Goal: Task Accomplishment & Management: Use online tool/utility

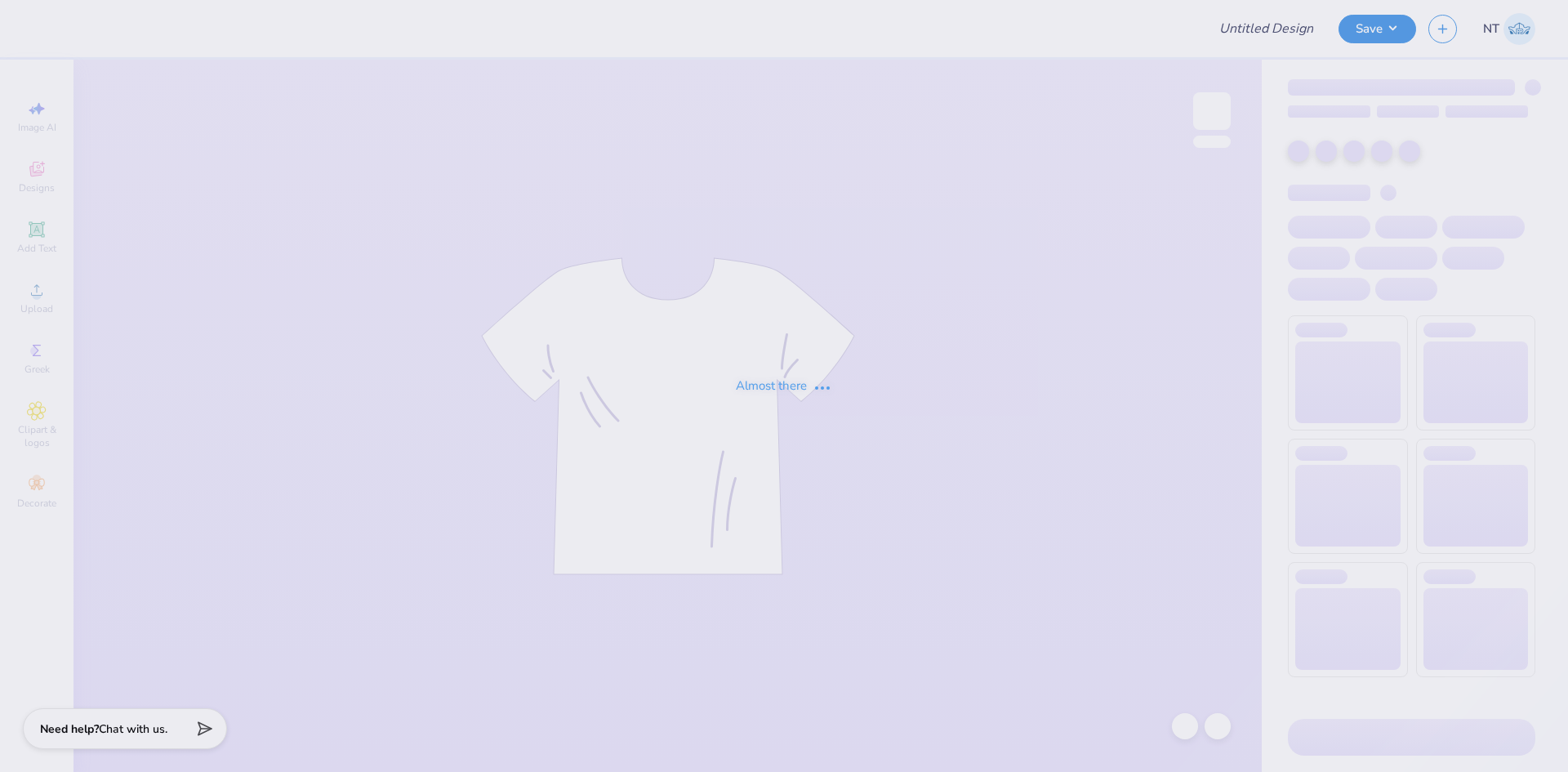
type input "University of Wisconsin-Madison : Sarah Sakalowski"
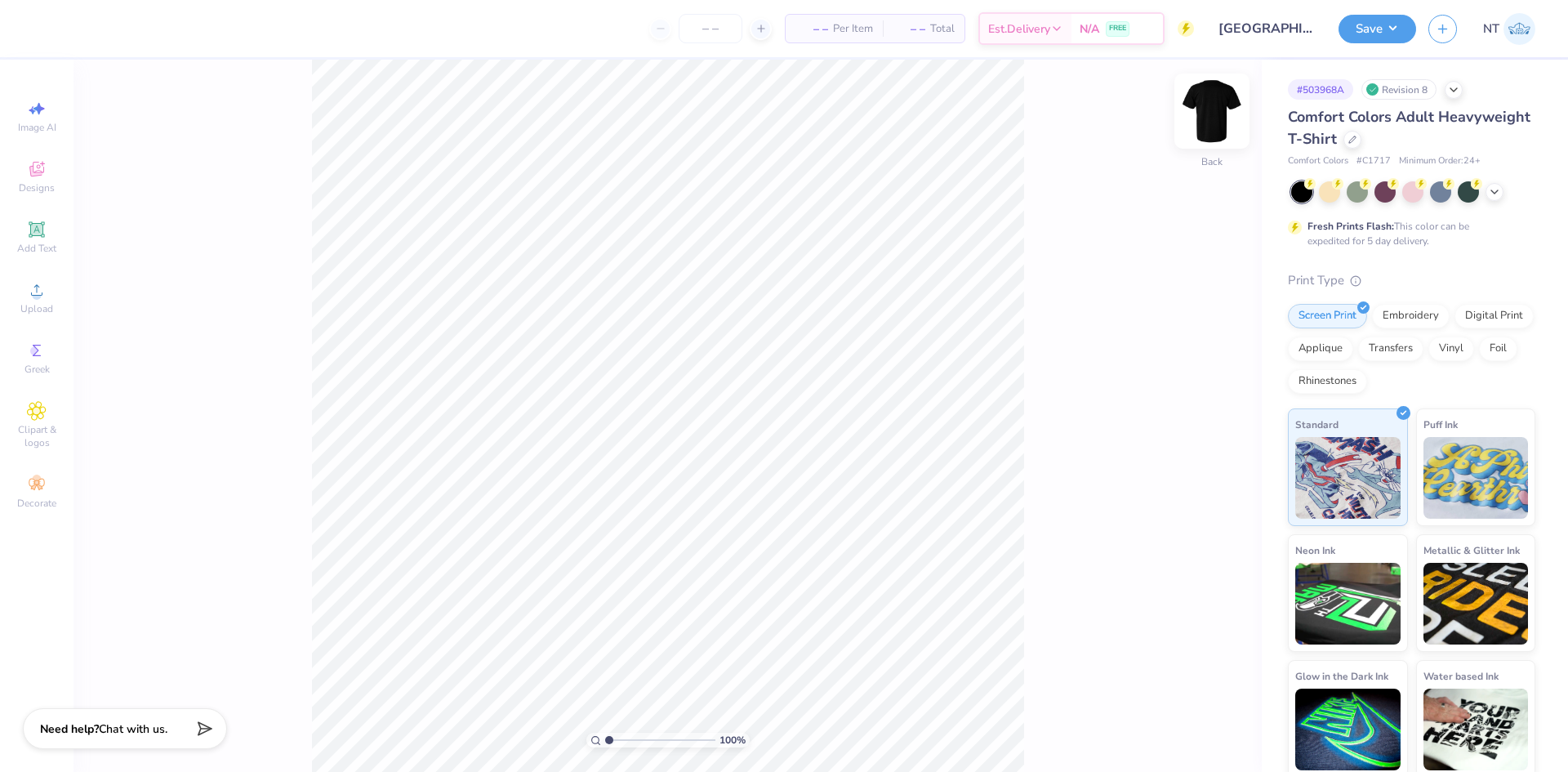
click at [1216, 115] on img at bounding box center [1212, 111] width 65 height 65
click at [1216, 115] on img at bounding box center [1212, 111] width 33 height 33
click at [1196, 110] on img at bounding box center [1212, 111] width 65 height 65
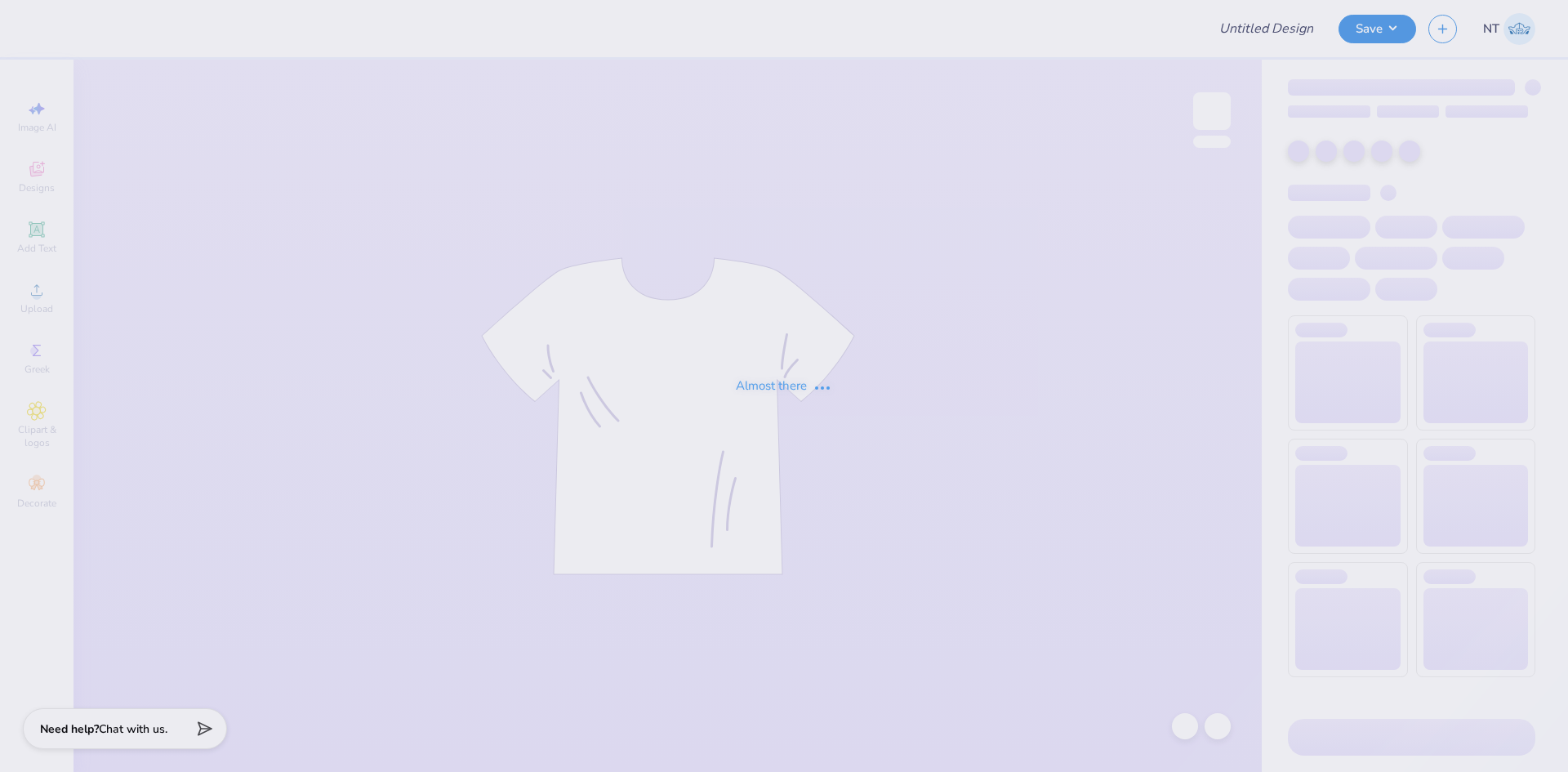
type input "[GEOGRAPHIC_DATA][US_STATE] : [PERSON_NAME]"
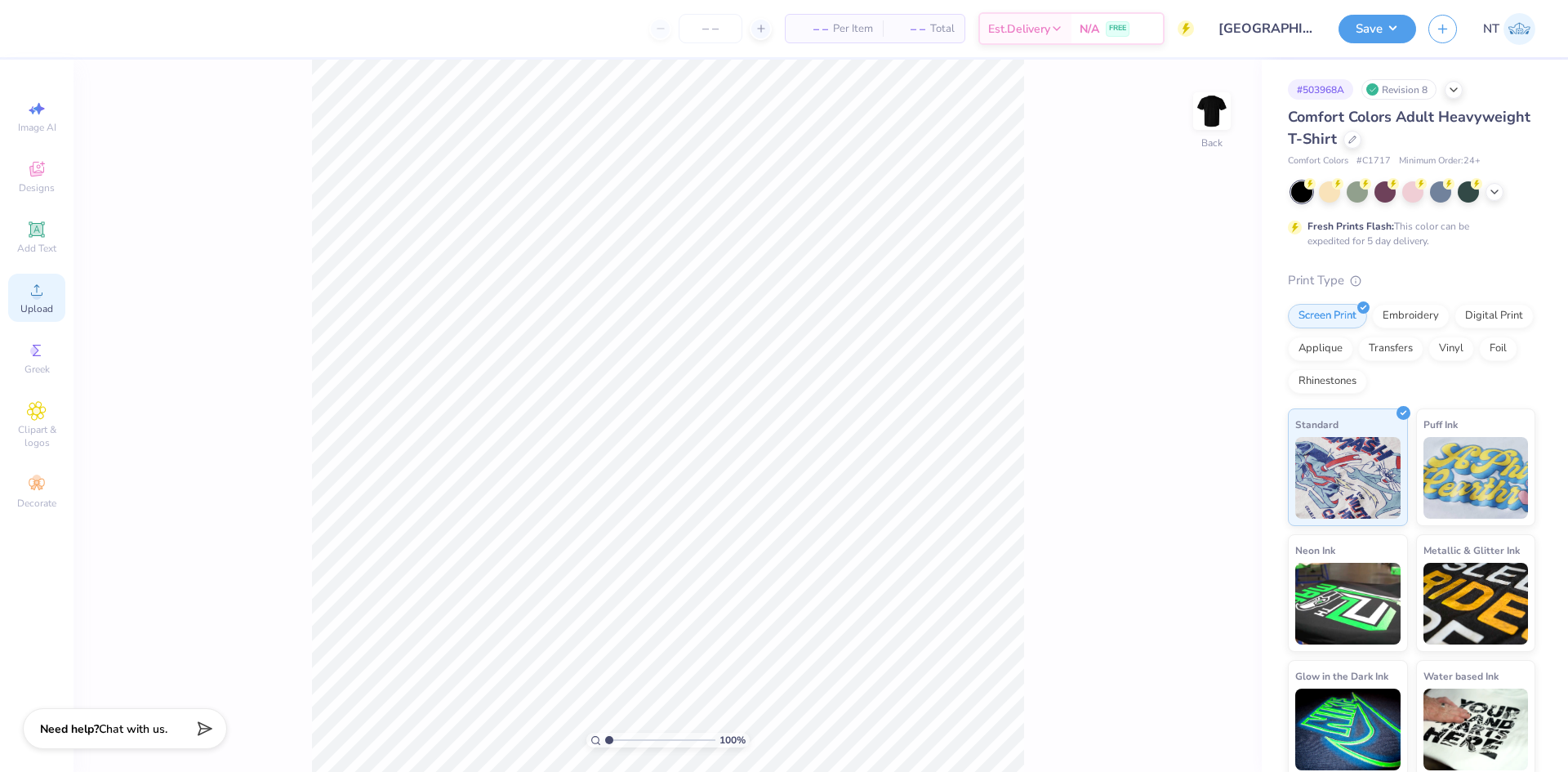
click at [15, 304] on div "Upload" at bounding box center [36, 297] width 57 height 48
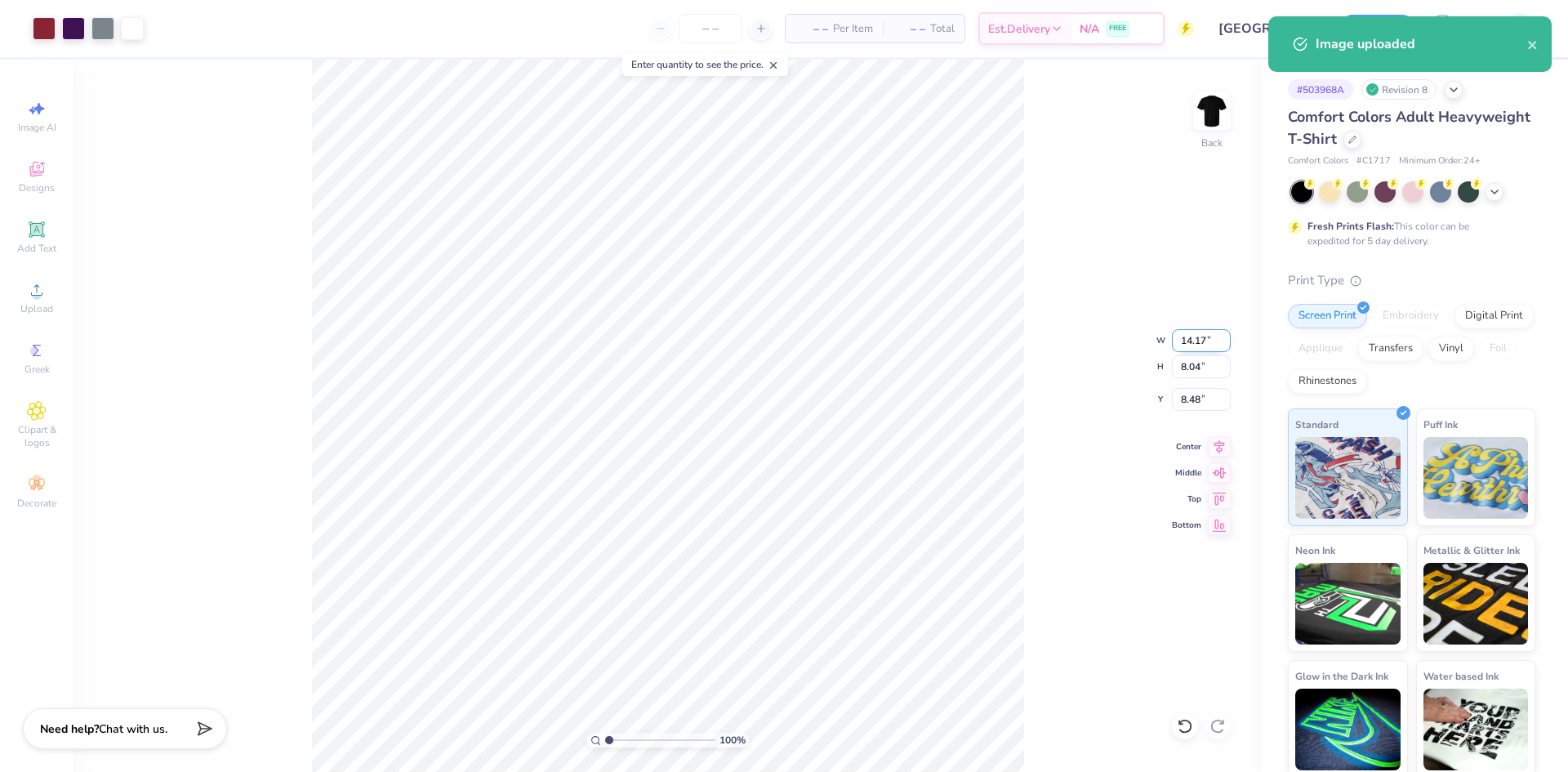
click at [1178, 335] on input "14.17" at bounding box center [1200, 340] width 59 height 23
type input "12.50"
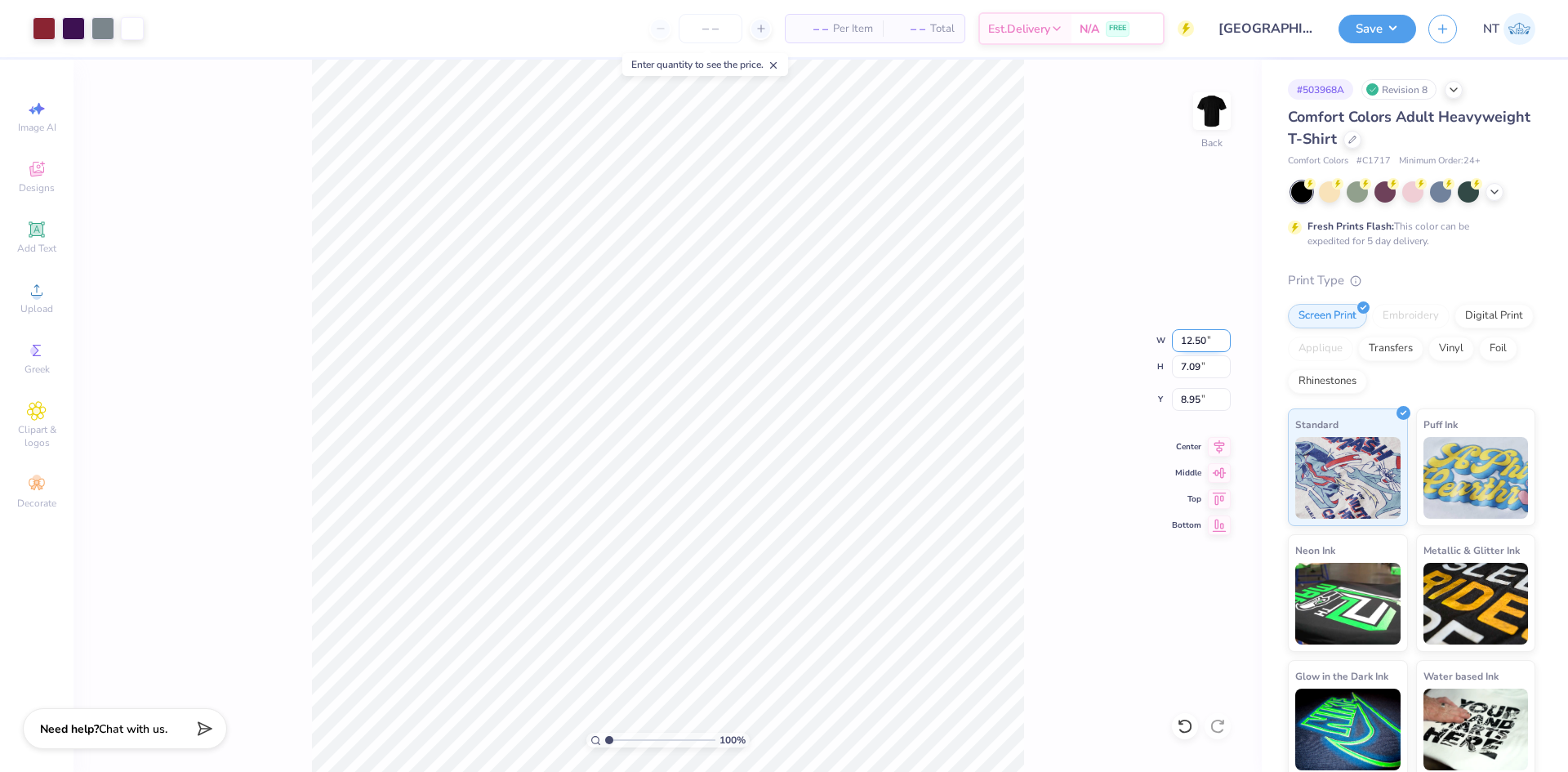
type input "7.09"
click at [1197, 400] on input "8.95" at bounding box center [1200, 399] width 59 height 23
type input "3.00"
click at [1047, 563] on div "100 % Back W 12.50 12.50 " H 7.09 7.09 " Y 3.00 3.00 " Center Middle Top Bottom" at bounding box center [667, 416] width 1188 height 712
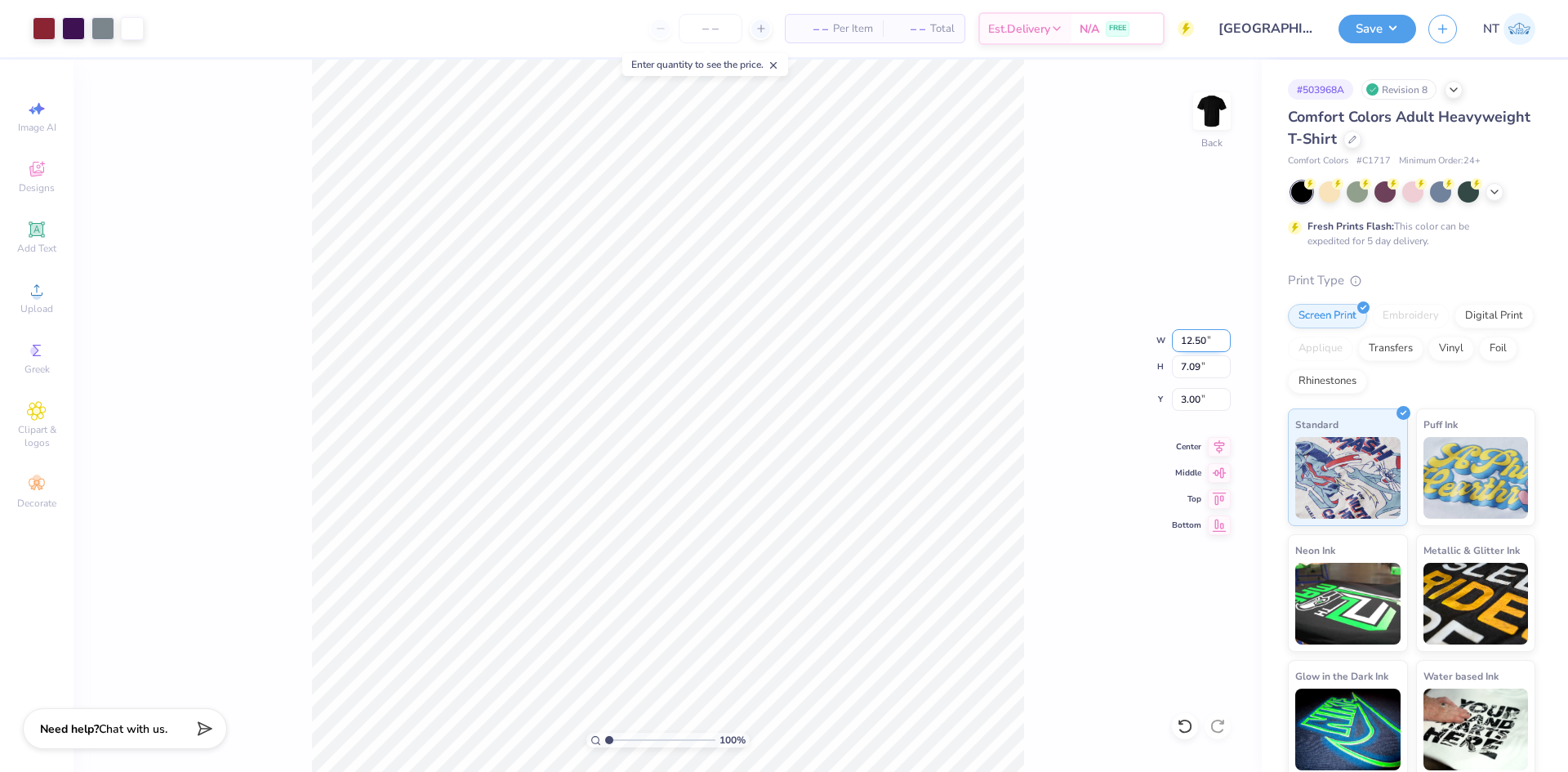
click at [1192, 336] on input "12.50" at bounding box center [1200, 340] width 59 height 23
type input "12.00"
type input "6.81"
type input "3.14"
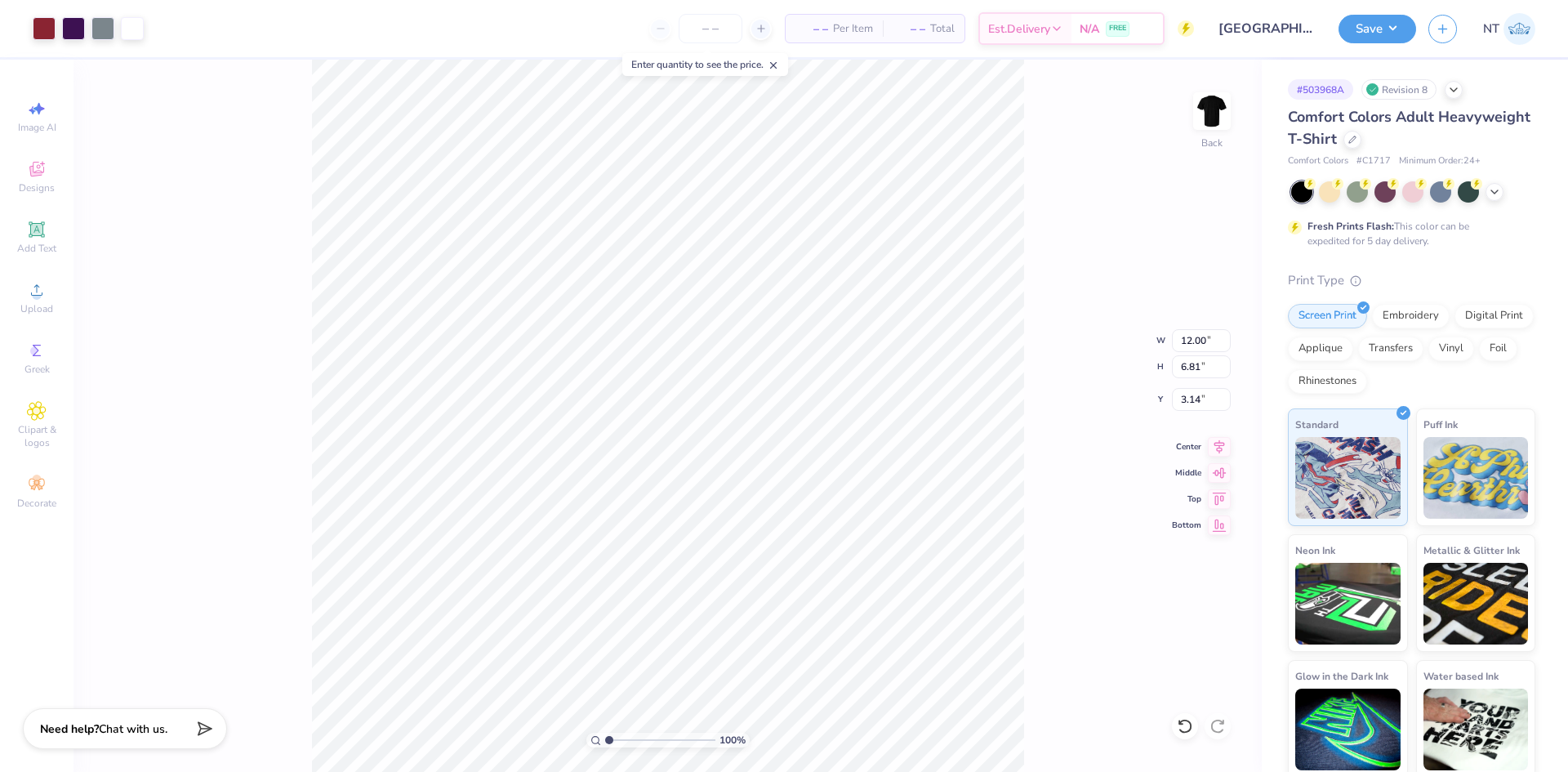
click at [1180, 385] on div "100 % Back W 12.00 12.00 " H 6.81 6.81 " Y 3.14 3.14 " Center Middle Top Bottom" at bounding box center [667, 416] width 1188 height 712
click at [1198, 395] on input "3.14" at bounding box center [1200, 399] width 59 height 23
click at [1188, 400] on input "3.14" at bounding box center [1200, 399] width 59 height 23
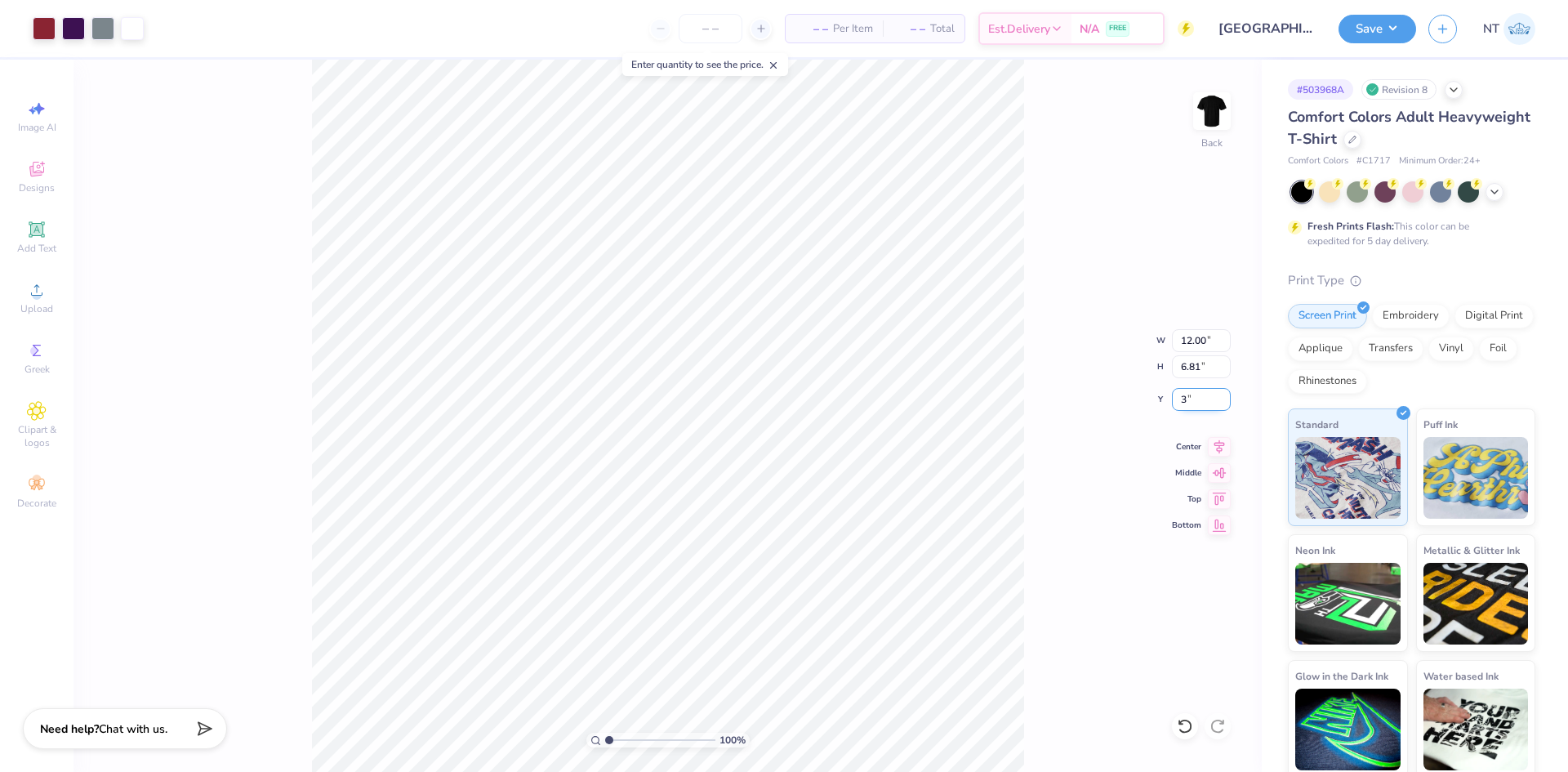
type input "3.00"
click at [48, 242] on span "Add Text" at bounding box center [36, 248] width 39 height 13
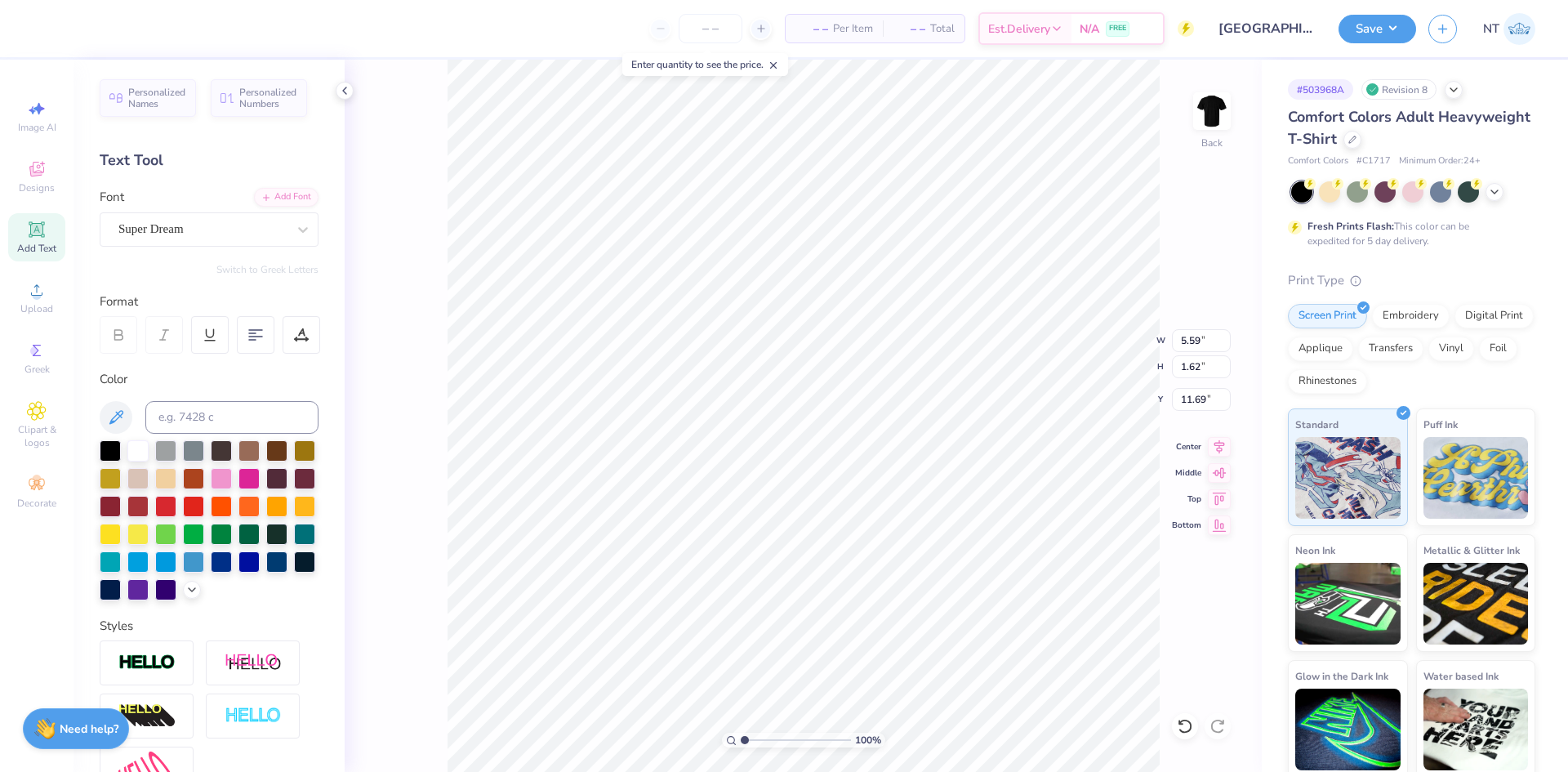
click at [267, 186] on div "Personalized Names Personalized Numbers Text Tool Add Font Font Super Dream Swi…" at bounding box center [208, 416] width 271 height 712
click at [269, 191] on div "Add Font" at bounding box center [285, 196] width 64 height 19
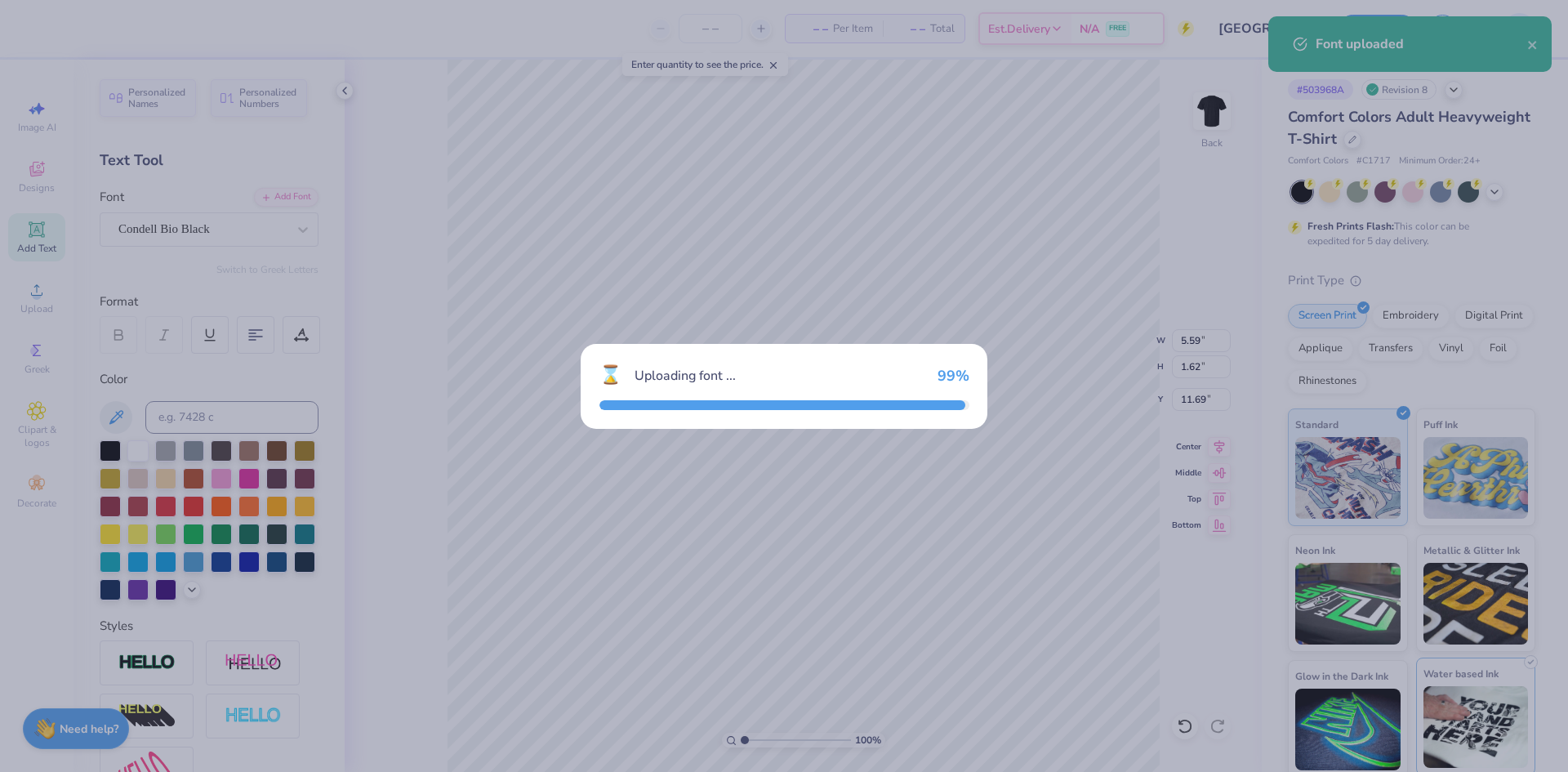
type input "5.30"
type input "1.58"
type input "11.71"
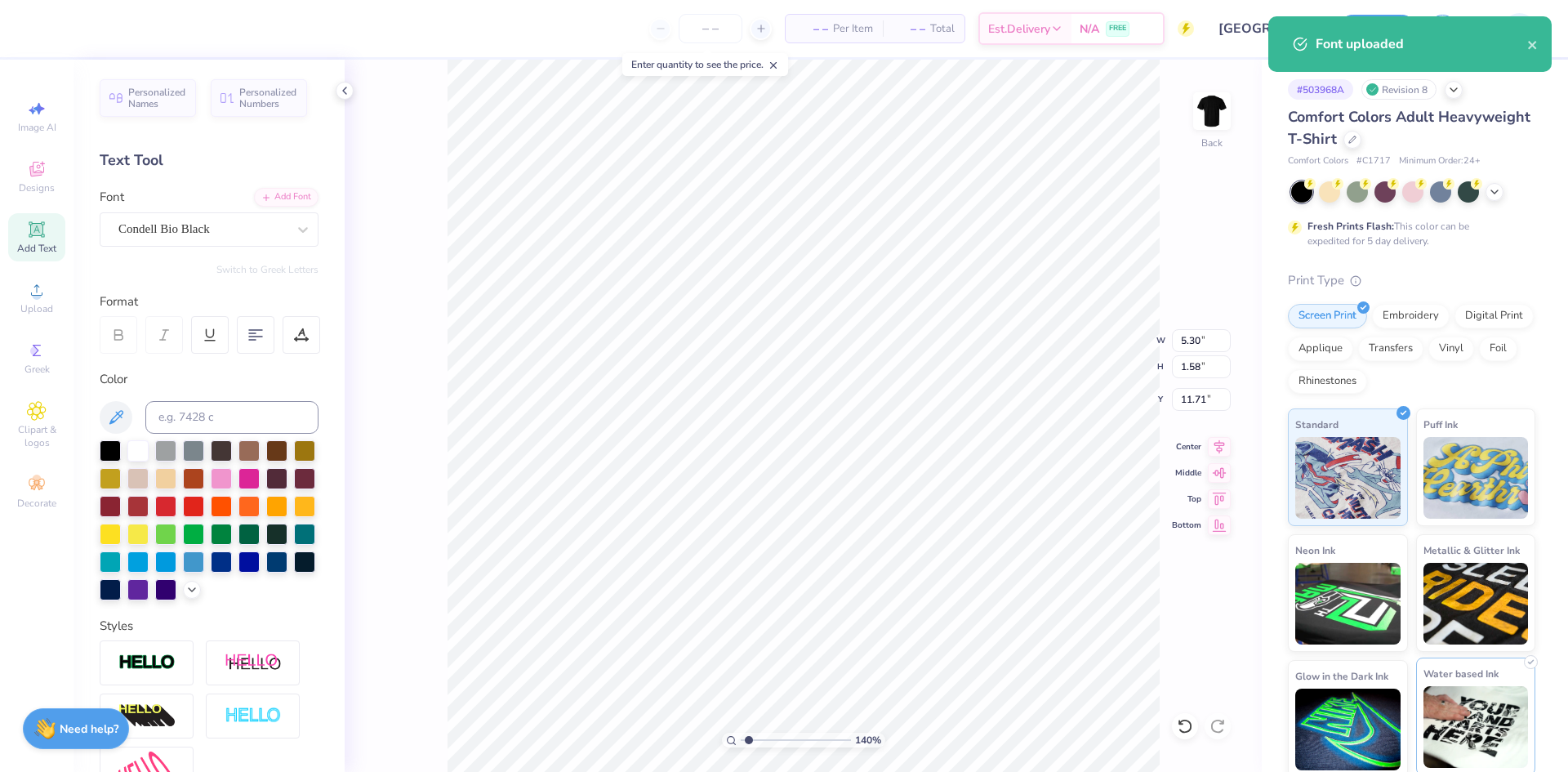
scroll to position [14, 3]
type input "1.39584517333909"
type textarea "S"
type input "1.39584517333909"
type textarea "SW"
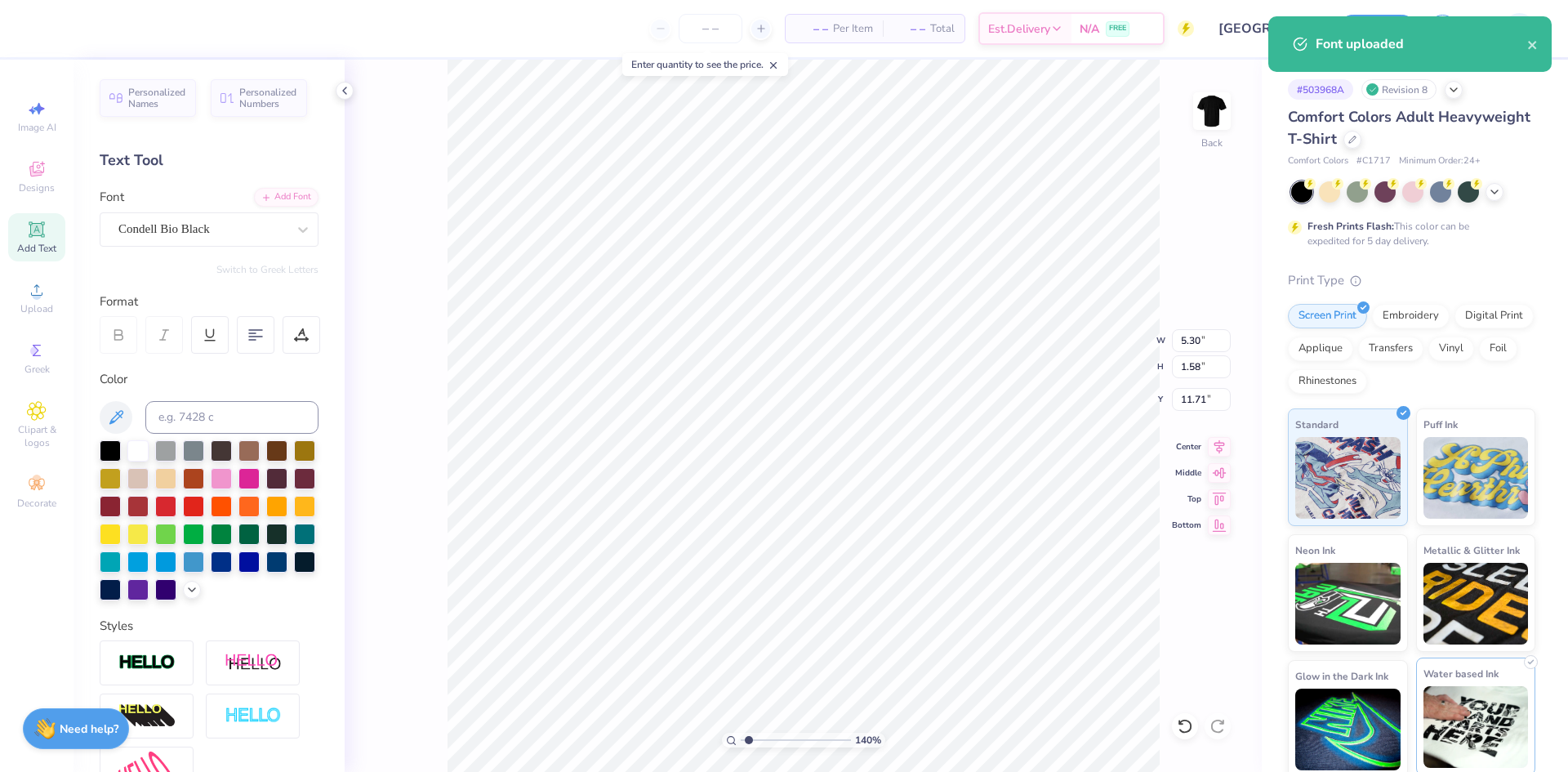
type input "1.39584517333909"
type textarea "SWI"
type input "1.39584517333909"
type textarea "SWIT"
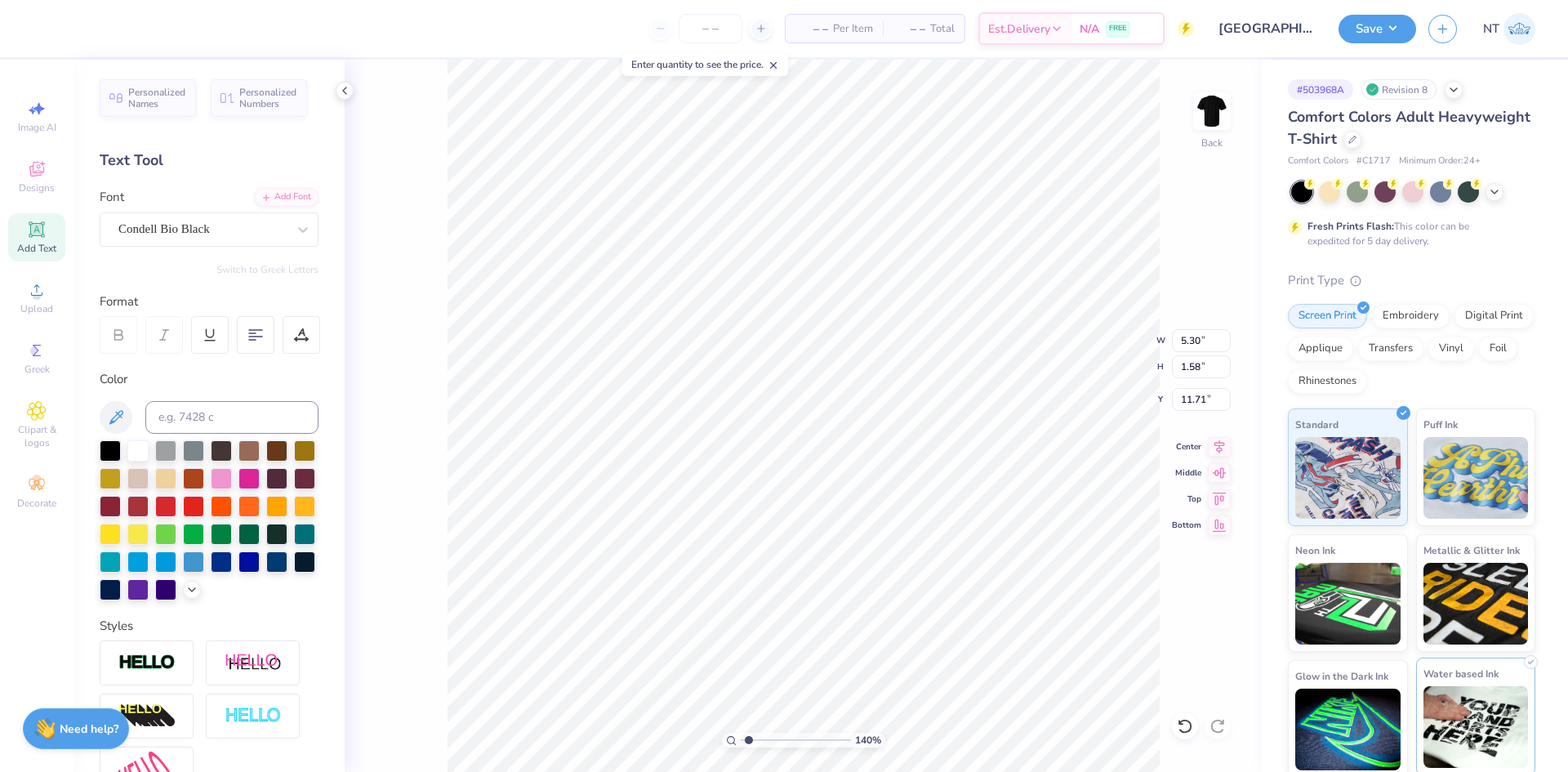
type input "1.39584517333909"
type textarea "SWI"
type input "1.39584517333909"
type textarea "SWIM"
type input "1.39584517333909"
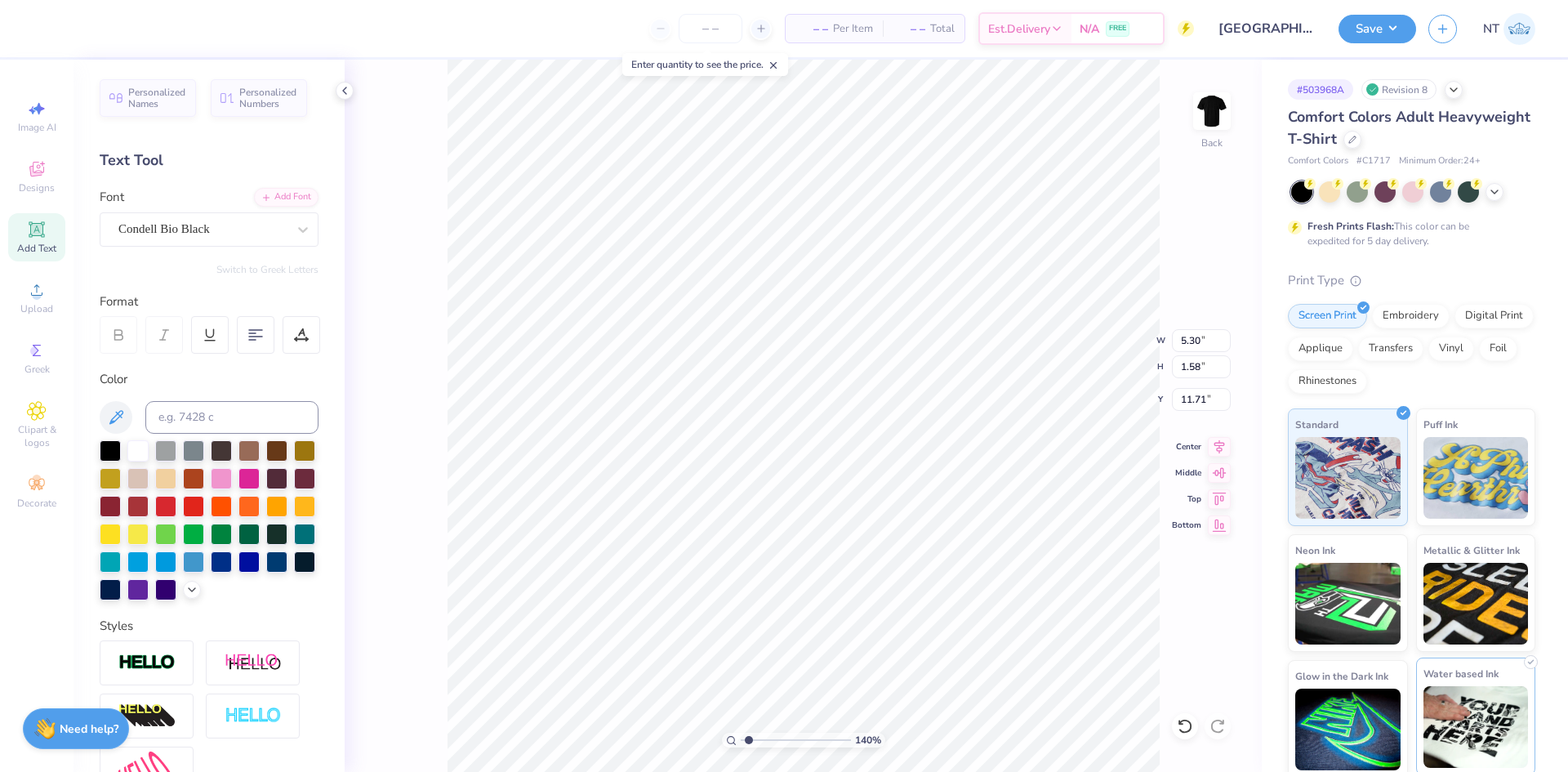
type textarea "SWIM"
type input "1.39584517333909"
type textarea "SWIM TE"
type input "1.39584517333909"
type textarea "SWIM TEA"
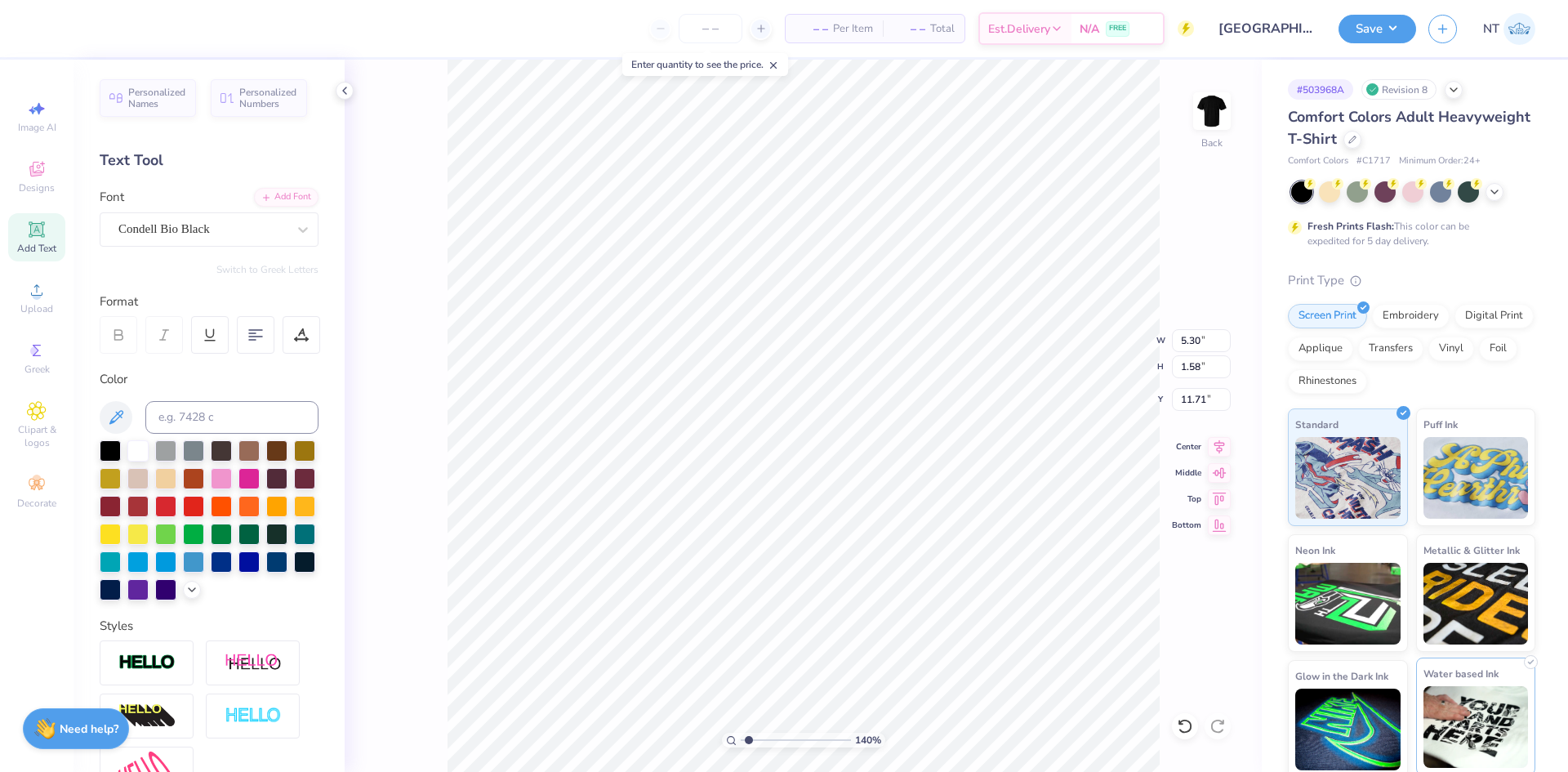
type input "1.39584517333909"
type textarea "SWIM TEAM"
type input "1.39584517333909"
type input "12.99"
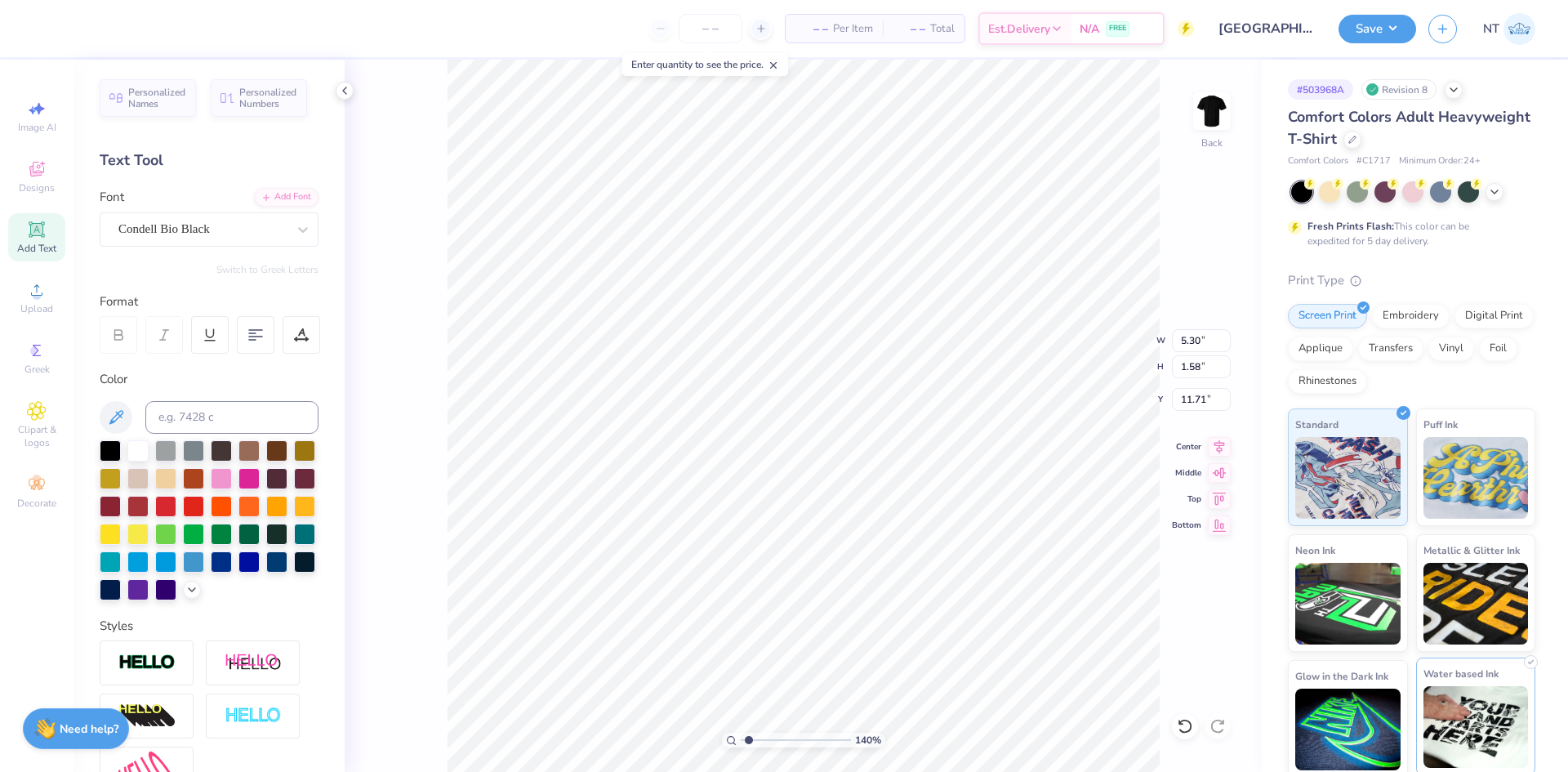
type input "1.59"
type input "1.39584517333909"
type input "5.02"
type input "0.61"
type input "12.68"
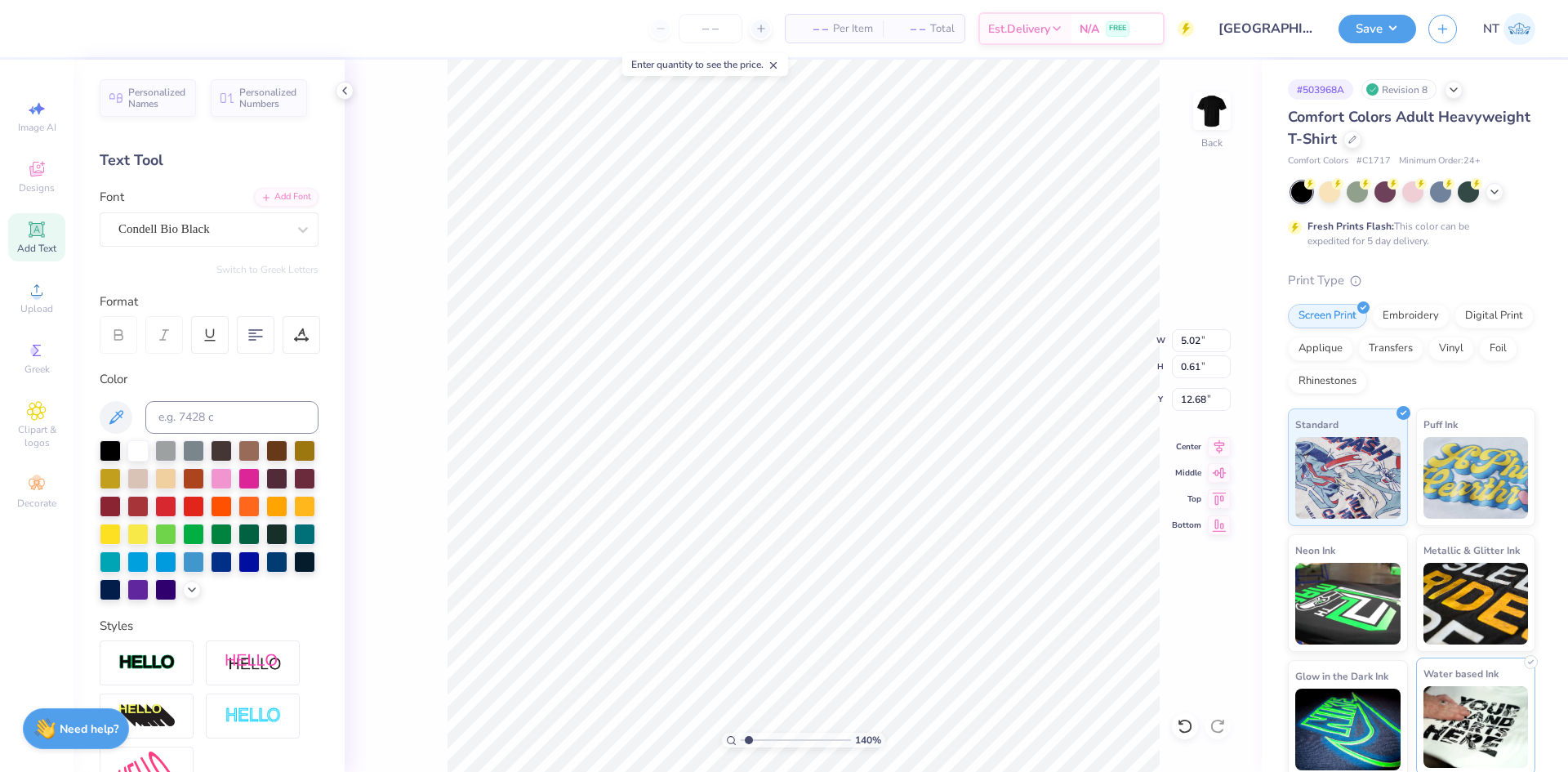
type input "1.39584517333909"
type input "10.31"
type input "1.39584517333909"
type input "5.88"
type input "0.72"
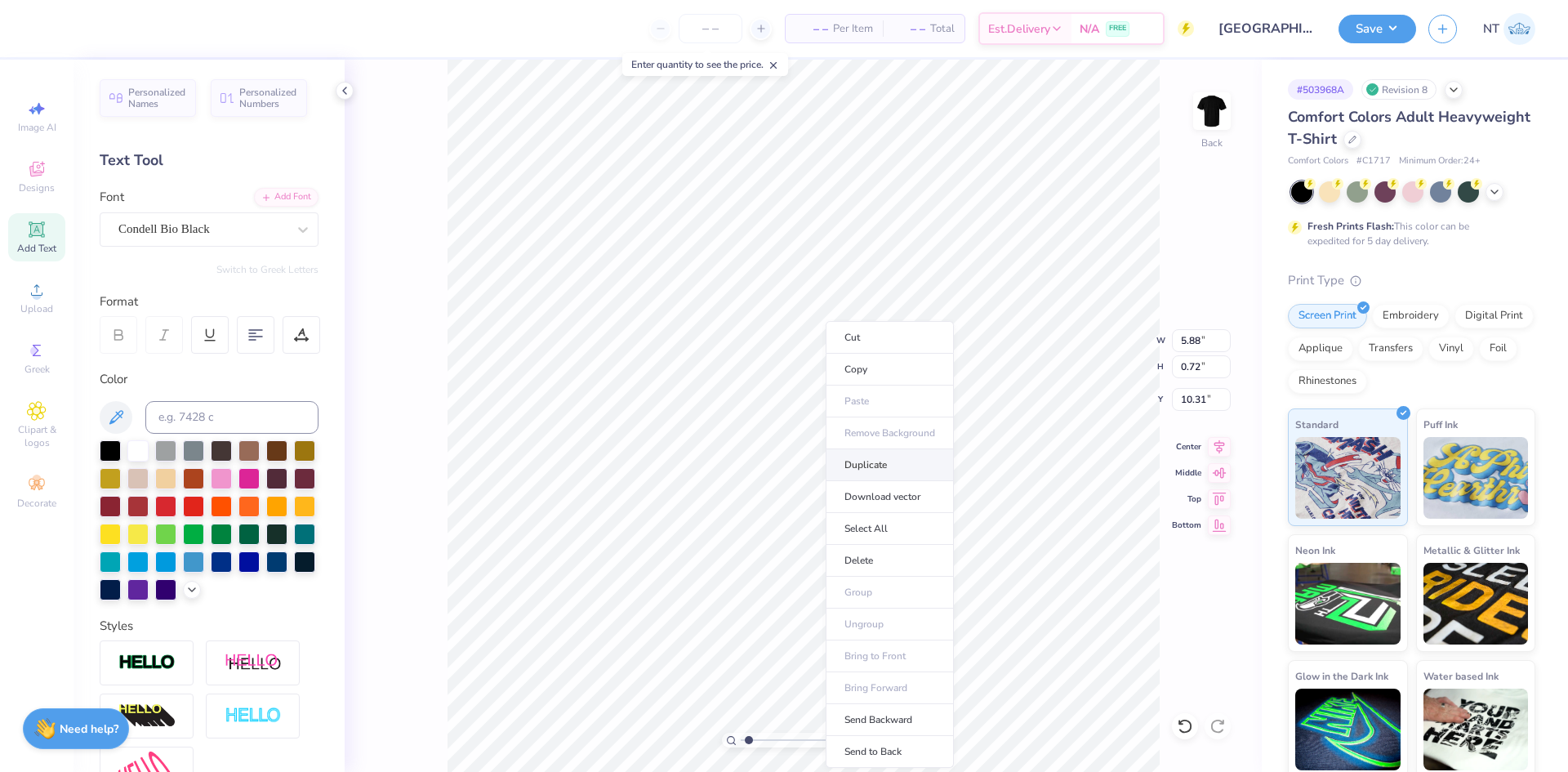
click at [893, 458] on li "Duplicate" at bounding box center [890, 465] width 129 height 32
type input "1.39584517333909"
type input "11.31"
type input "1.39584517333909"
type input "12.66"
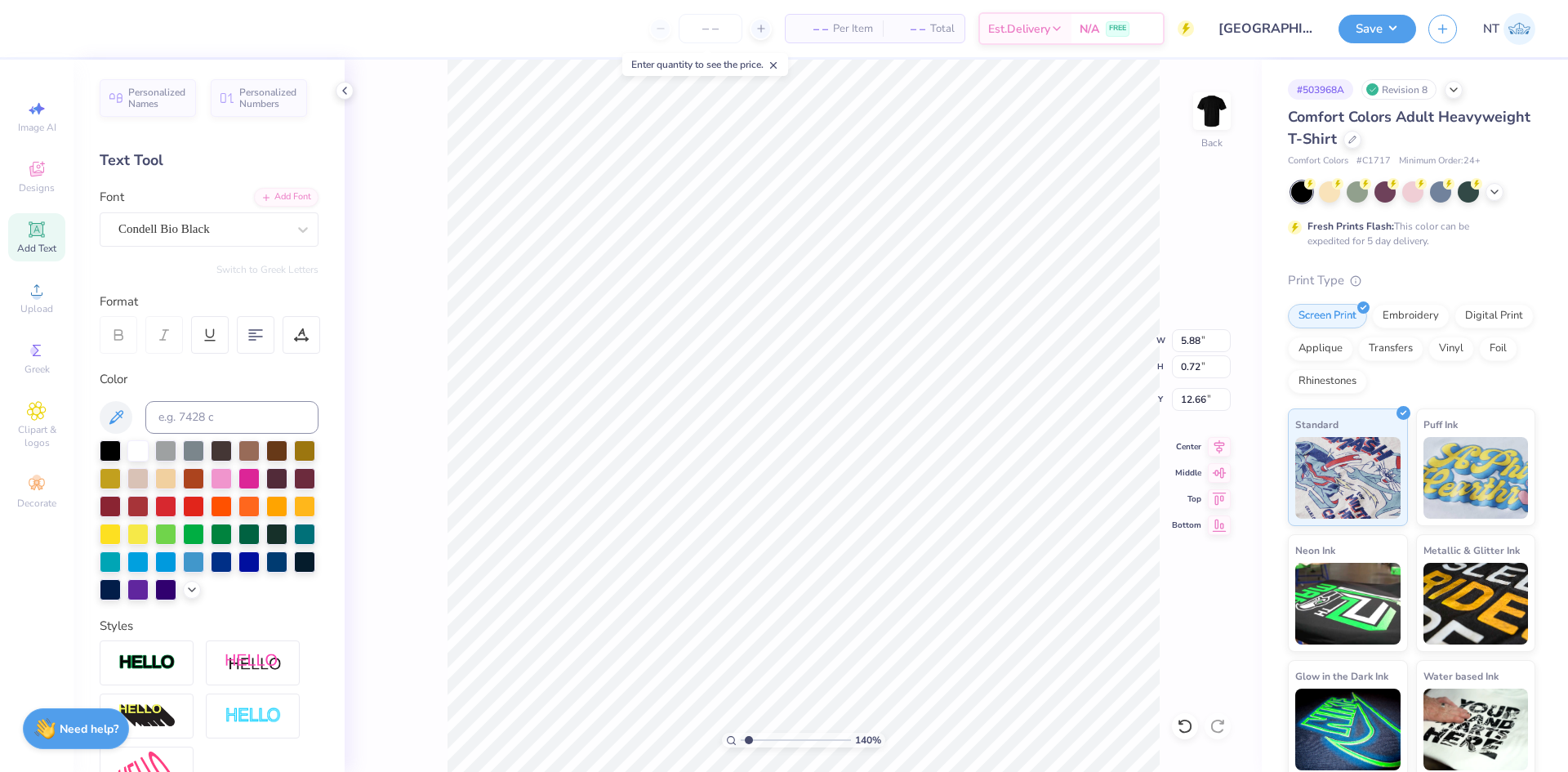
type input "1.39584517333909"
type textarea "SWIM T2EAM"
type input "1.39584517333909"
type textarea "SWIM T20EAM"
type input "1.39584517333909"
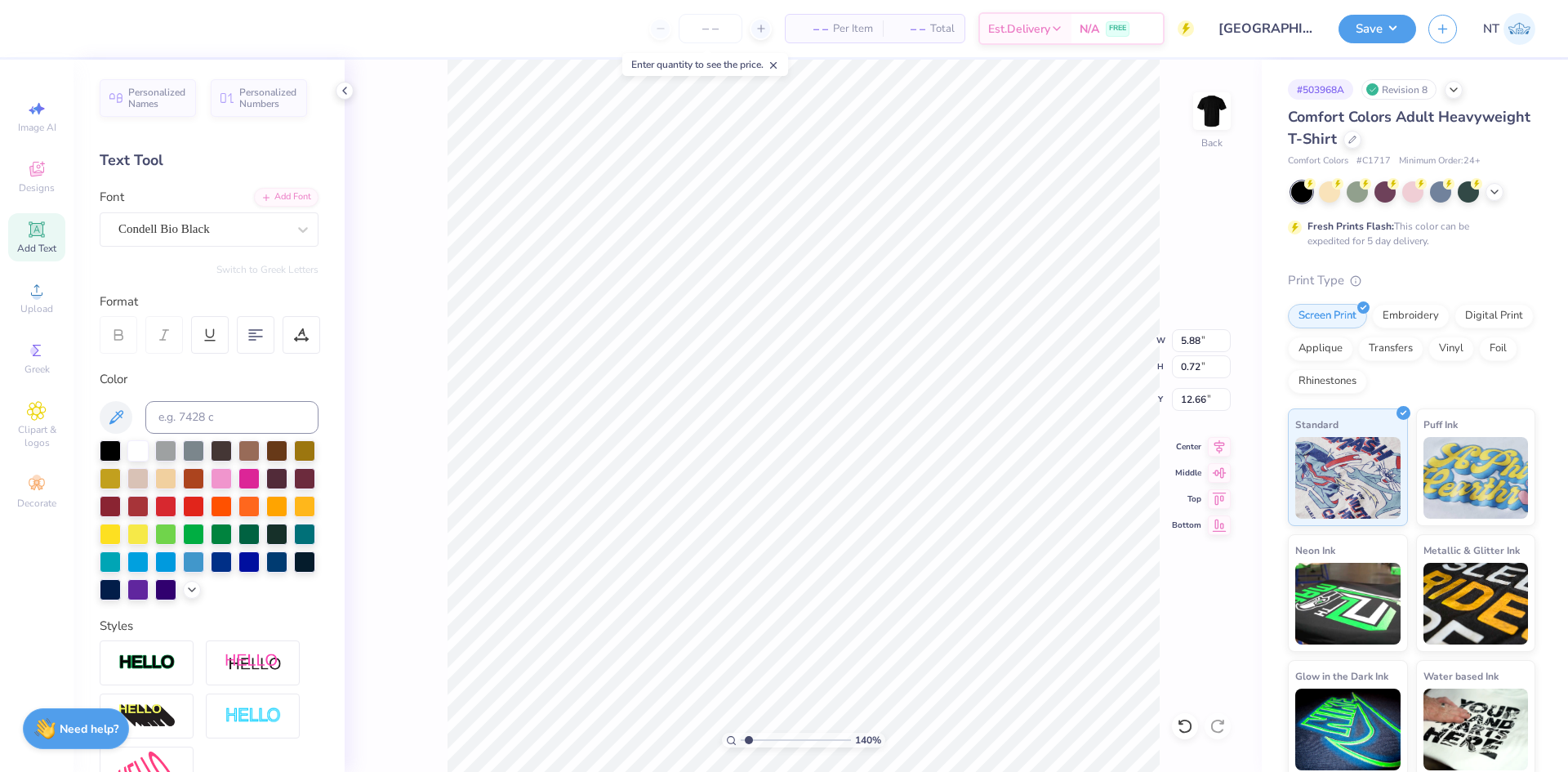
type textarea "2"
type input "1.39584517333909"
type textarea "20"
type input "1.39584517333909"
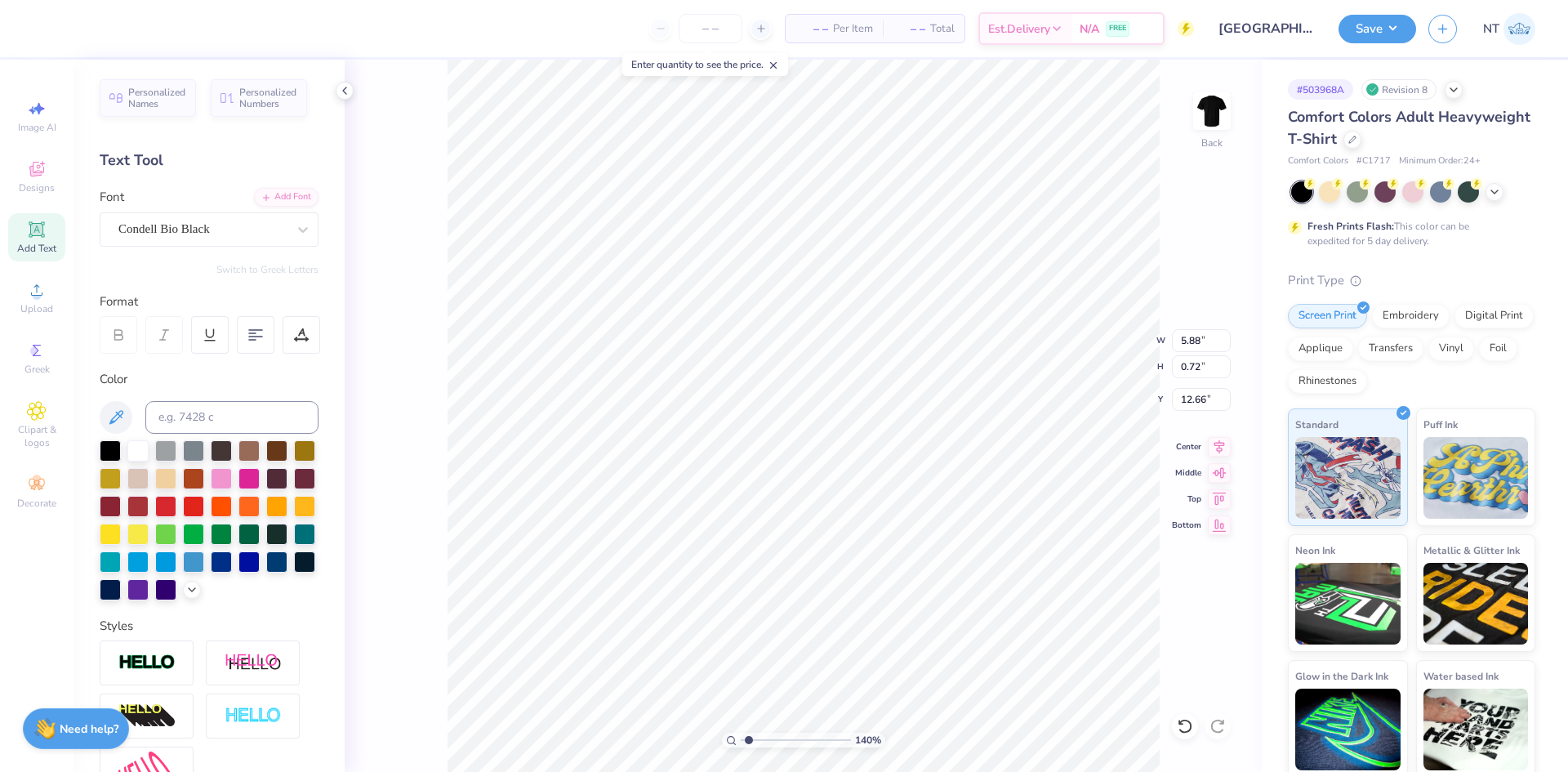
type input "1.21"
type input "2.30193535337791"
type input "8.25"
type input "3.21314535235116"
type input "0.98"
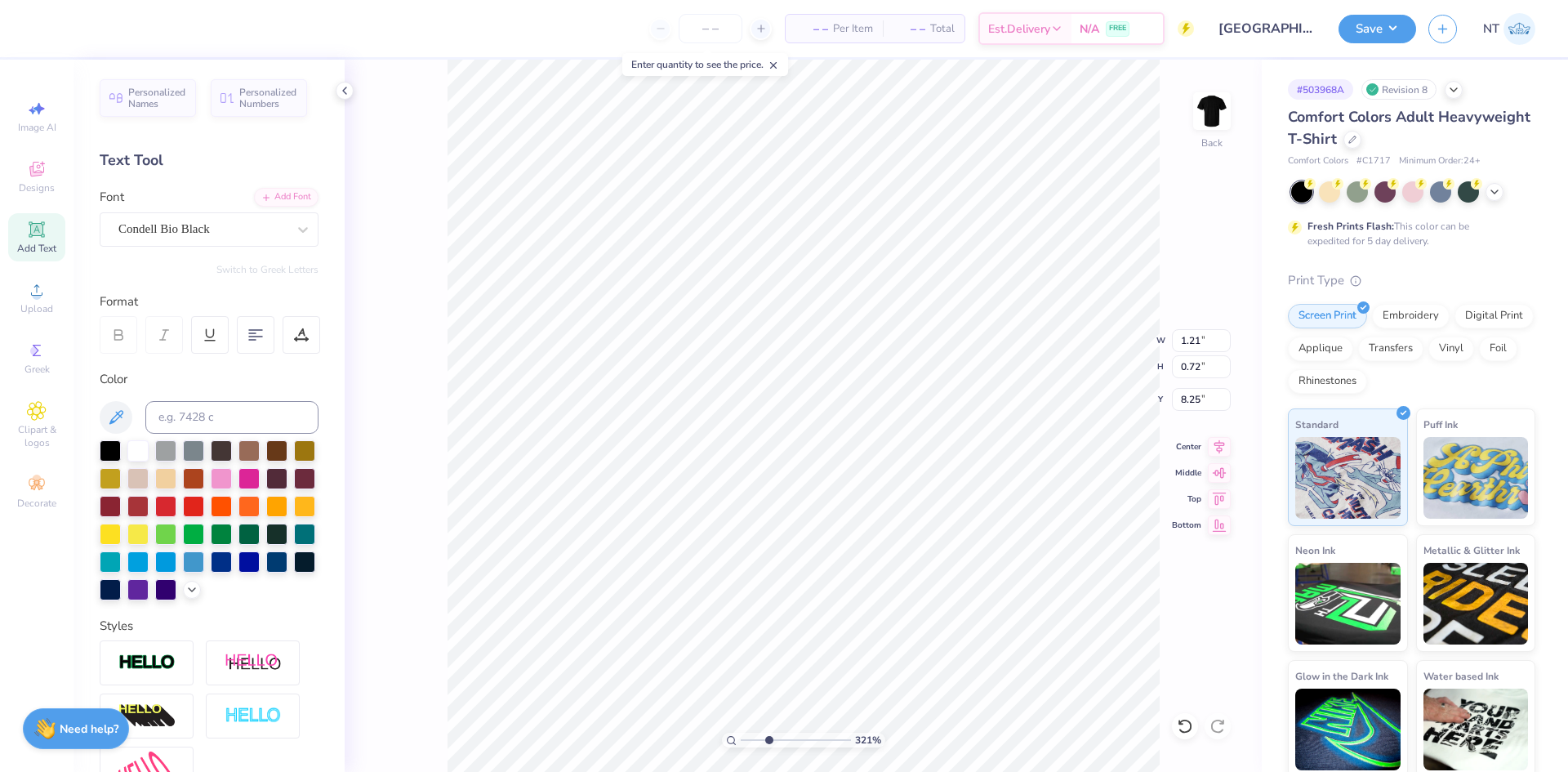
type input "0.58"
type input "2.30193535337791"
type input "1.13"
type input "0.66"
type input "2.30193535337791"
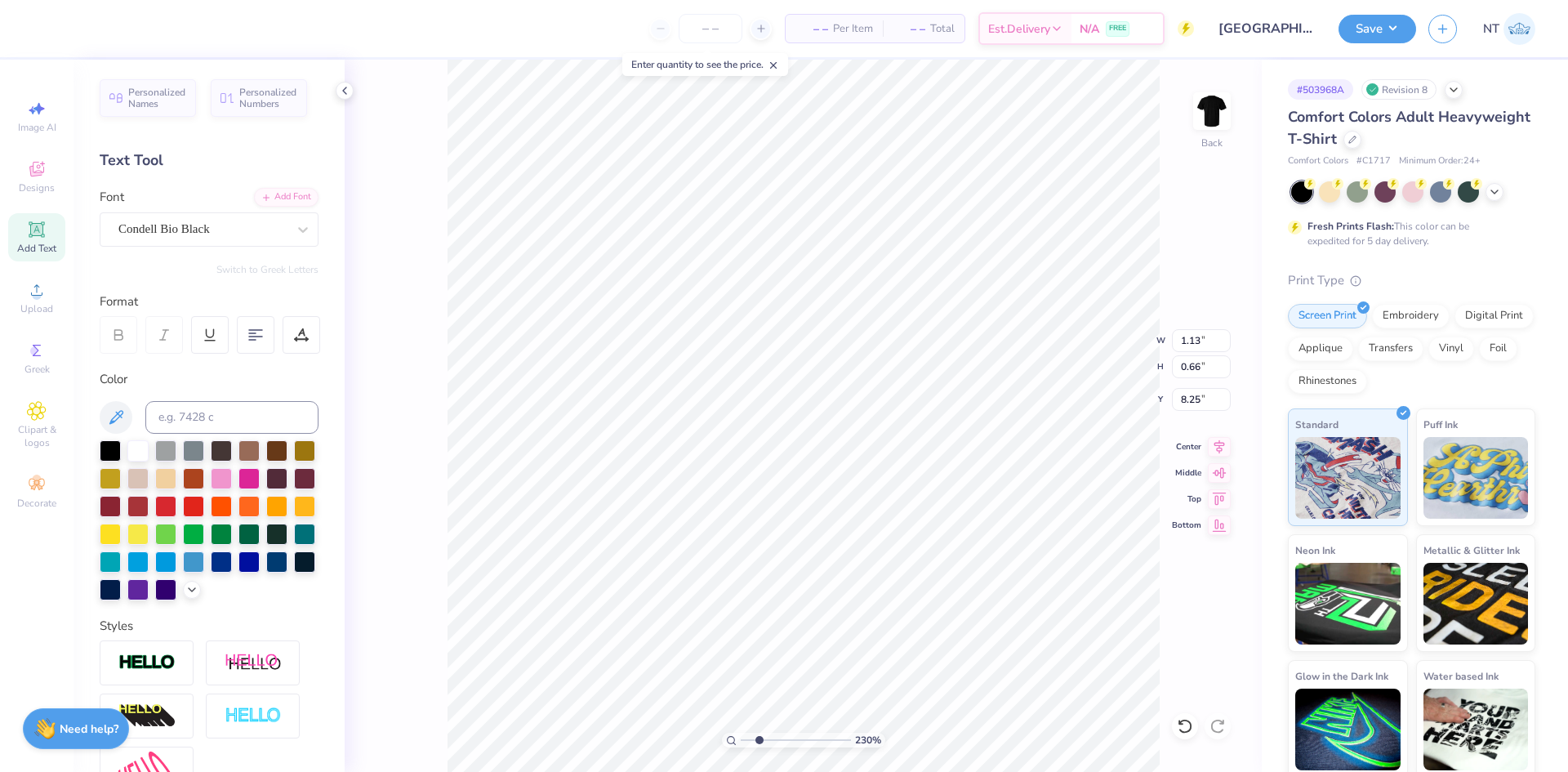
type input "8.14"
click at [707, 457] on li "Duplicate" at bounding box center [707, 465] width 129 height 32
type input "2.30193535337791"
type input "9.14"
type input "2.30193535337791"
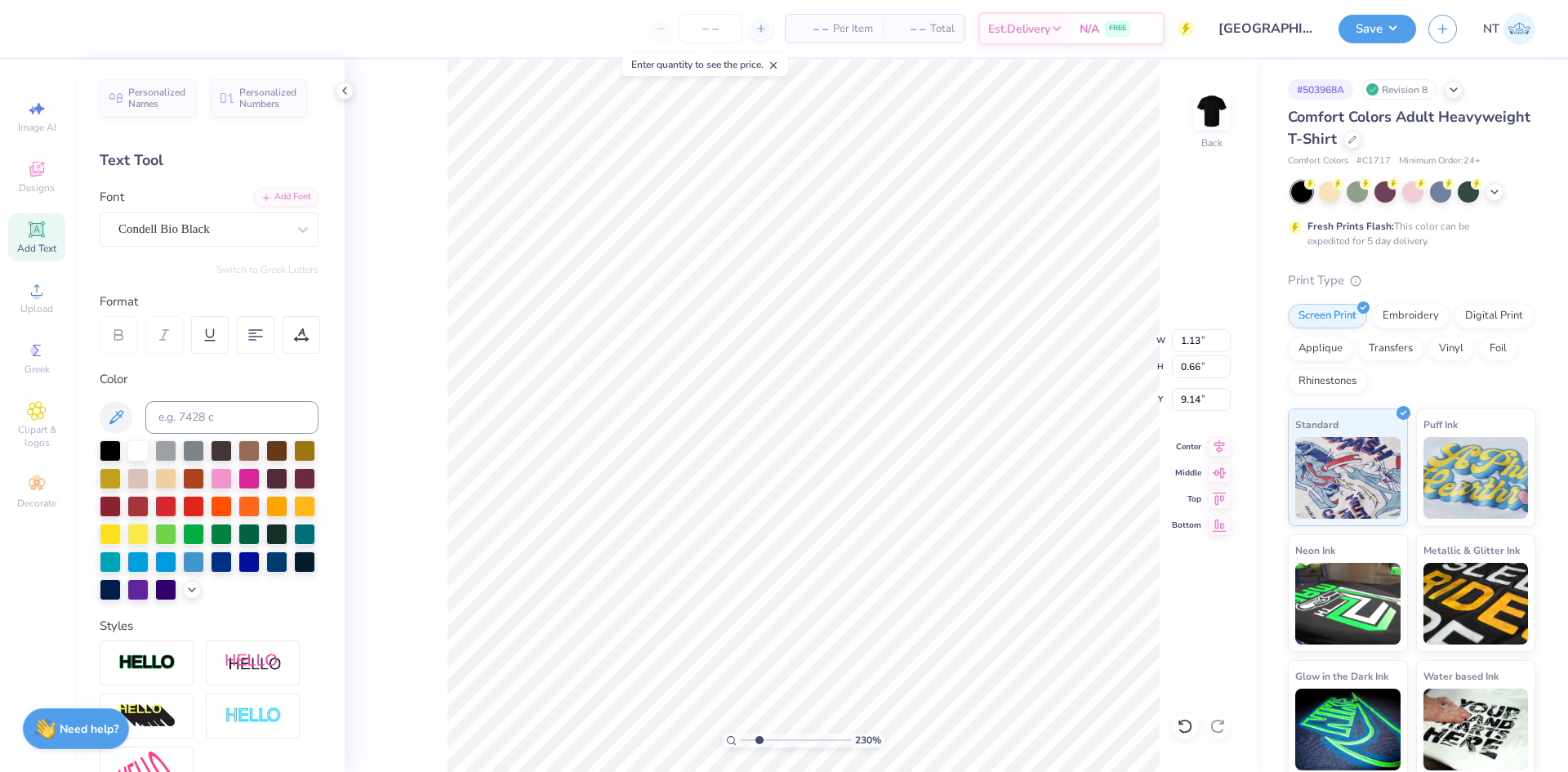
type input "8.14"
type input "2.30193535337791"
type textarea "2"
type input "2.30193535337791"
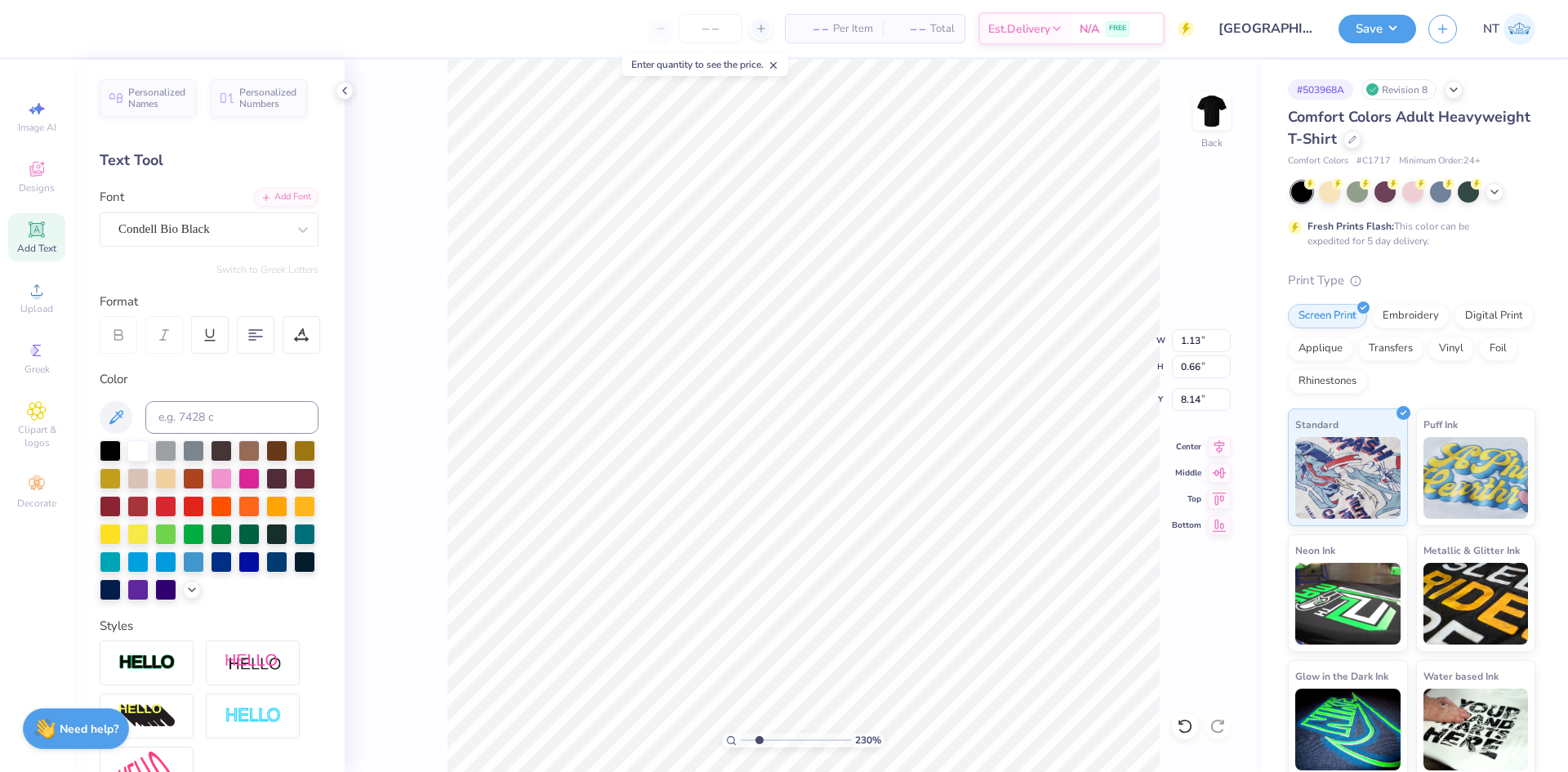
type textarea "25"
type input "2.30193535337791"
type input "0.98"
type input "0.67"
type input "2.30193535337791"
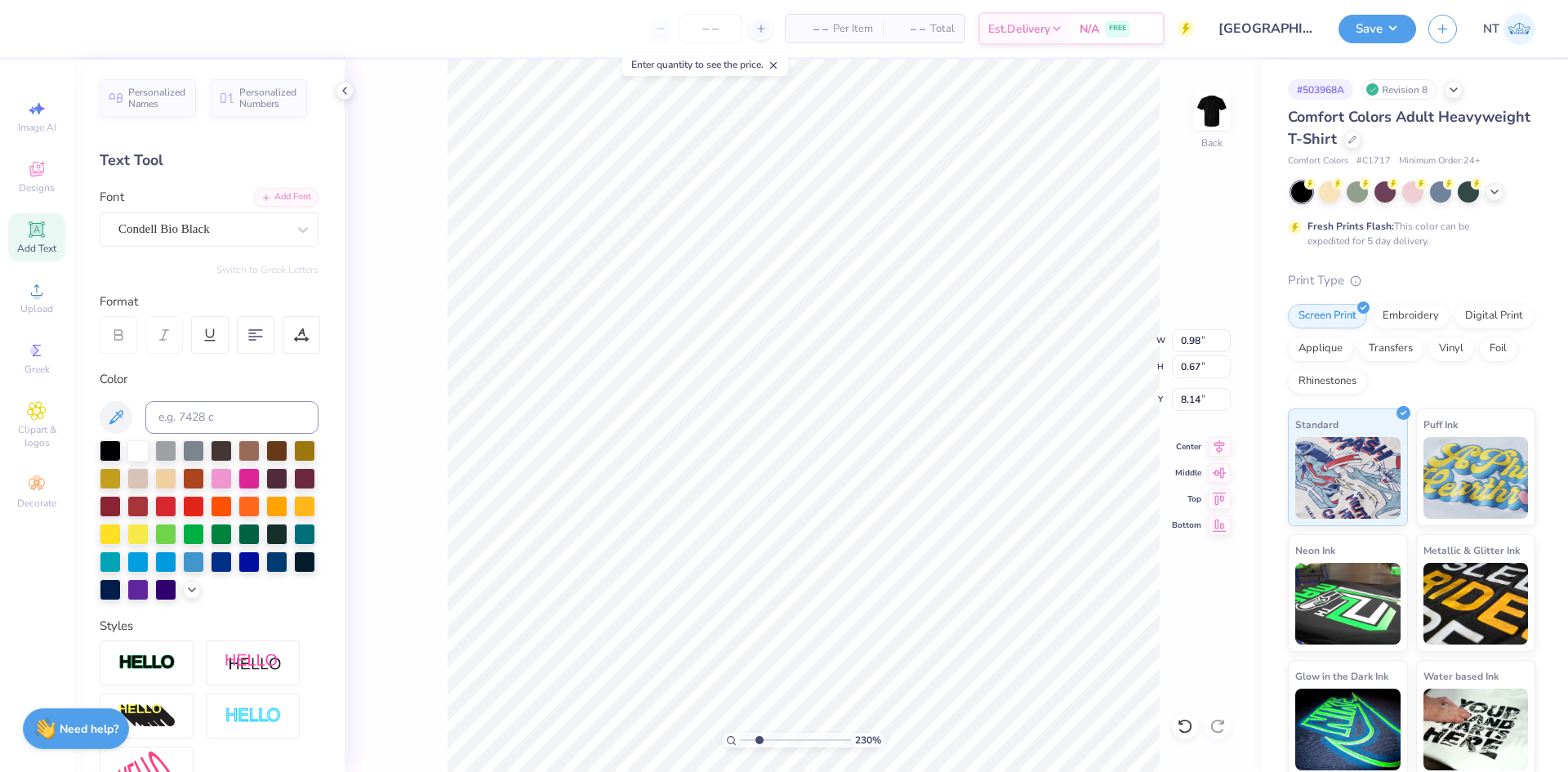
type input "12.00"
type input "6.81"
type input "3.00"
type input "2.30193535337791"
type input "0.98"
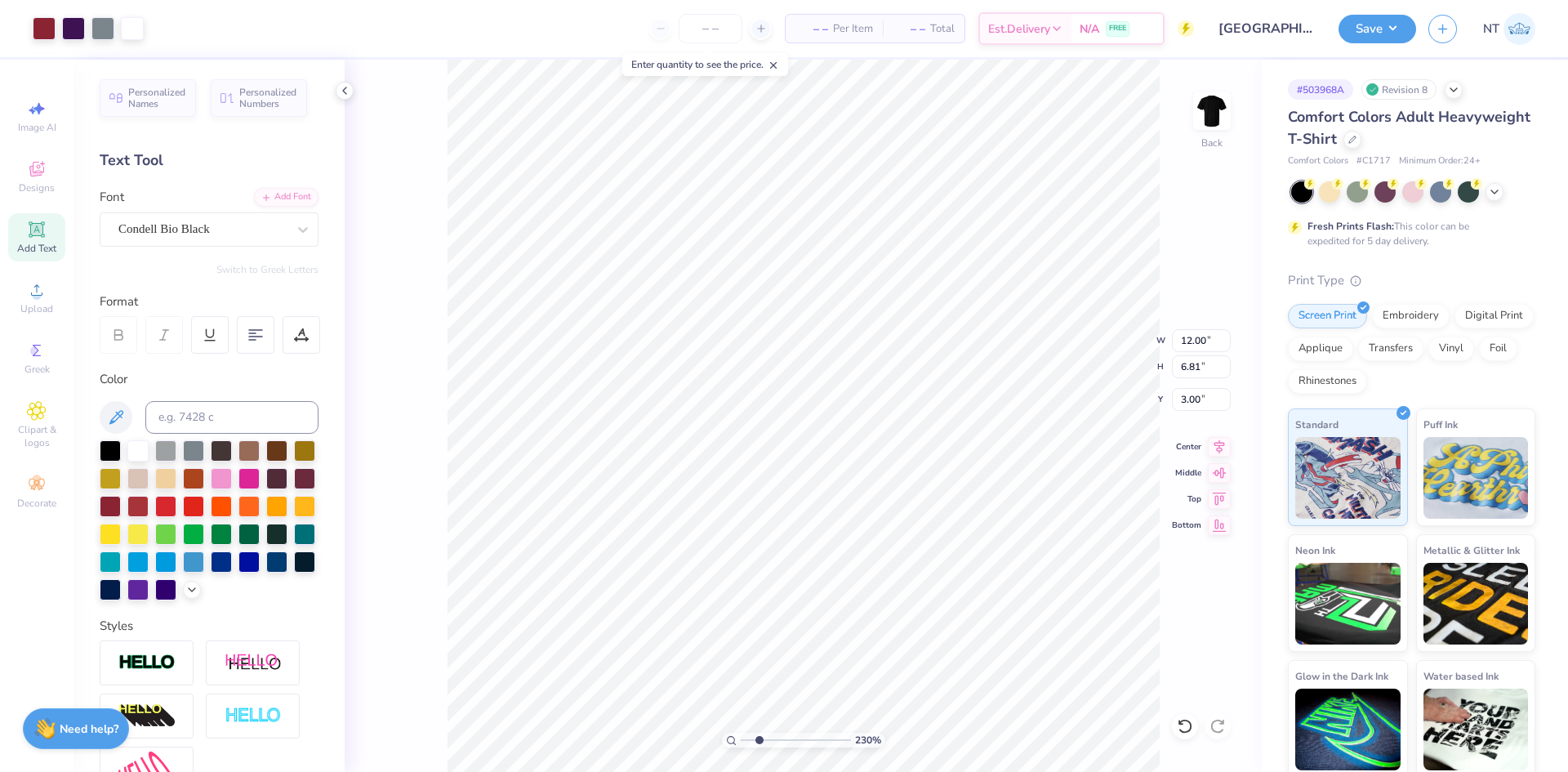
type input "0.67"
type input "8.14"
type input "5.2989063711311"
type input "10.27"
type input "10"
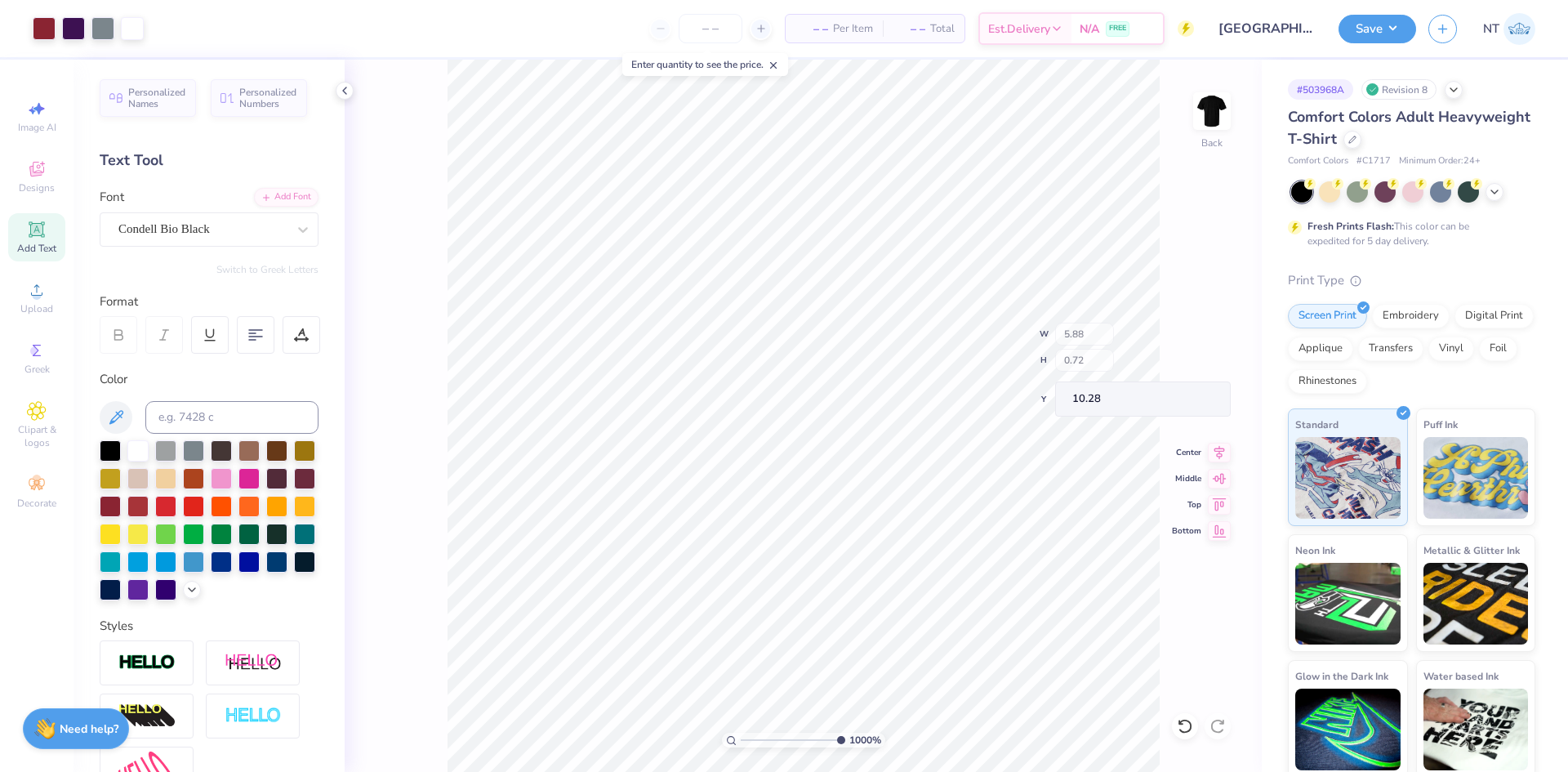
type input "10.28"
click at [347, 93] on icon at bounding box center [344, 91] width 13 height 13
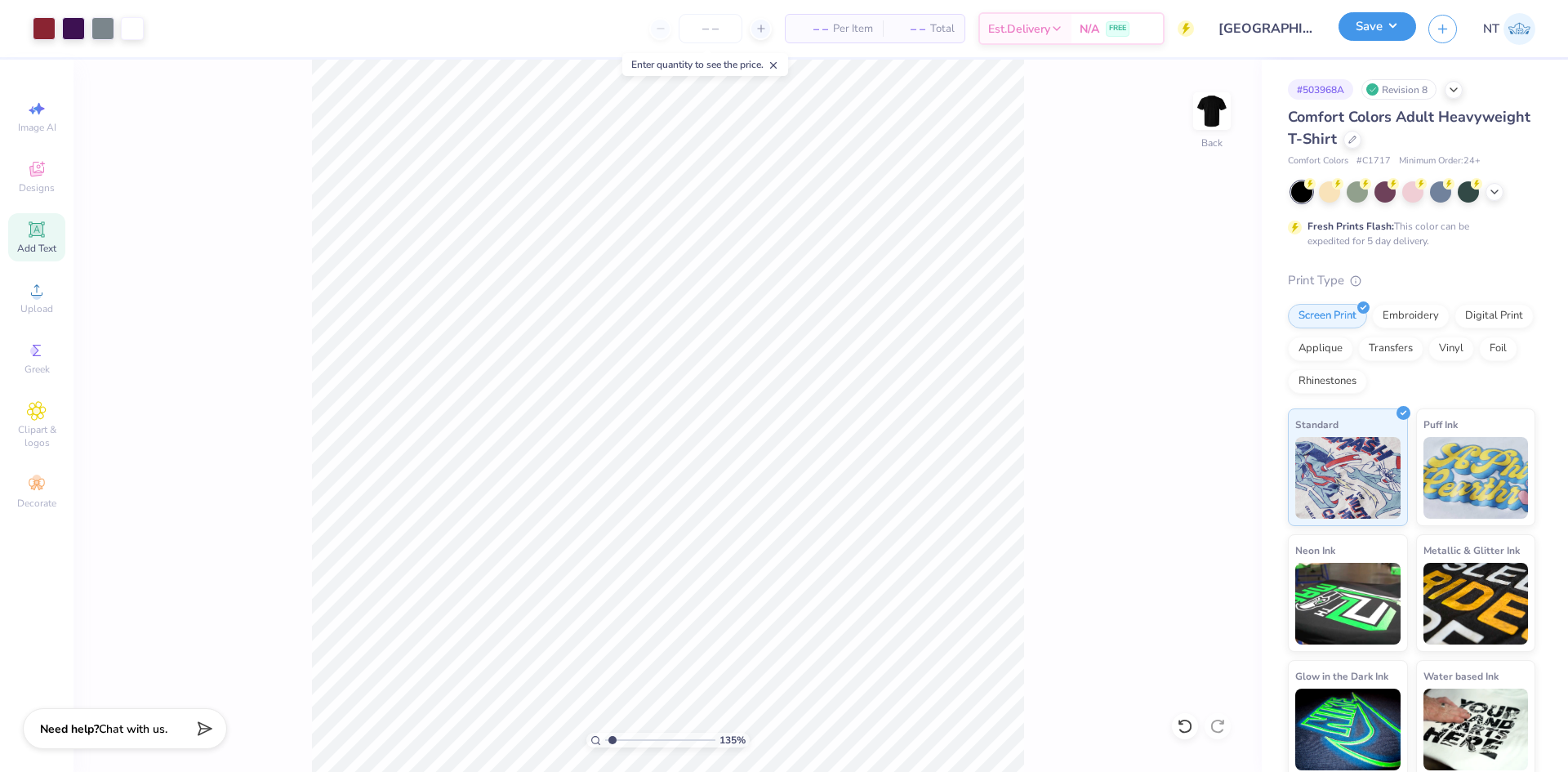
click at [1386, 32] on button "Save" at bounding box center [1377, 27] width 78 height 29
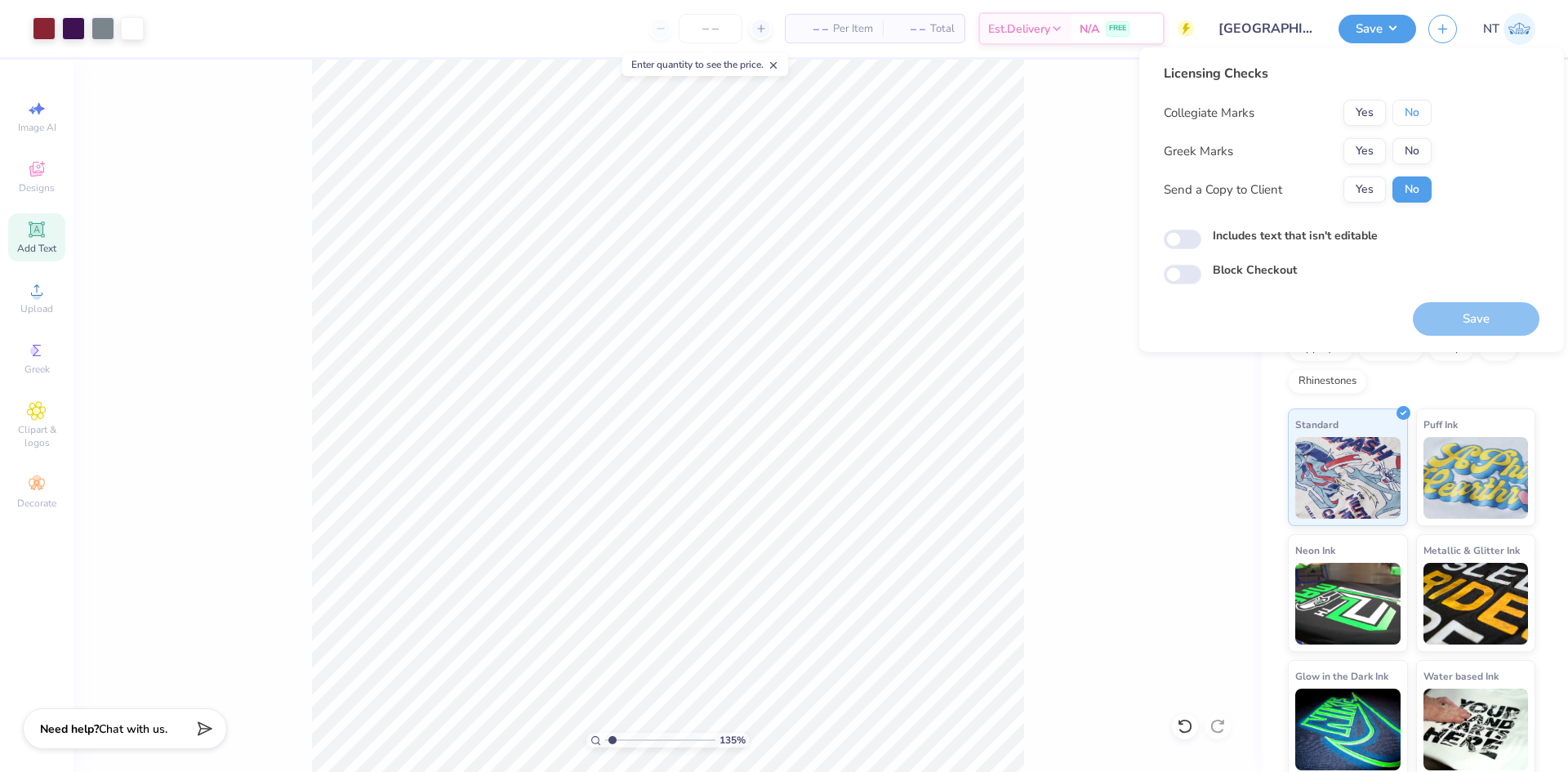
drag, startPoint x: 1415, startPoint y: 124, endPoint x: 1409, endPoint y: 137, distance: 14.3
click at [1413, 124] on button "No" at bounding box center [1411, 112] width 39 height 26
click at [1411, 157] on button "No" at bounding box center [1411, 150] width 39 height 26
type input "1.35199941909655"
click at [1270, 236] on label "Includes text that isn't editable" at bounding box center [1295, 236] width 165 height 17
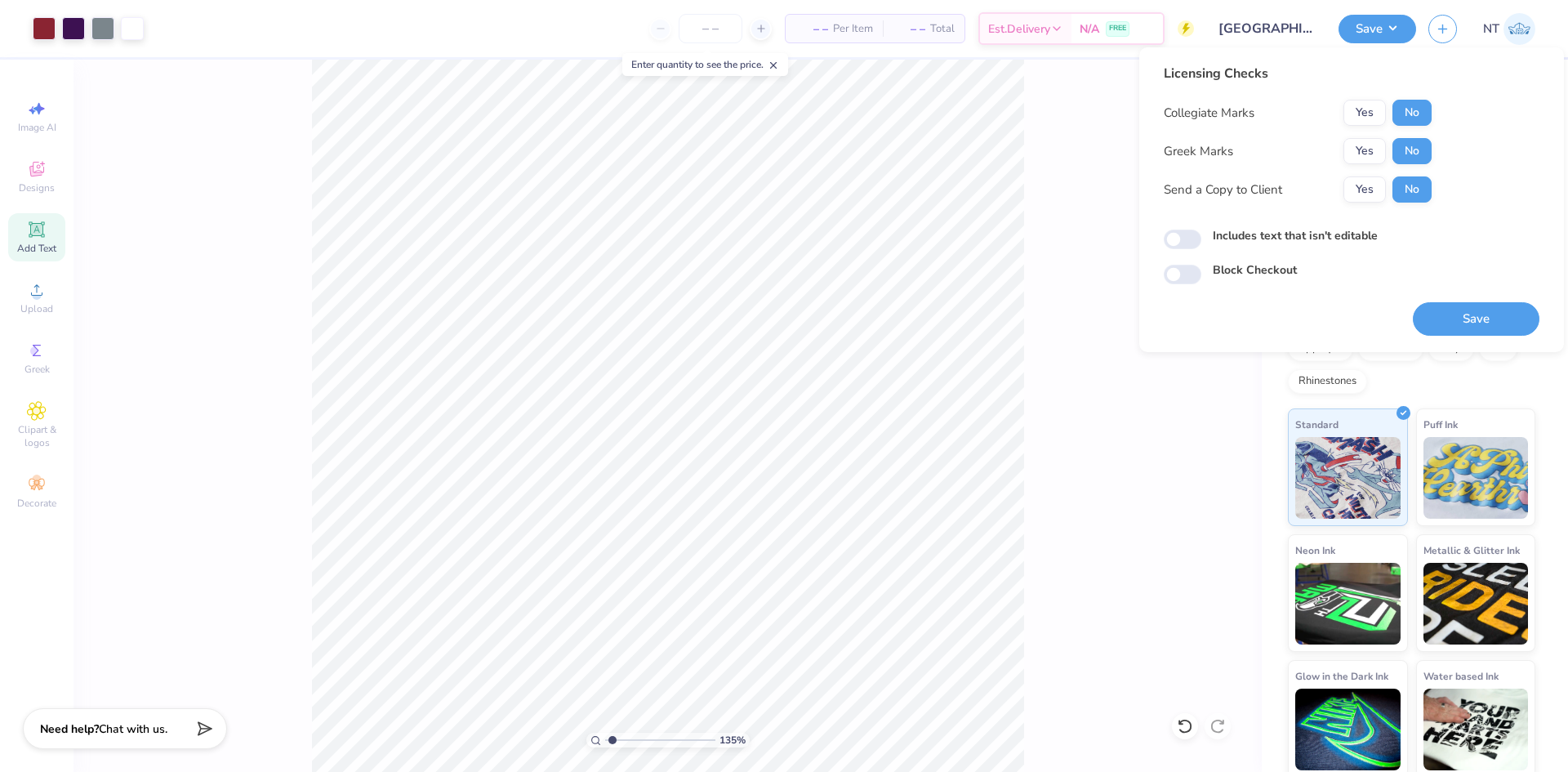
click at [1201, 236] on input "Includes text that isn't editable" at bounding box center [1181, 239] width 37 height 20
checkbox input "true"
type input "1.35199941909655"
click at [1193, 236] on input "Includes text that isn't editable" at bounding box center [1181, 239] width 37 height 20
checkbox input "false"
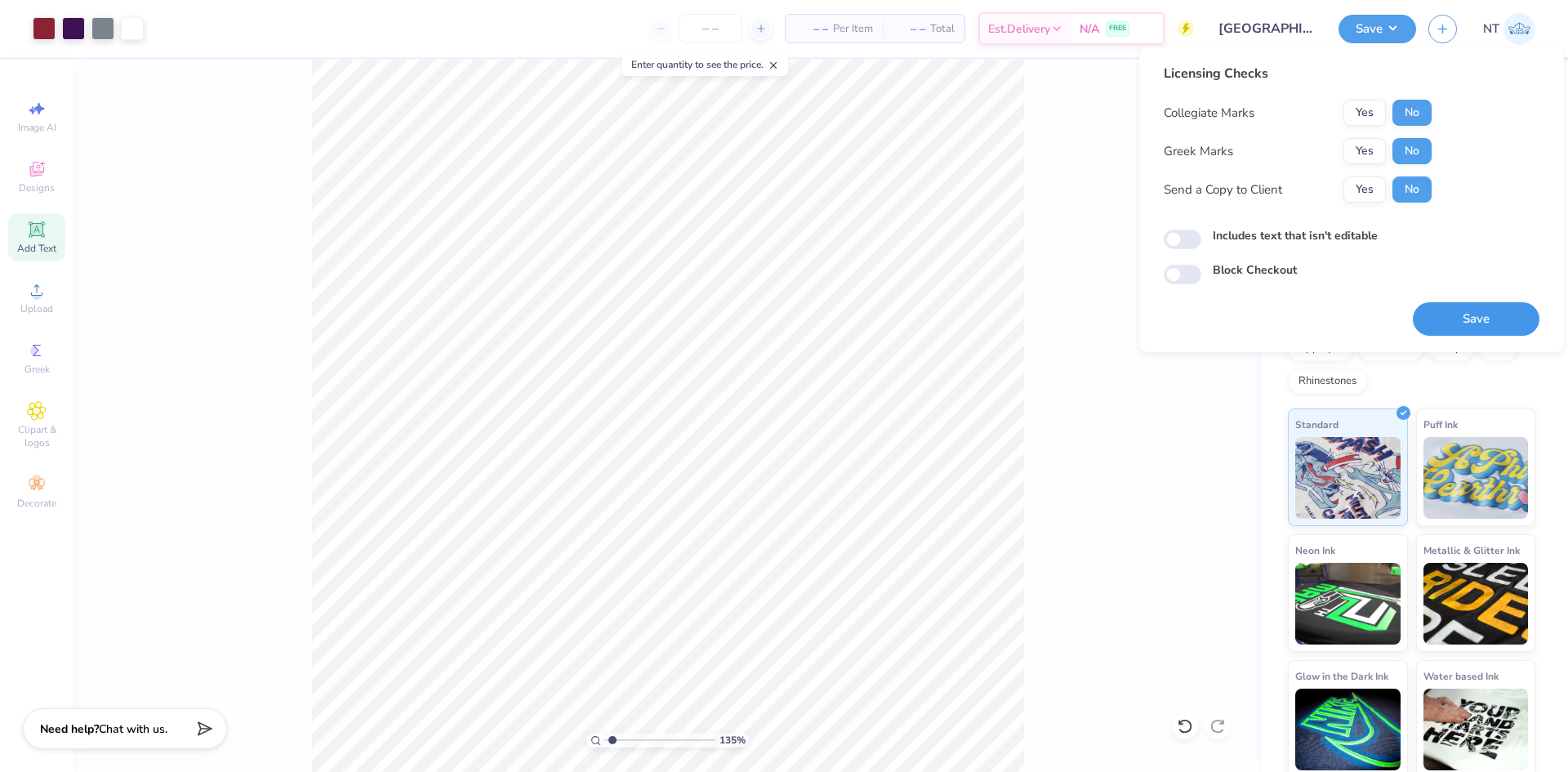
click at [1469, 316] on button "Save" at bounding box center [1476, 319] width 127 height 34
type input "1.35199941909655"
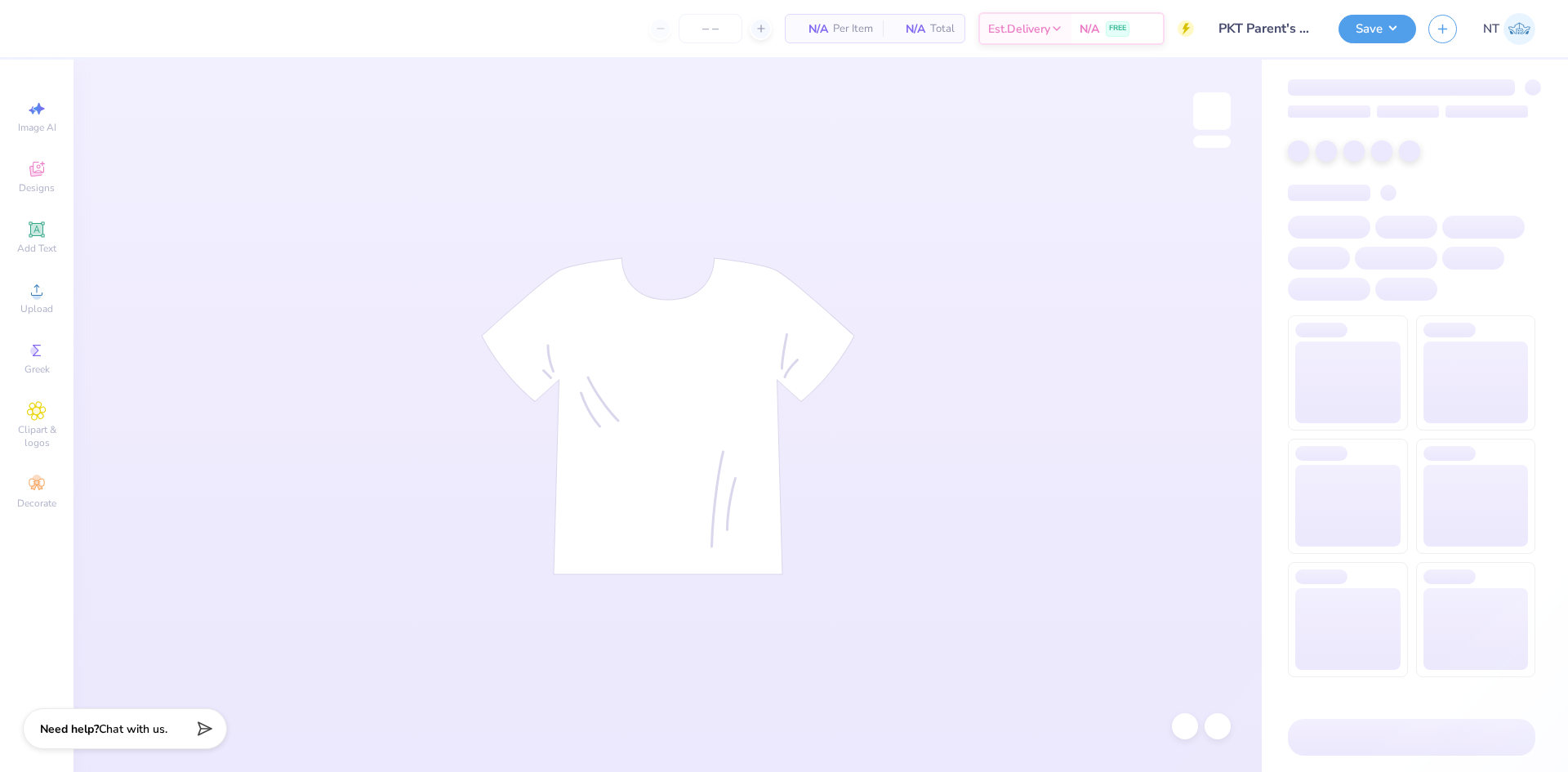
type input "24"
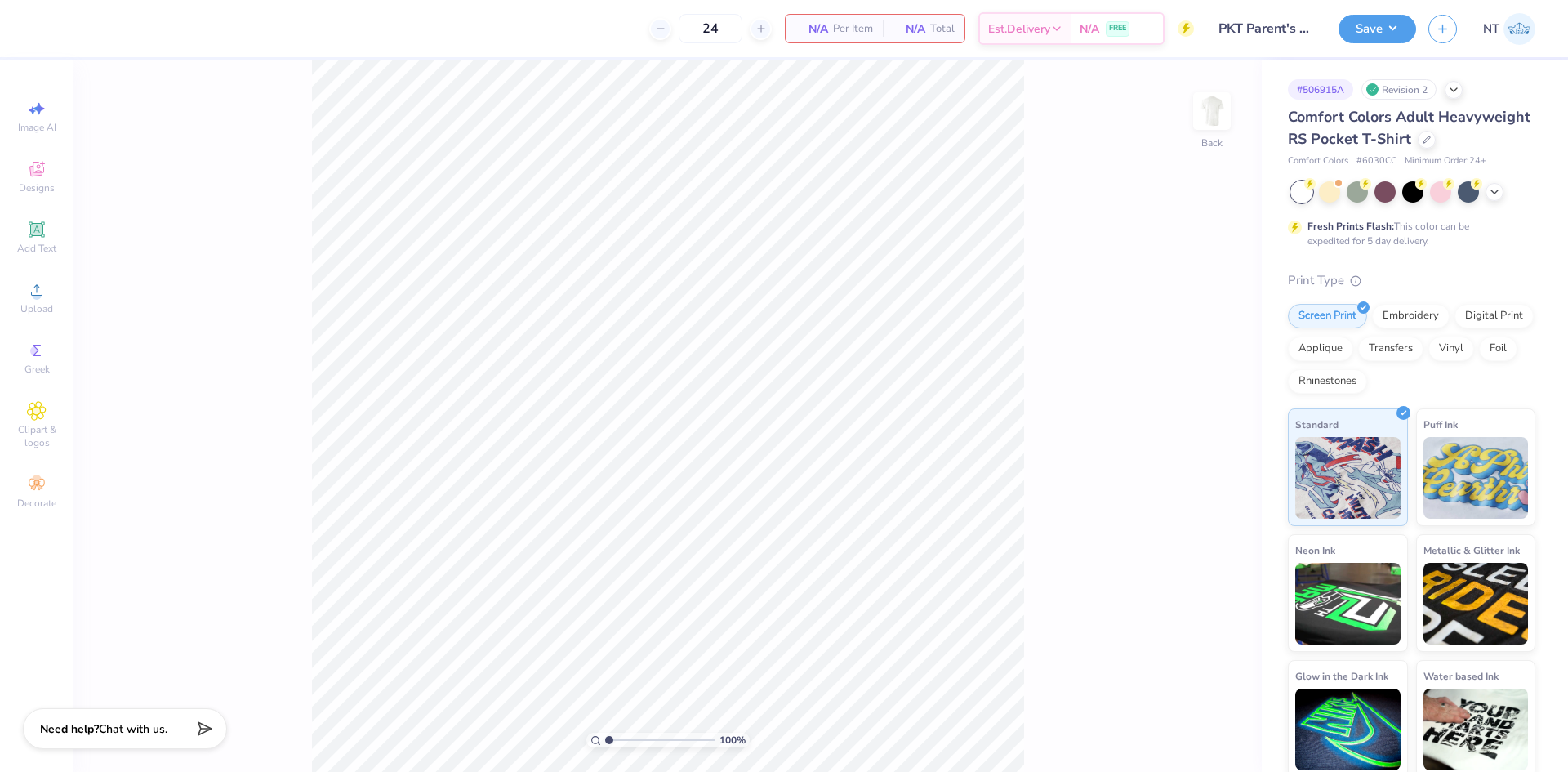
click at [1238, 122] on div "100 % Back" at bounding box center [667, 416] width 1188 height 712
click at [1232, 120] on div "100 % Back" at bounding box center [667, 416] width 1188 height 712
click at [1216, 120] on img at bounding box center [1212, 111] width 65 height 65
click at [1197, 109] on img at bounding box center [1212, 111] width 65 height 65
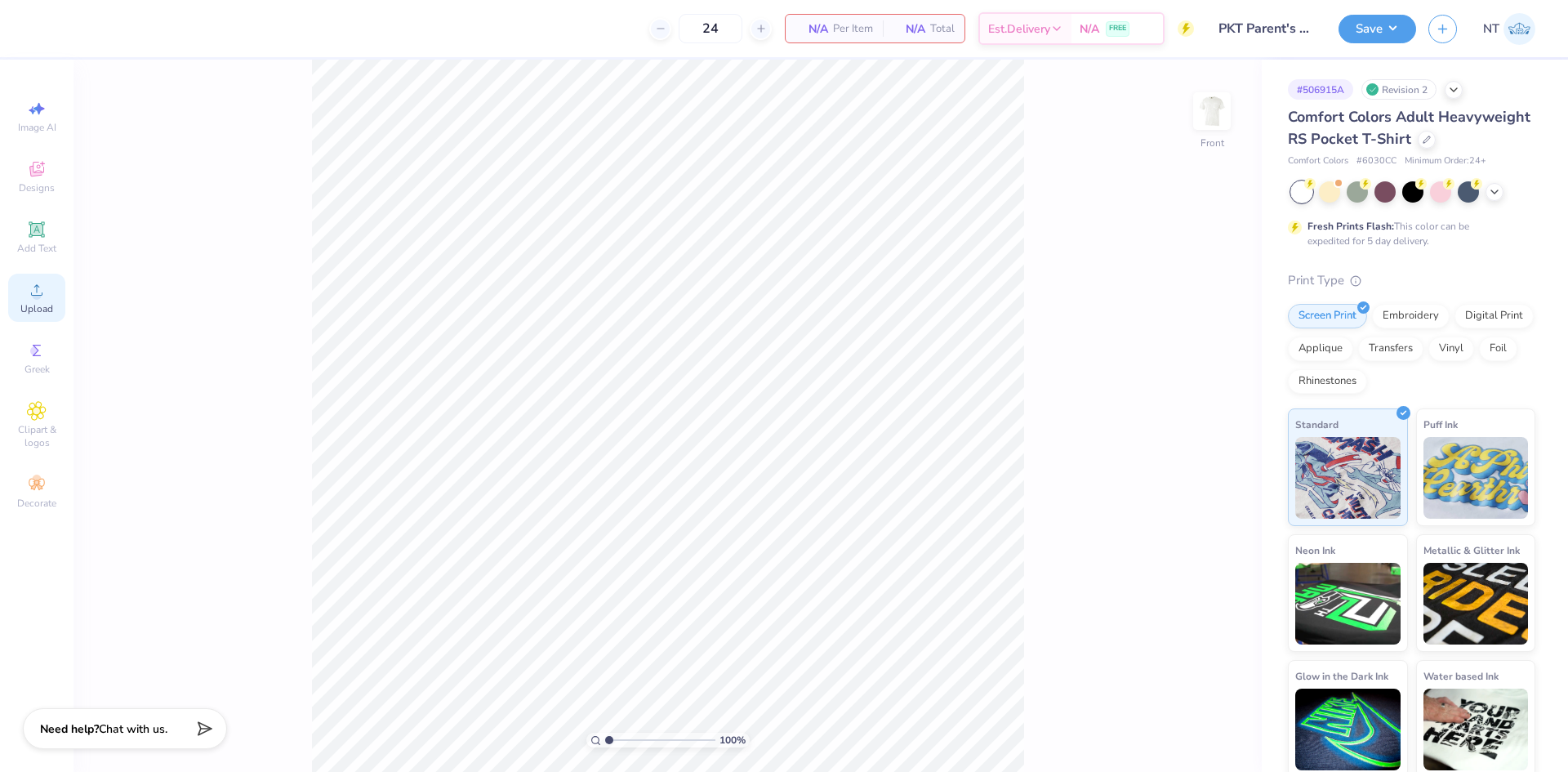
click at [37, 300] on div "Upload" at bounding box center [36, 297] width 57 height 48
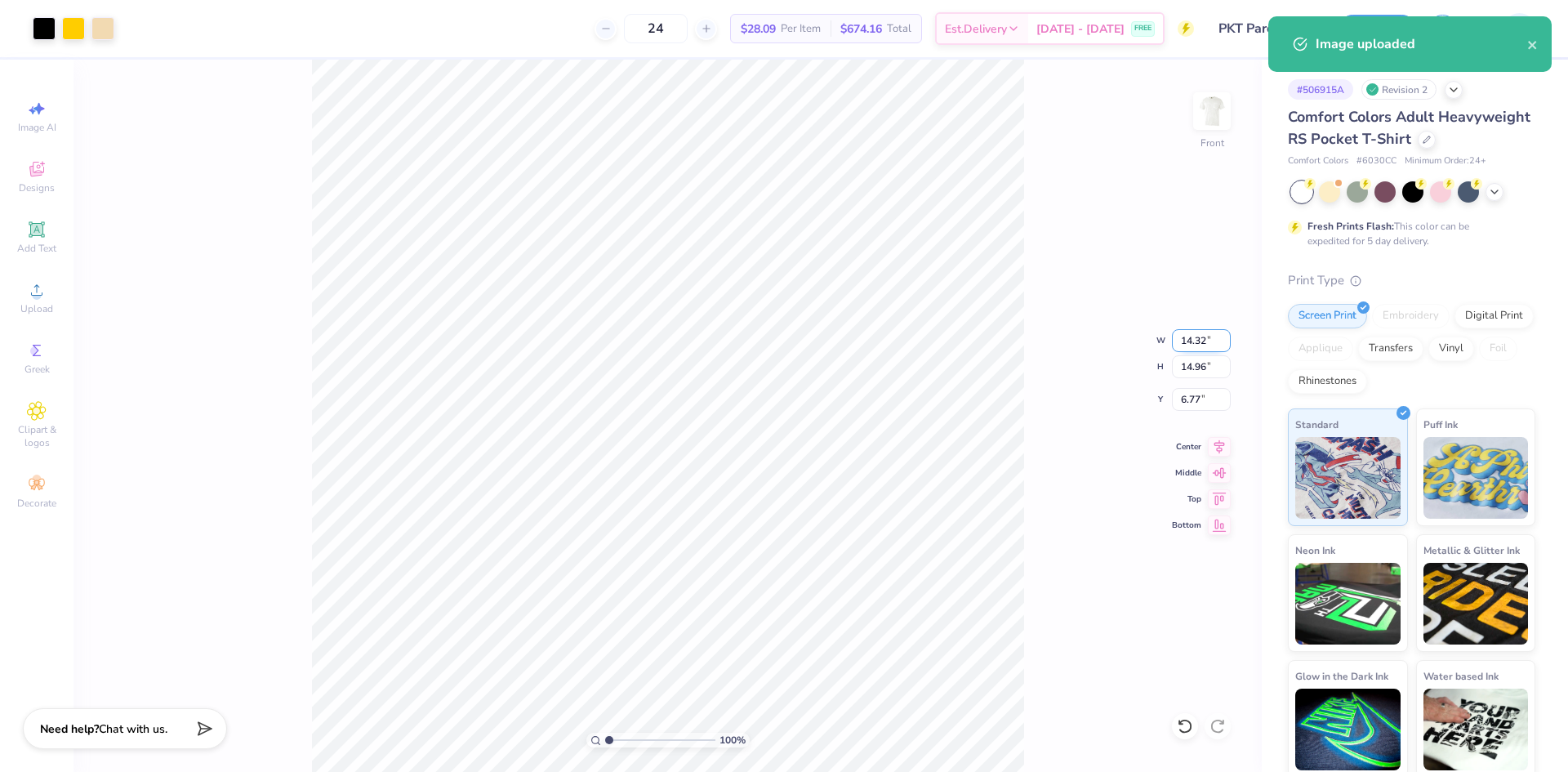
click at [1191, 342] on input "14.32" at bounding box center [1200, 340] width 59 height 23
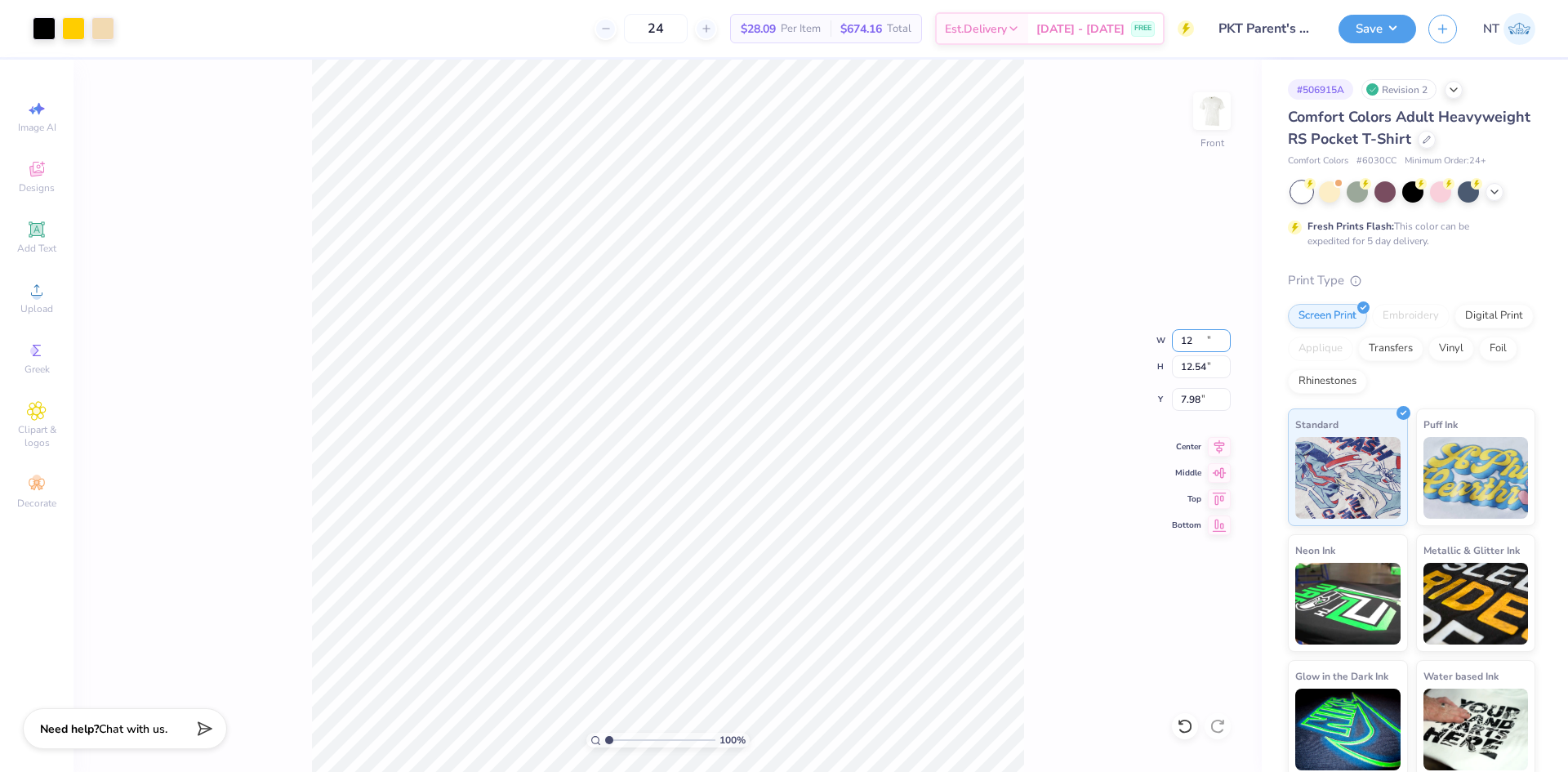
type input "12.00"
type input "12.54"
type input "7.98"
click at [1190, 337] on input "12.00" at bounding box center [1200, 340] width 59 height 23
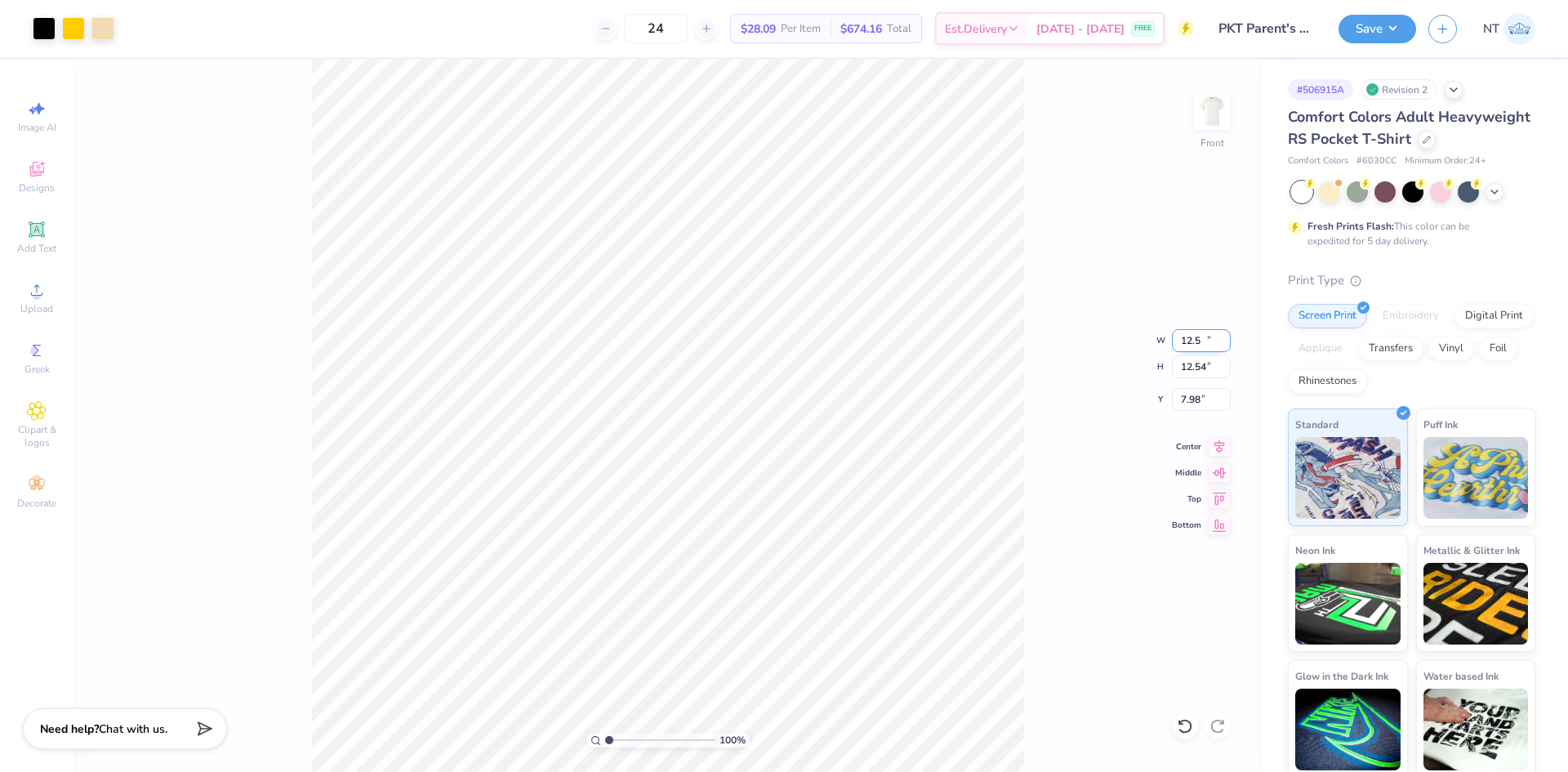
type input "12.50"
type input "13.06"
click at [1184, 401] on input "7.72" at bounding box center [1200, 399] width 59 height 23
type input "3.00"
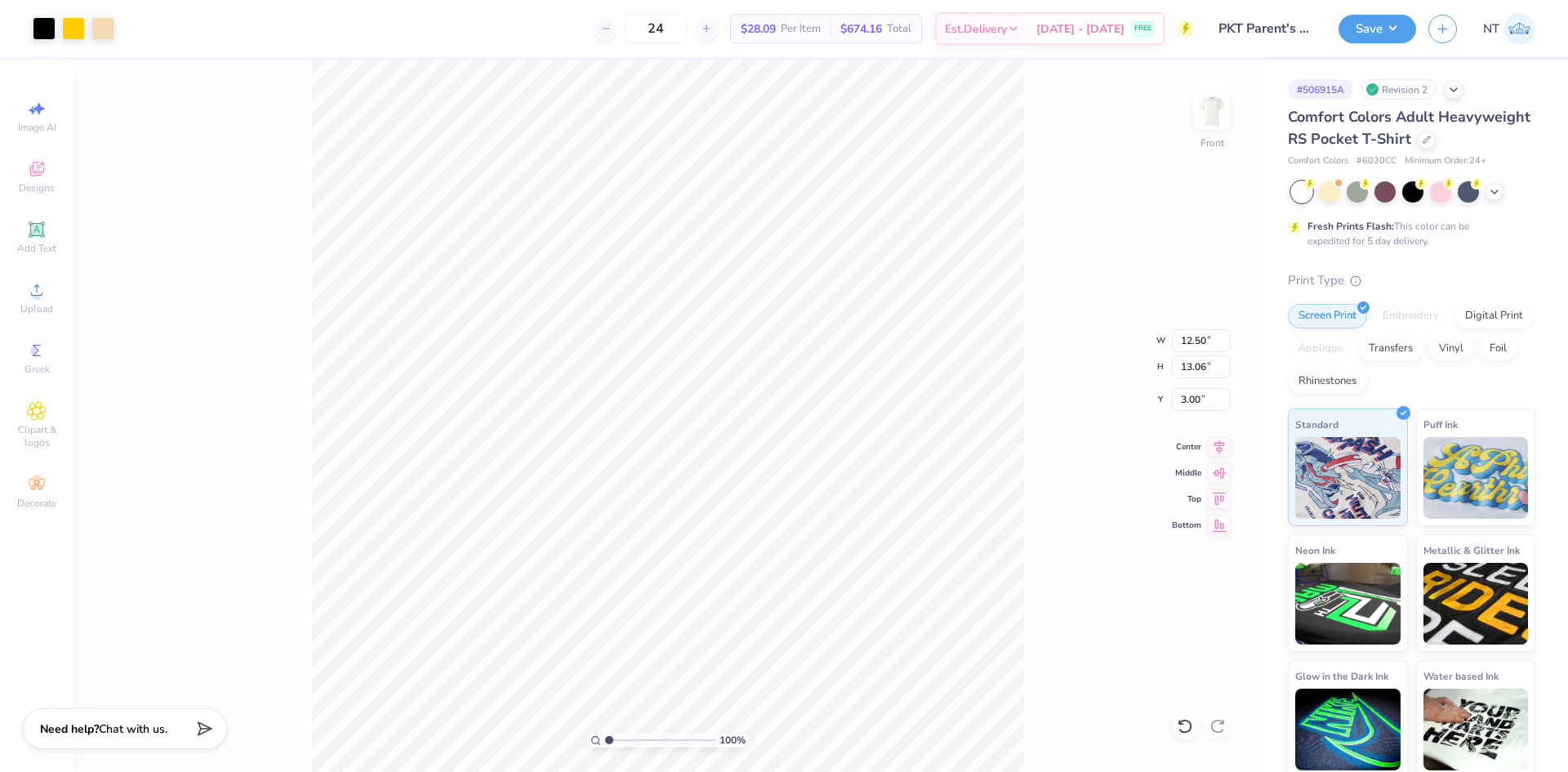
click at [1096, 417] on div "100 % Front W 12.50 12.50 " H 13.06 13.06 " Y 3.00 3.00 " Center Middle Top Bot…" at bounding box center [667, 416] width 1188 height 712
click at [1218, 129] on img at bounding box center [1212, 111] width 65 height 65
click at [51, 294] on div "Upload" at bounding box center [36, 297] width 57 height 48
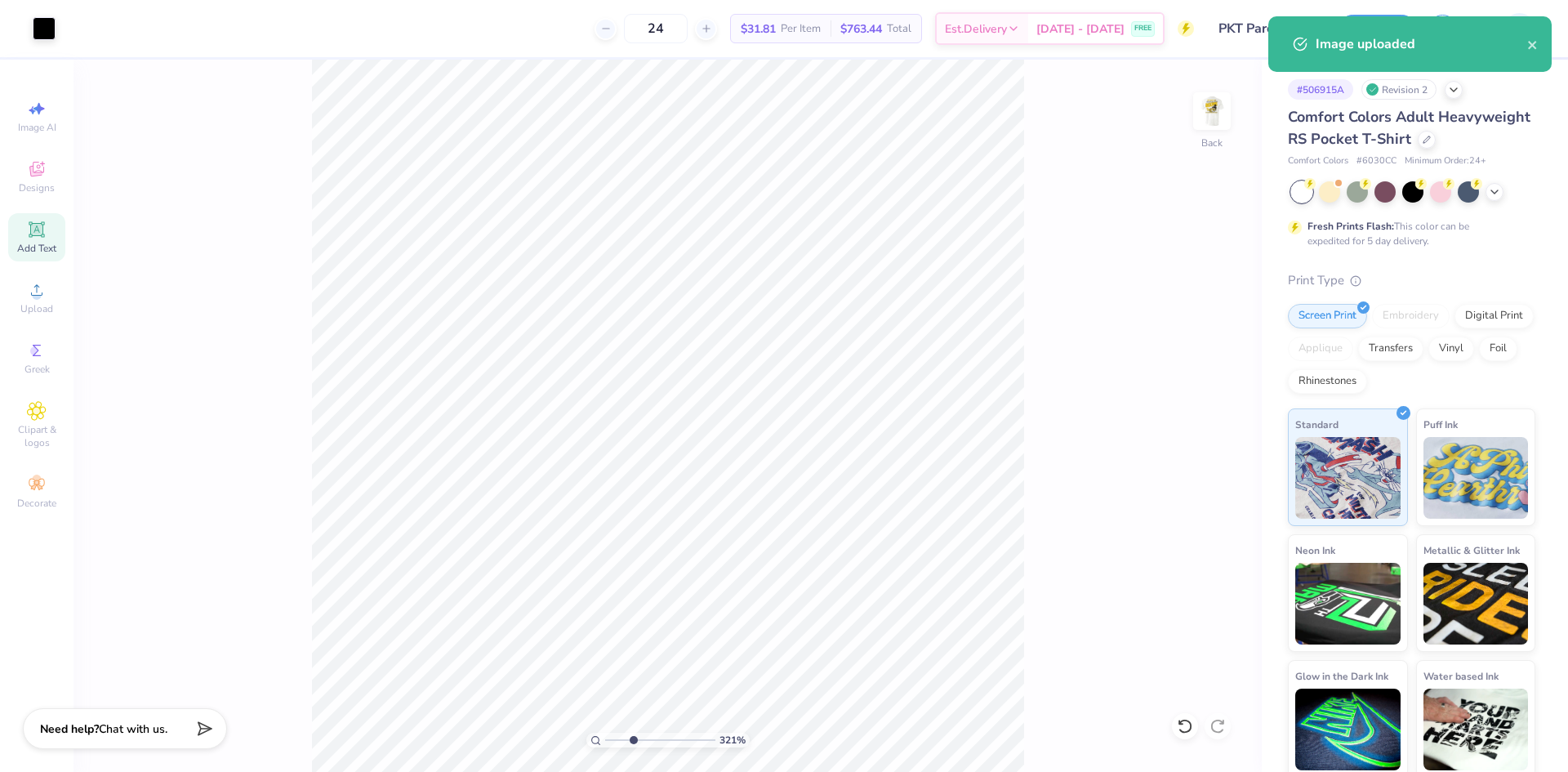
click at [53, 252] on span "Add Text" at bounding box center [36, 248] width 39 height 13
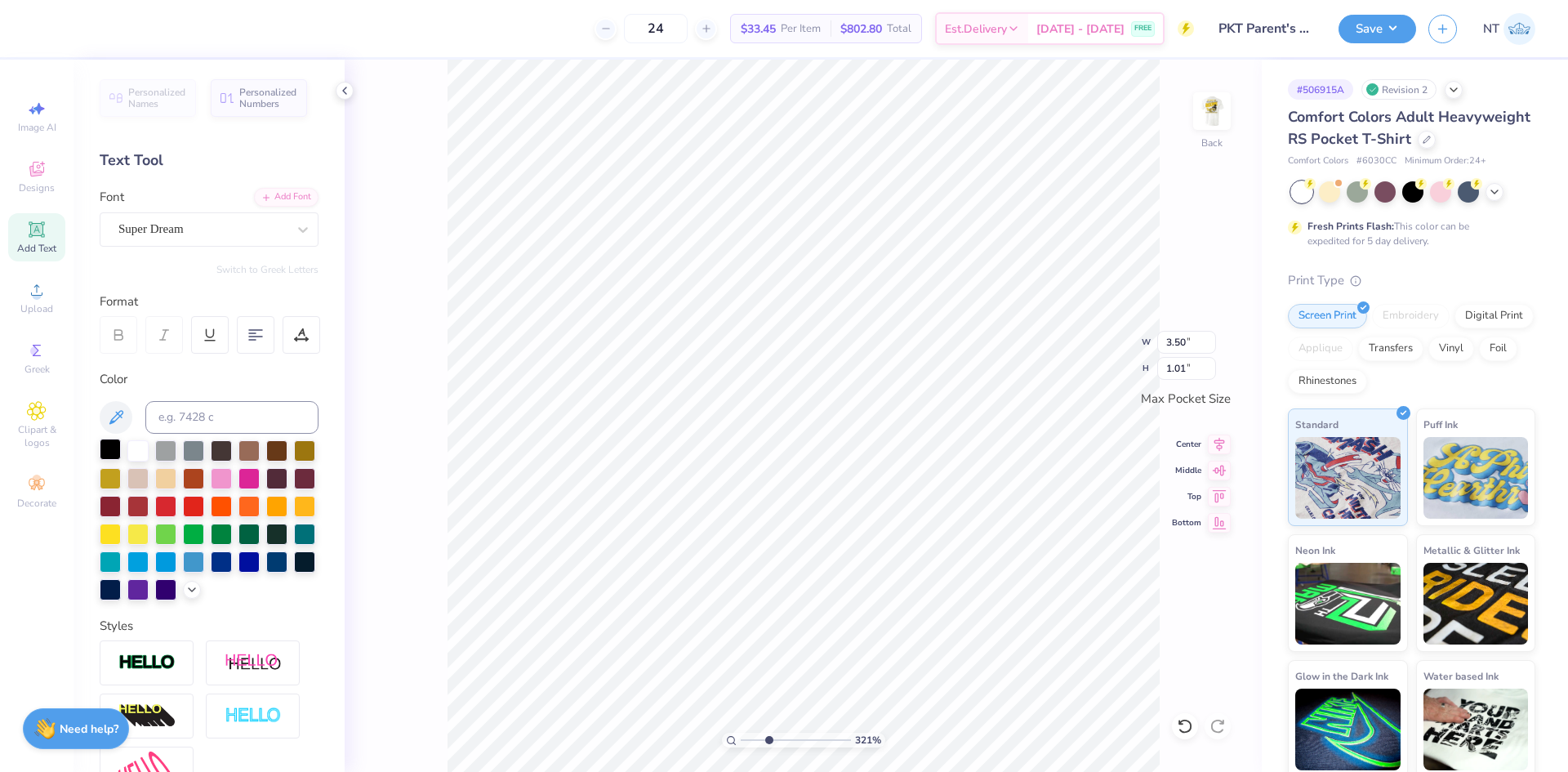
click at [111, 443] on div at bounding box center [110, 449] width 21 height 21
type input "3.21314535235116"
type input "3.44"
type input "0.99"
click at [294, 236] on icon at bounding box center [303, 229] width 16 height 16
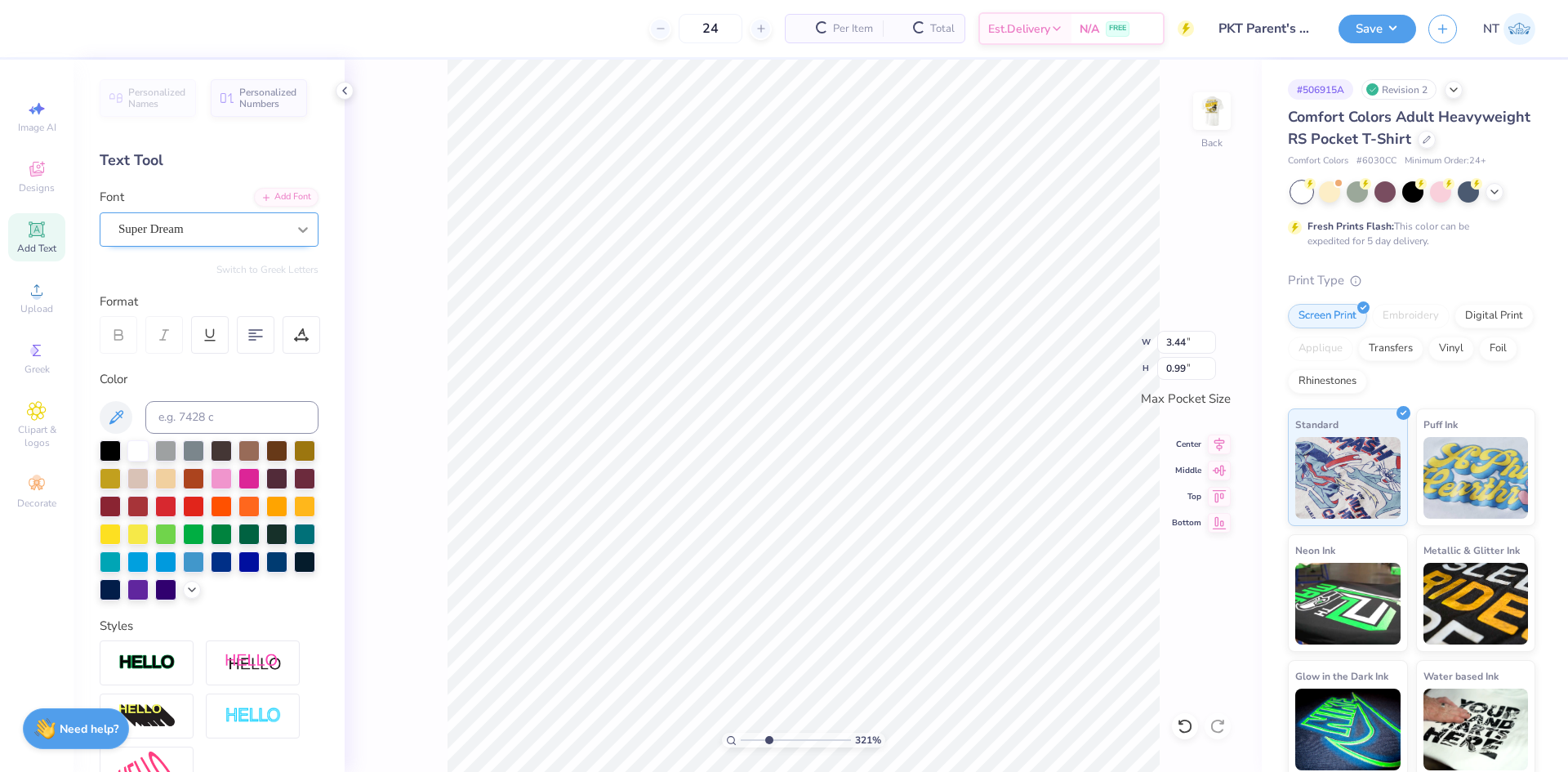
type input "3.21314535235116"
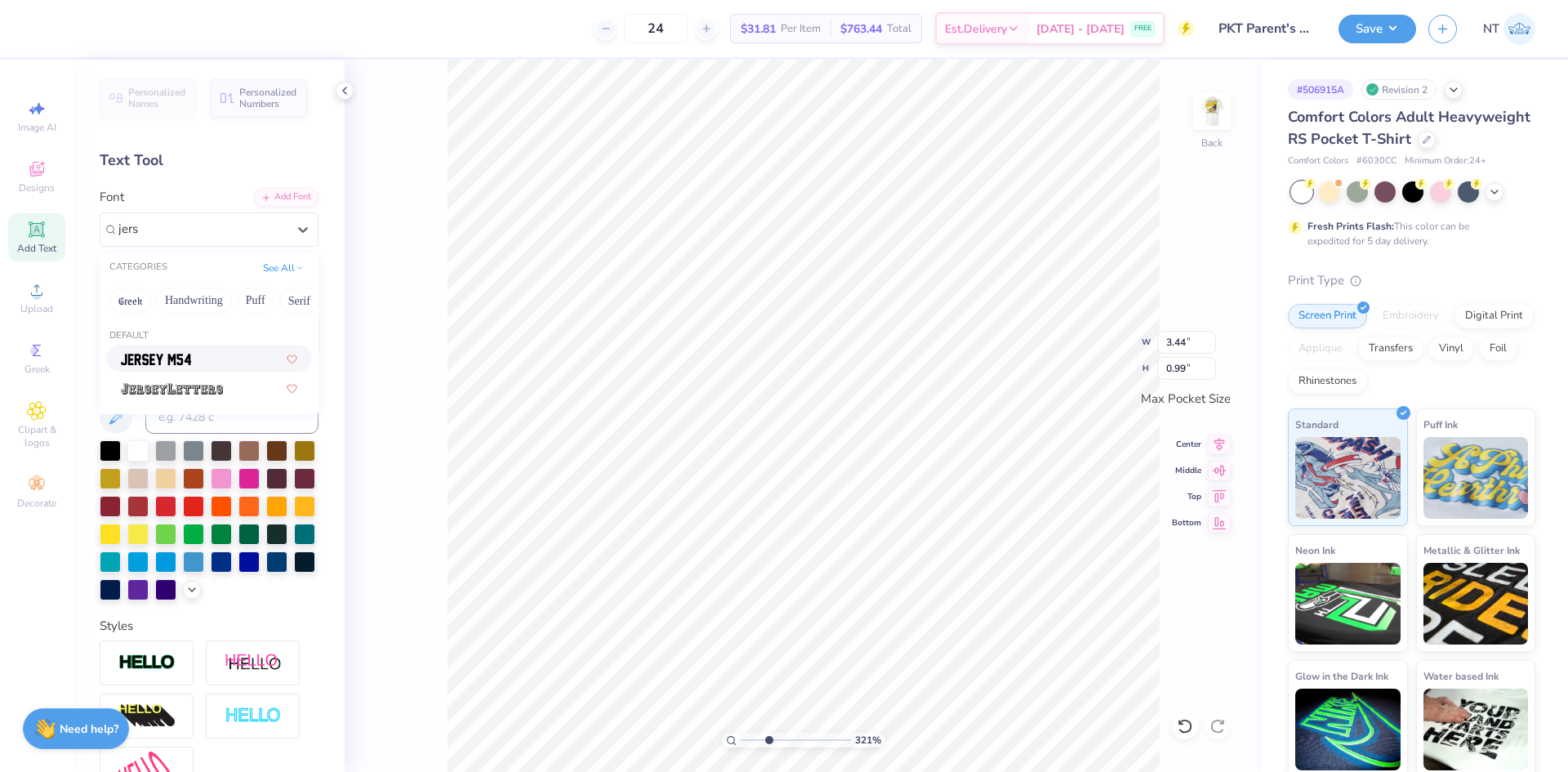
type input "jers"
type input "3.21314535235116"
type input "2.71"
type input "1.09"
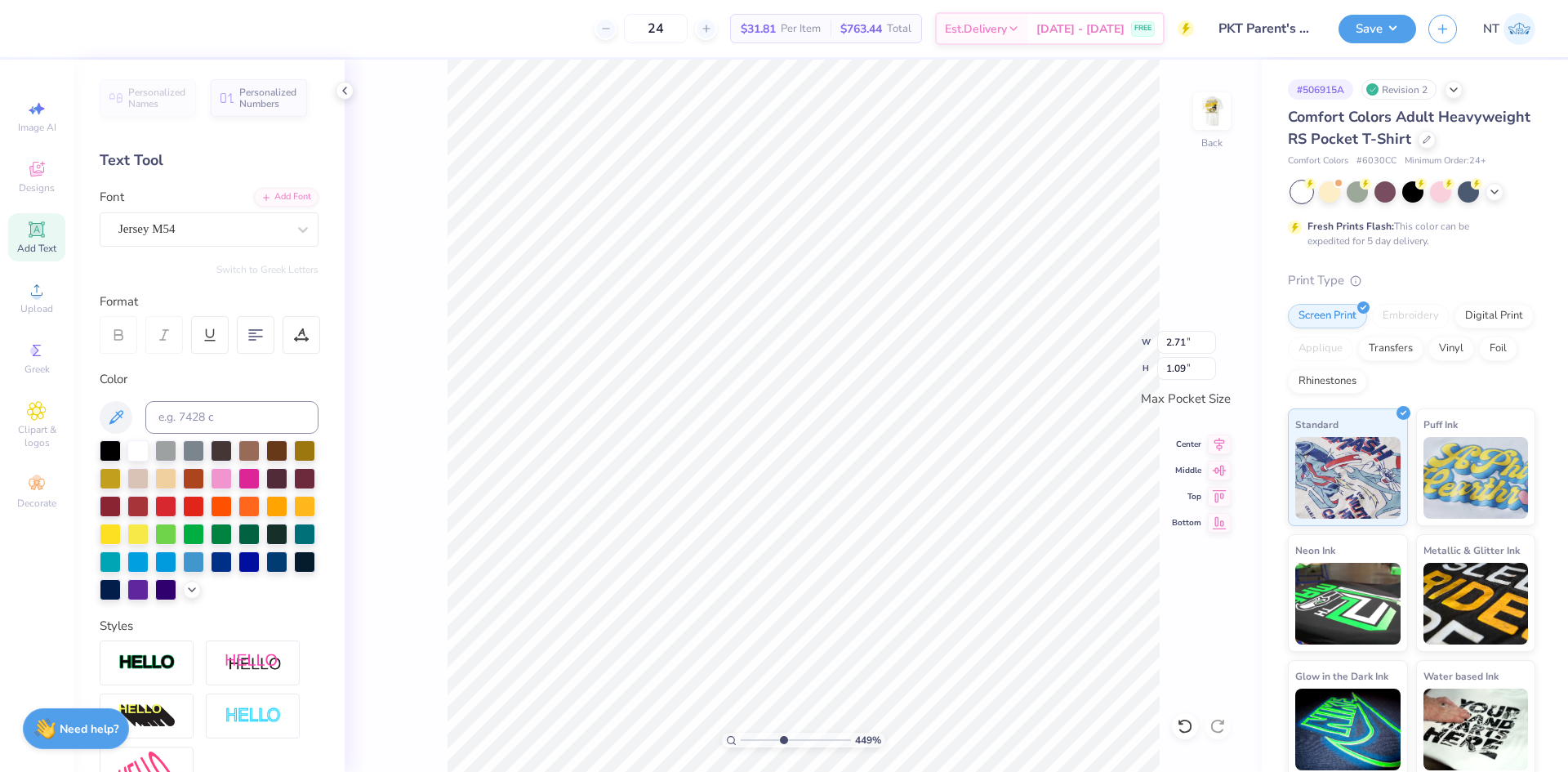
type input "4.48505343131628"
type input "1.35"
type input "0.54"
paste textarea "Appalachian State"
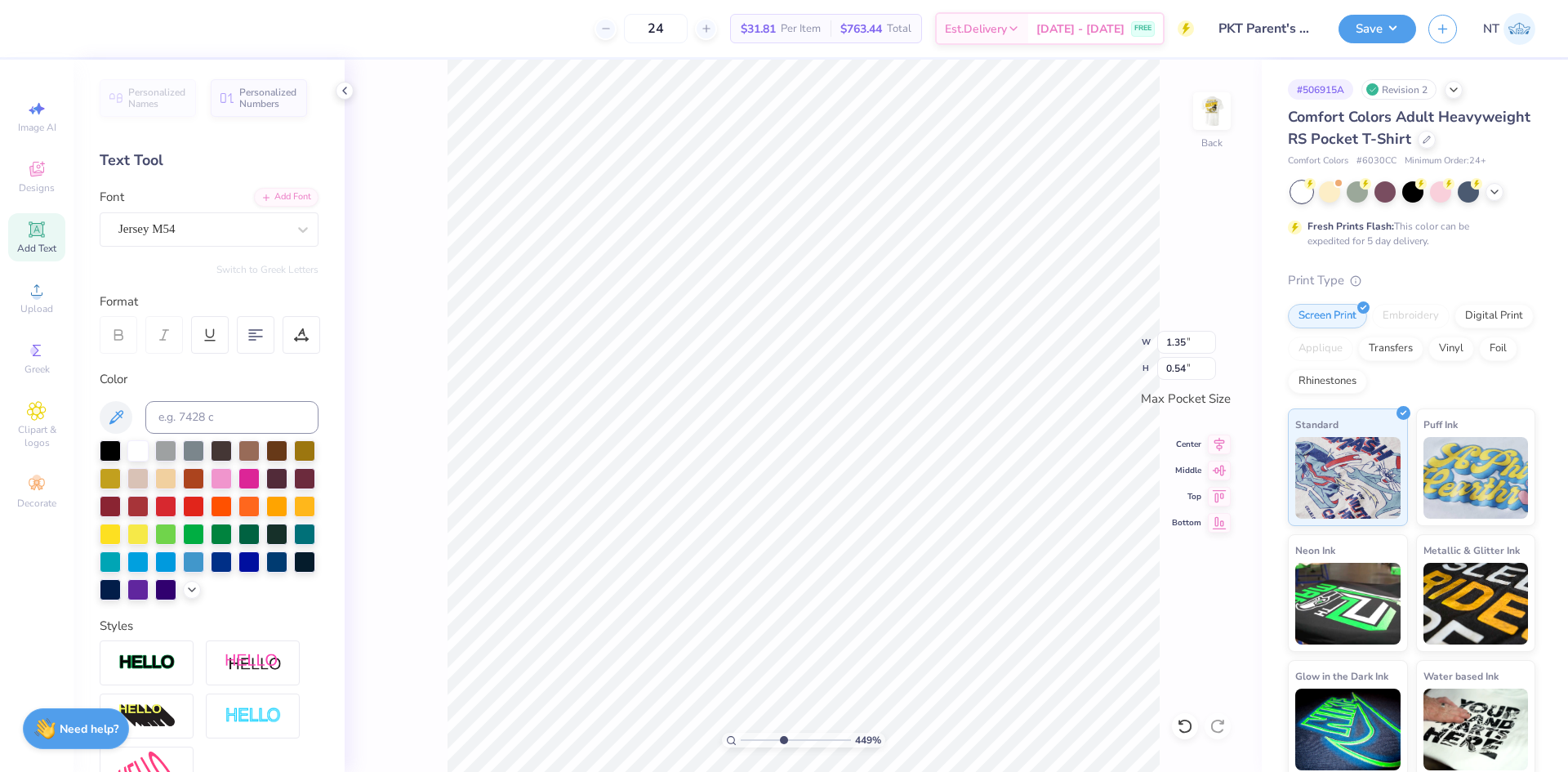
type input "4.48505343131628"
type textarea "Appalachian State"
type input "4.48505343131628"
type input "3.10"
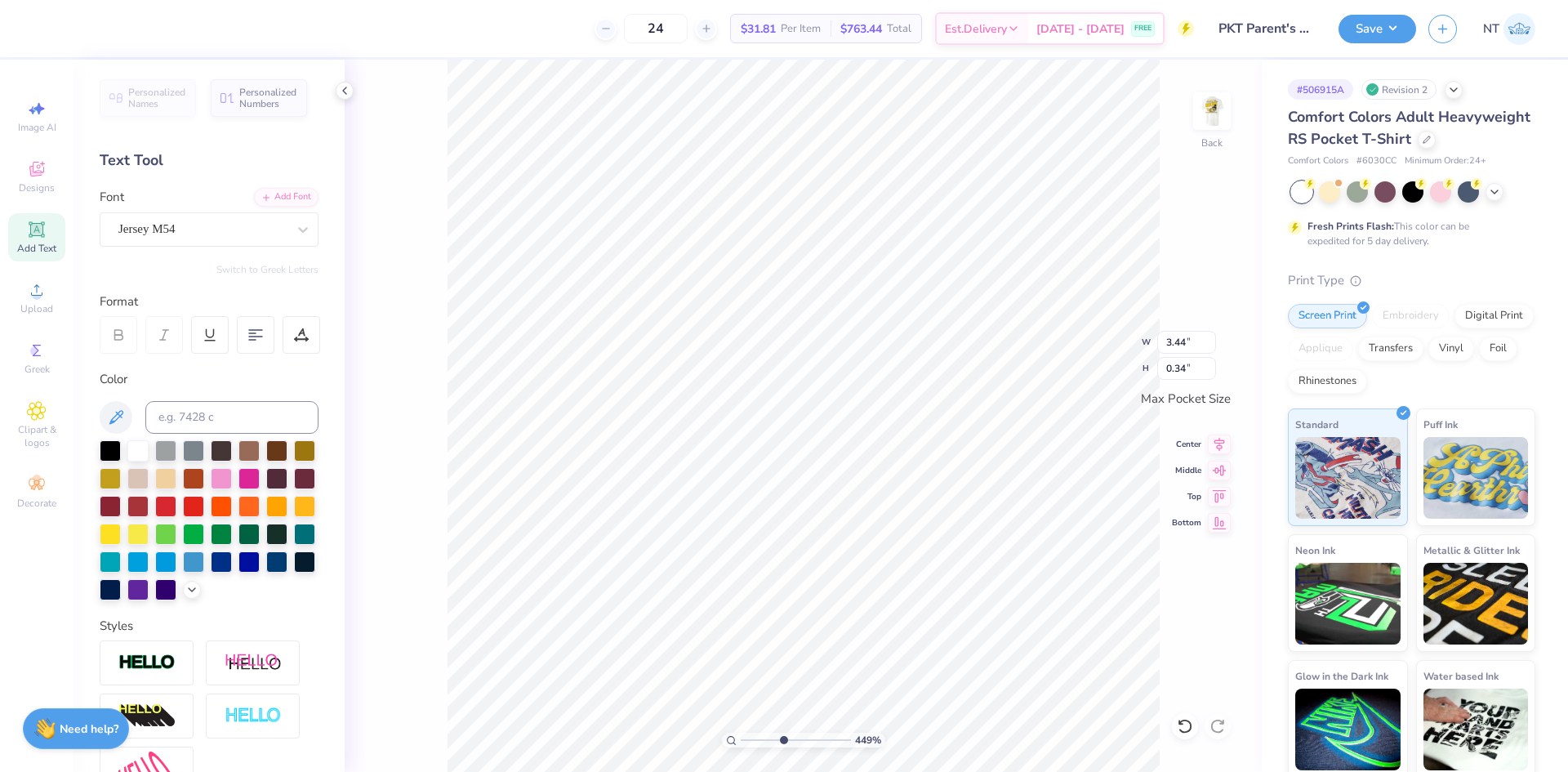
type input "0.30"
click at [1012, 450] on li "Duplicate" at bounding box center [1043, 459] width 129 height 32
type input "6.26044018427074"
type textarea "t State"
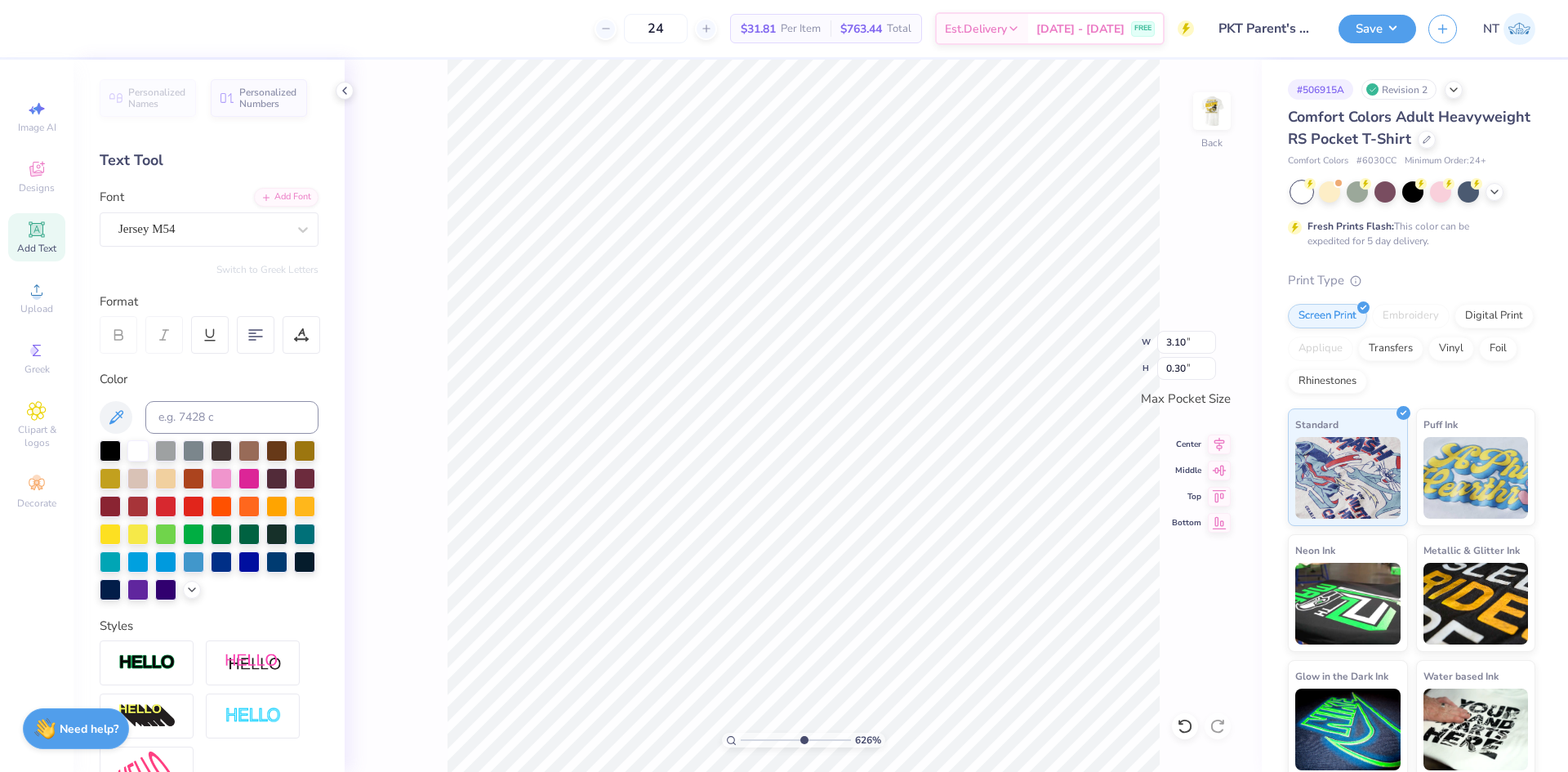
type input "6.26044018427074"
type textarea "tm State"
type input "6.26044018427074"
type input "1.38"
type input "6.26044018427074"
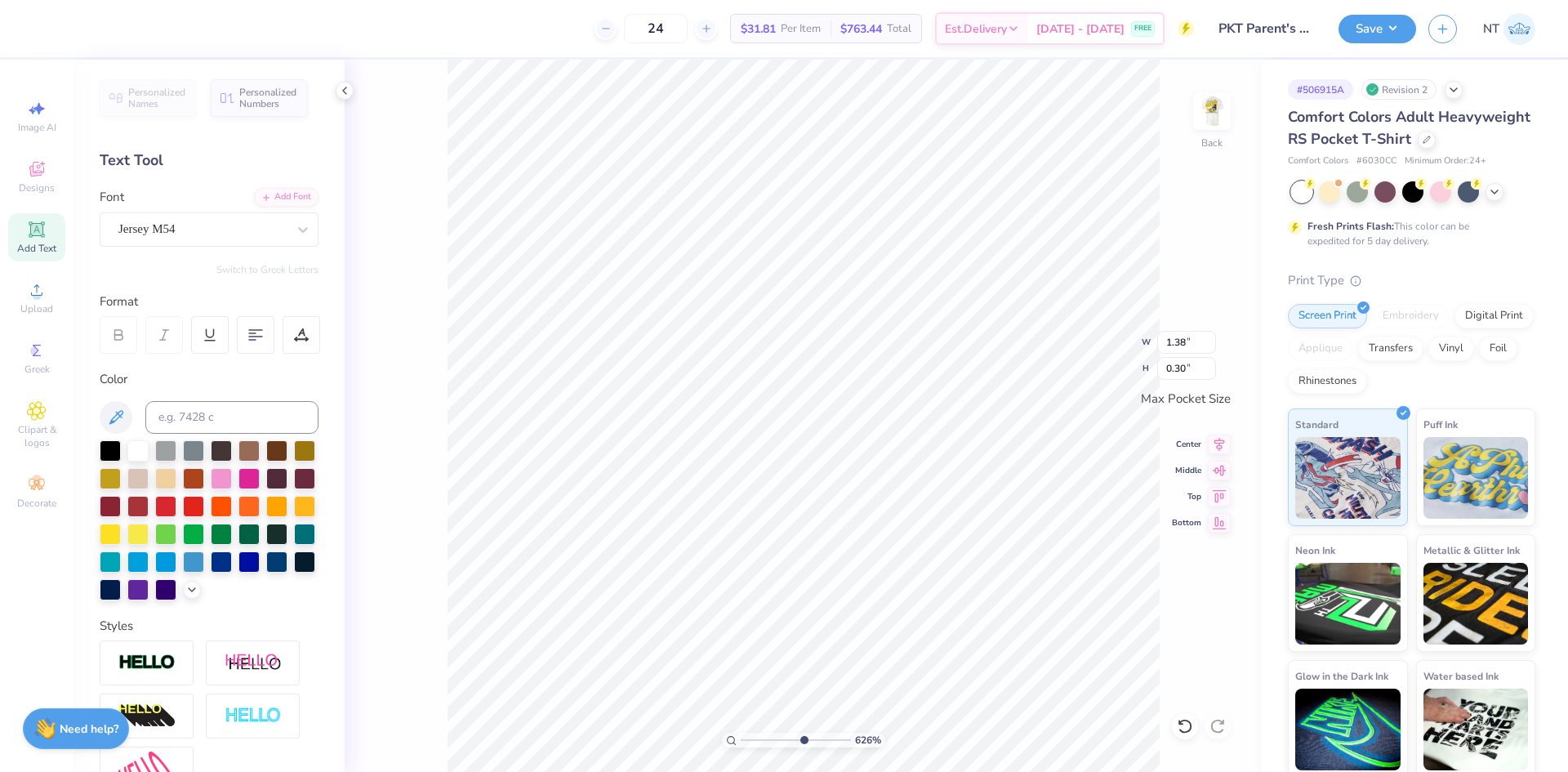
type textarea "tm"
type input "6.26044018427074"
type input "0.40"
type input "10"
type input "0.17"
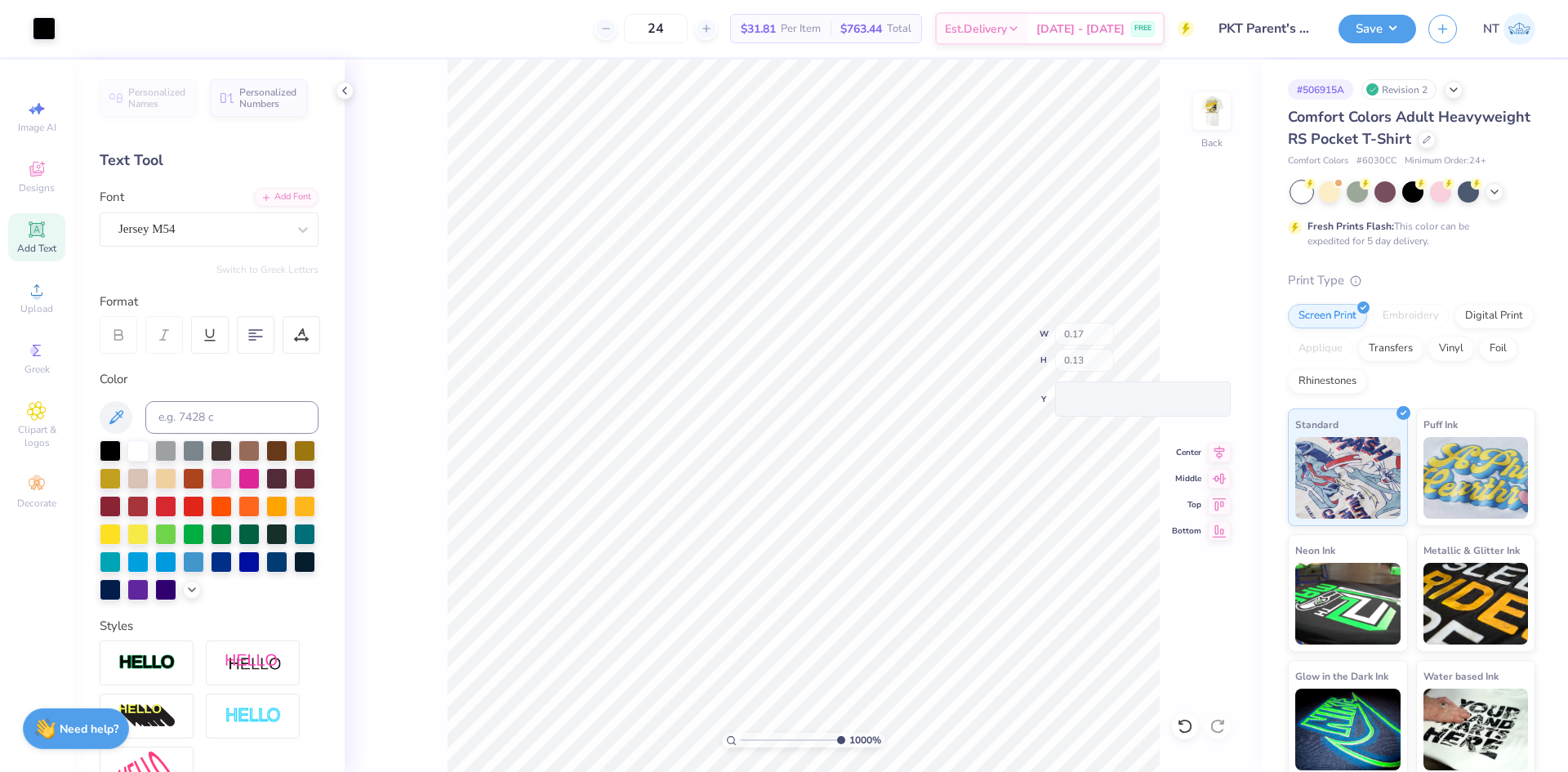
type input "0.13"
type input "3.30"
type input "0.30"
type input "5.13245915267131"
type input "3.48"
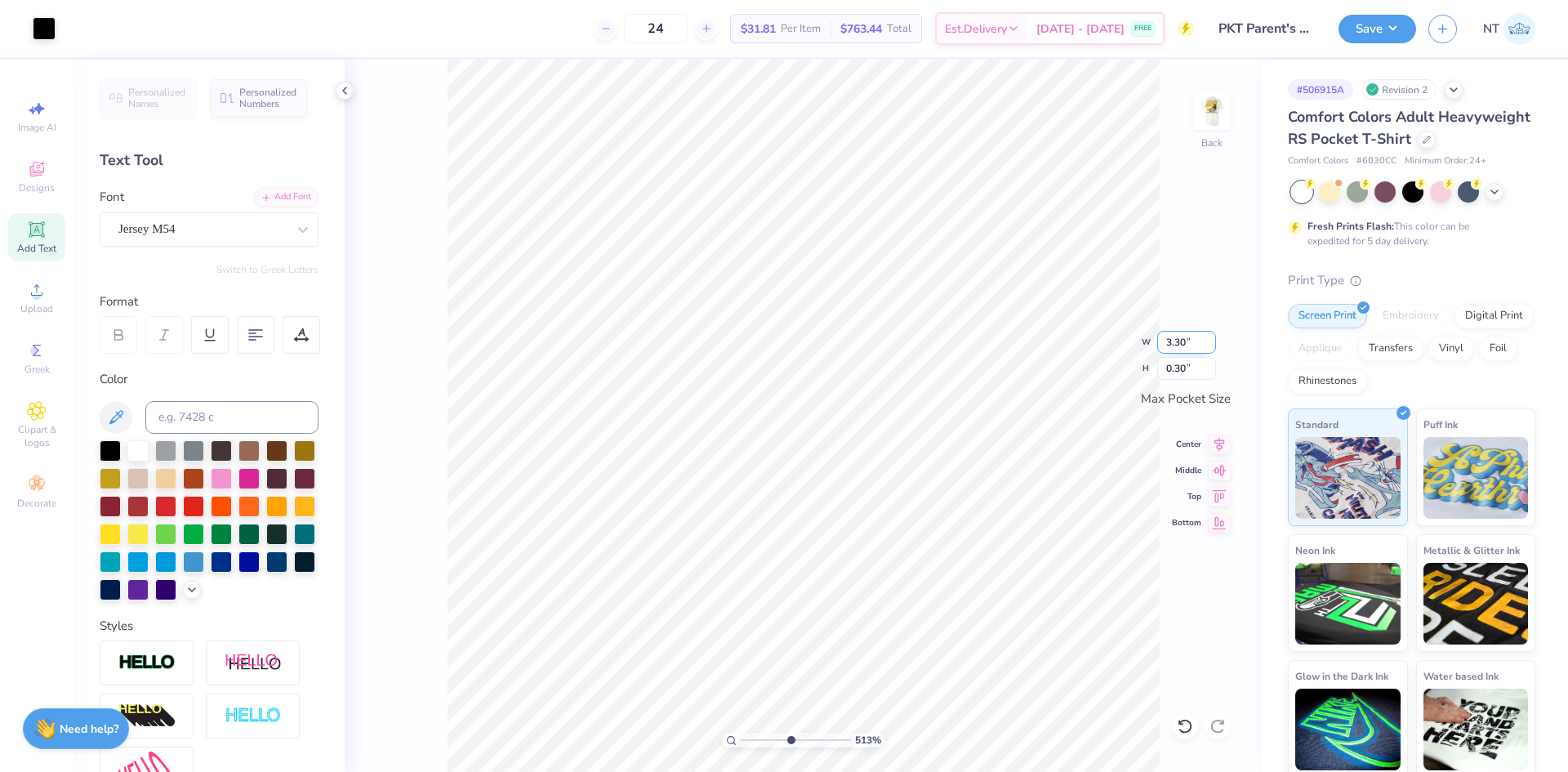
type input "0.32"
click at [1176, 347] on input "3.48" at bounding box center [1186, 342] width 59 height 23
type input "4"
type input "5.13245915267131"
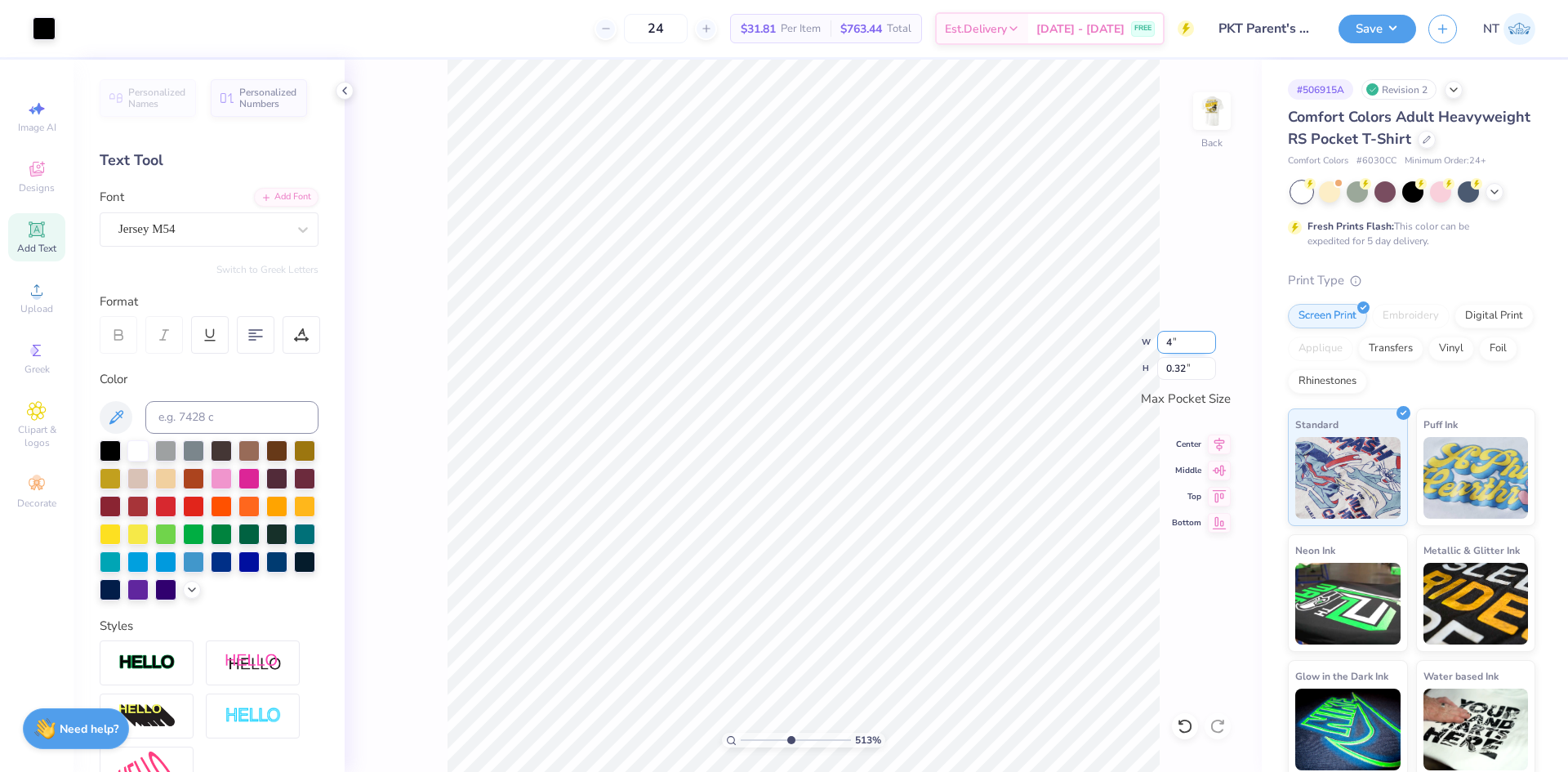
type input "3.50"
click at [850, 459] on li "Duplicate" at bounding box center [882, 465] width 129 height 32
type input "5.13245915267131"
type textarea "P"
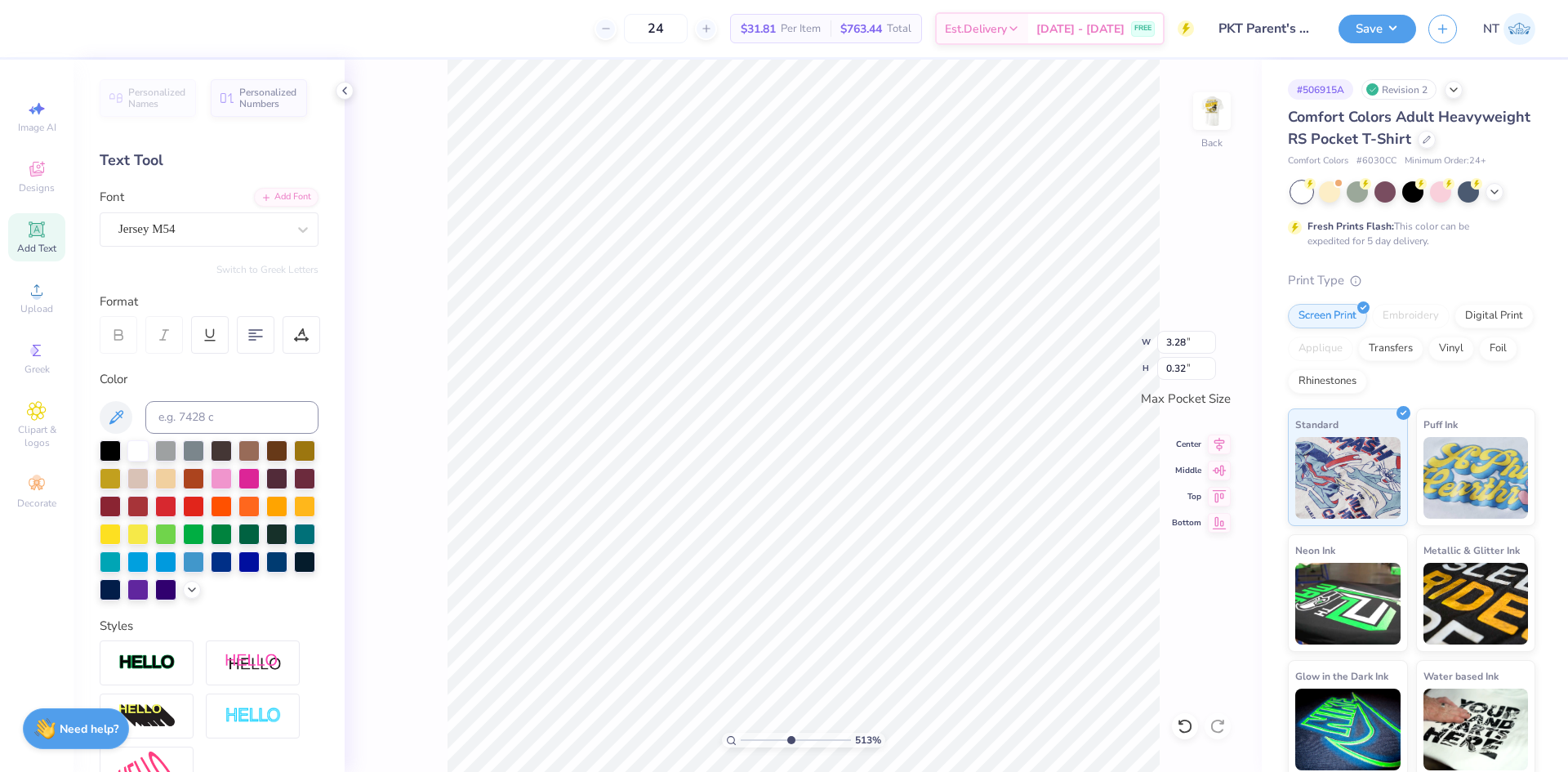
type input "5.13245915267131"
type textarea "PA"
type input "5.13245915267131"
type textarea "PAR"
type input "5.13245915267131"
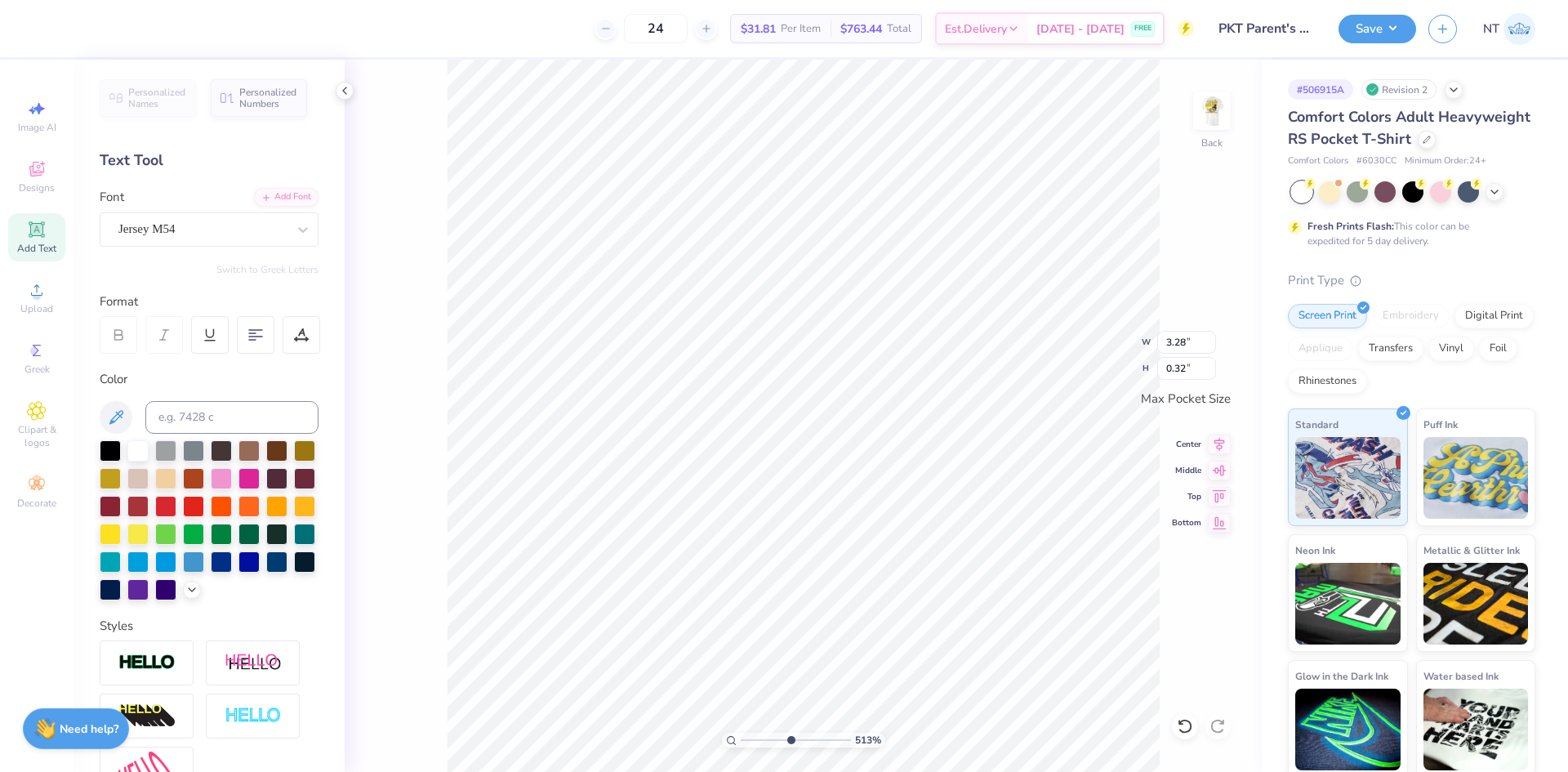
type textarea "PARE"
type input "5.13245915267131"
type textarea "PARENT"
type input "5.13245915267131"
type textarea "PARENTS"
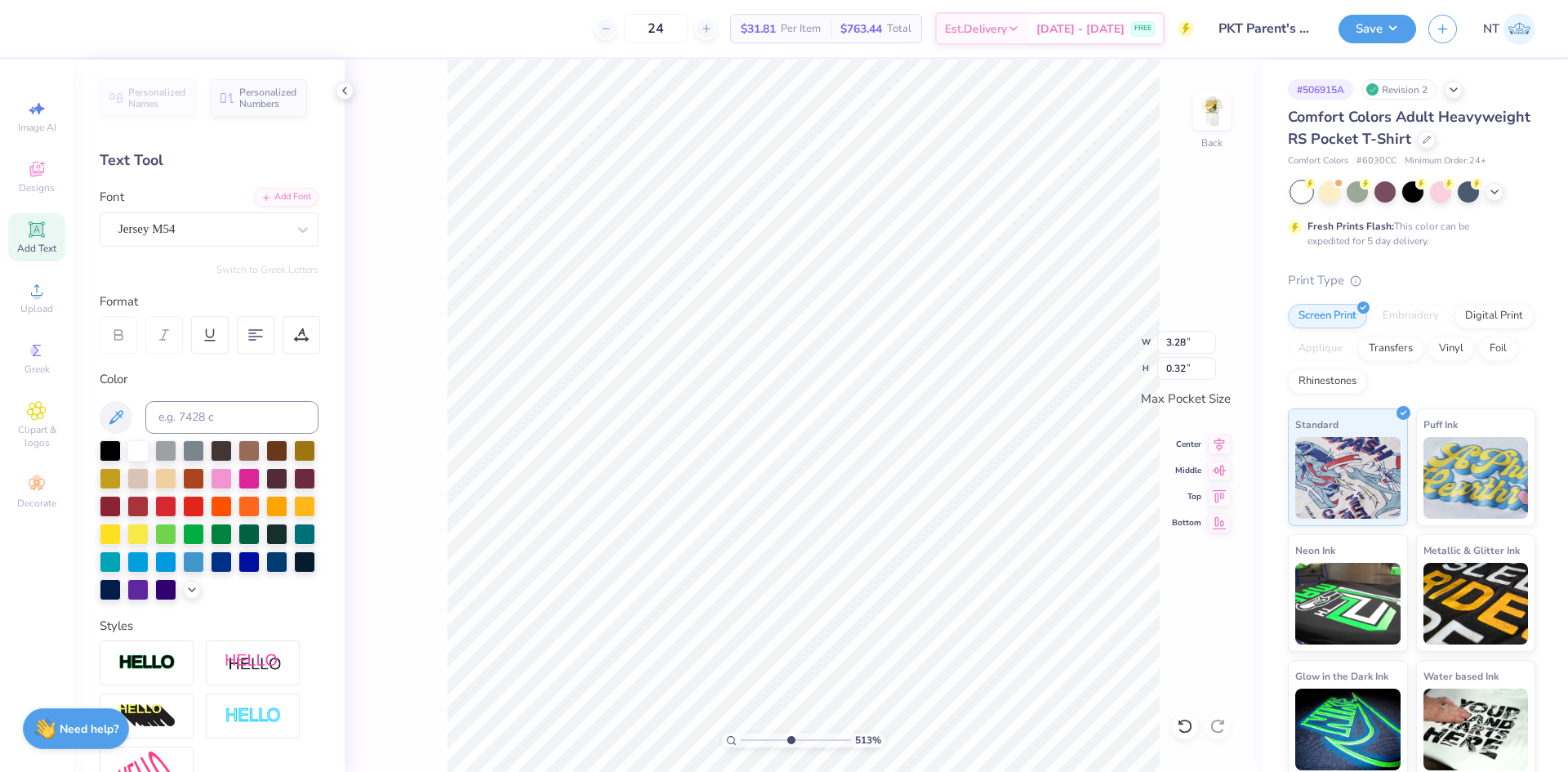
type input "5.13245915267131"
type textarea "PARENTS"
type input "5.13245915267131"
type textarea "PARENTS W"
type input "5.13245915267131"
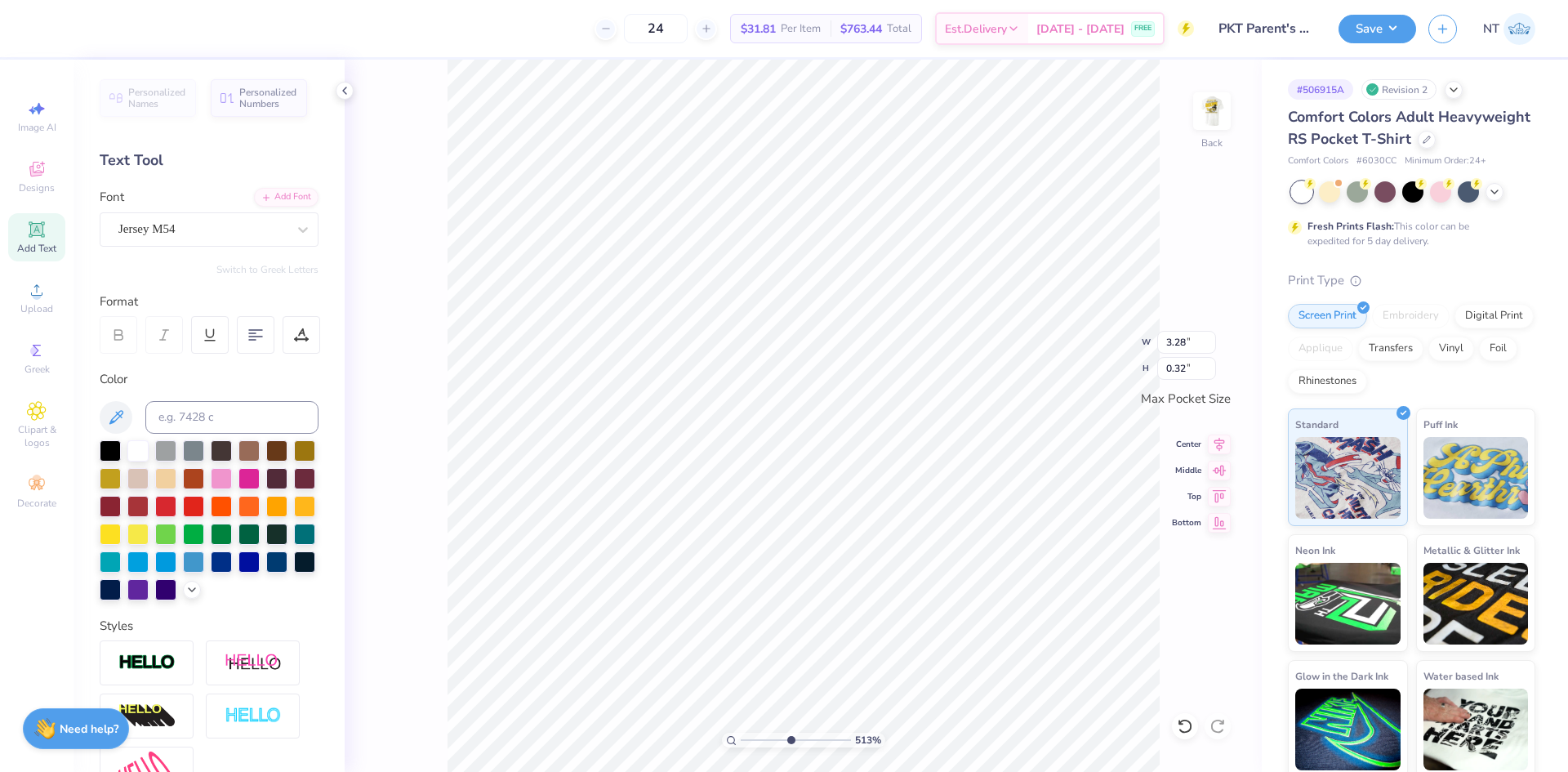
type textarea "PARENTS WE"
type input "5.13245915267131"
type textarea "PARENTS WEE"
type input "5.13245915267131"
type textarea "PARENTS WEEK"
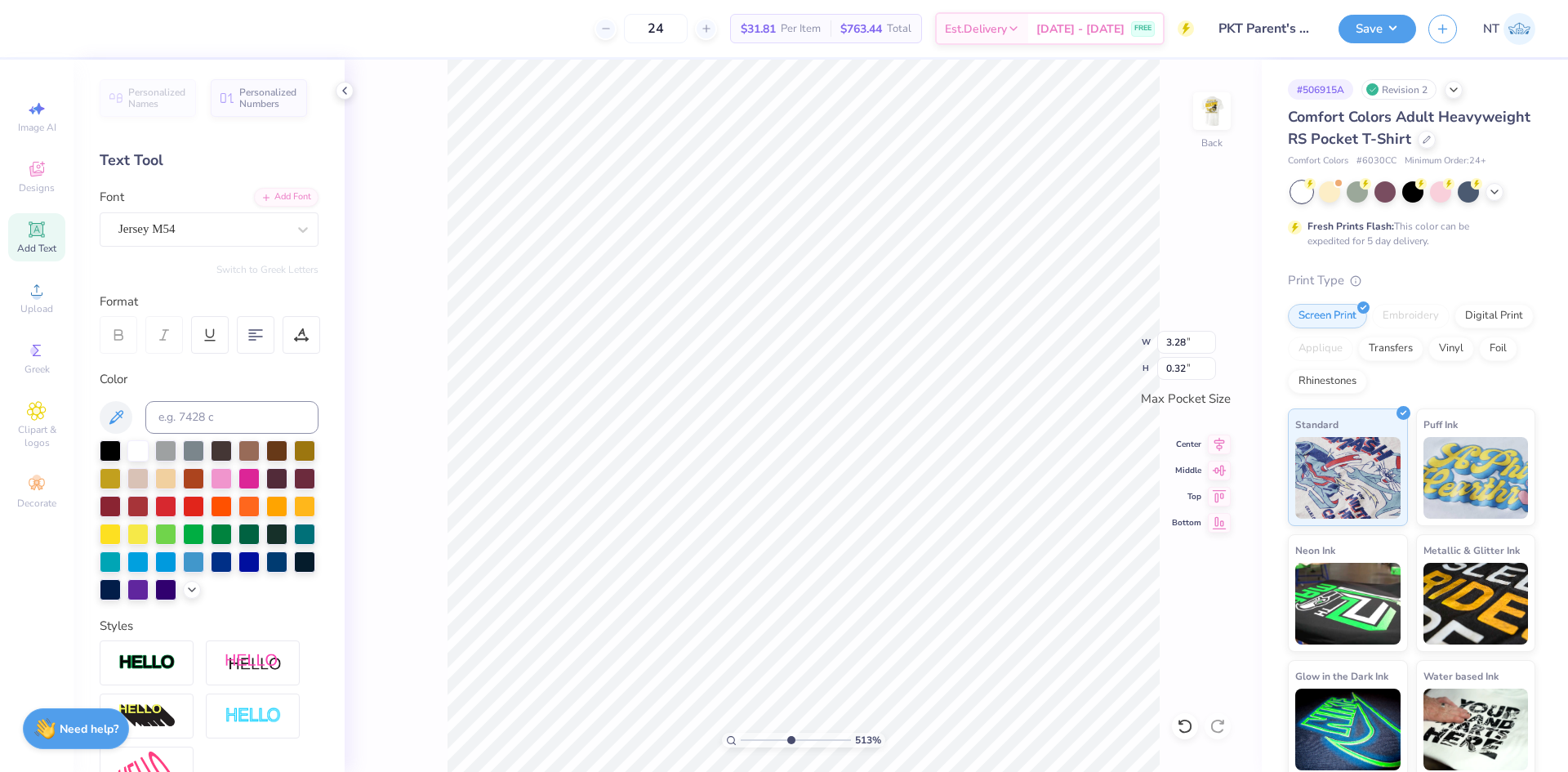
type input "5.13245915267131"
type textarea "PARENTS WEEKE"
type input "5.13245915267131"
type textarea "PARENTS WEEKEN"
type input "5.13245915267131"
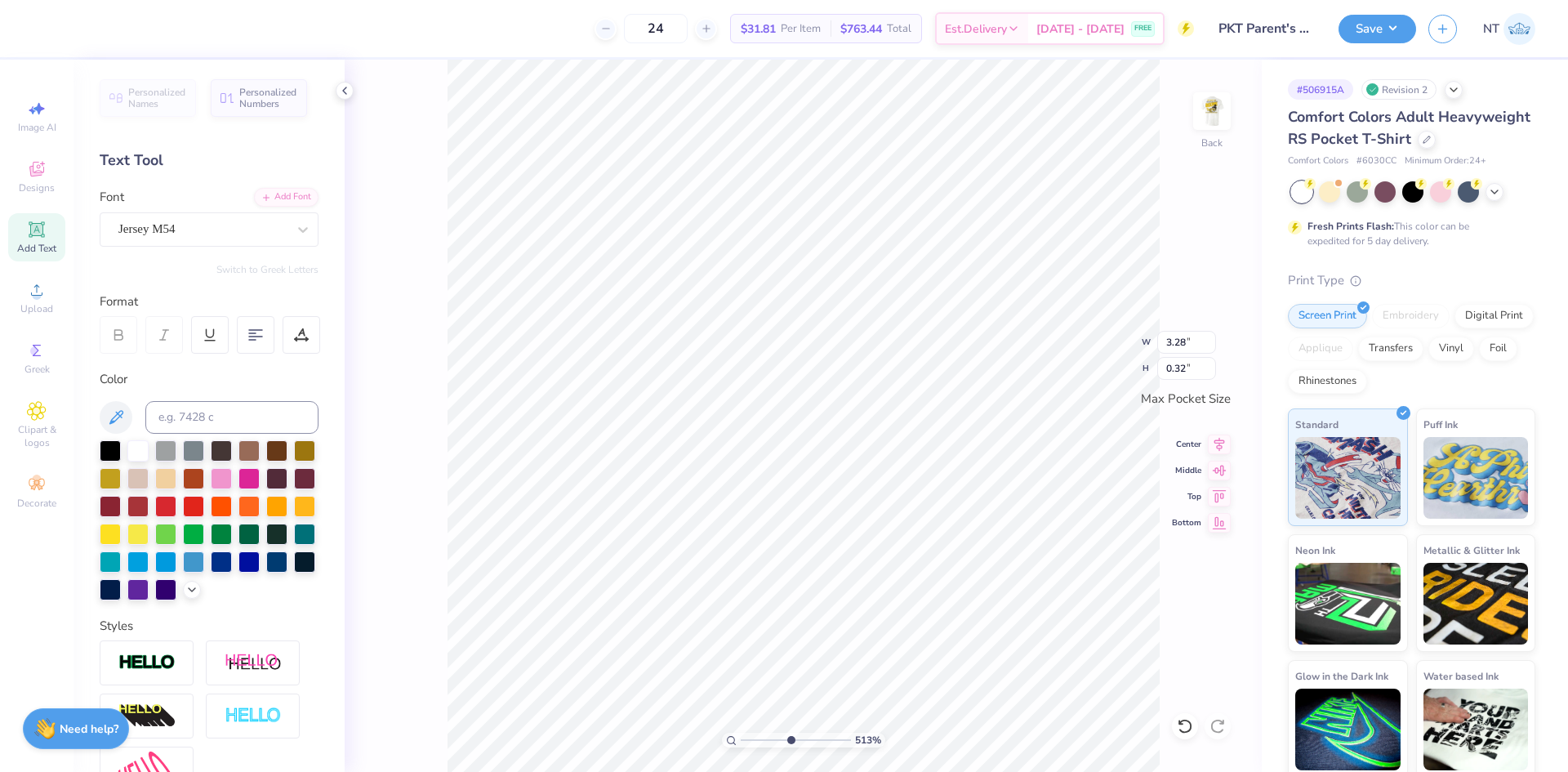
type textarea "PARENTS WEEKEND"
type input "5.13245915267131"
type input "3.03"
type input "5.13245915267131"
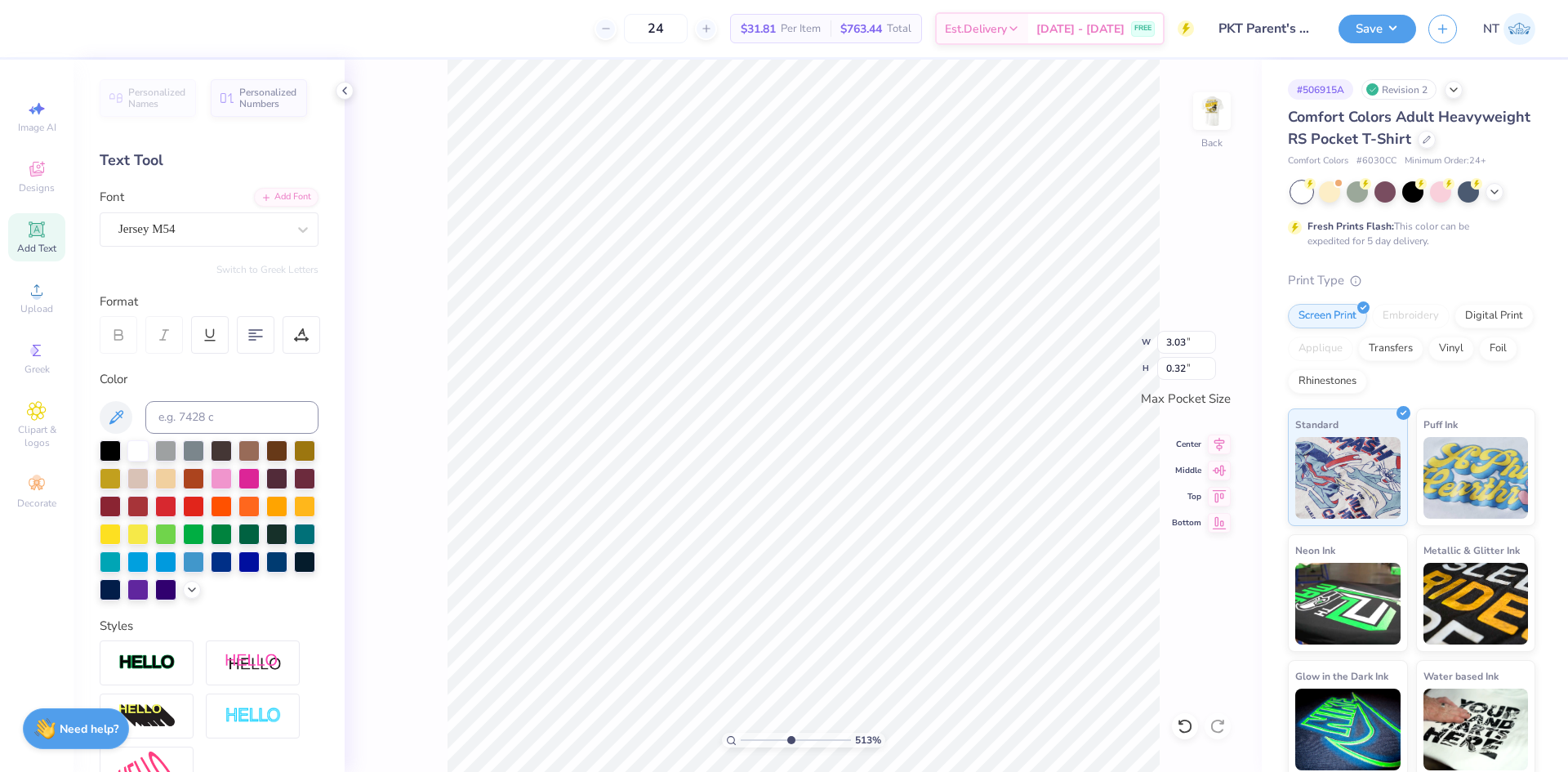
type input "3.49"
type input "0.37"
type input "5.13245915267131"
click at [1184, 342] on input "3.49" at bounding box center [1186, 342] width 59 height 23
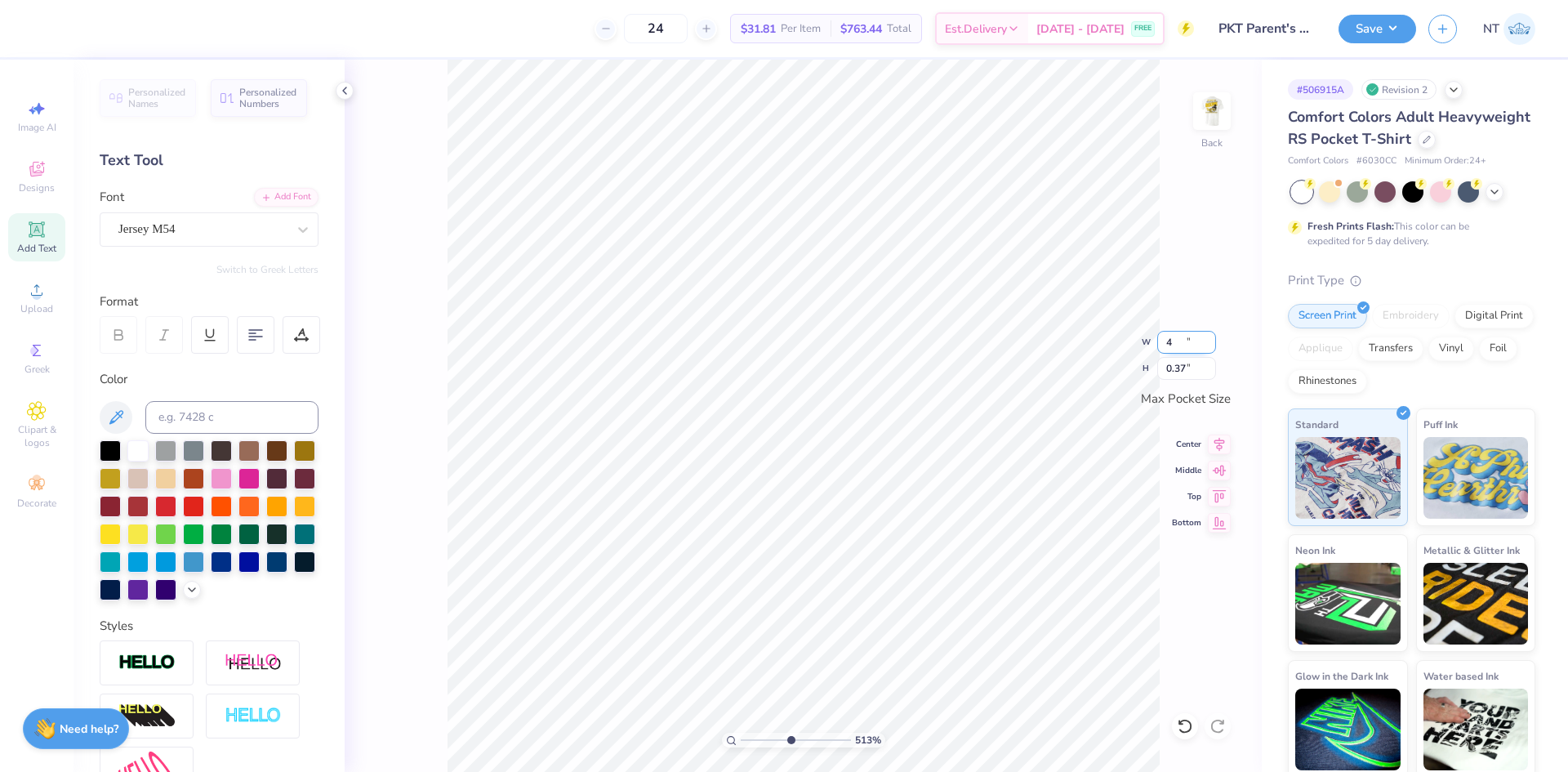
type input "4"
type input "5.13245915267131"
type input "3.50"
type input "5.13245915267131"
click at [1191, 345] on input "3.43" at bounding box center [1186, 342] width 59 height 23
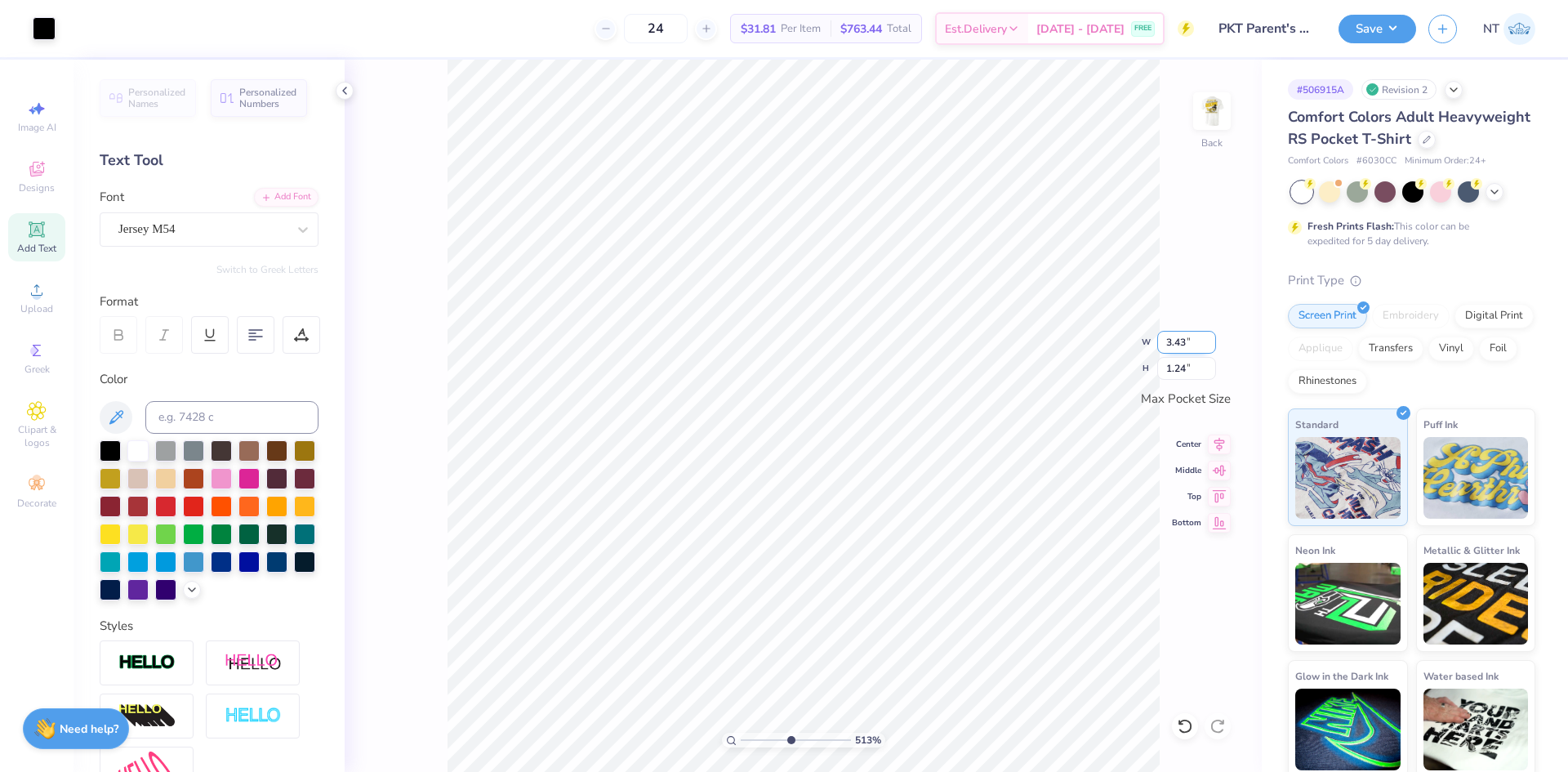
click at [1191, 345] on input "3.43" at bounding box center [1186, 342] width 59 height 23
type input "4"
type input "5.13245915267131"
type input "3.50"
type input "1.26"
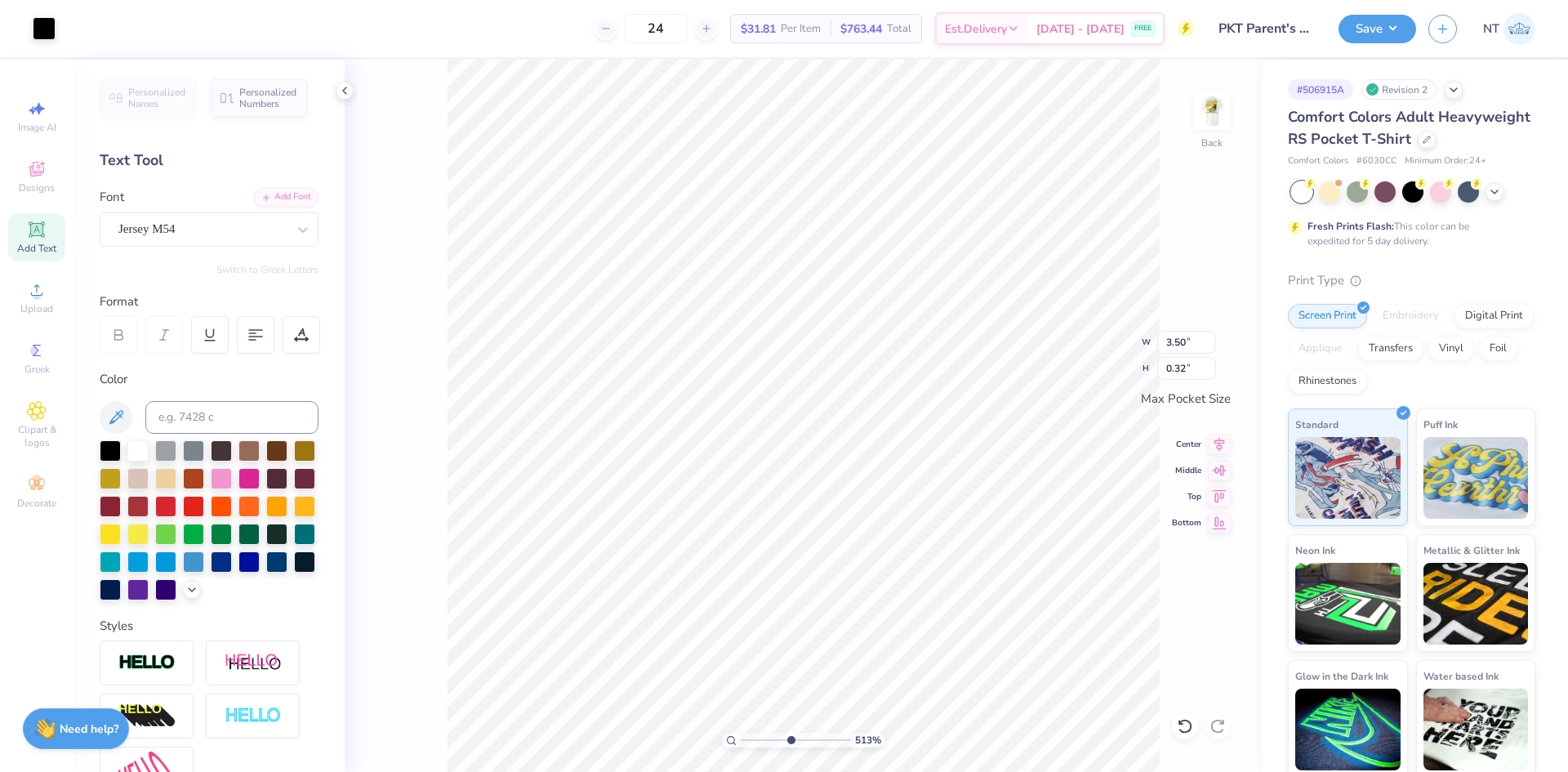
type input "5.13245915267131"
type input "3.32"
type input "0.30"
type input "5.13245915267131"
type input "3.25"
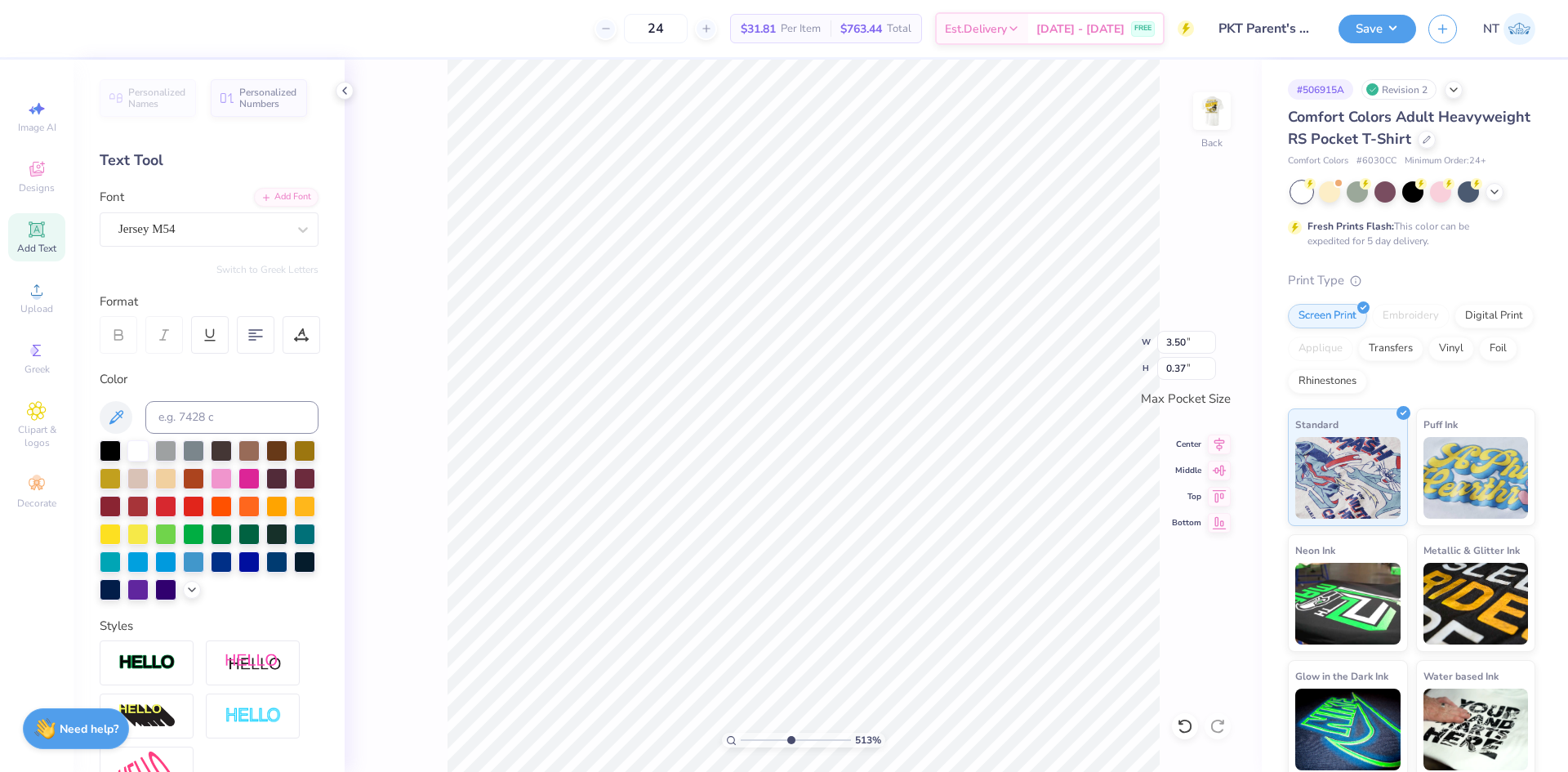
type input "0.34"
type input "5.13245915267131"
type input "3.11"
type input "0.30"
type input "10"
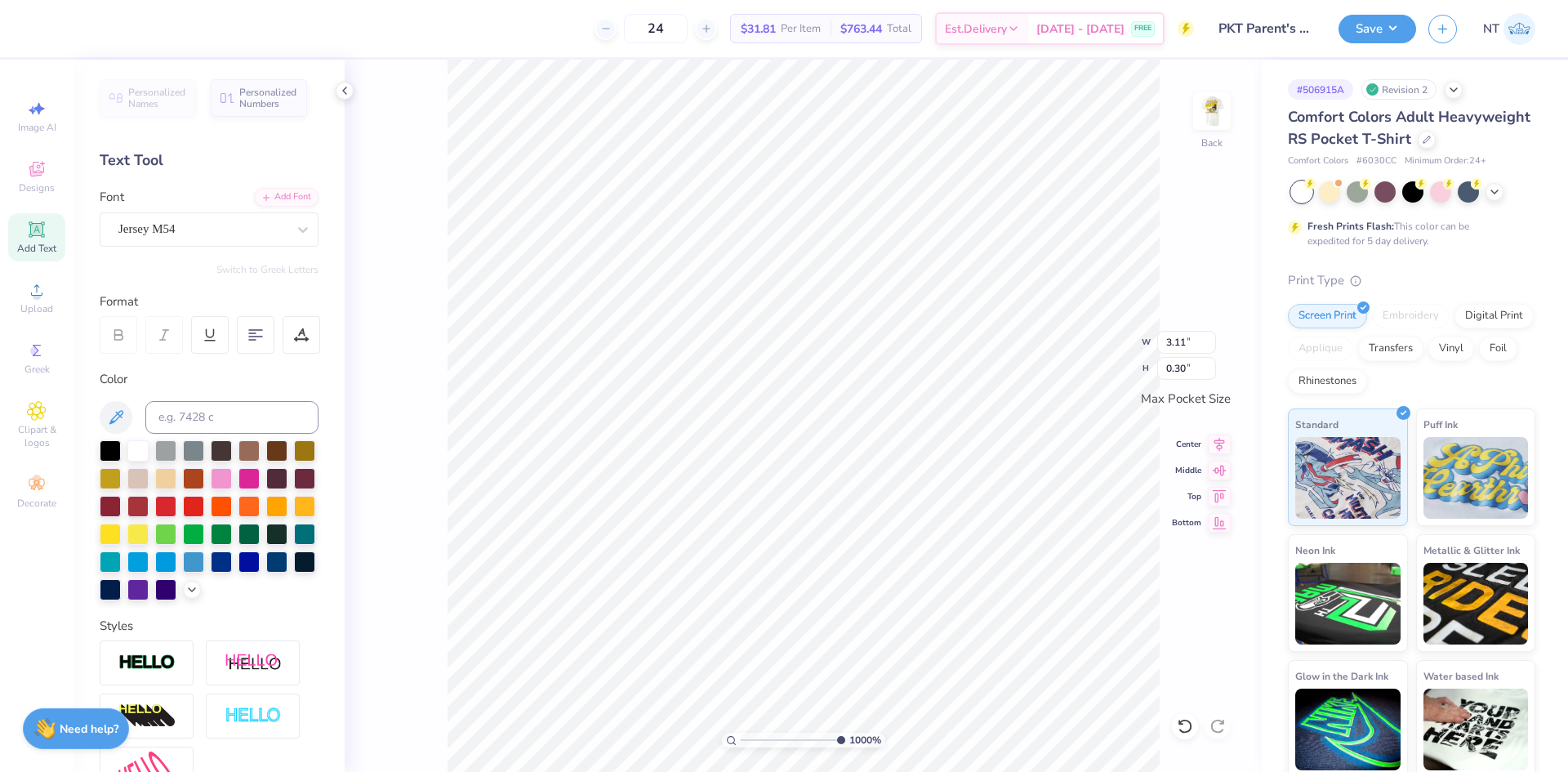
type input "0.17"
type input "0.13"
type input "10"
type input "0.17"
type input "0.13"
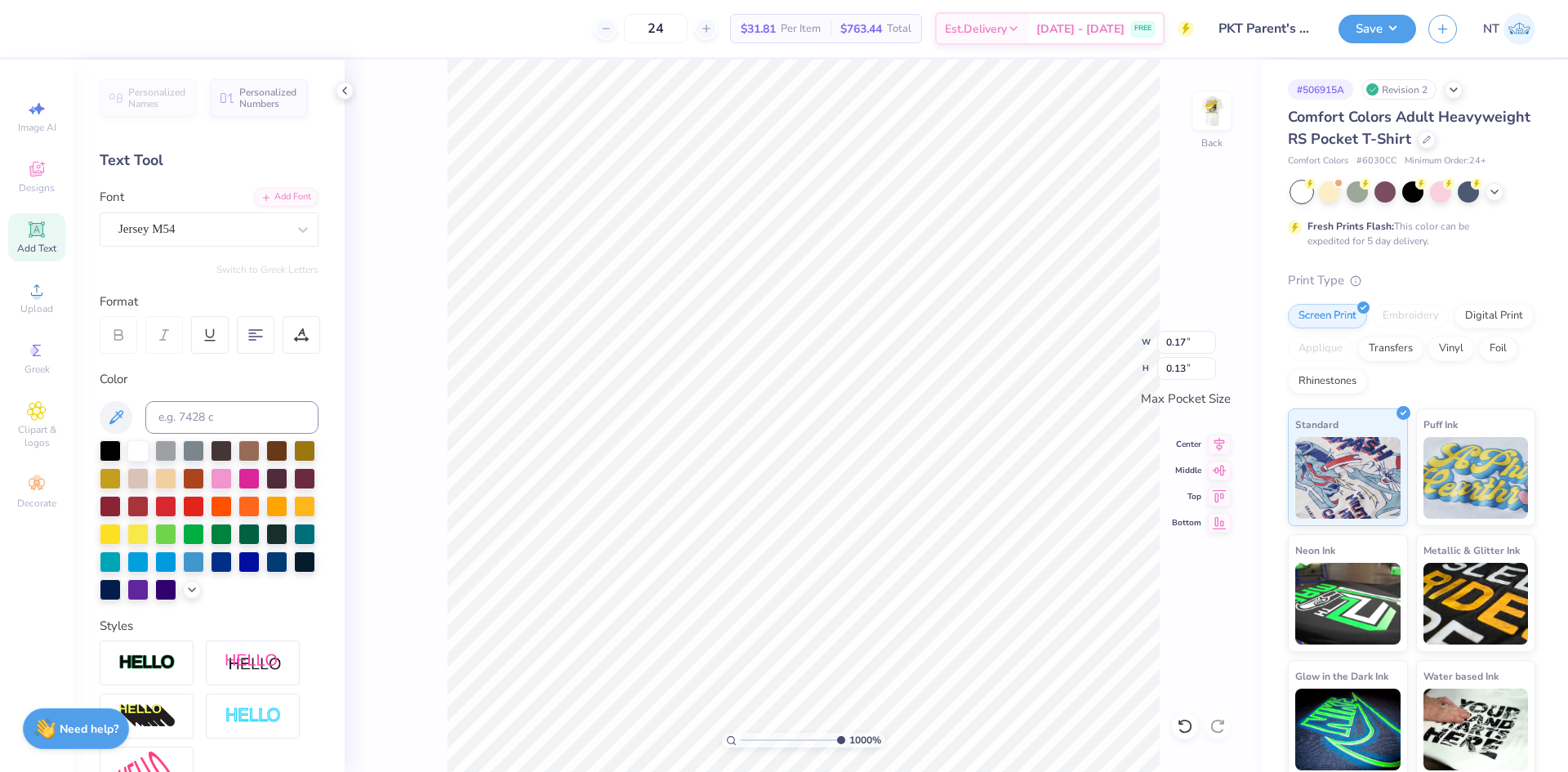
type input "3.31"
type input "0.30"
type input "3.67695447224541"
click at [1174, 346] on input "3.31" at bounding box center [1186, 342] width 59 height 23
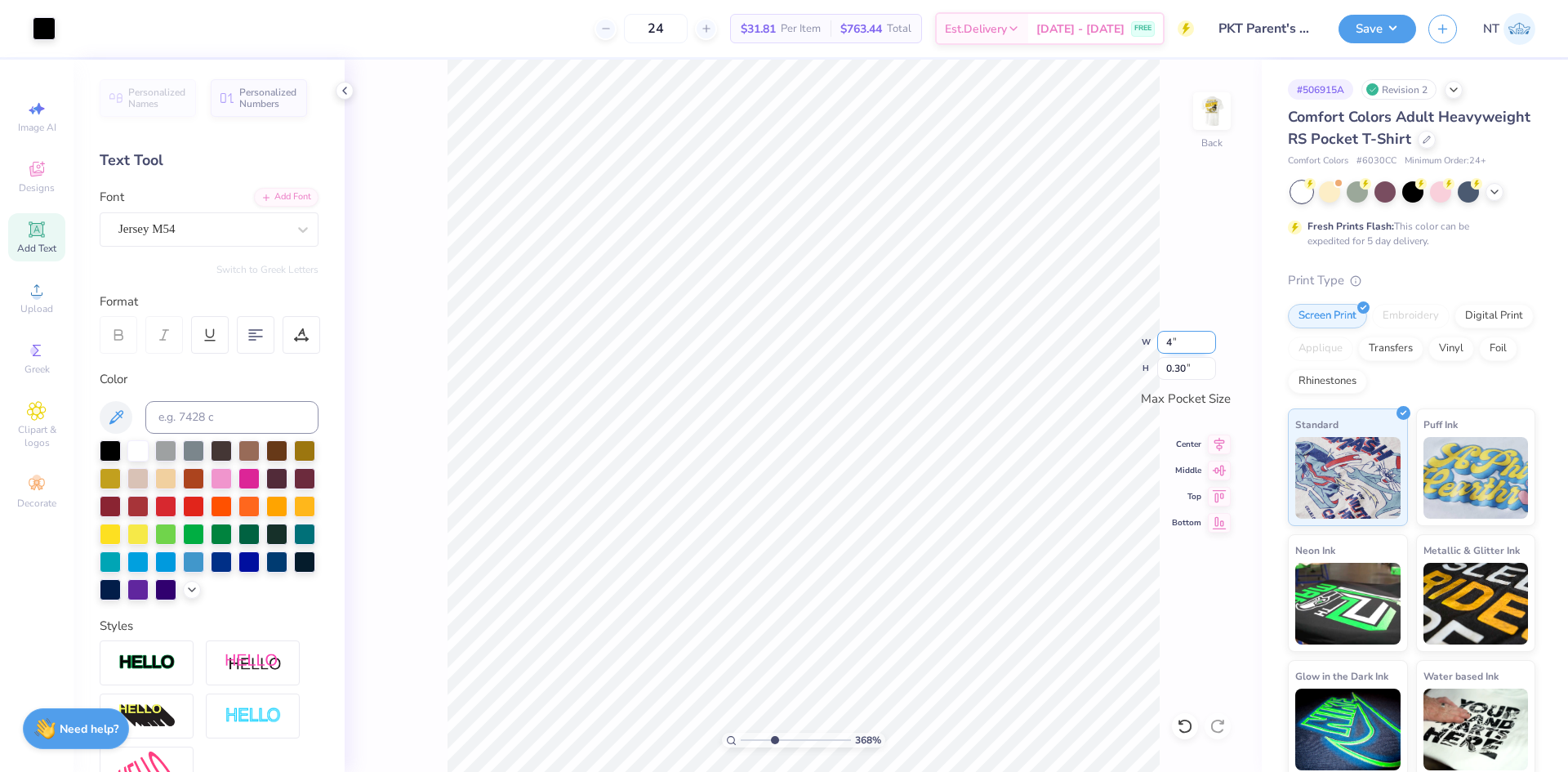
type input "4"
type input "3.67695447224541"
type input "3.50"
type input "0.32"
type input "3.67695447224541"
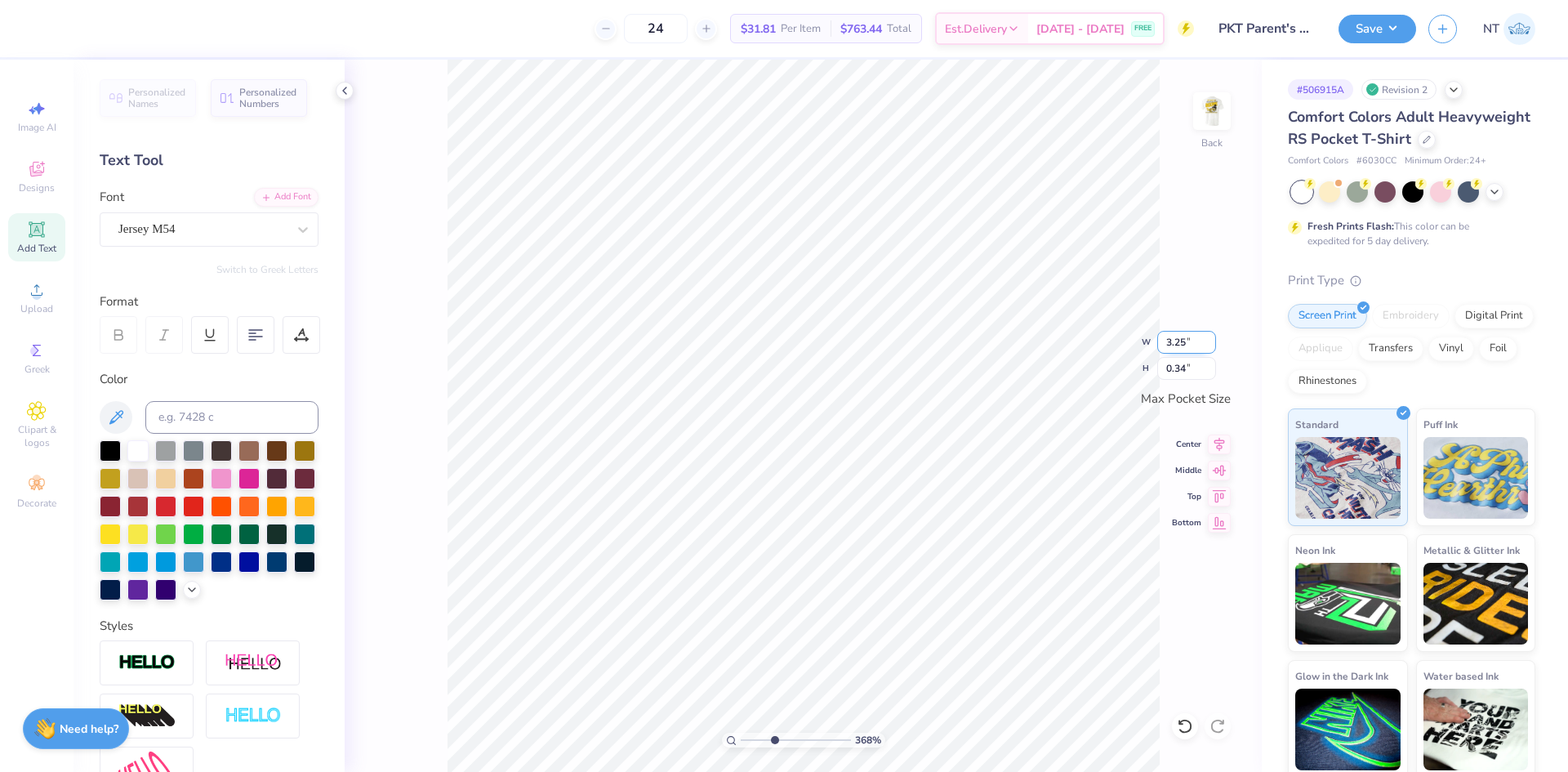
click at [1172, 335] on input "3.25" at bounding box center [1186, 342] width 59 height 23
click at [1172, 334] on input "3.25" at bounding box center [1186, 342] width 59 height 23
type input "4"
type input "3.67695447224541"
type input "3.50"
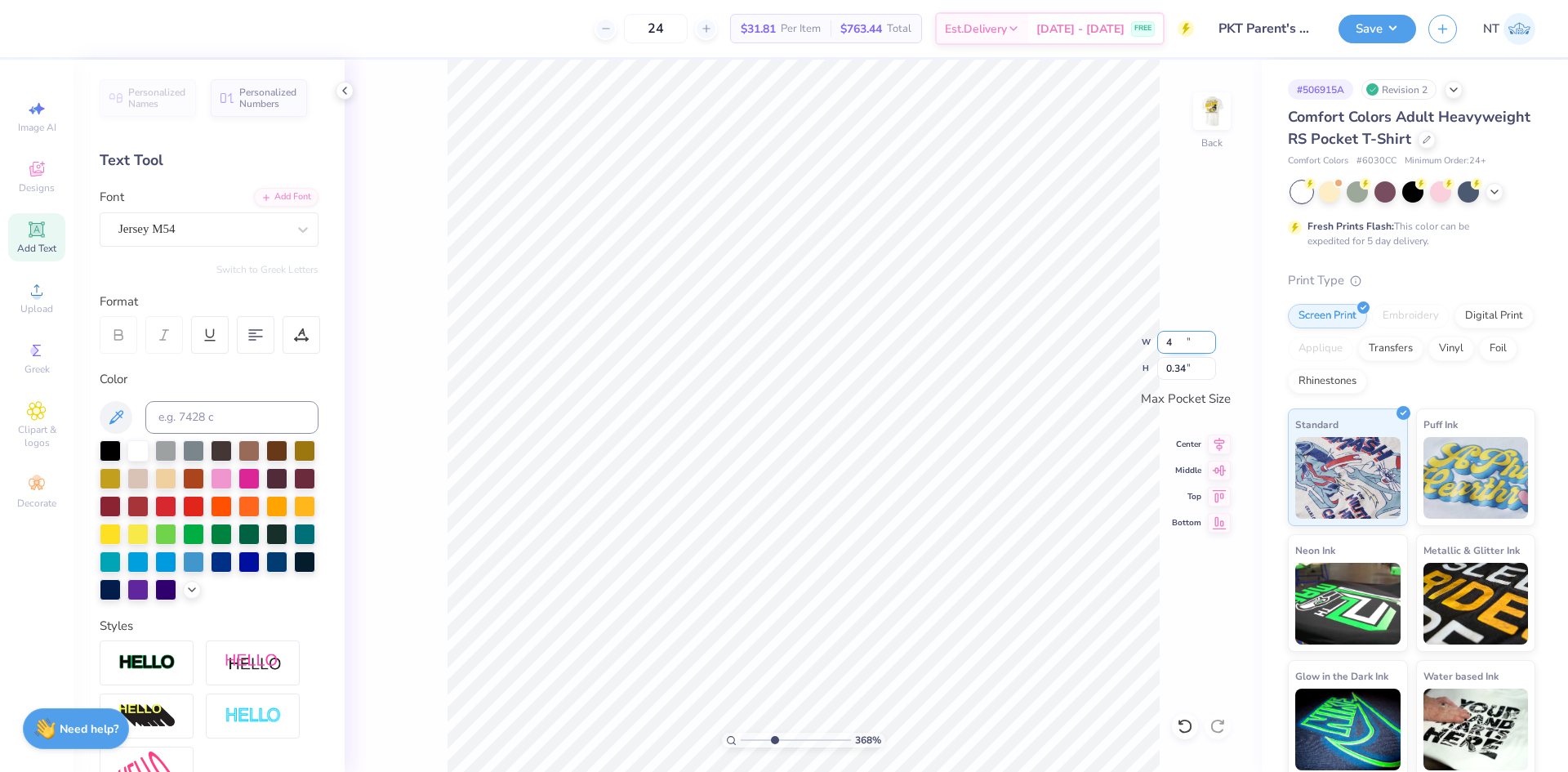
type input "0.37"
click at [883, 389] on div "368 % Back" at bounding box center [803, 416] width 917 height 712
click at [1204, 119] on img at bounding box center [1212, 111] width 65 height 65
click at [1214, 127] on img at bounding box center [1212, 111] width 65 height 65
click at [340, 90] on icon at bounding box center [344, 91] width 13 height 13
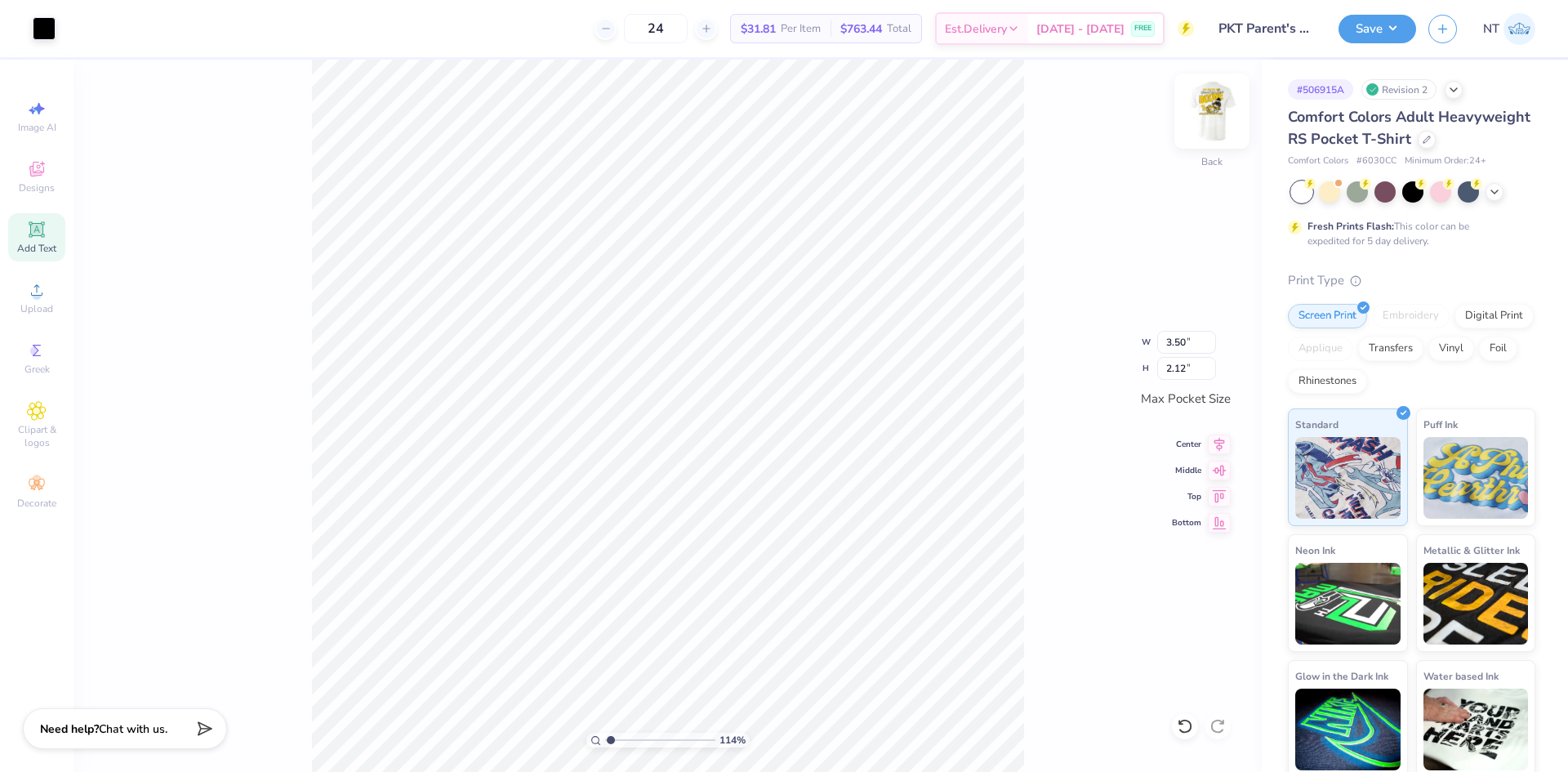
click at [1211, 111] on img at bounding box center [1212, 111] width 65 height 65
click at [1361, 36] on button "Save" at bounding box center [1377, 27] width 78 height 29
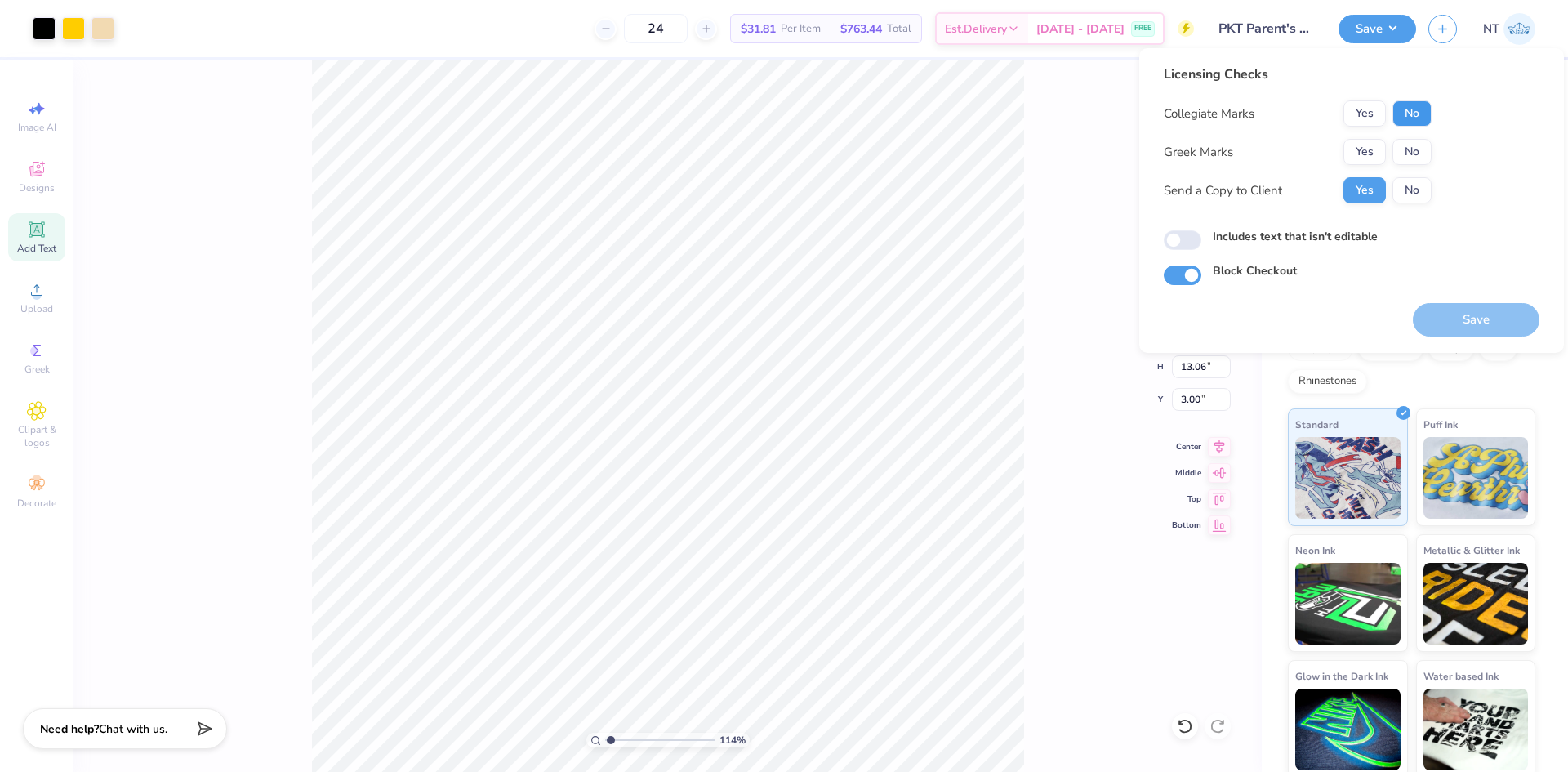
drag, startPoint x: 1413, startPoint y: 118, endPoint x: 1389, endPoint y: 133, distance: 28.3
click at [1412, 119] on button "No" at bounding box center [1411, 113] width 39 height 26
click at [1370, 145] on button "Yes" at bounding box center [1364, 151] width 43 height 26
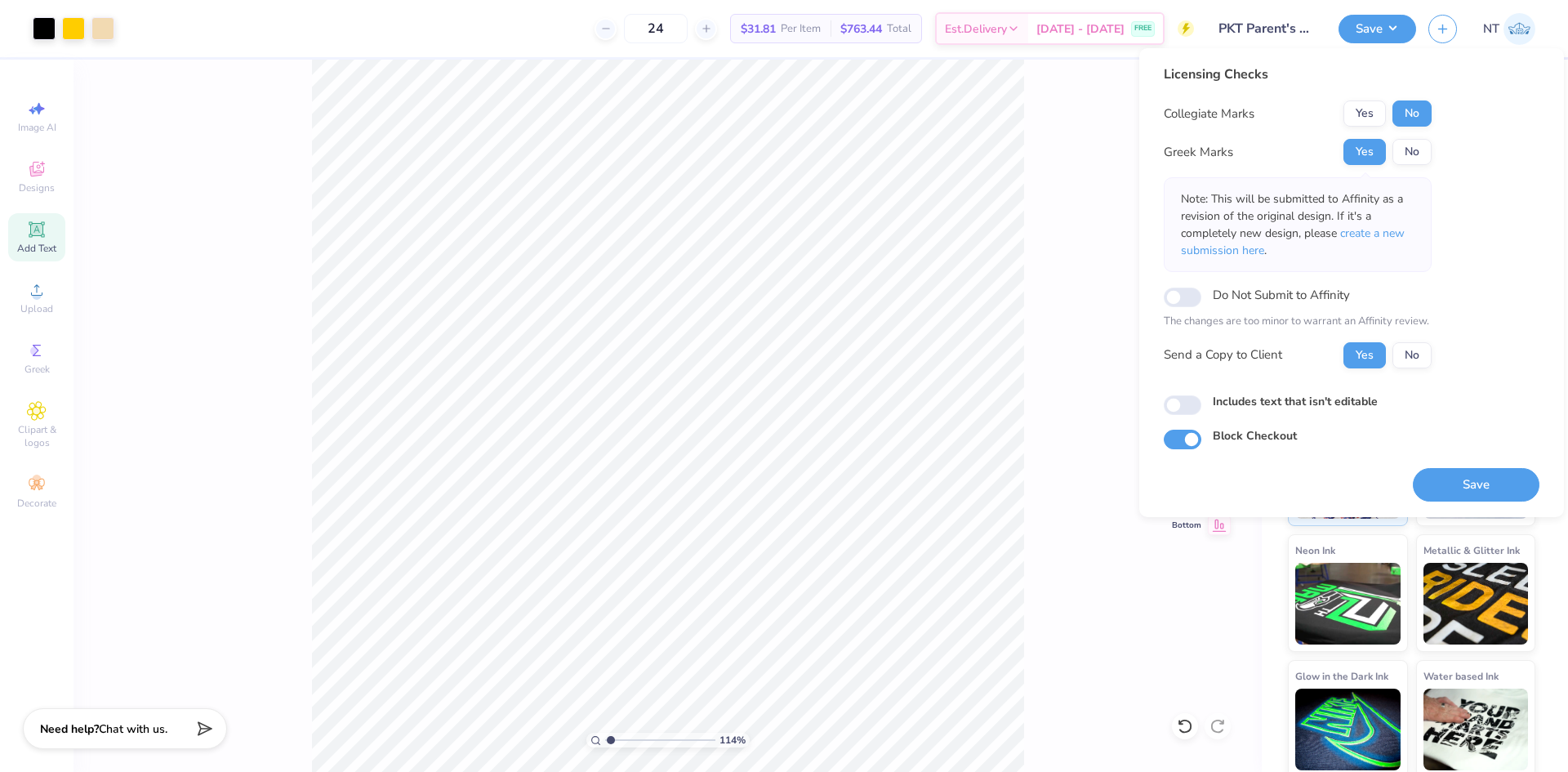
scroll to position [28, 0]
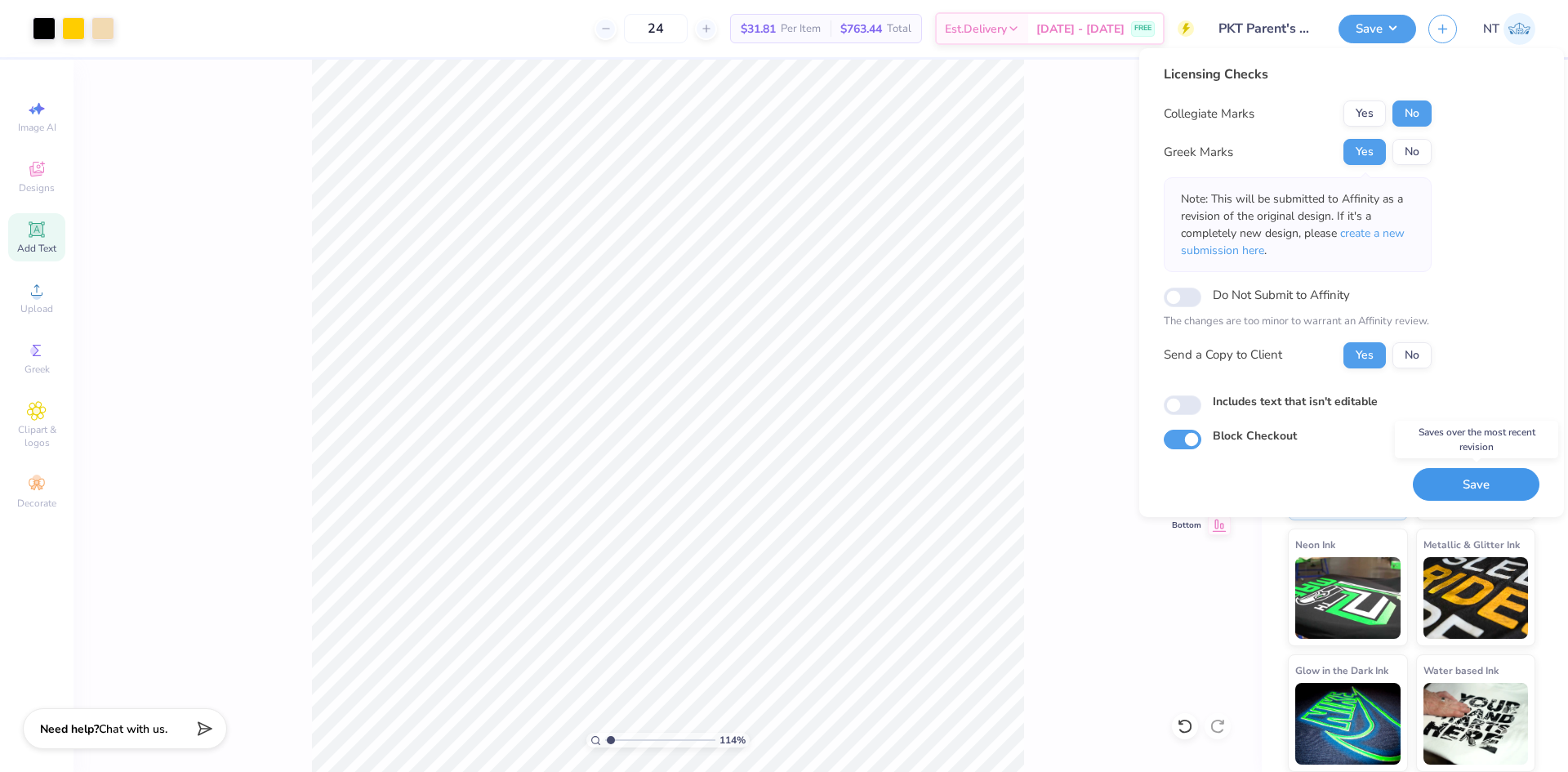
click at [1439, 482] on button "Save" at bounding box center [1476, 484] width 127 height 34
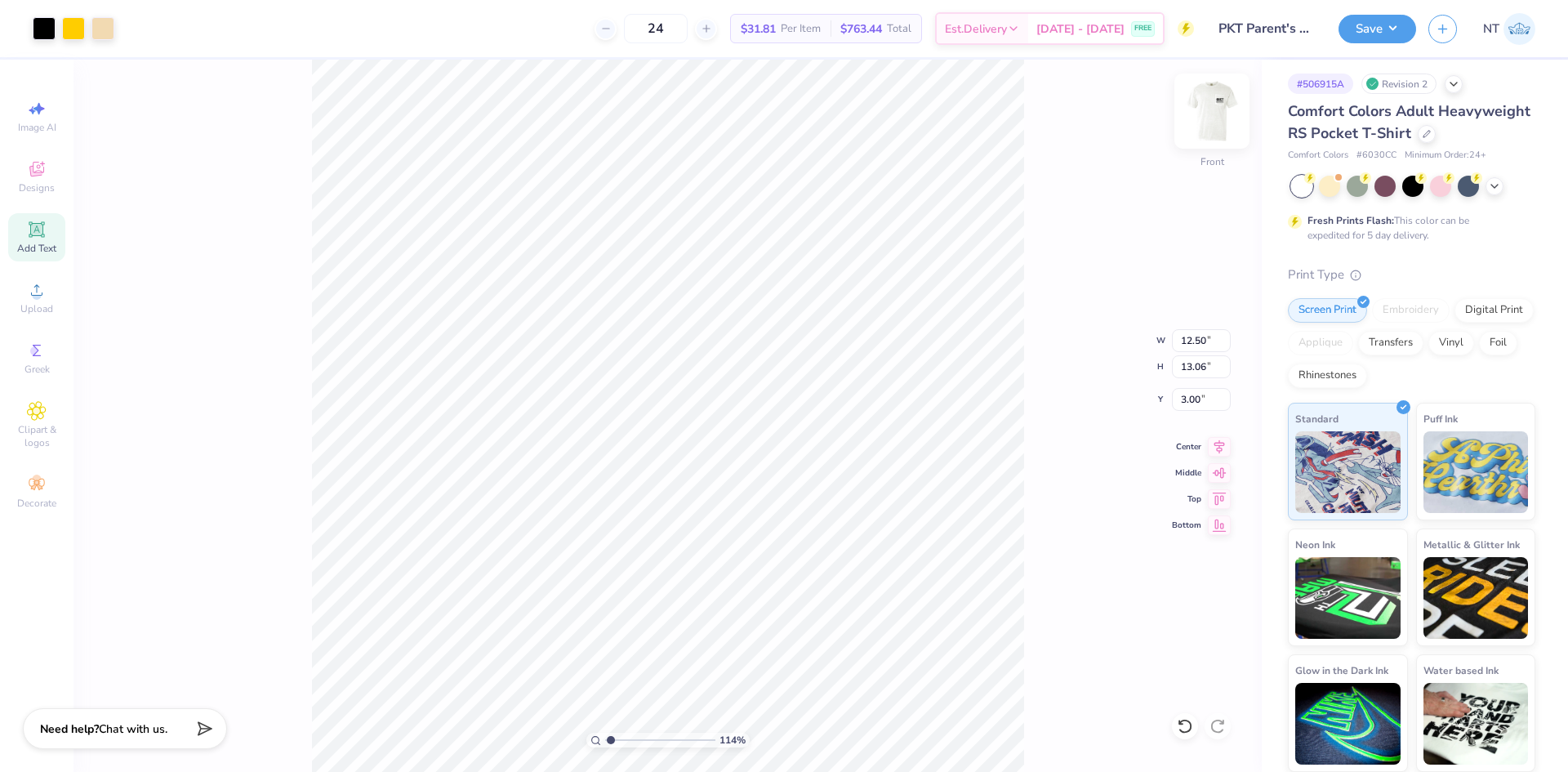
click at [1209, 124] on img at bounding box center [1212, 111] width 65 height 65
type input "1.1443473820924"
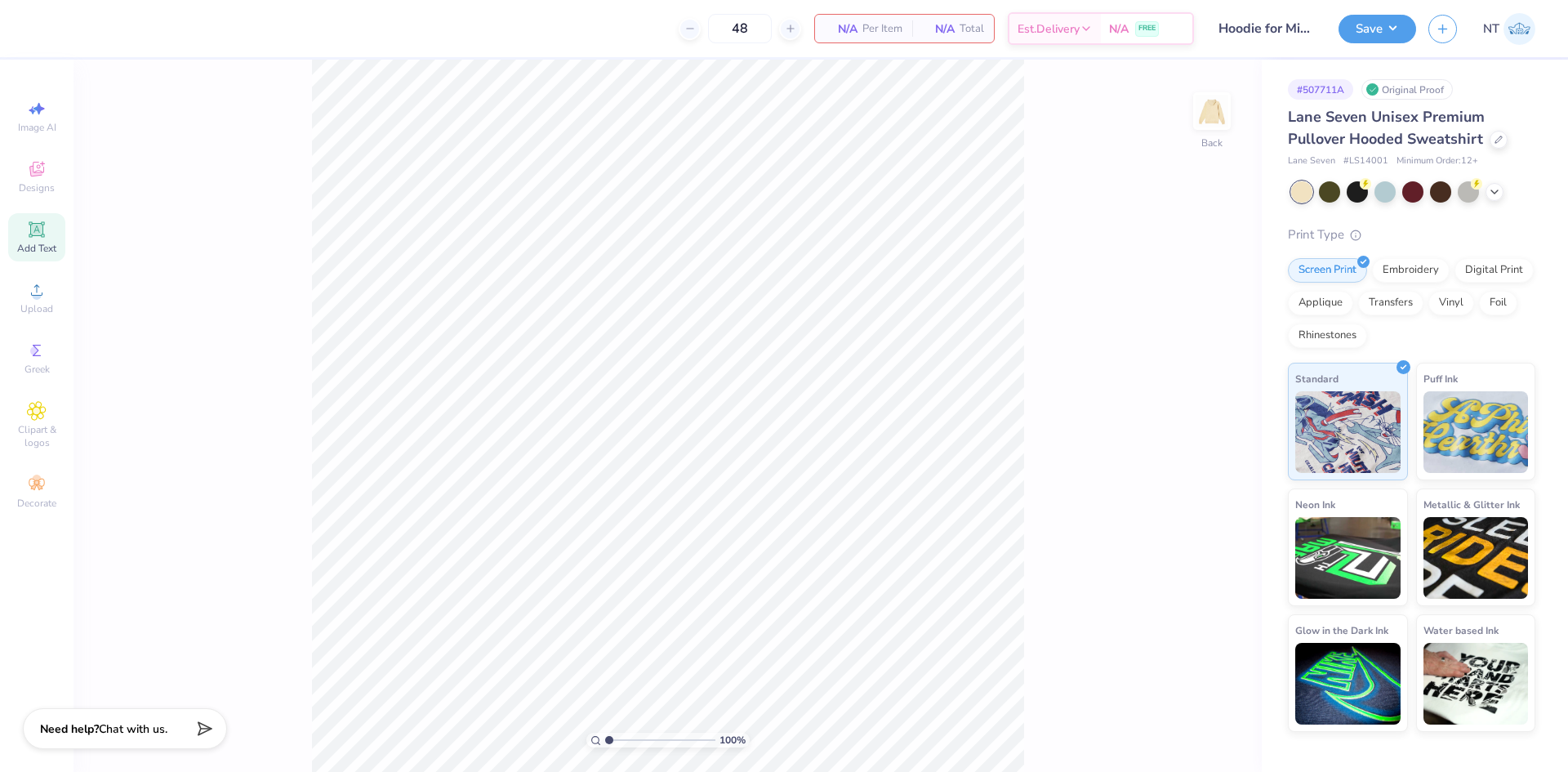
click at [44, 234] on icon at bounding box center [37, 229] width 20 height 20
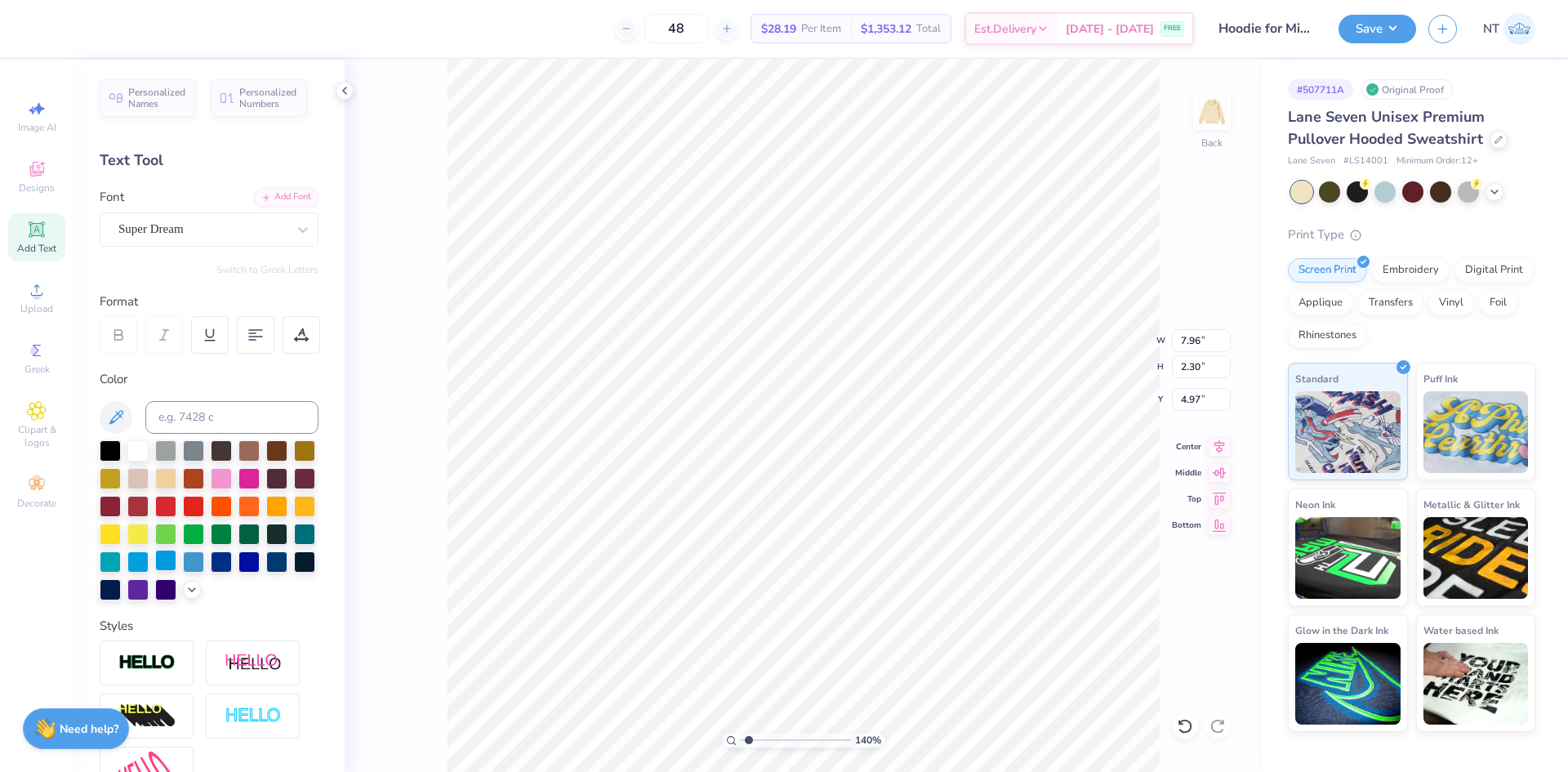
click at [177, 561] on div at bounding box center [165, 560] width 21 height 21
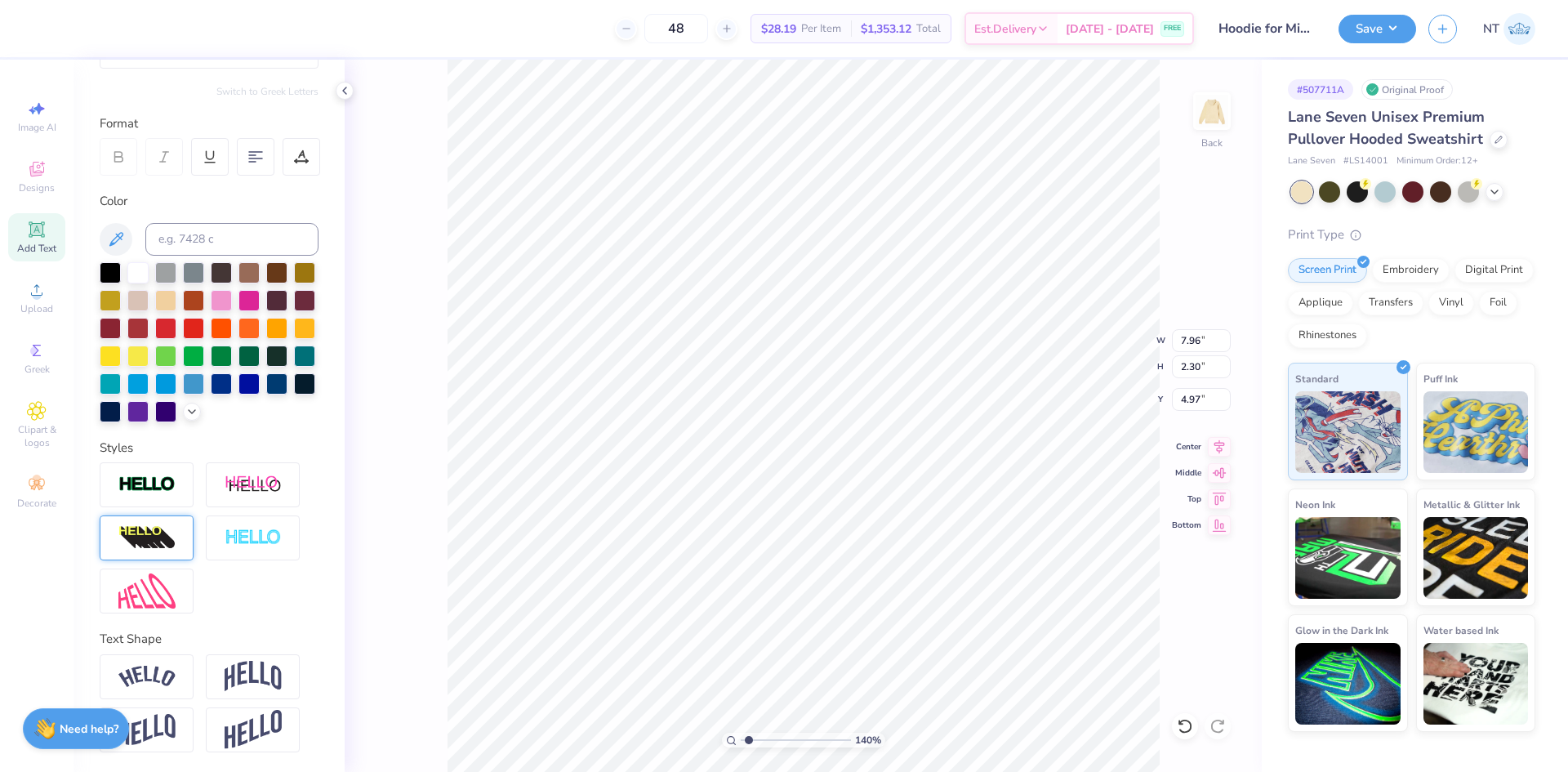
click at [145, 534] on img at bounding box center [147, 538] width 57 height 26
type input "1.39584517333909"
type input "10.35"
type input "3.00"
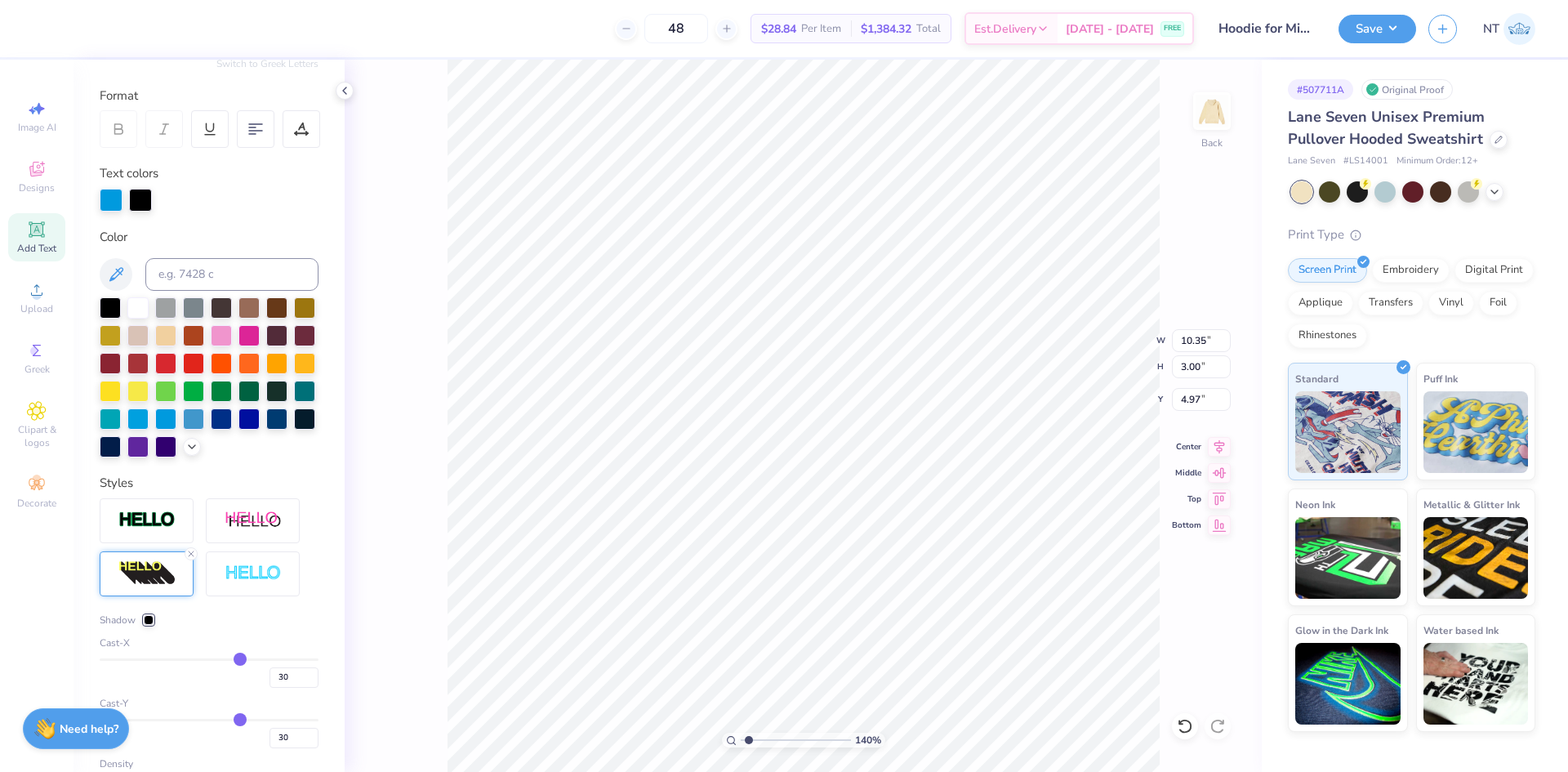
drag, startPoint x: 190, startPoint y: 578, endPoint x: 149, endPoint y: 550, distance: 49.6
click at [190, 559] on icon at bounding box center [191, 554] width 10 height 10
type input "1.39584517333909"
type input "7.96"
type input "2.30"
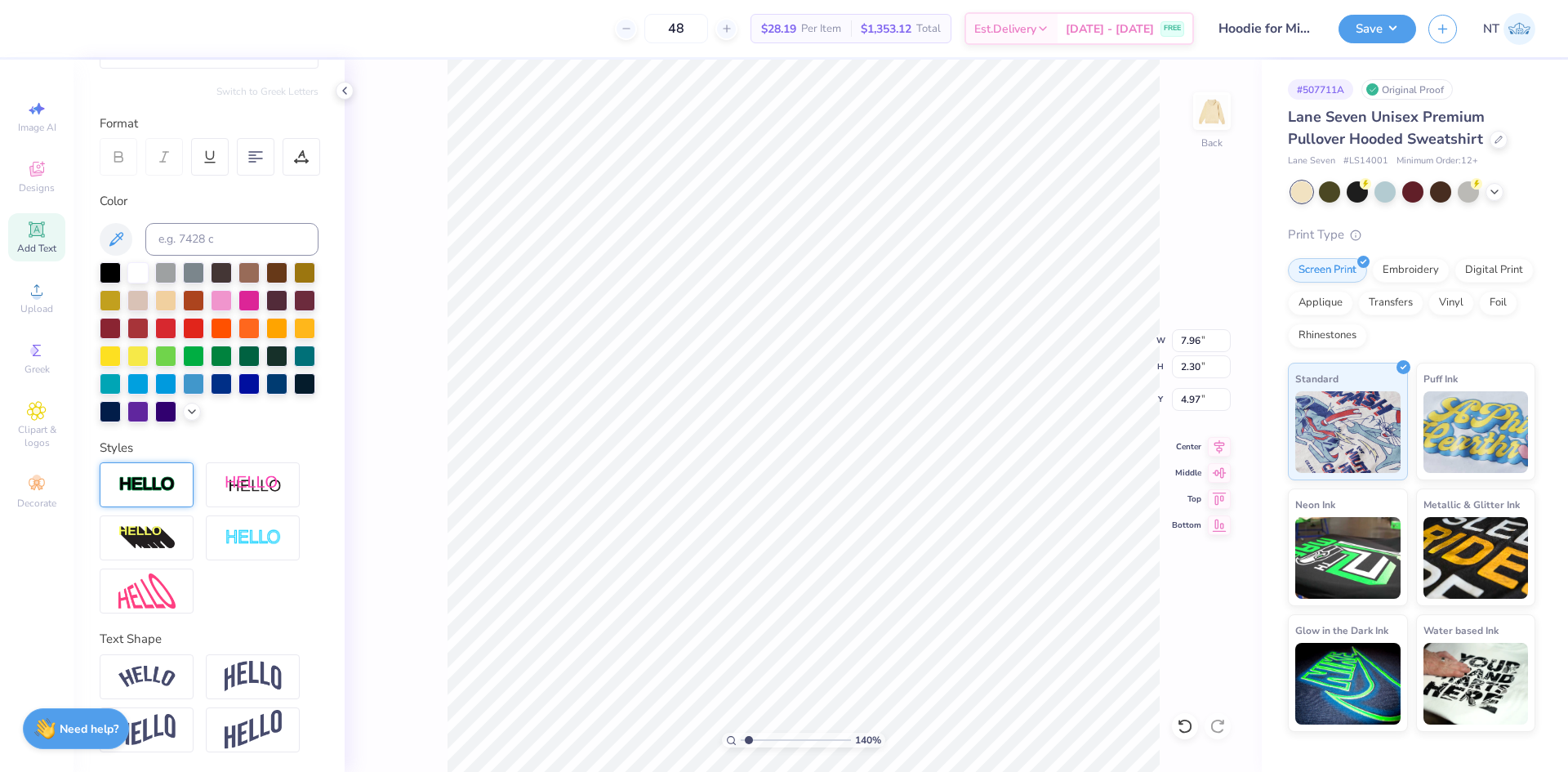
click at [137, 483] on img at bounding box center [147, 485] width 57 height 19
type input "1.39584517333909"
type input "8.00"
type input "2.35"
type input "4.95"
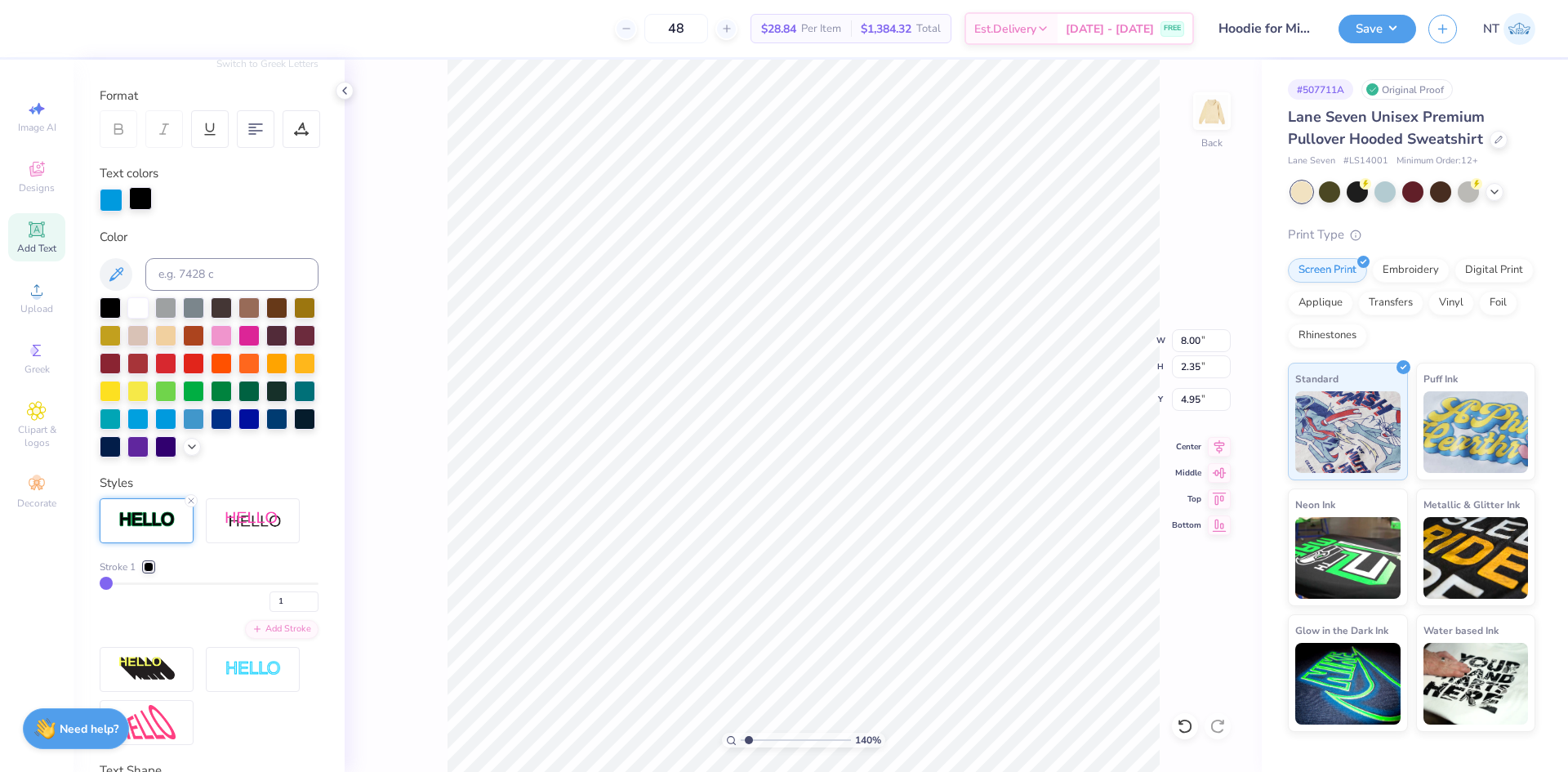
click at [144, 208] on div at bounding box center [139, 198] width 23 height 23
click at [293, 428] on div at bounding box center [303, 417] width 21 height 21
type input "1.39584517333909"
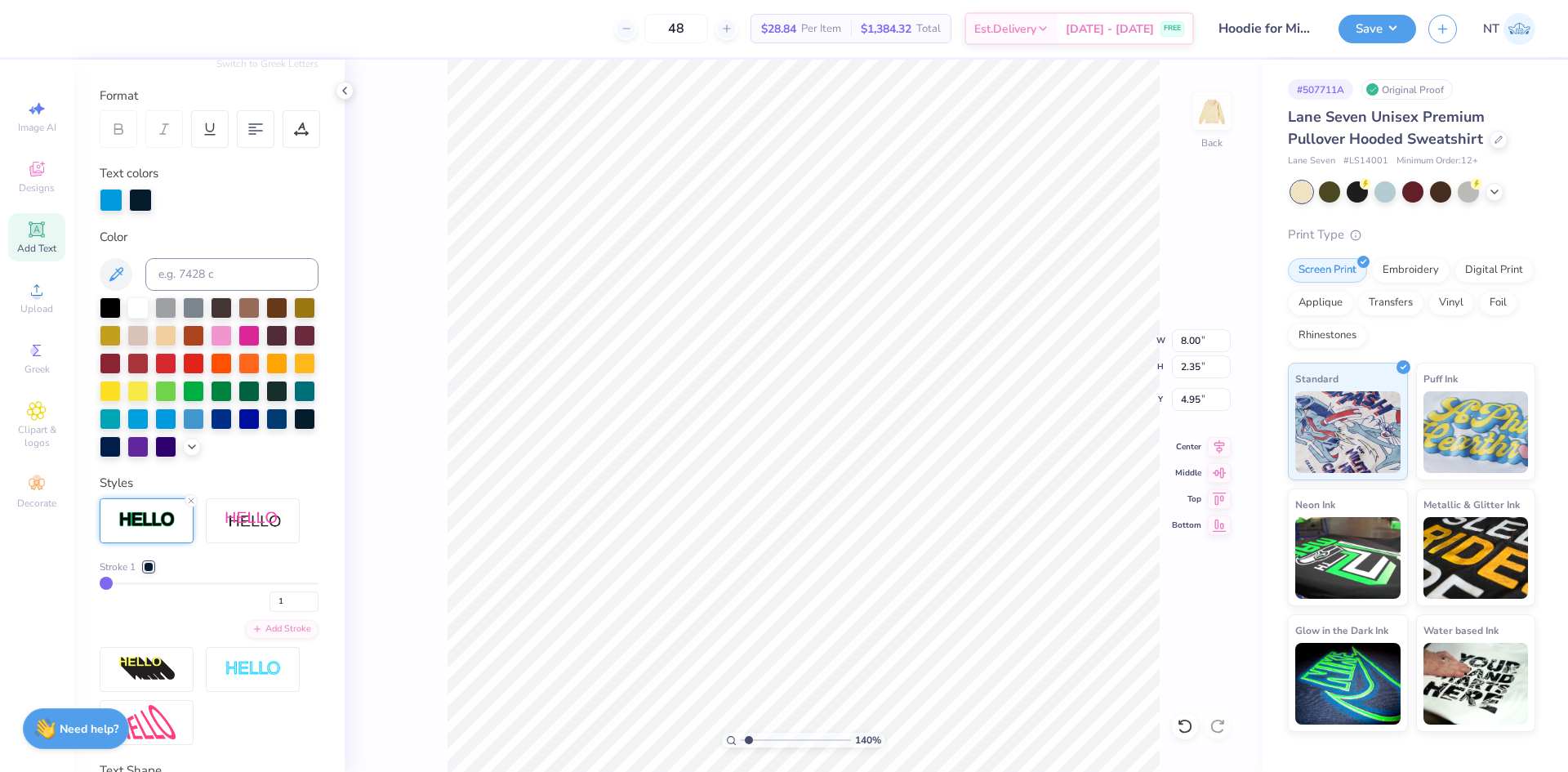
type textarea "S"
type input "1.39584517333909"
type textarea "STA"
type input "1.39584517333909"
type textarea "STAT"
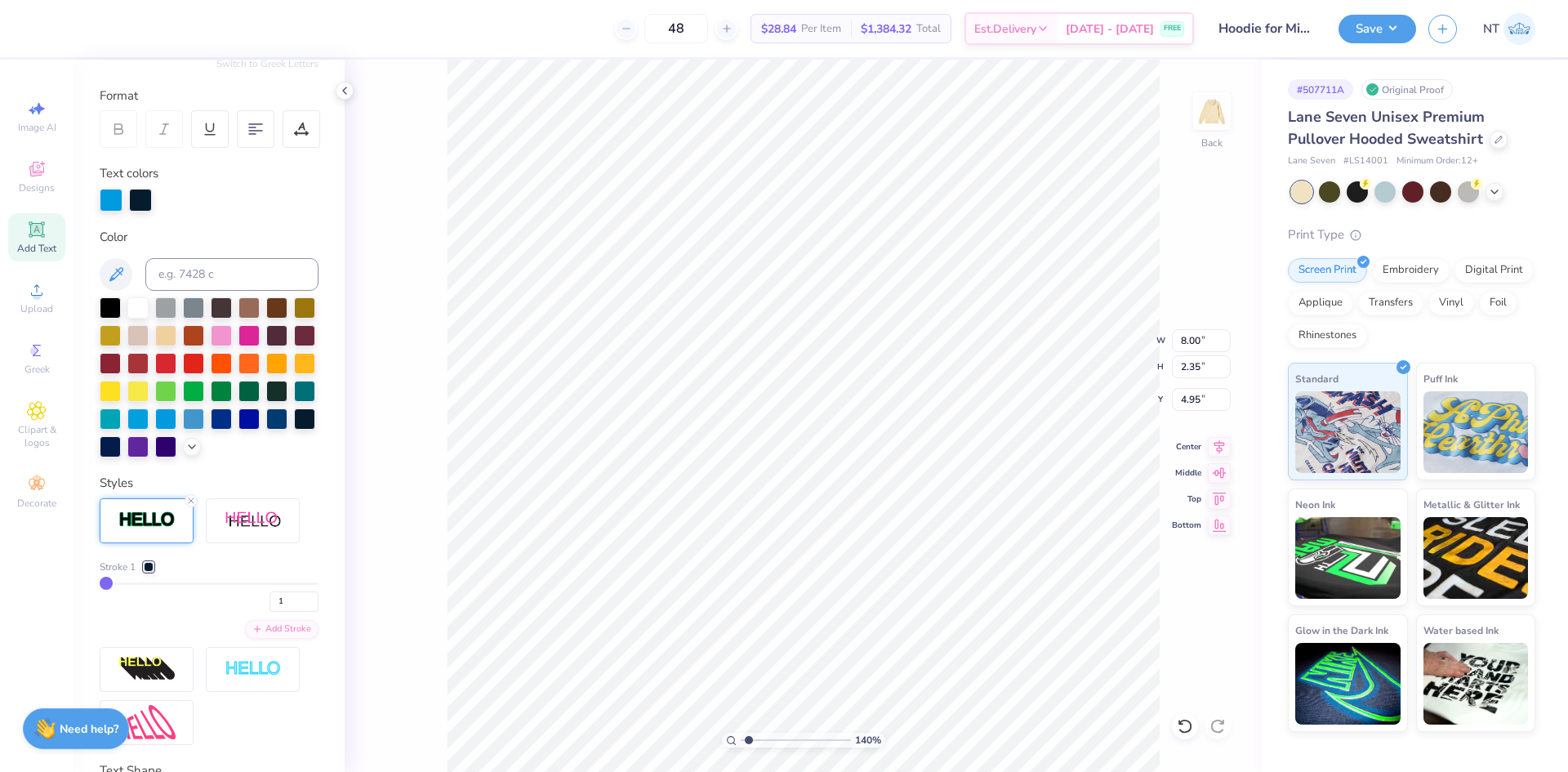
type input "1.39584517333909"
type textarea "STATE"
type input "1.39584517333909"
type textarea "STATEH"
type input "1.39584517333909"
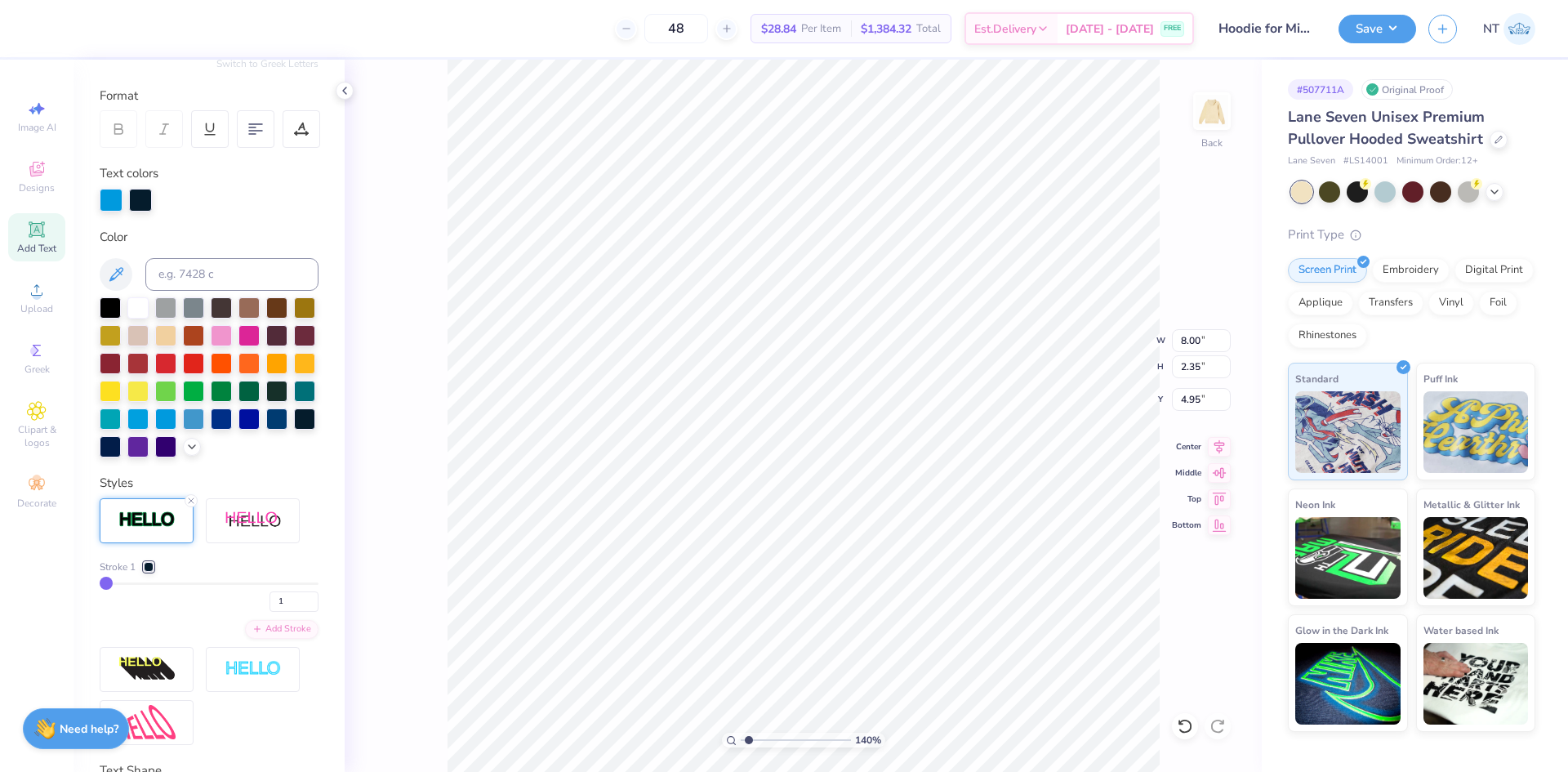
type textarea "STATEHI"
type input "1.39584517333909"
type textarea "STATEHIG"
type input "1.39584517333909"
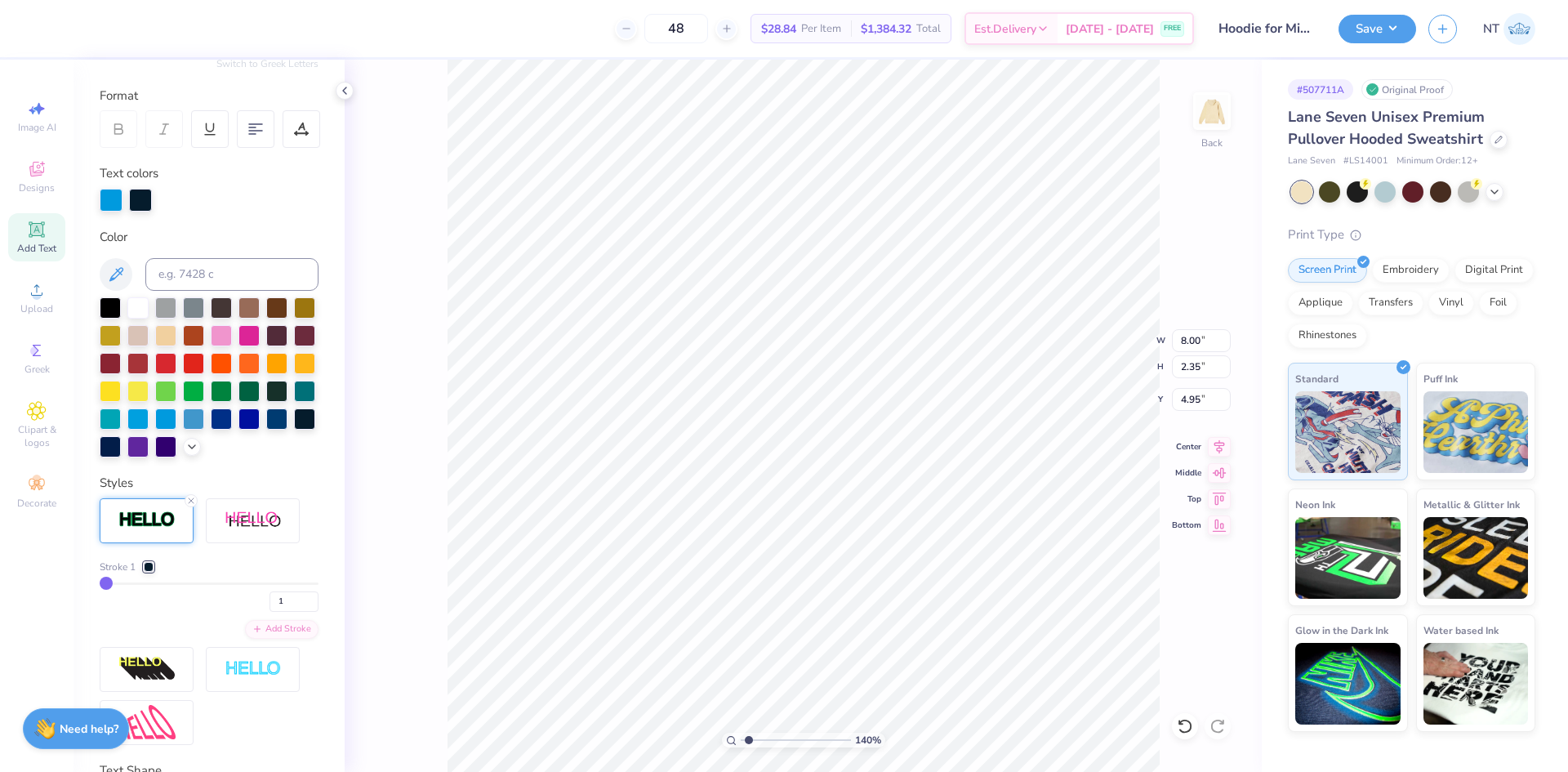
type textarea "STATEHIGH"
type input "1.39584517333909"
type textarea "STATE HIGH"
click at [237, 282] on input at bounding box center [231, 275] width 173 height 33
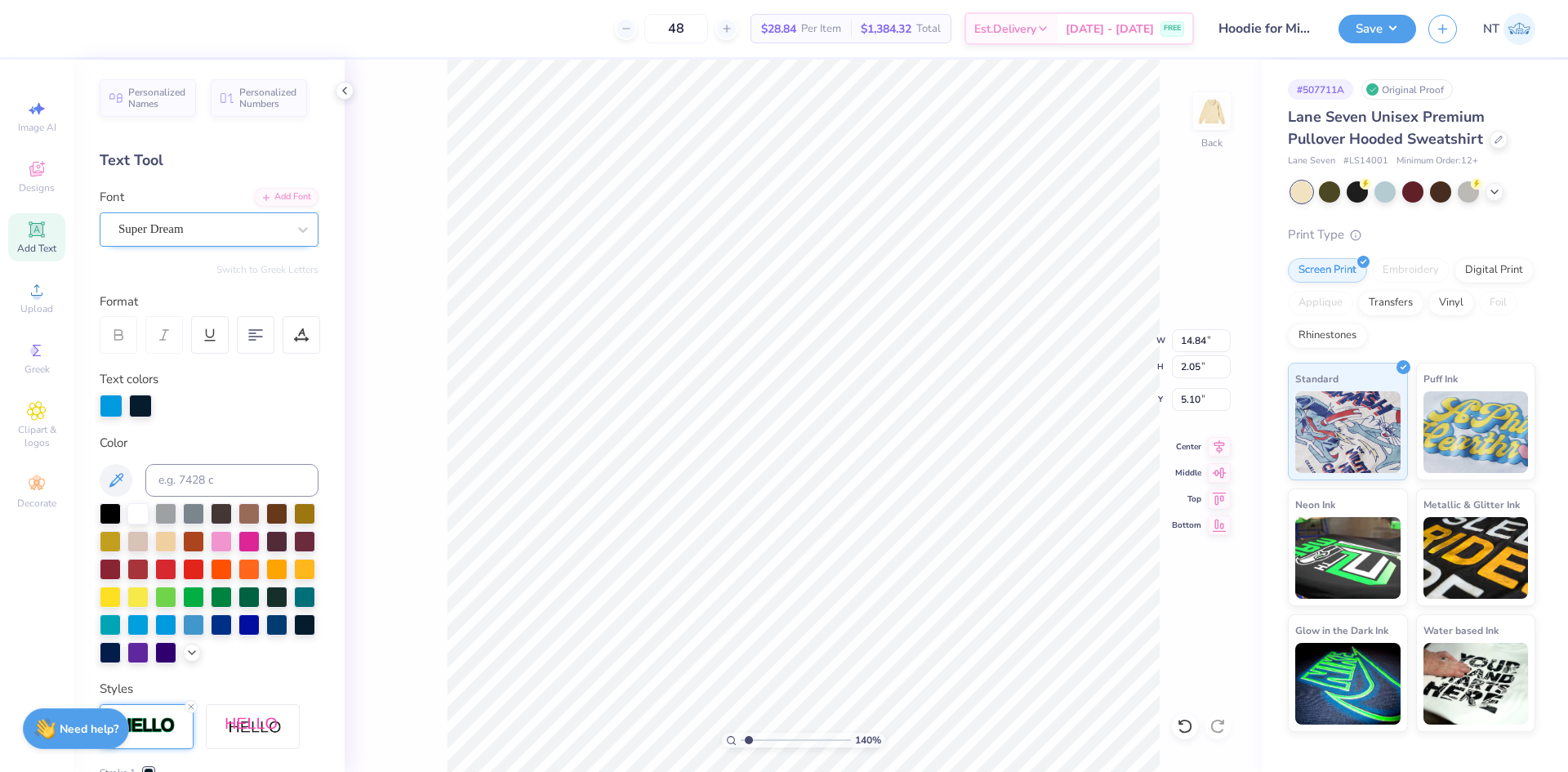
click at [212, 221] on div "Super Dream" at bounding box center [202, 229] width 171 height 25
type input "1.39584517333909"
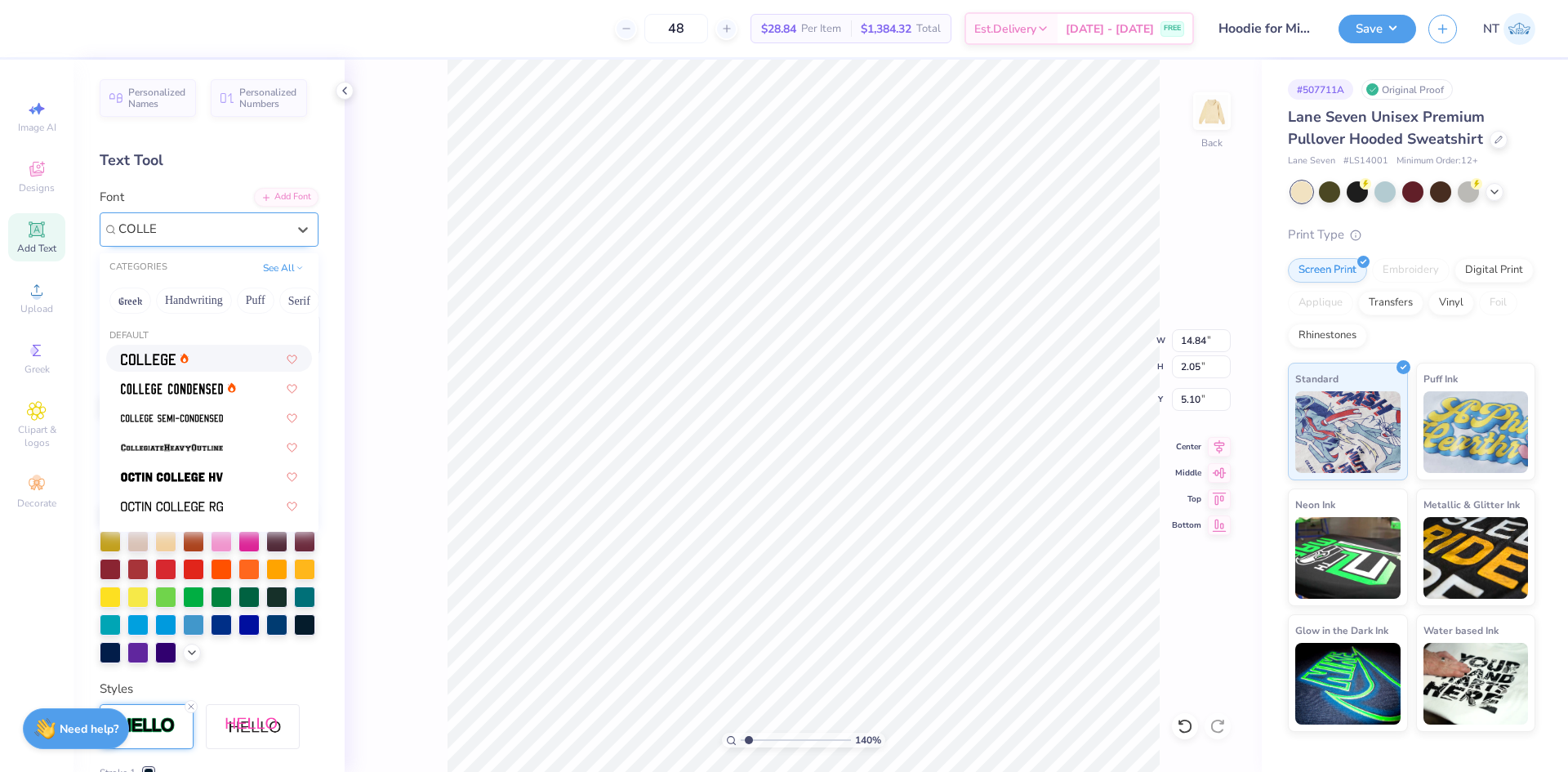
type input "COLLE"
type input "1.39584517333909"
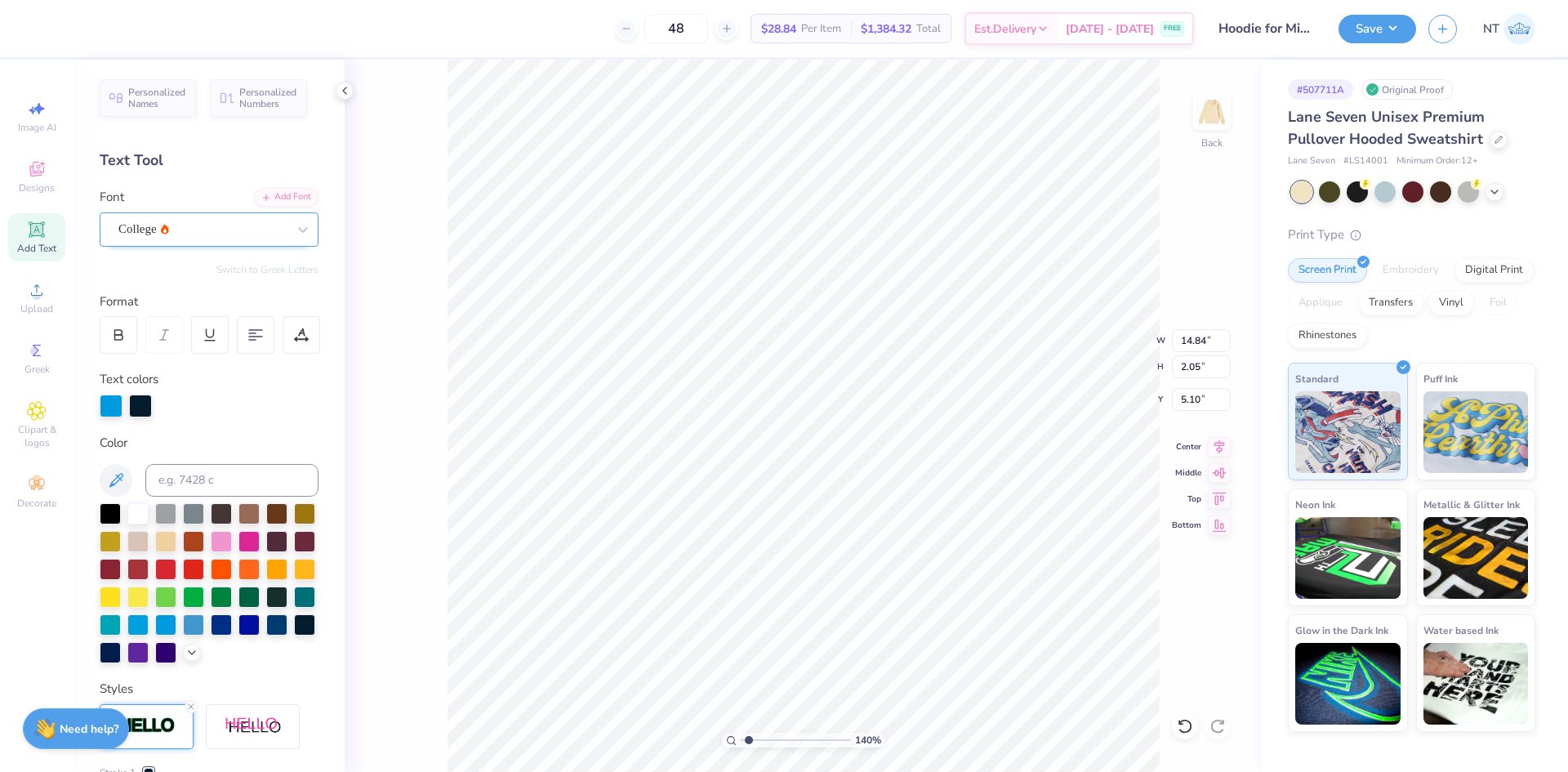
type input "1.39584517333909"
type input "13.96"
type input "1.93"
type input "5.16"
type input "1.39584517333909"
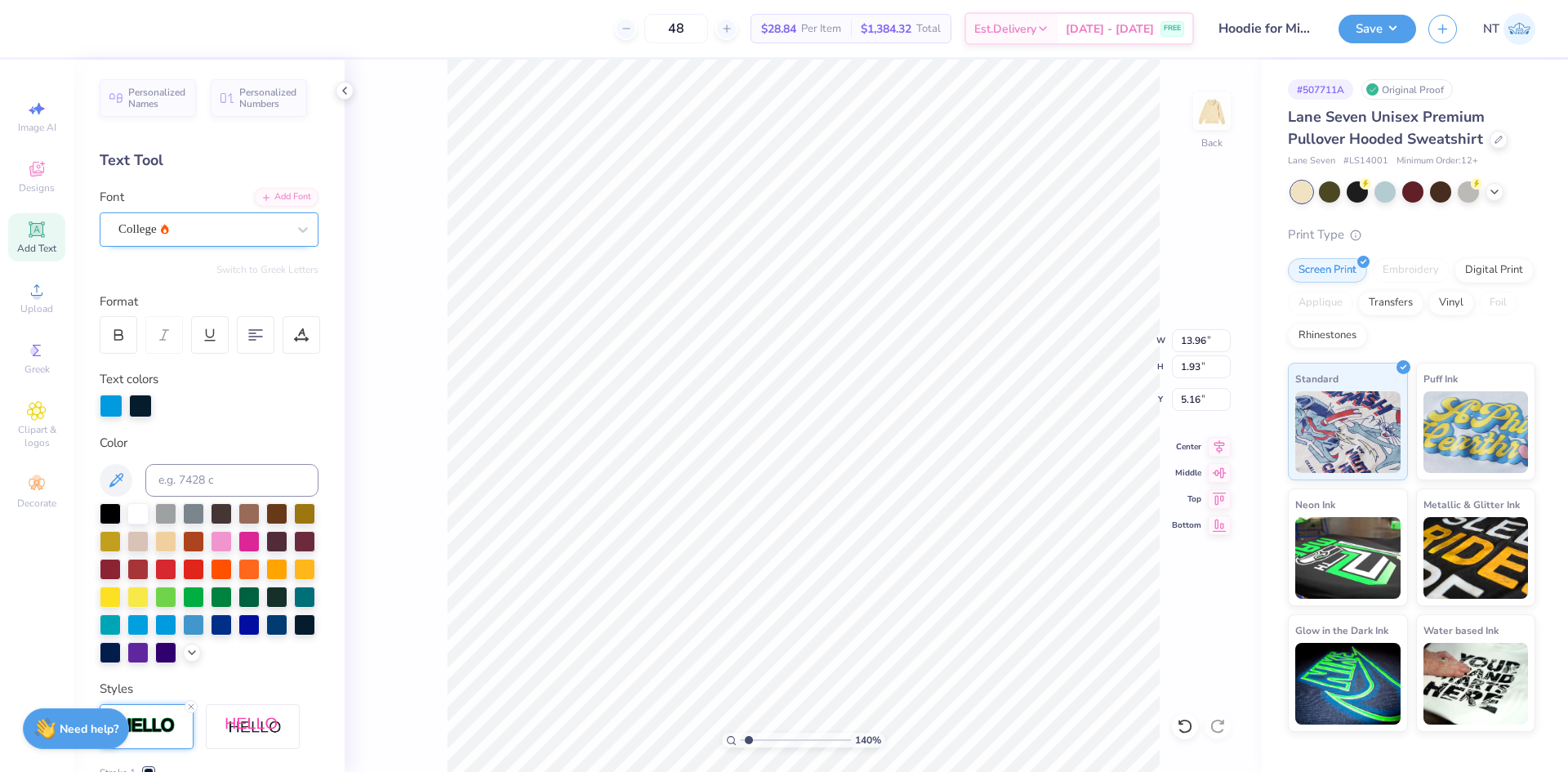
click at [226, 229] on div "College" at bounding box center [202, 229] width 171 height 25
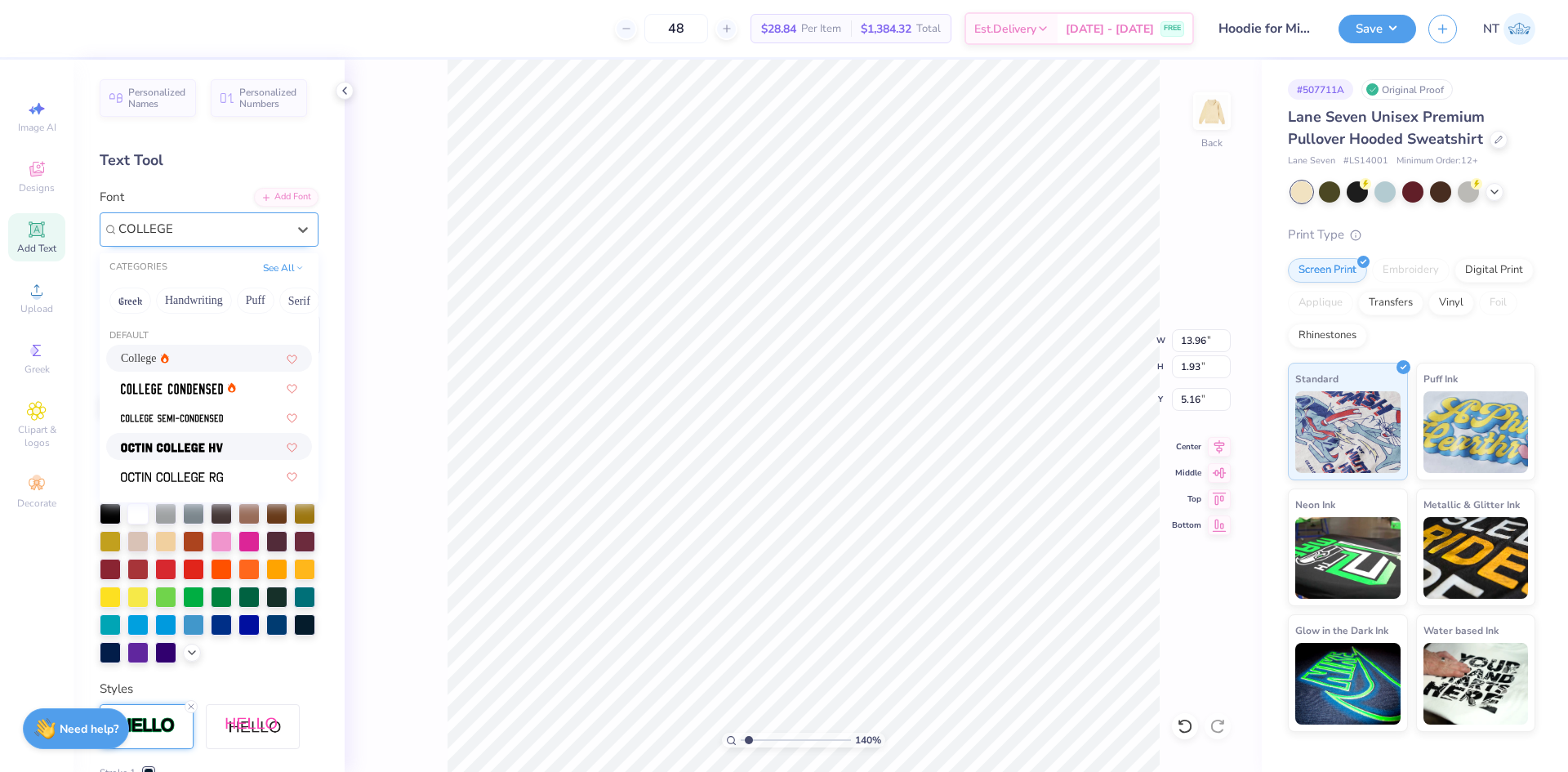
click at [164, 443] on img at bounding box center [171, 448] width 102 height 12
type input "COLLEGE"
type input "1.39584517333909"
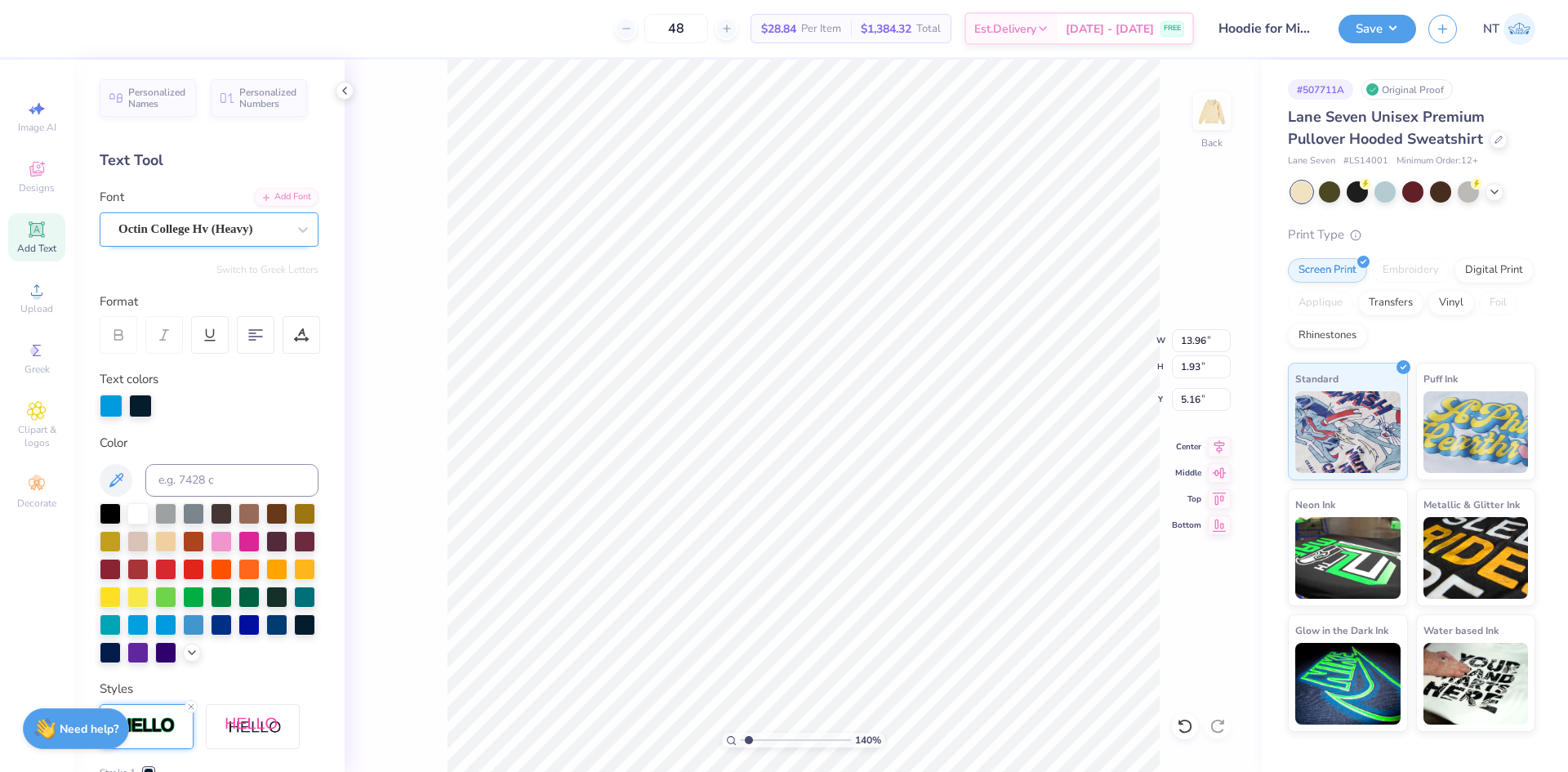
type input "1.39584517333909"
type input "13.25"
type input "1.97"
type input "5.14"
type input "1.39584517333909"
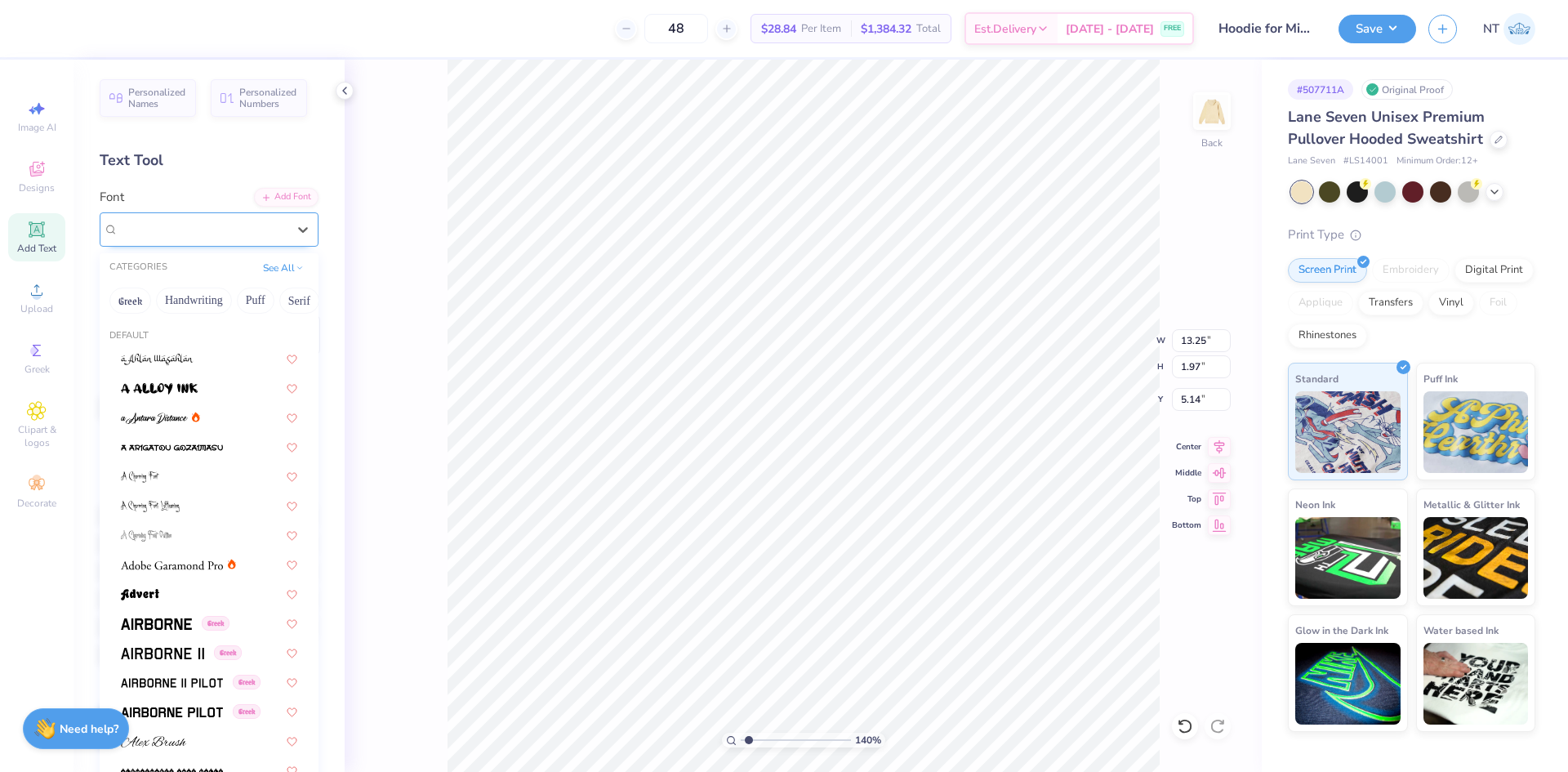
click at [186, 225] on div "Octin College Hv (Heavy)" at bounding box center [202, 229] width 171 height 25
type input "C"
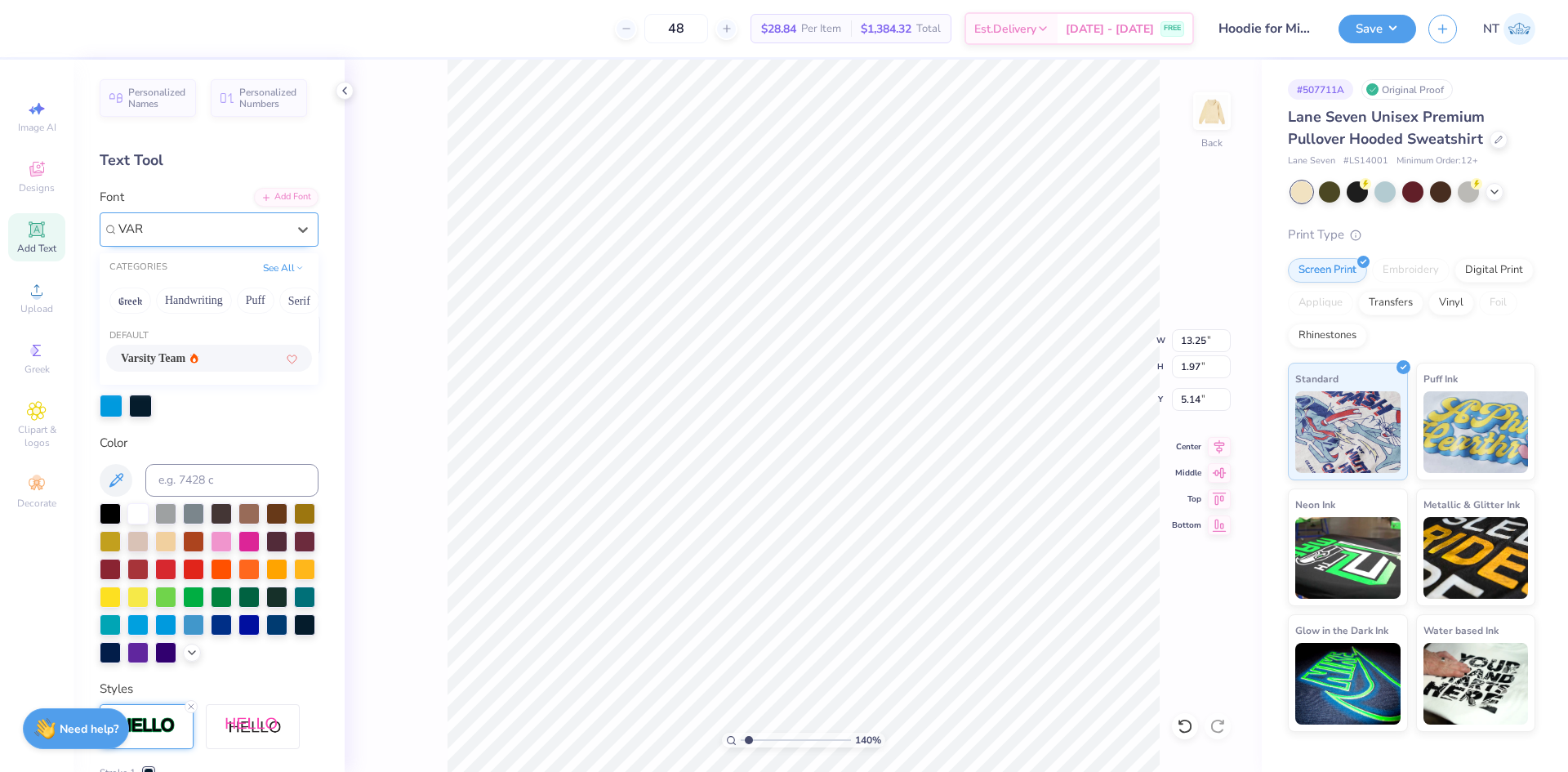
type input "VAR"
type input "1.39584517333909"
type input "14.34"
type input "1.39584517333909"
type input "10.47"
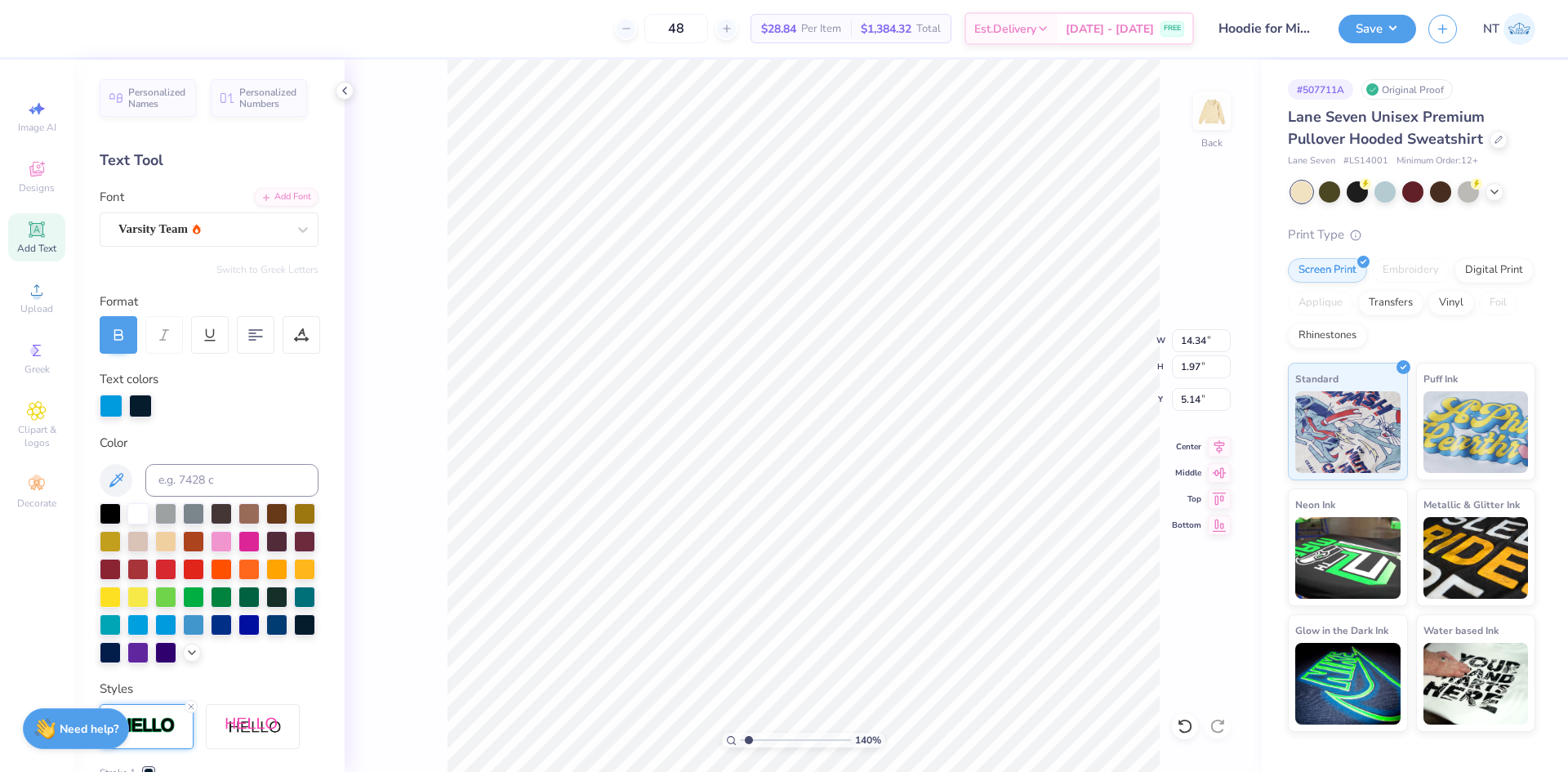
type input "1.44"
type input "5.67"
type input "1.39584517333909"
type input "3.75"
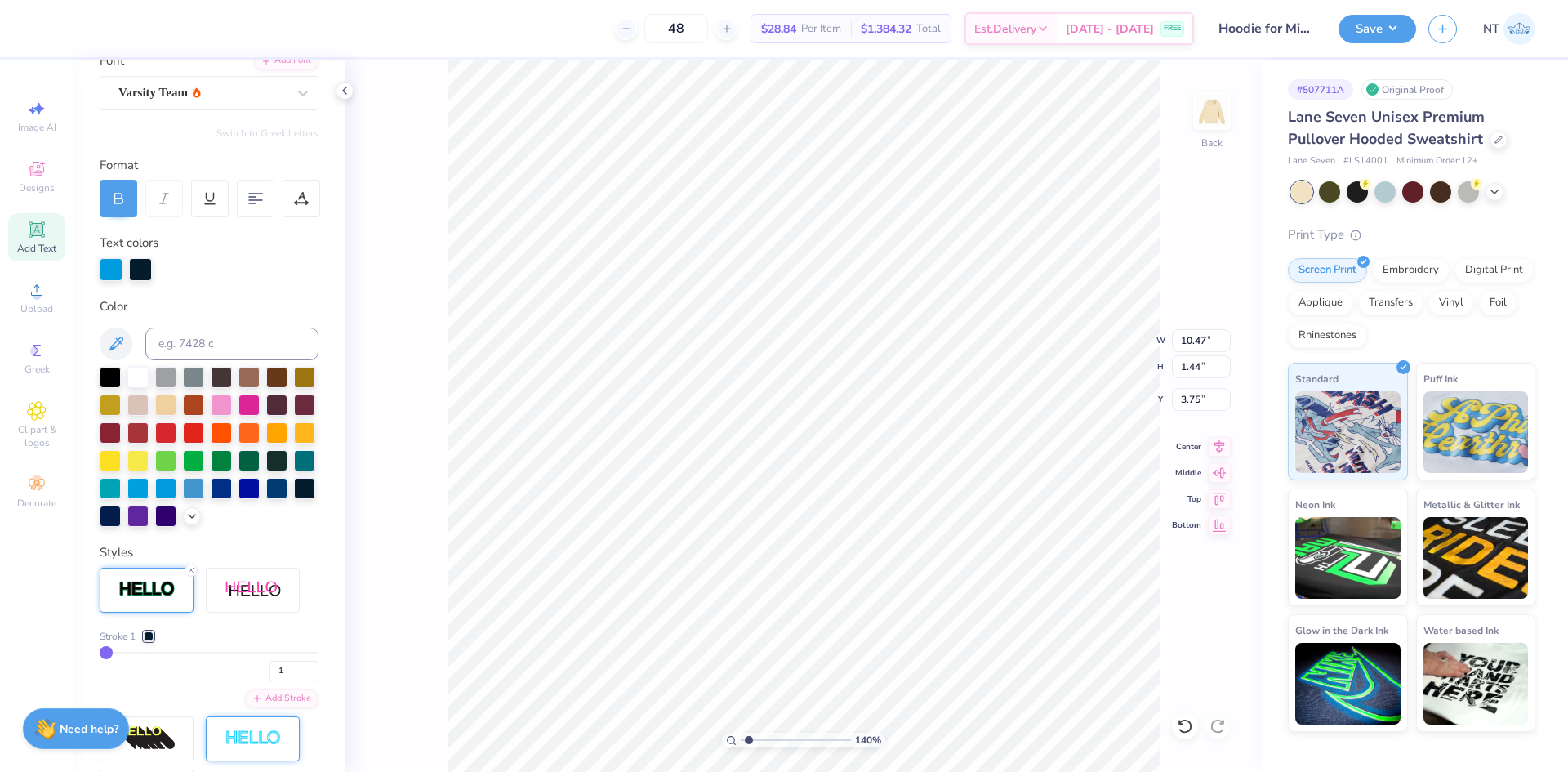
scroll to position [272, 0]
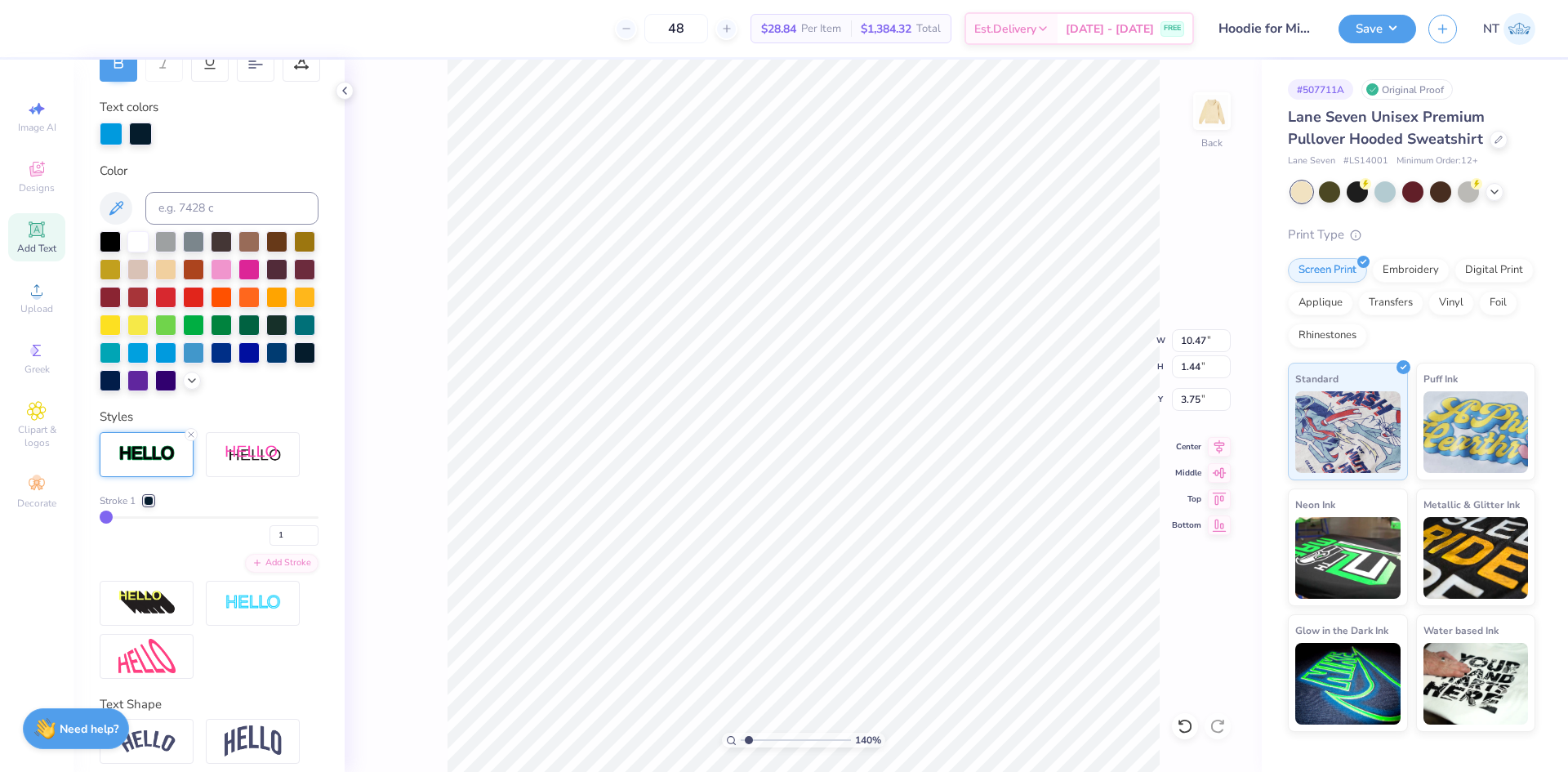
type input "6"
click at [116, 518] on input "range" at bounding box center [209, 517] width 219 height 3
type input "1.39584517333909"
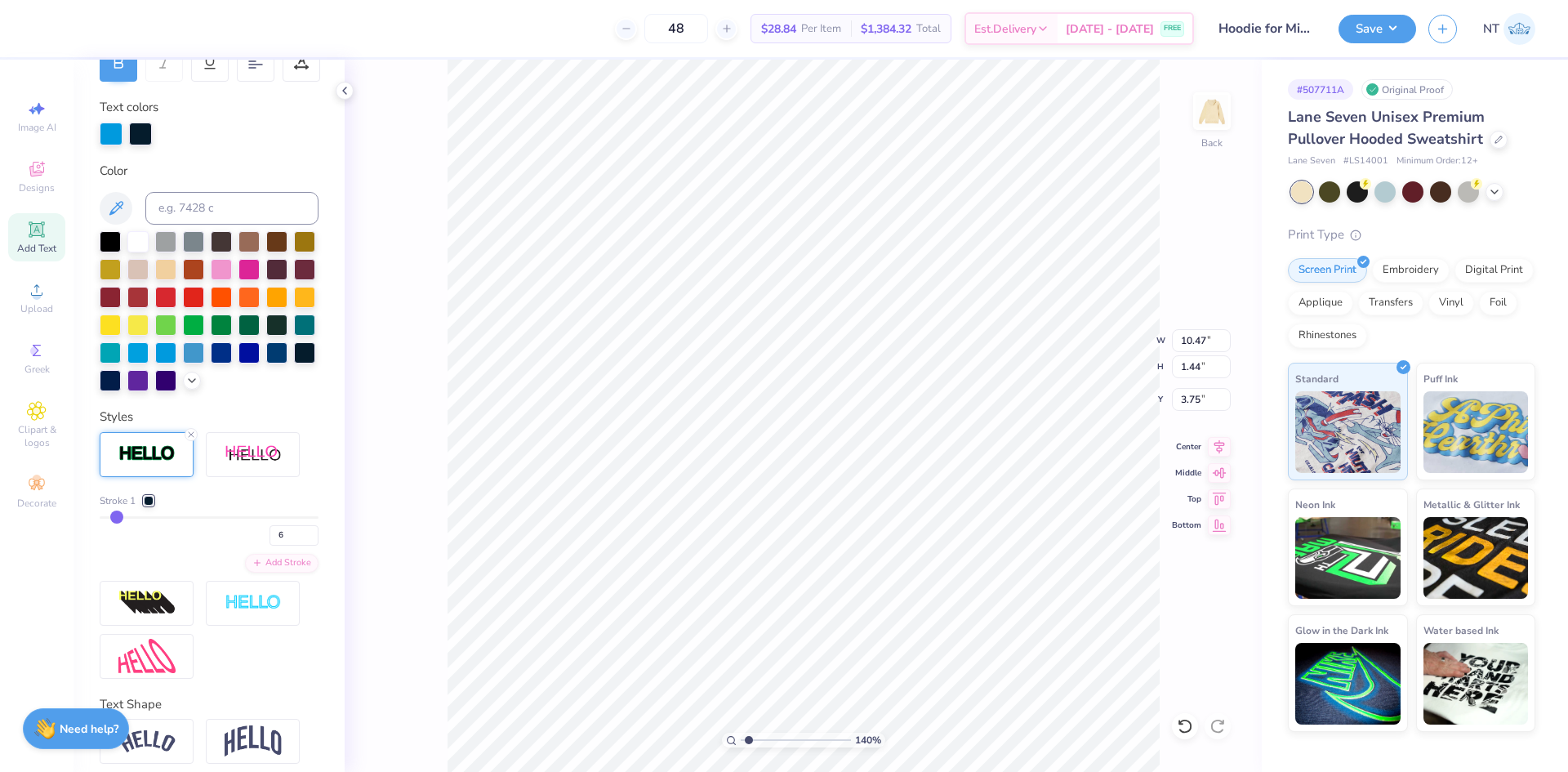
type input "10.60"
type input "1.57"
type input "3.68"
click at [272, 545] on input "6" at bounding box center [293, 536] width 49 height 21
type input "2"
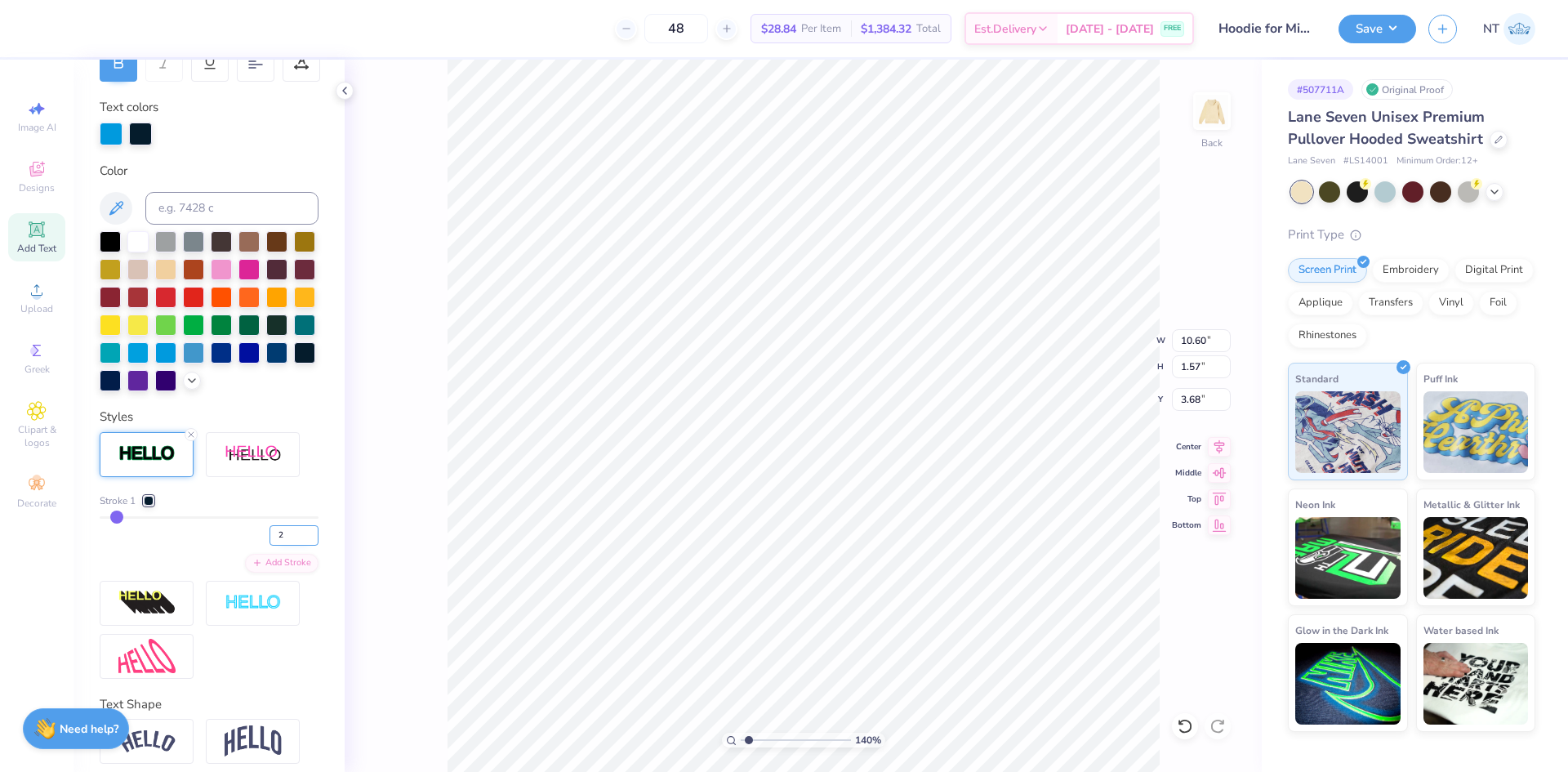
type input "2"
type input "1.39584517333909"
type input "10.50"
type input "1.47"
type input "3.74"
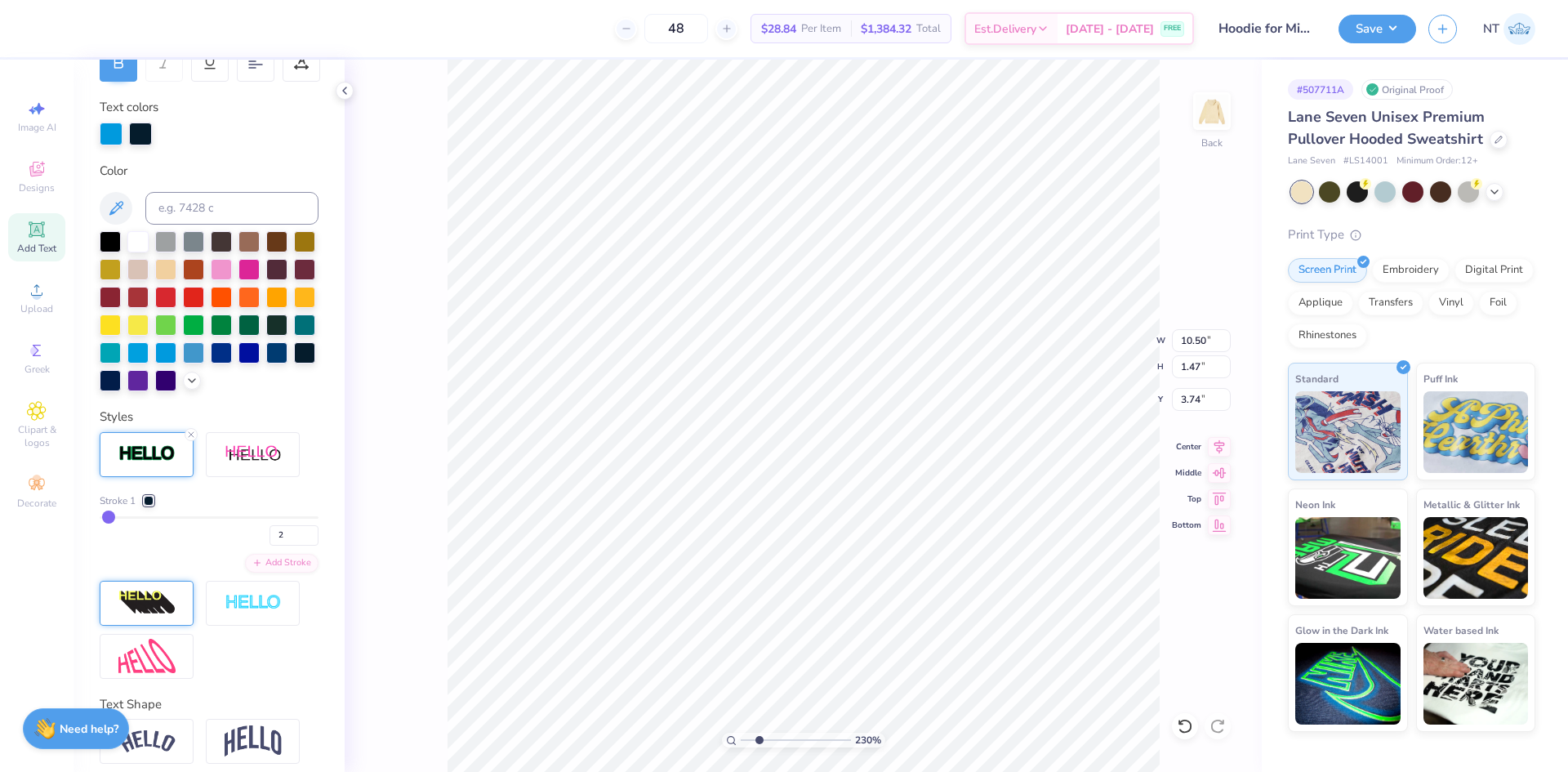
scroll to position [364, 0]
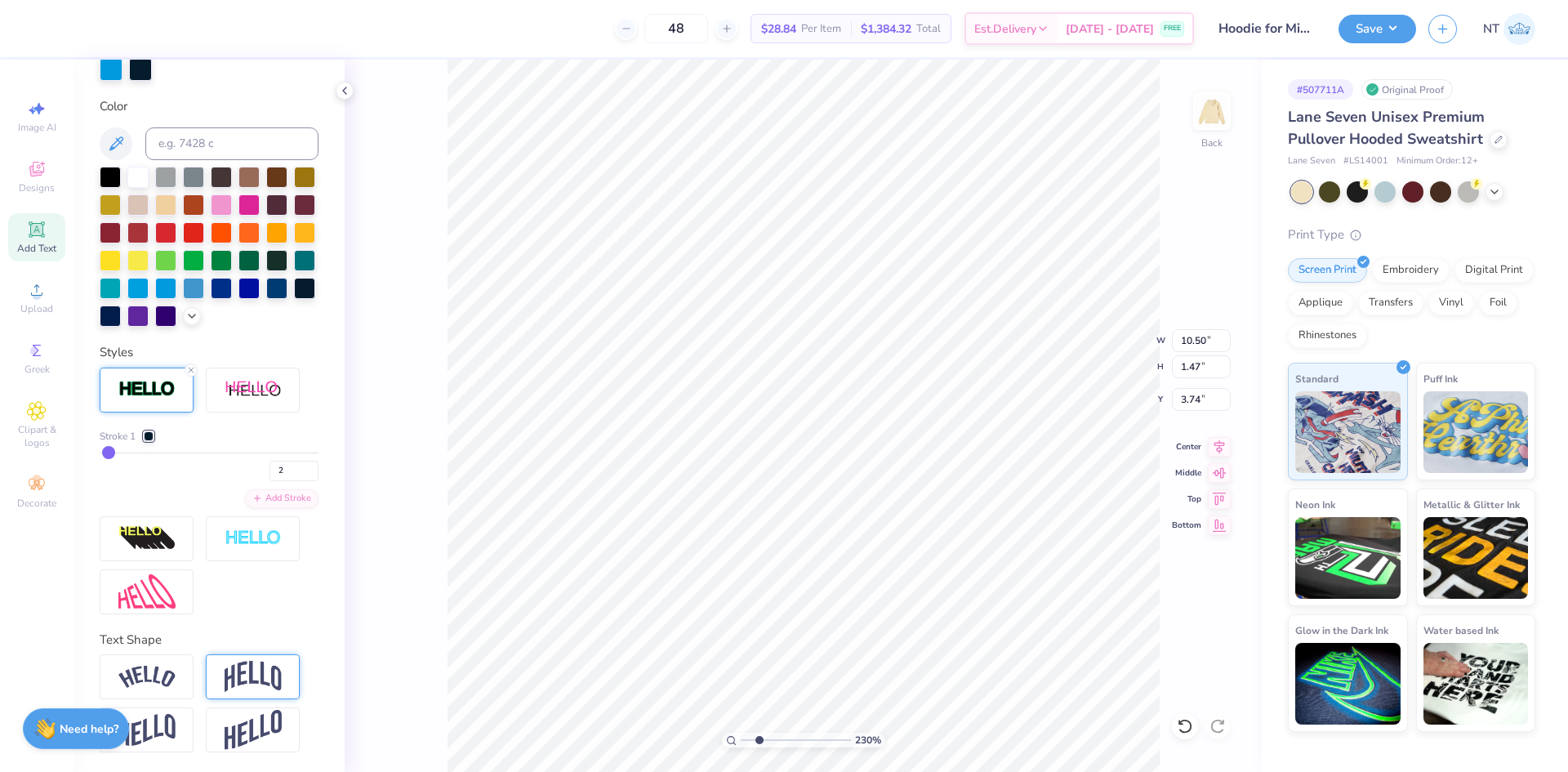
click at [245, 677] on img at bounding box center [253, 676] width 57 height 31
type input "2.30193535337791"
type input "3.63"
type input "2.66"
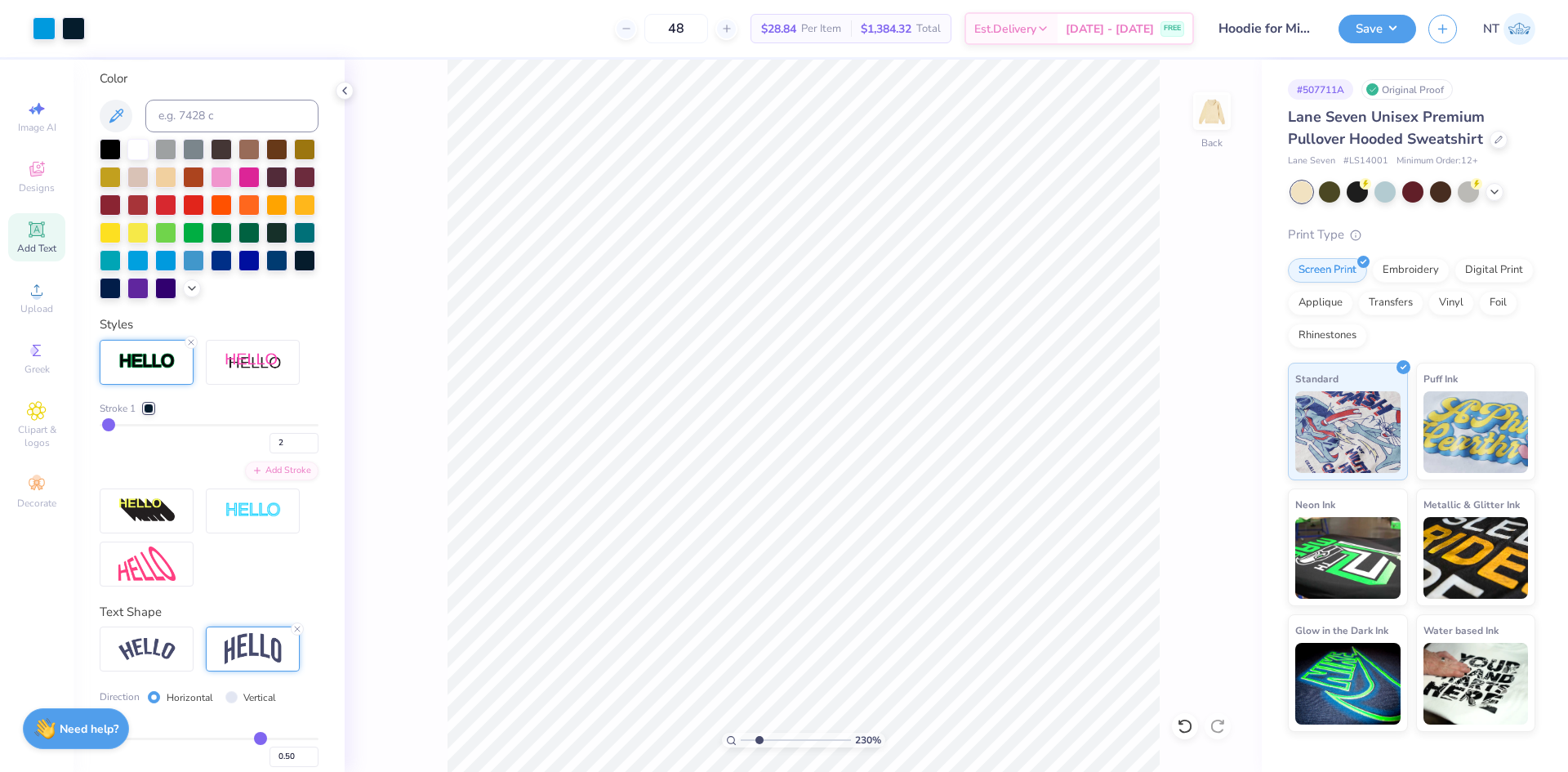
type input "2.30193535337791"
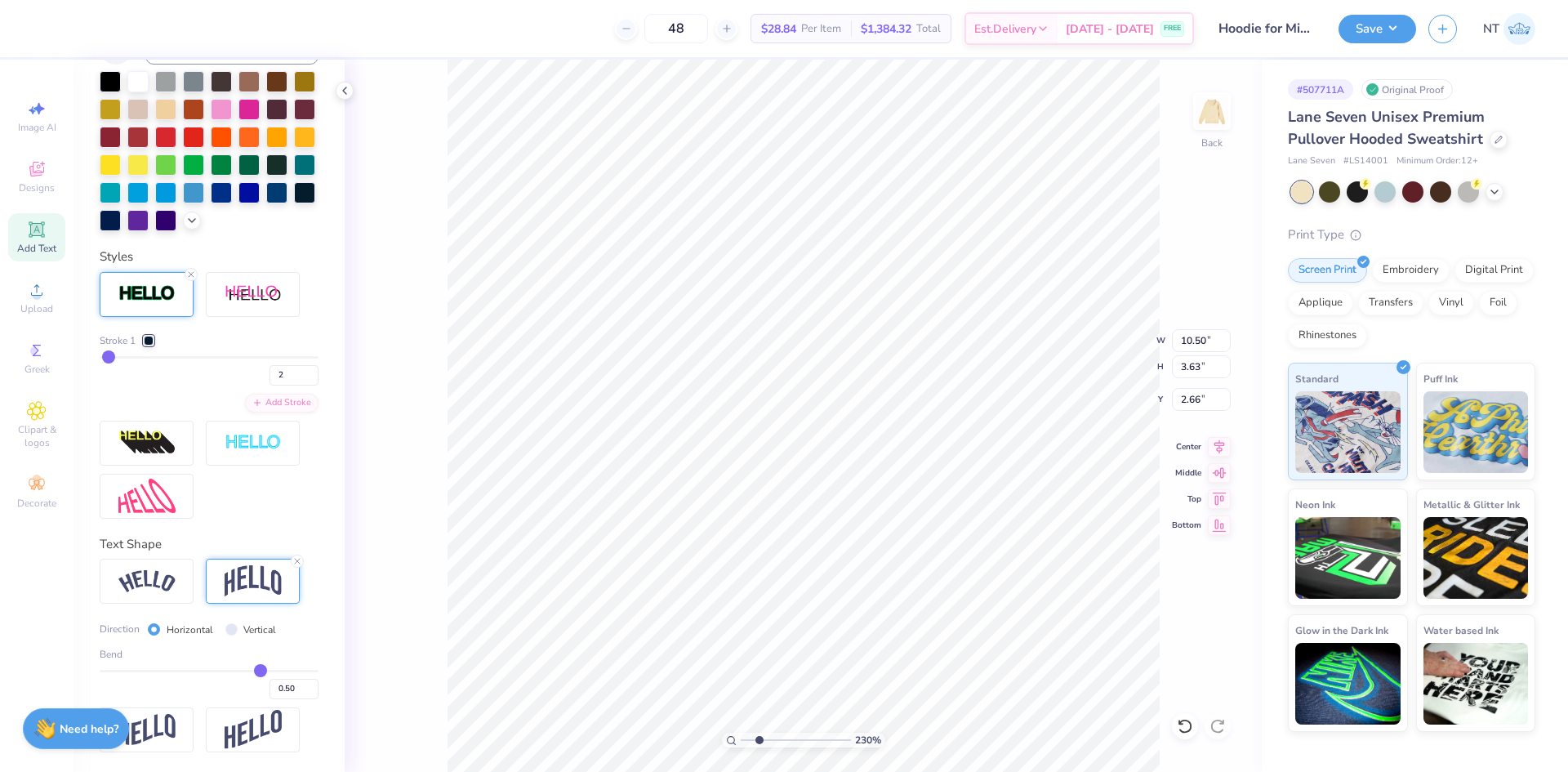
click at [232, 668] on div "Bend 0.50" at bounding box center [209, 673] width 219 height 53
click at [236, 671] on div "0.50" at bounding box center [209, 684] width 219 height 29
type input "0.3"
type input "0.30"
type input "0.3"
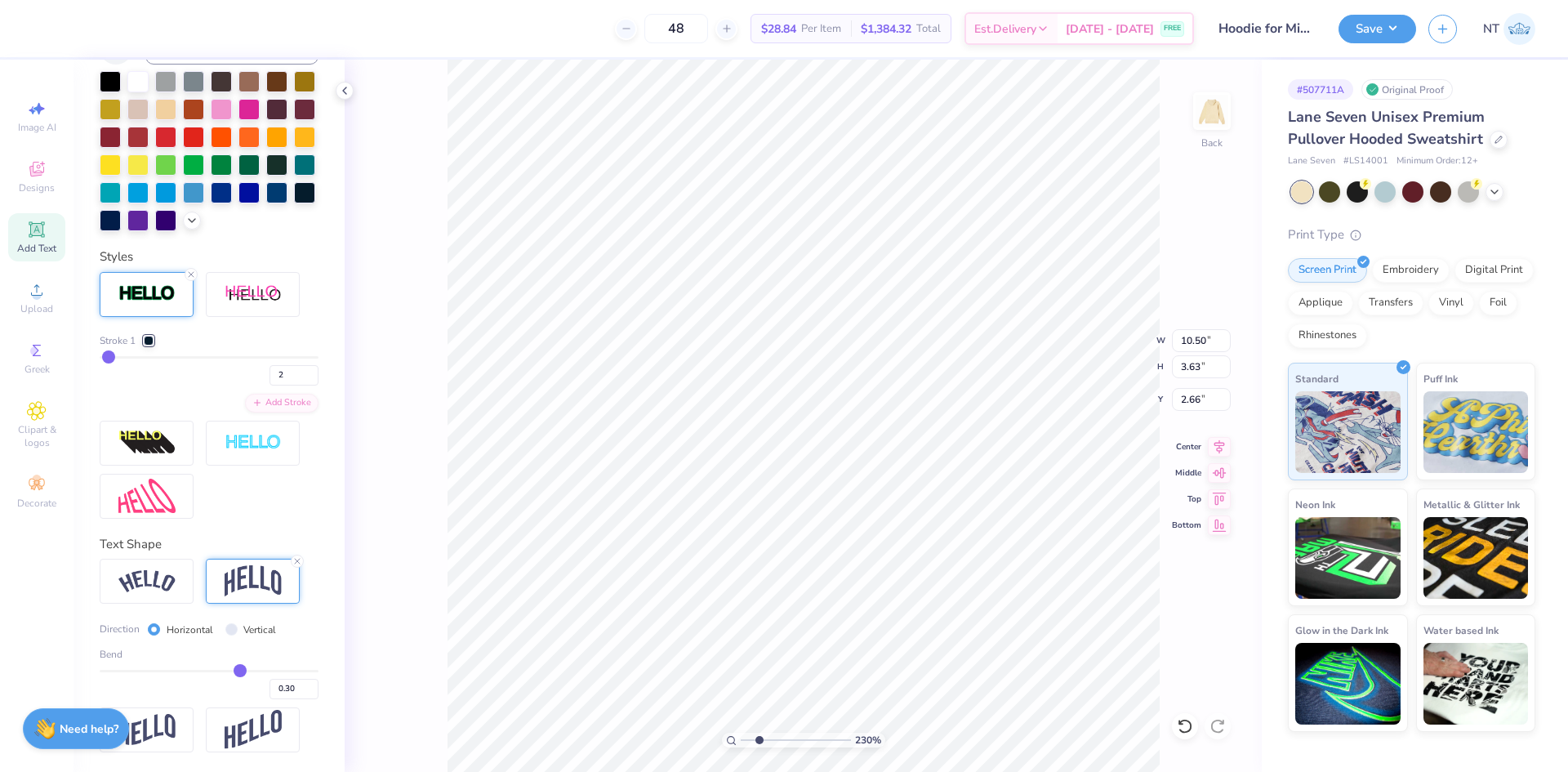
click at [232, 670] on input "range" at bounding box center [209, 671] width 219 height 3
type input "2.30193535337791"
type input "2.72"
type input "3.11"
type input "2.30193535337791"
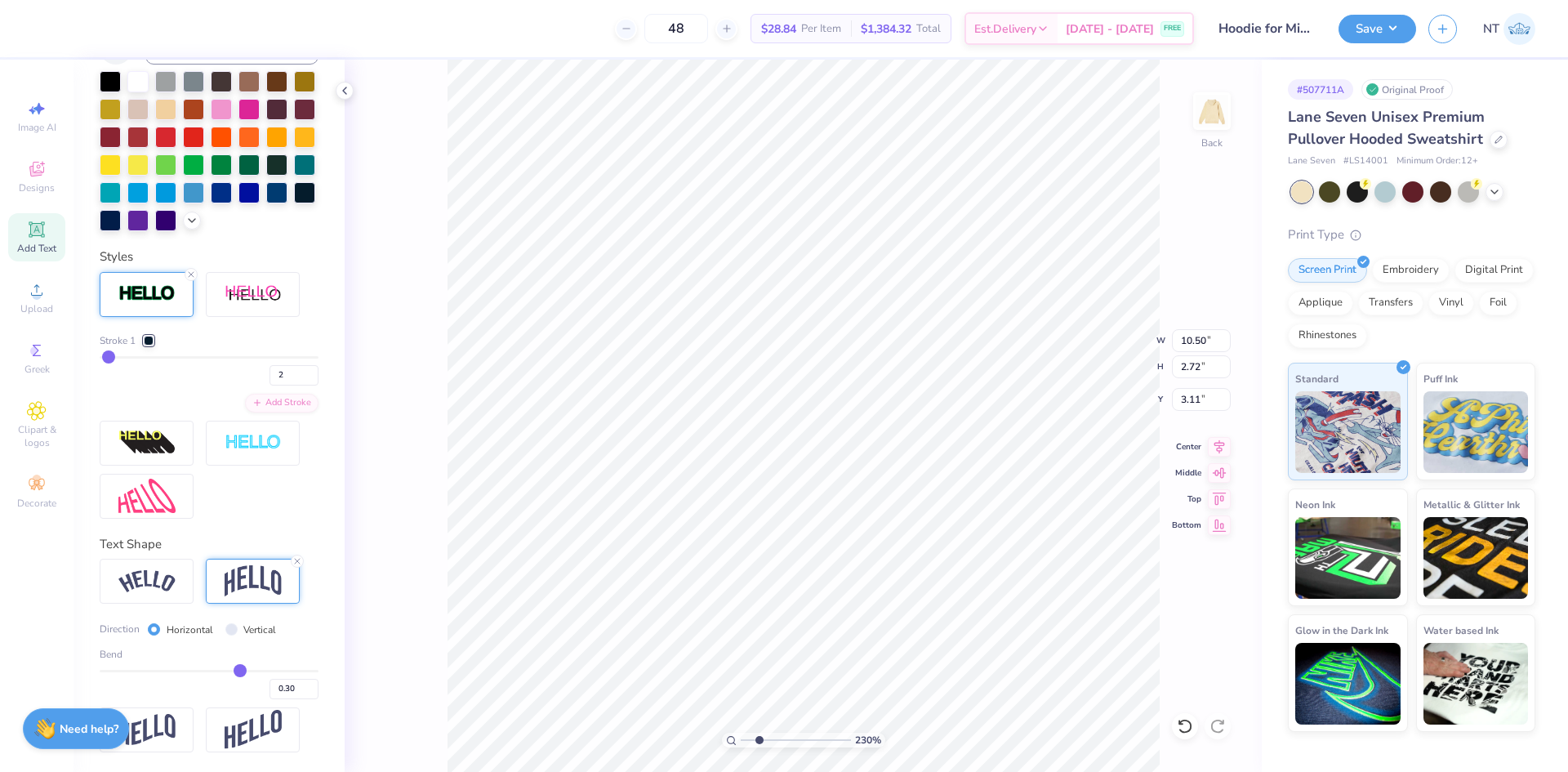
type input "3.00"
click at [18, 305] on div "Upload" at bounding box center [36, 297] width 57 height 48
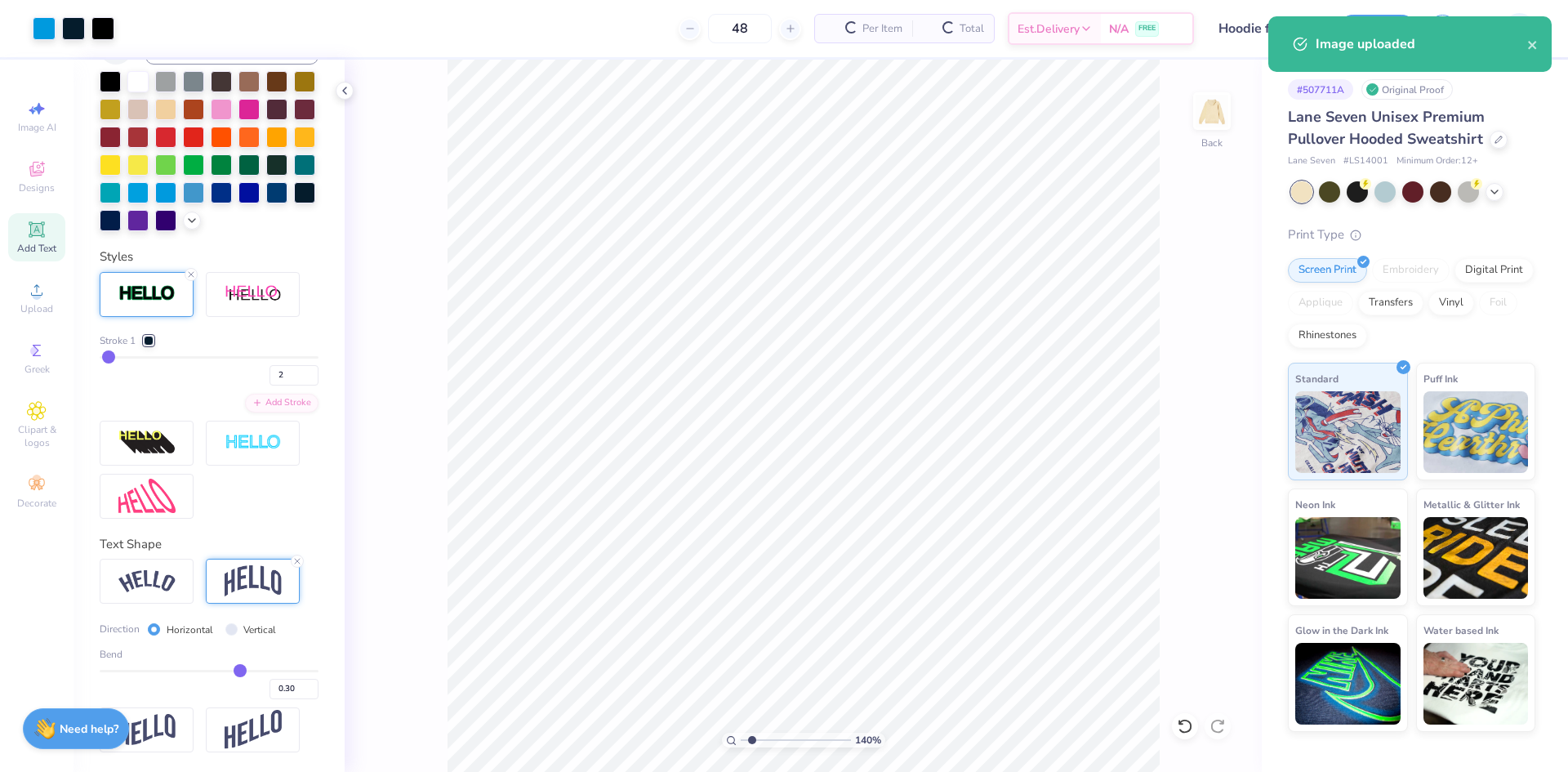
type input "1.94838374793402"
type input "7.52"
type input "1.42"
type input "6.11"
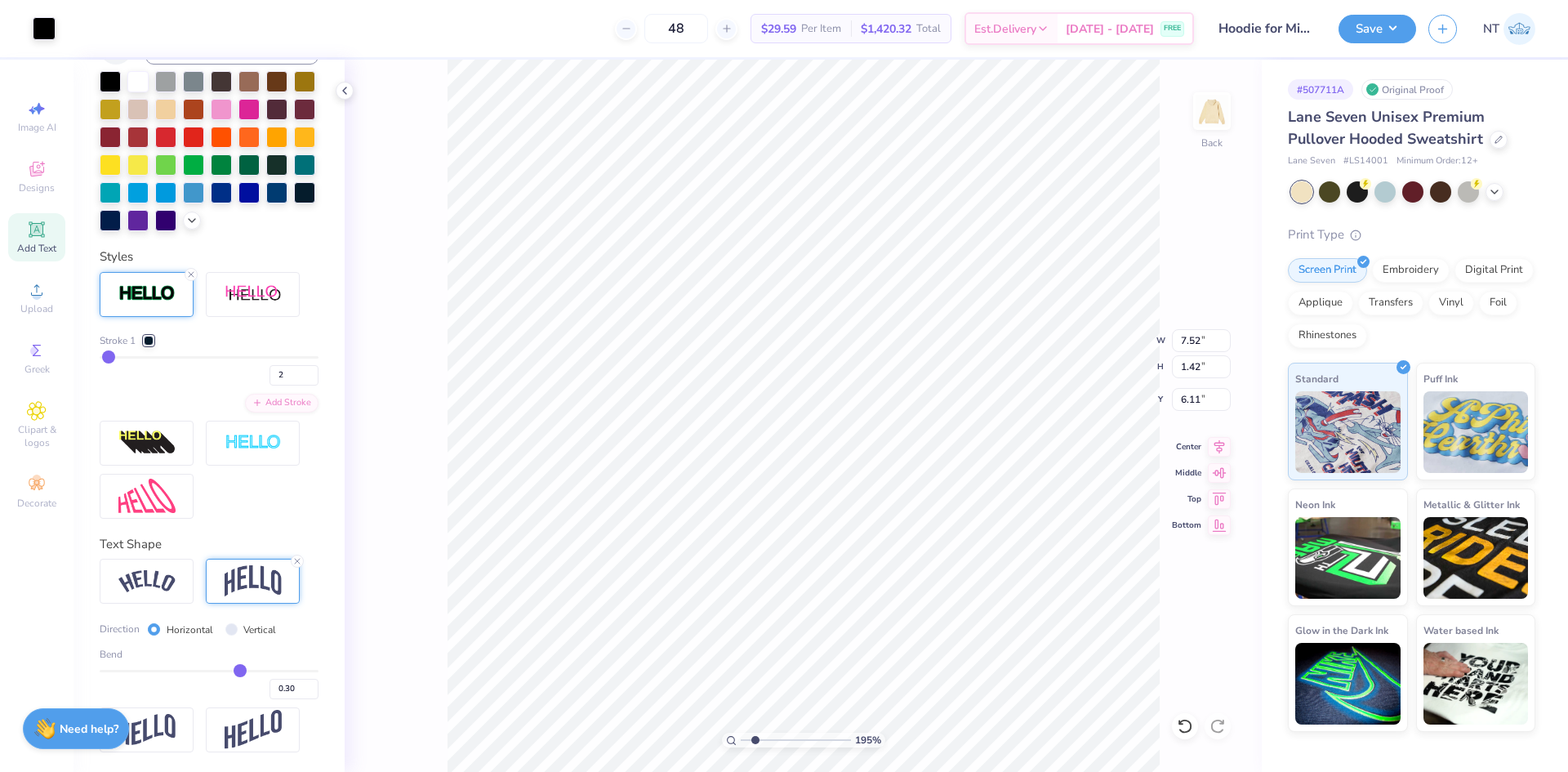
type input "3.21314535235116"
type input "4.88"
type input "3.21314535235116"
type input "5.96"
type input "1.12"
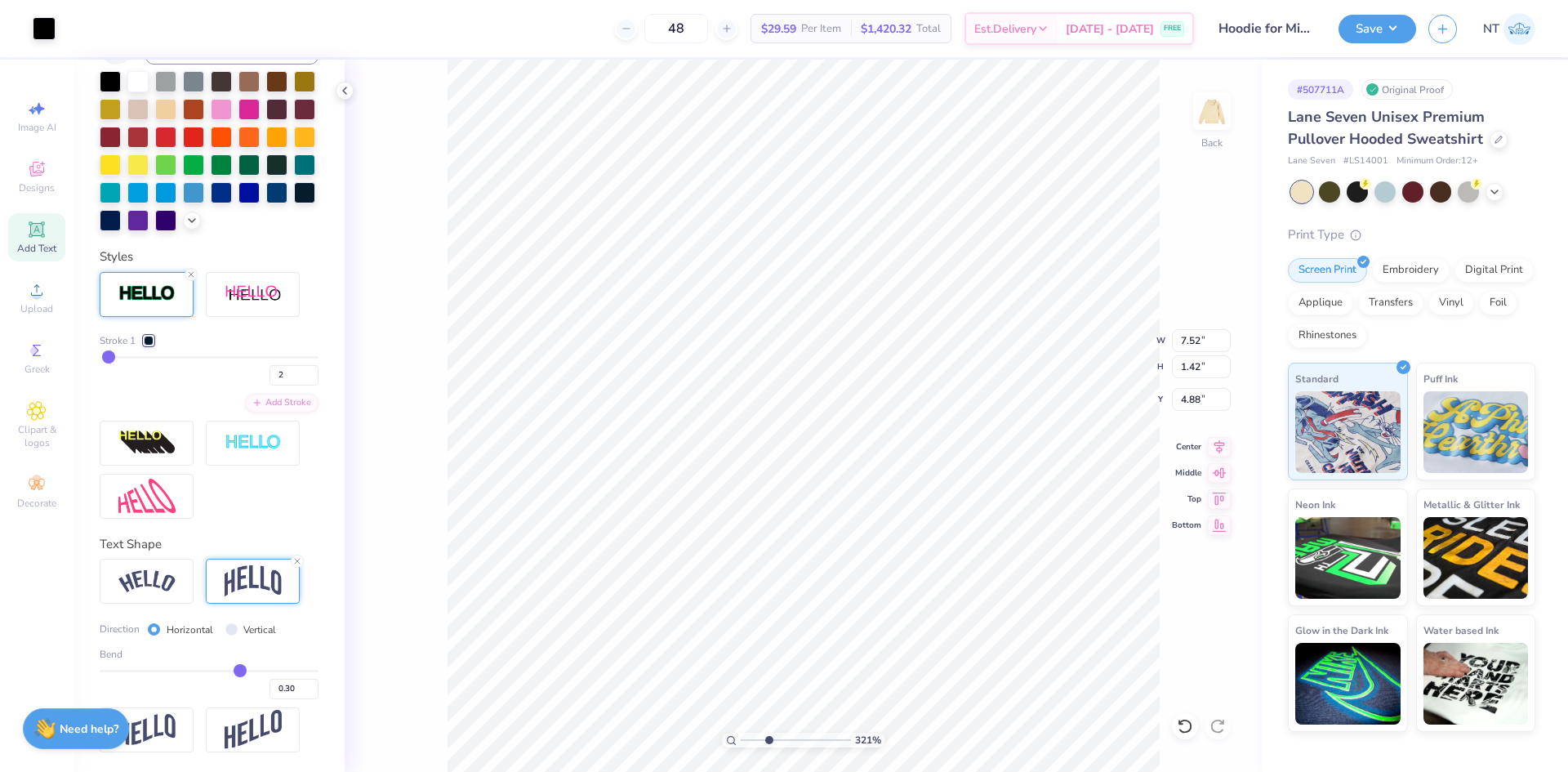
type input "5.18"
type input "3.21314535235116"
type input "4.74"
type input "3.21314535235116"
type input "10.50"
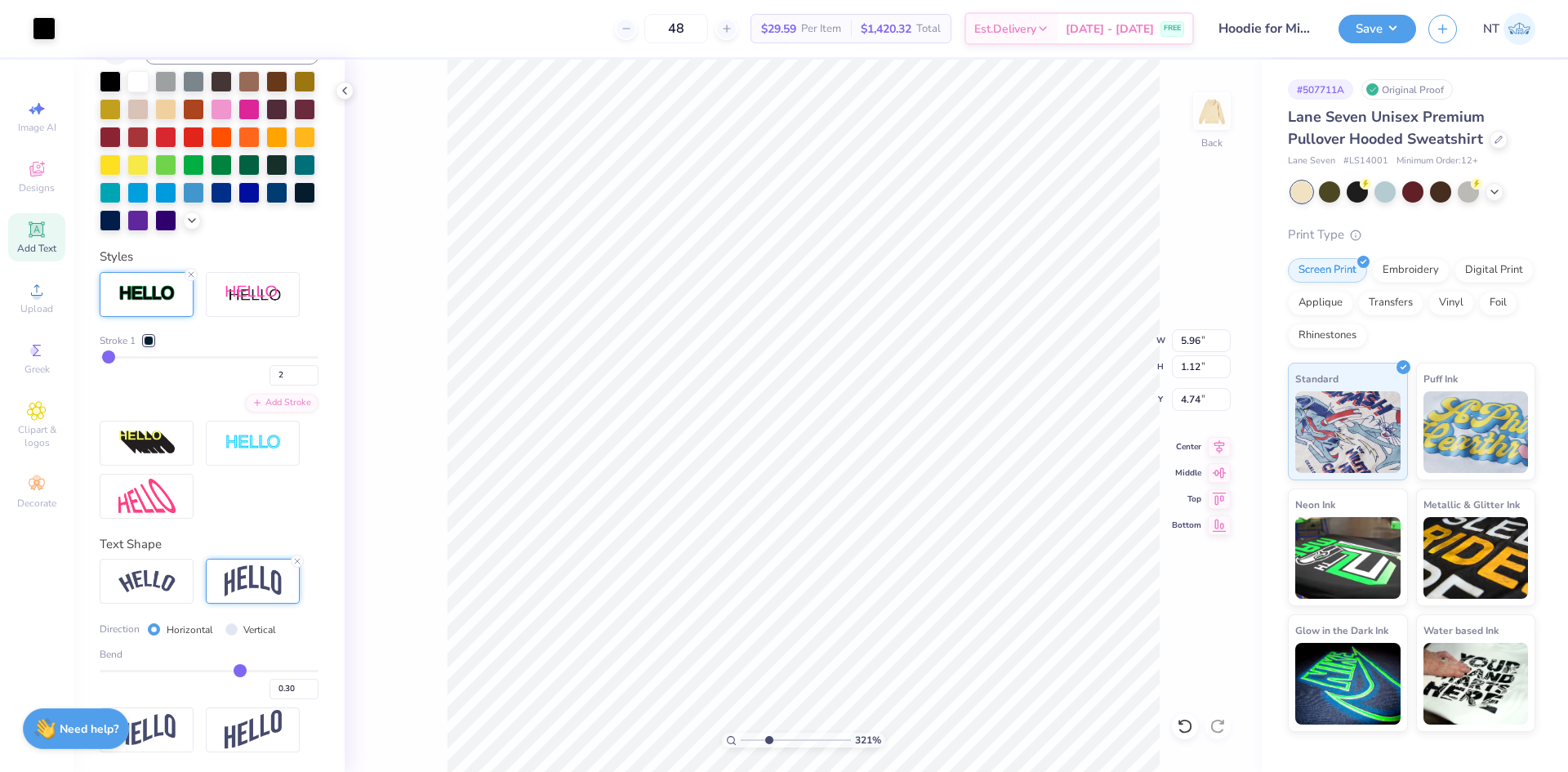
type input "2.72"
type input "3.00"
type input "3.21314535235116"
type input "5.96"
type input "1.12"
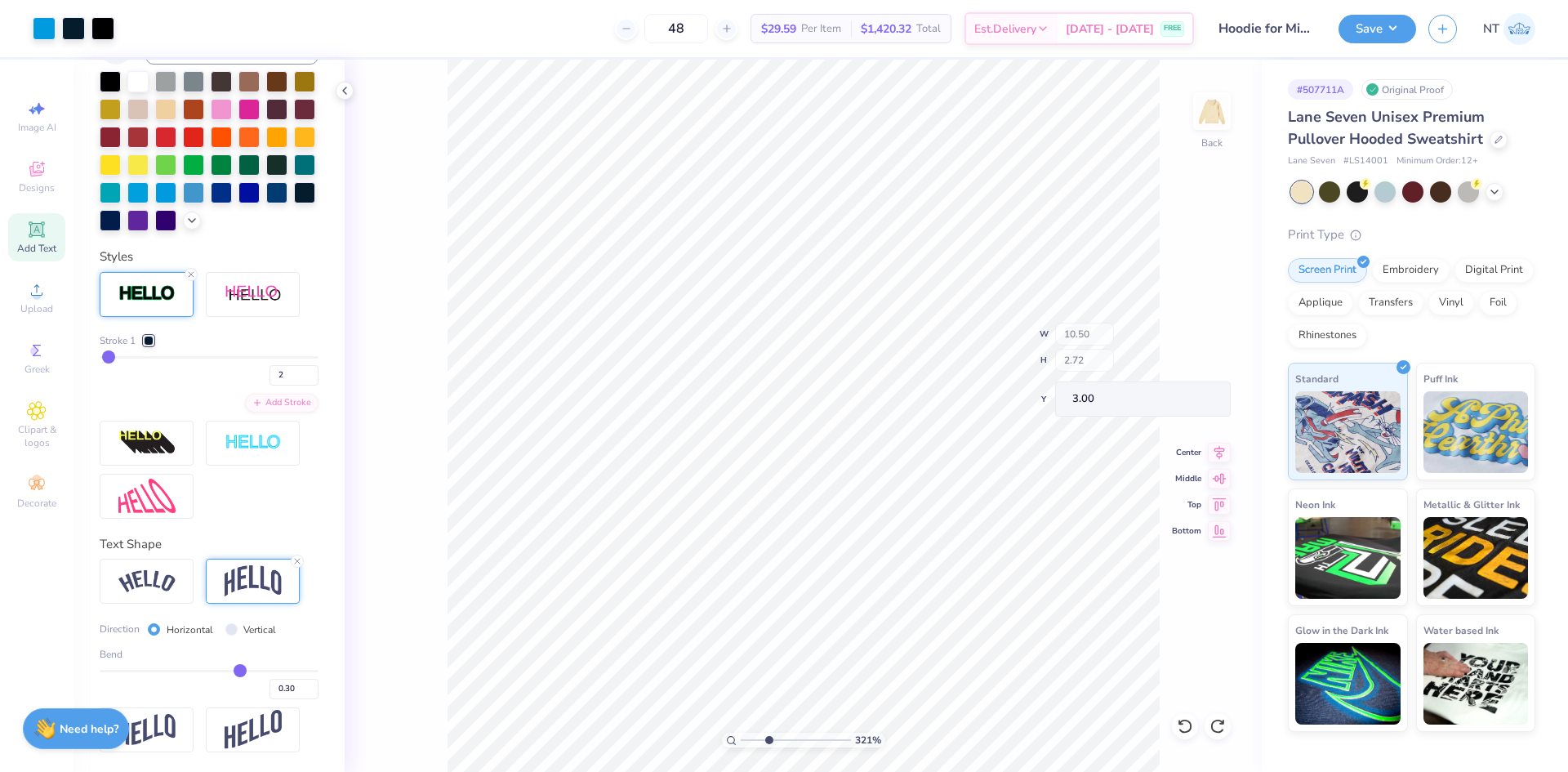
type input "4.74"
type input "3.21314535235116"
type input "4.69"
type input "0.88"
type input "3.21314535235116"
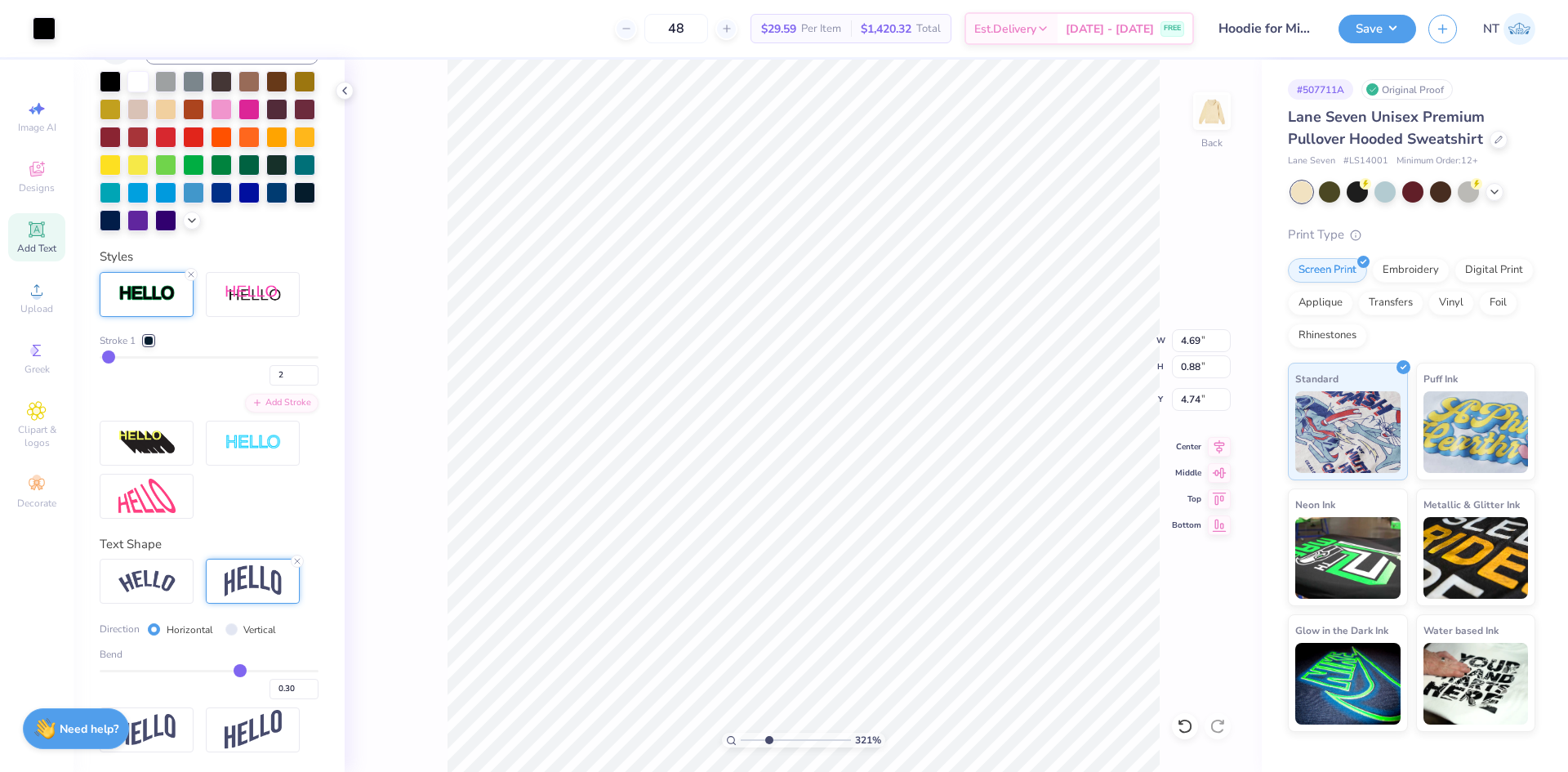
type input "4.76"
type input "3.21314535235116"
type input "0.92"
type input "1.39584517333908"
type input "4.80"
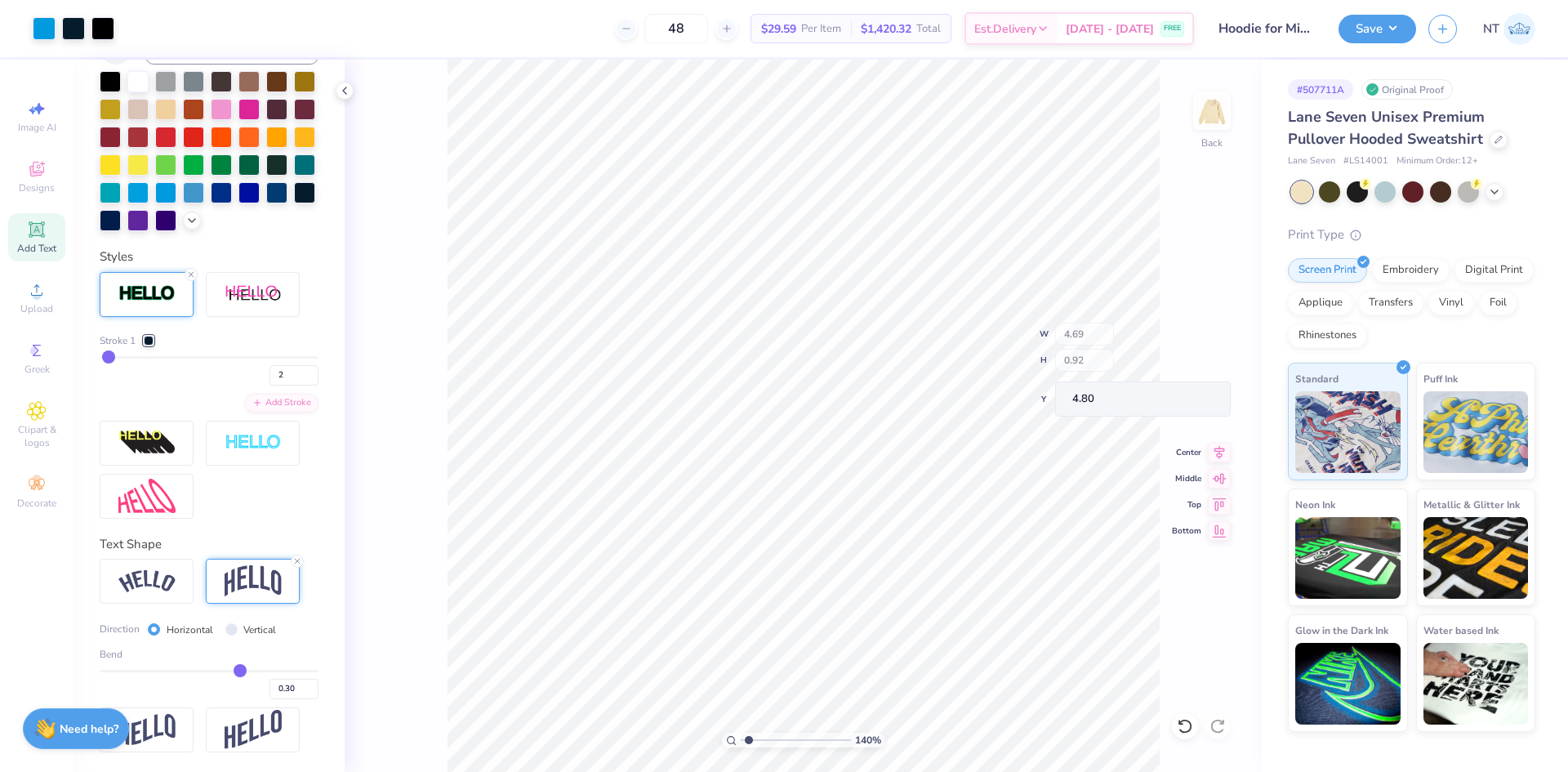
type input "1.39584517333908"
type input "10.50"
type input "2.72"
type input "3.00"
type input "2.30193535337791"
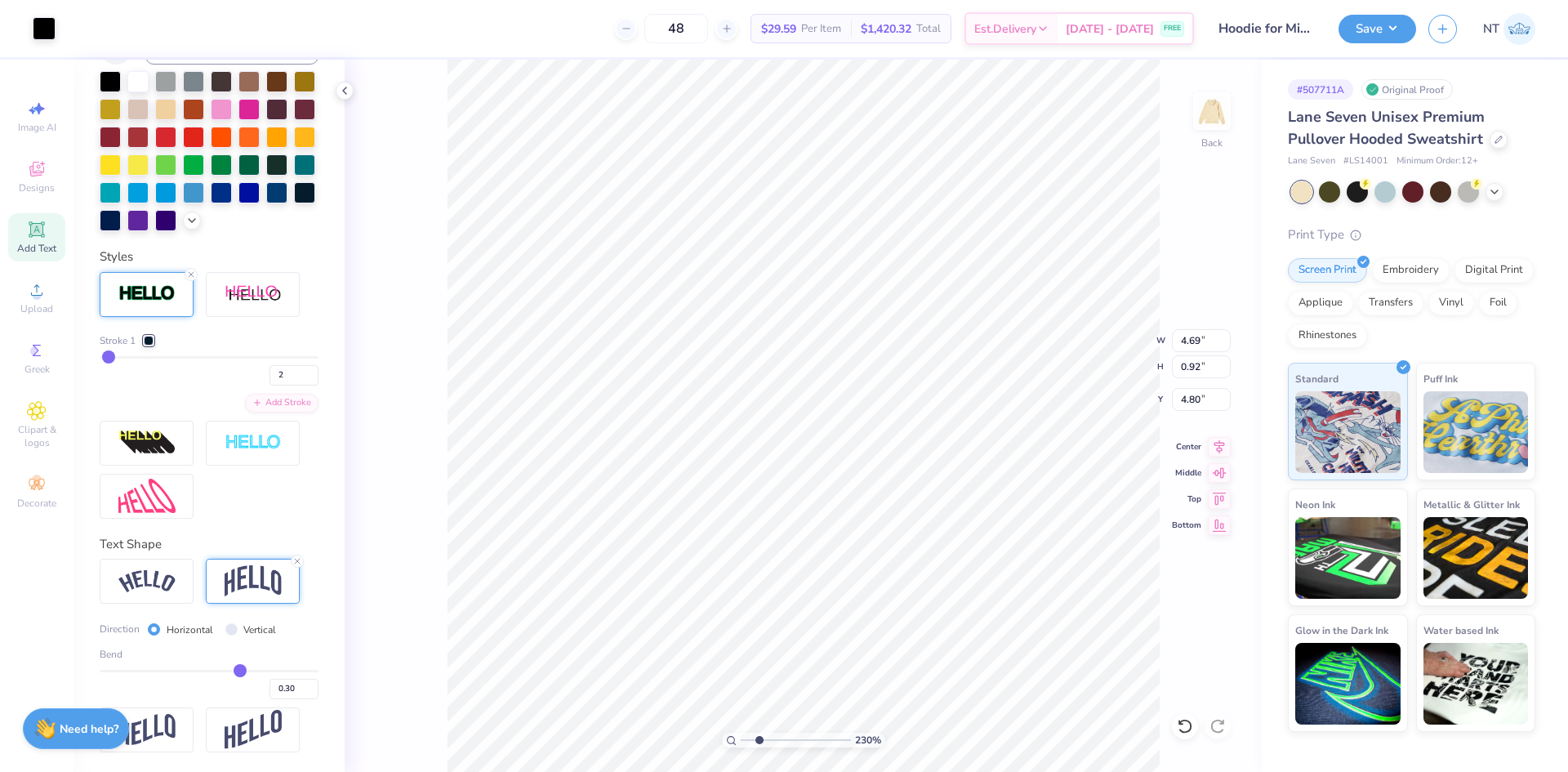
type input "10.50"
type input "2.72"
type input "3.00"
click at [1217, 450] on icon at bounding box center [1218, 445] width 23 height 20
type input "3.21314535235116"
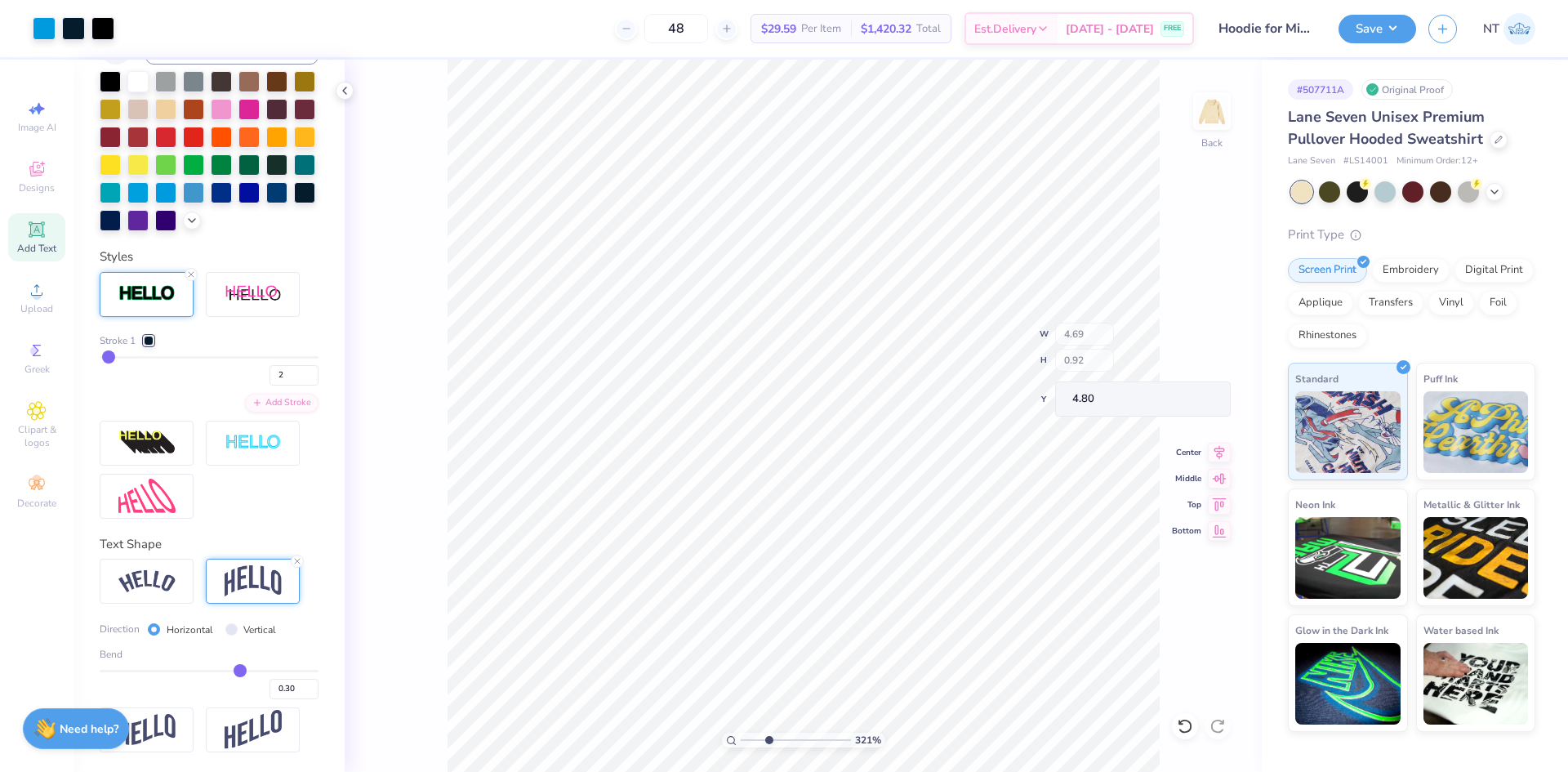
type input "0.88"
type input "4.81"
type input "1.6491337272538"
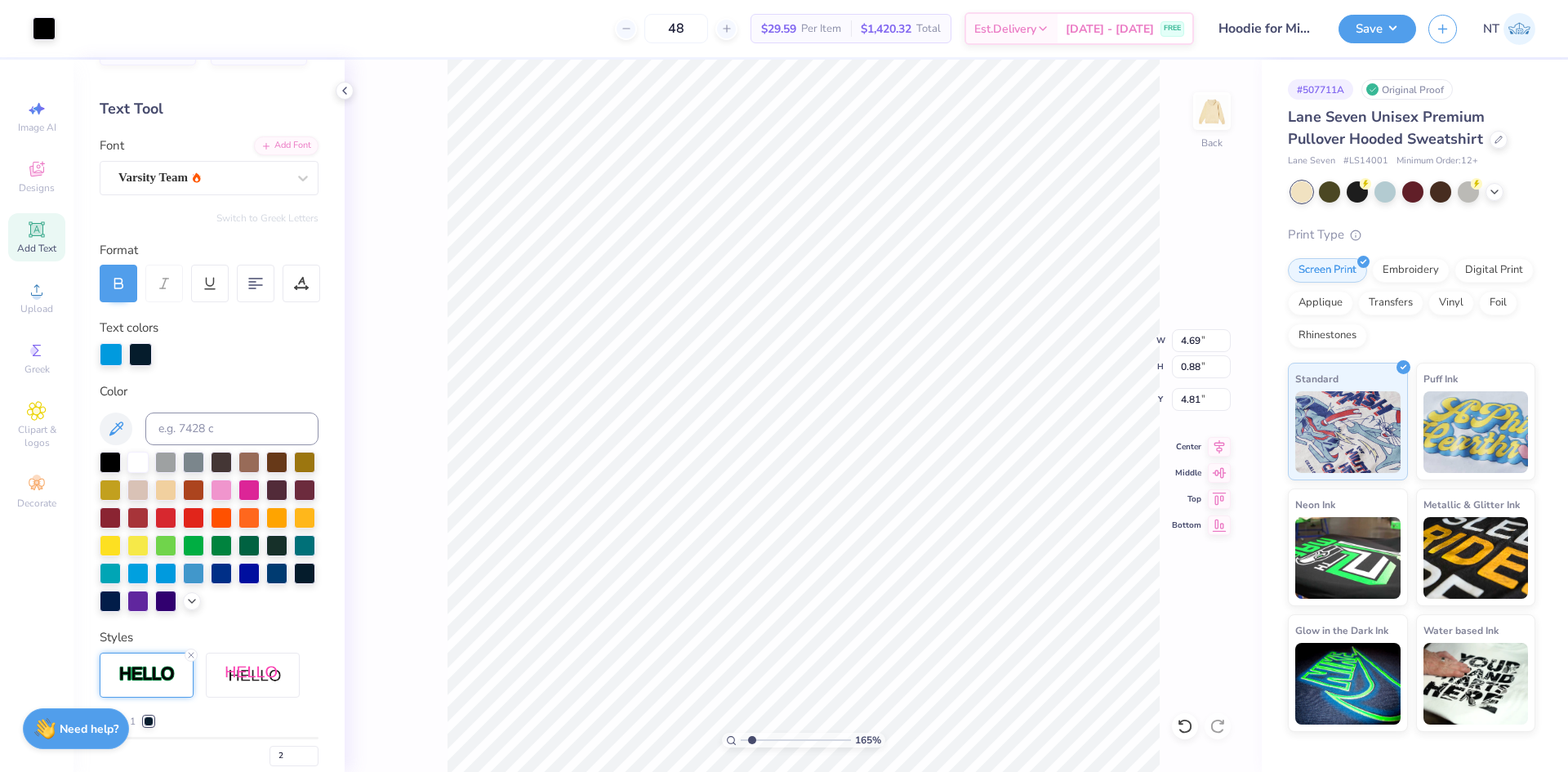
scroll to position [0, 0]
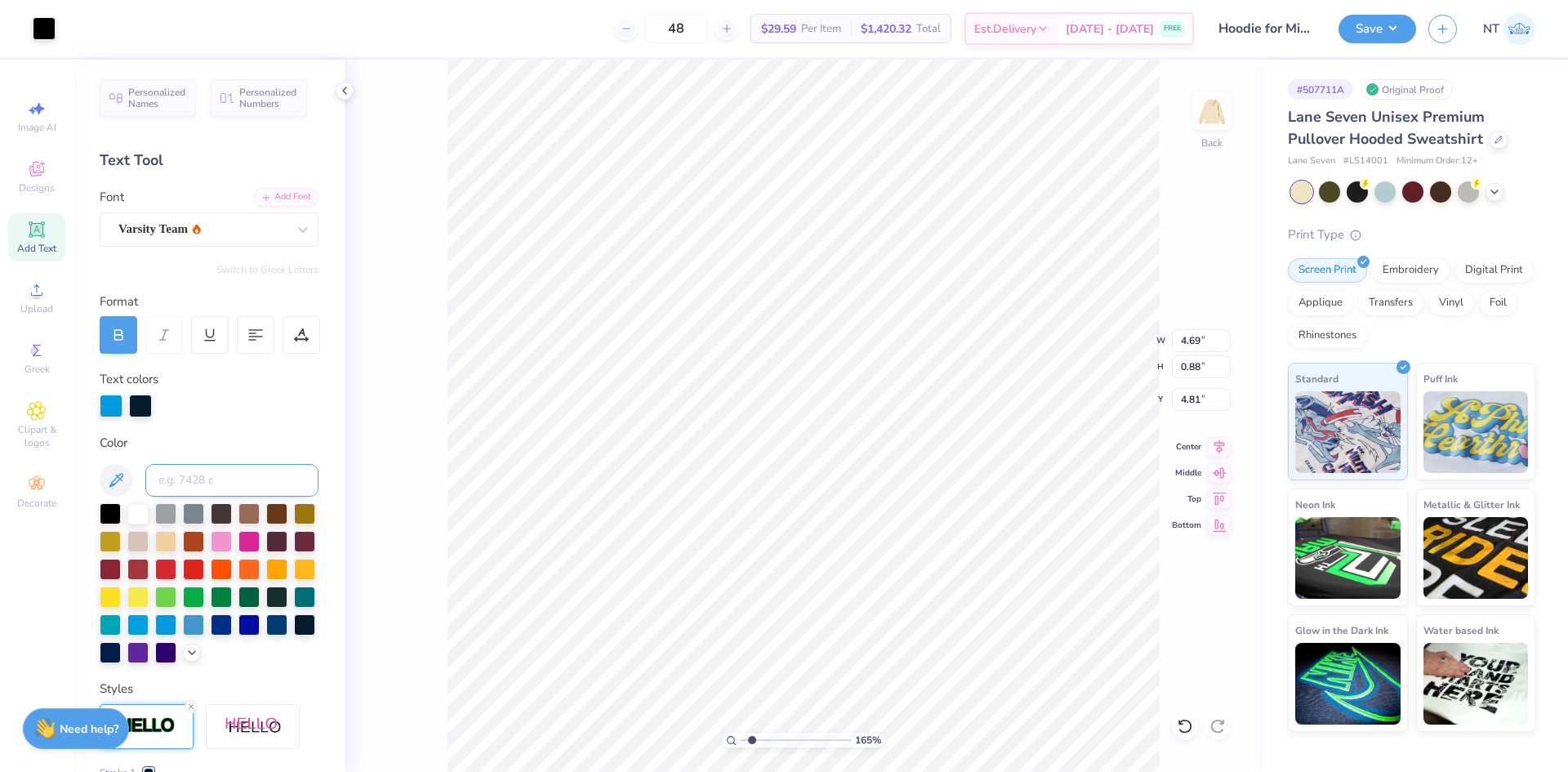
click at [207, 470] on input at bounding box center [231, 480] width 173 height 33
type input "2925"
type input "1.6491337272538"
click at [170, 485] on input at bounding box center [231, 480] width 173 height 33
type input "2925"
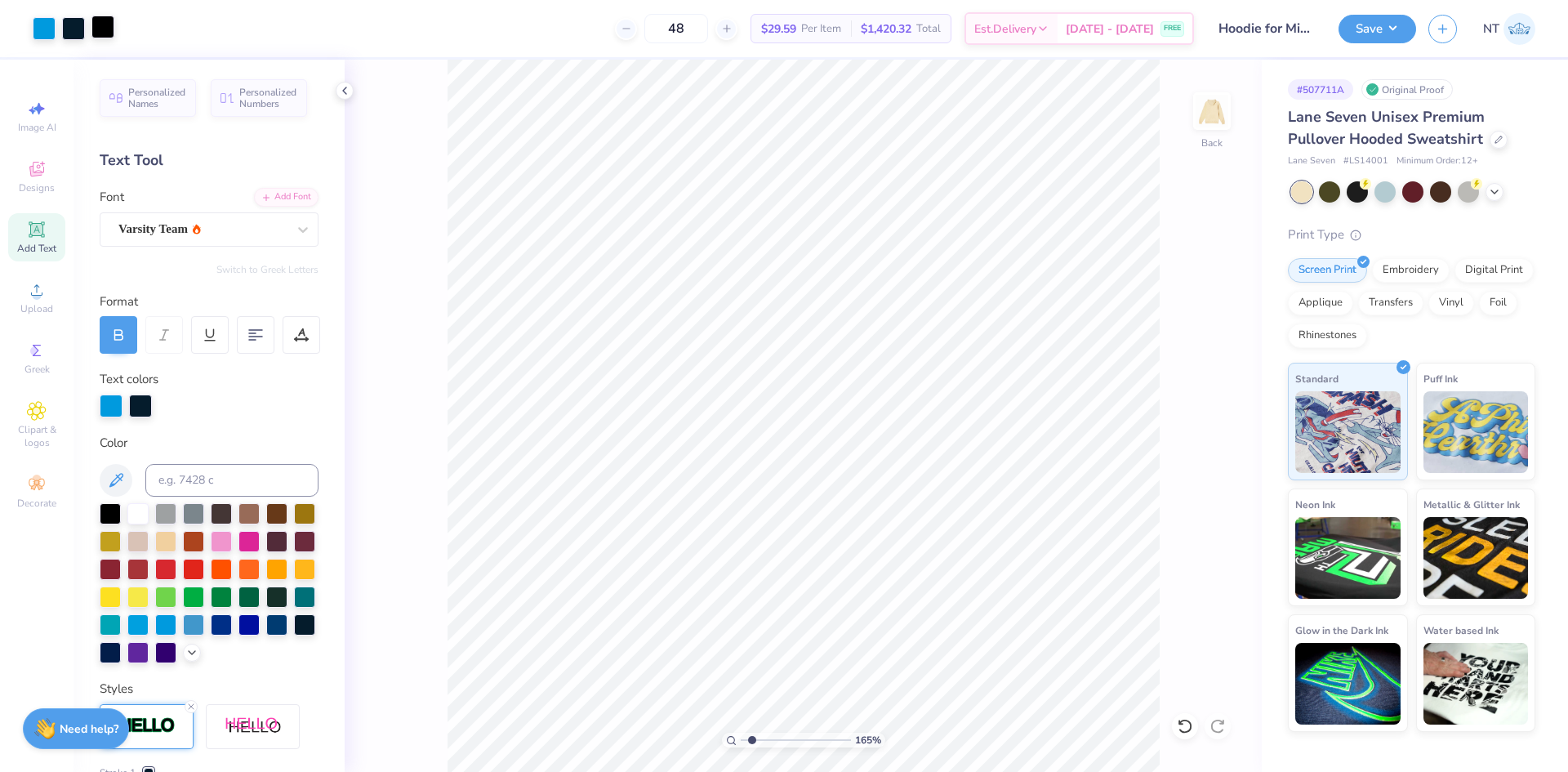
click at [101, 21] on div at bounding box center [102, 26] width 23 height 23
type input "1.6491337272538"
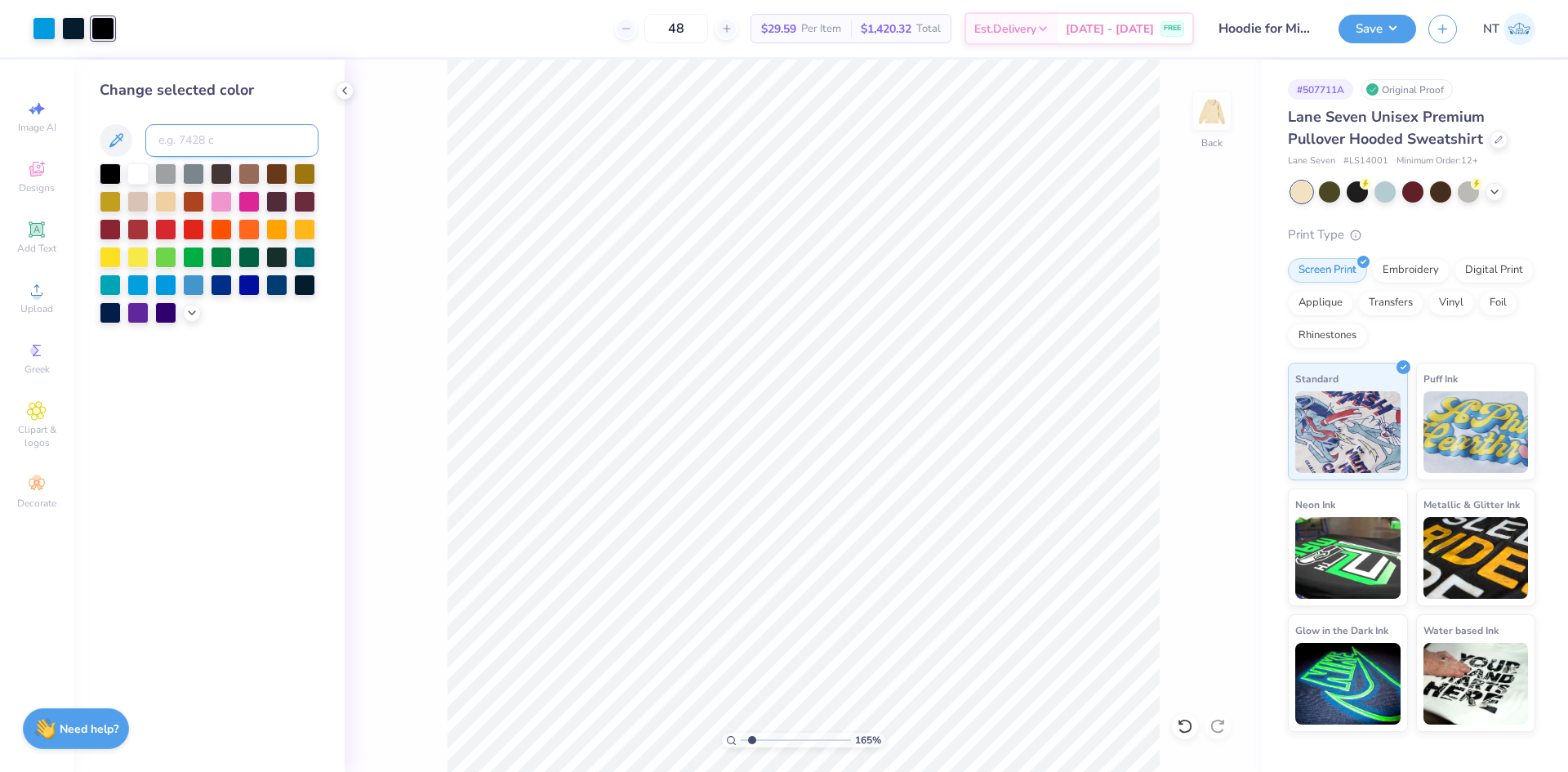
click at [236, 138] on input at bounding box center [231, 140] width 173 height 33
type input "2925"
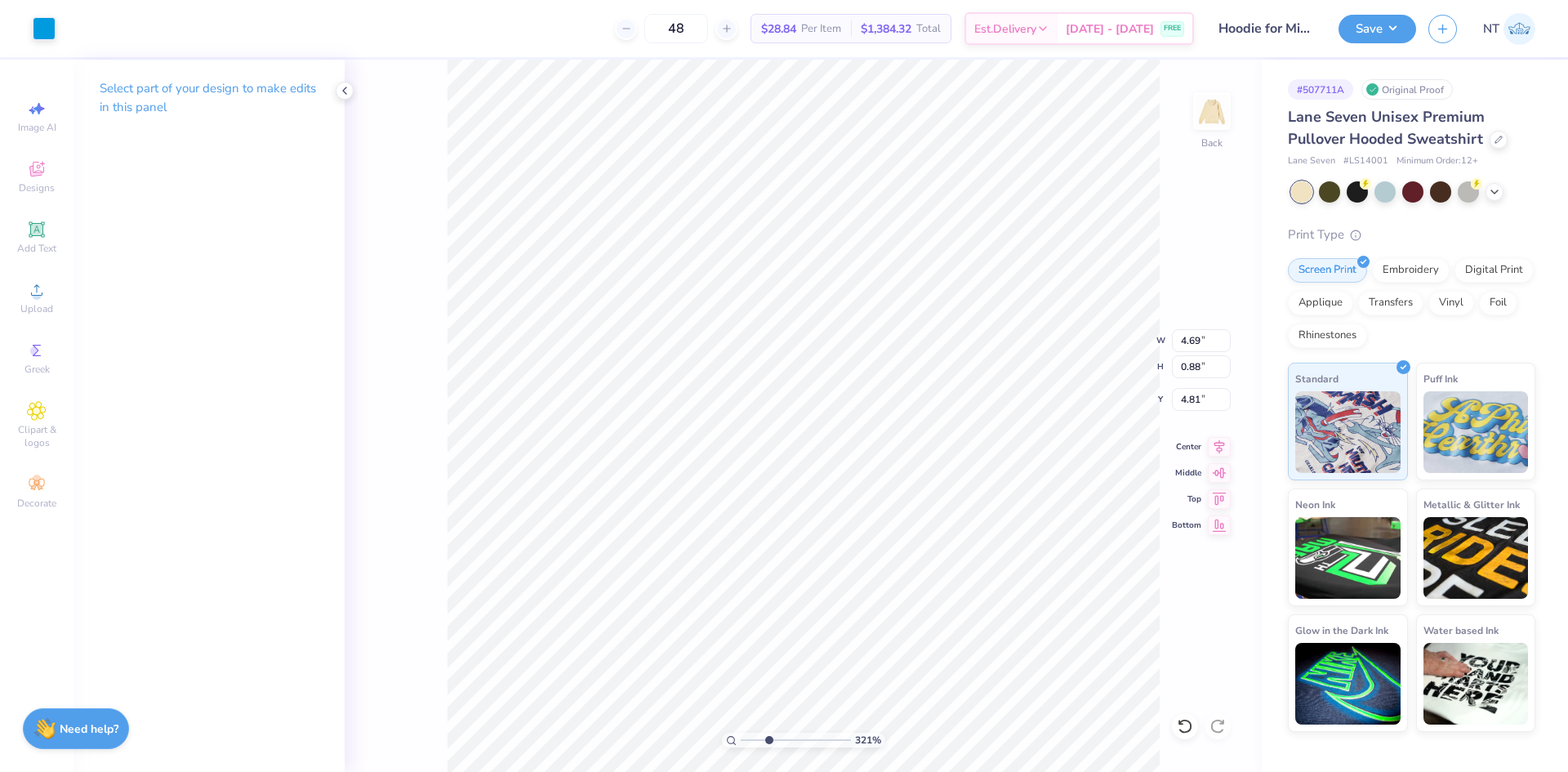
type input "3.21314535235116"
type input "10.50"
type input "2.72"
type input "3.00"
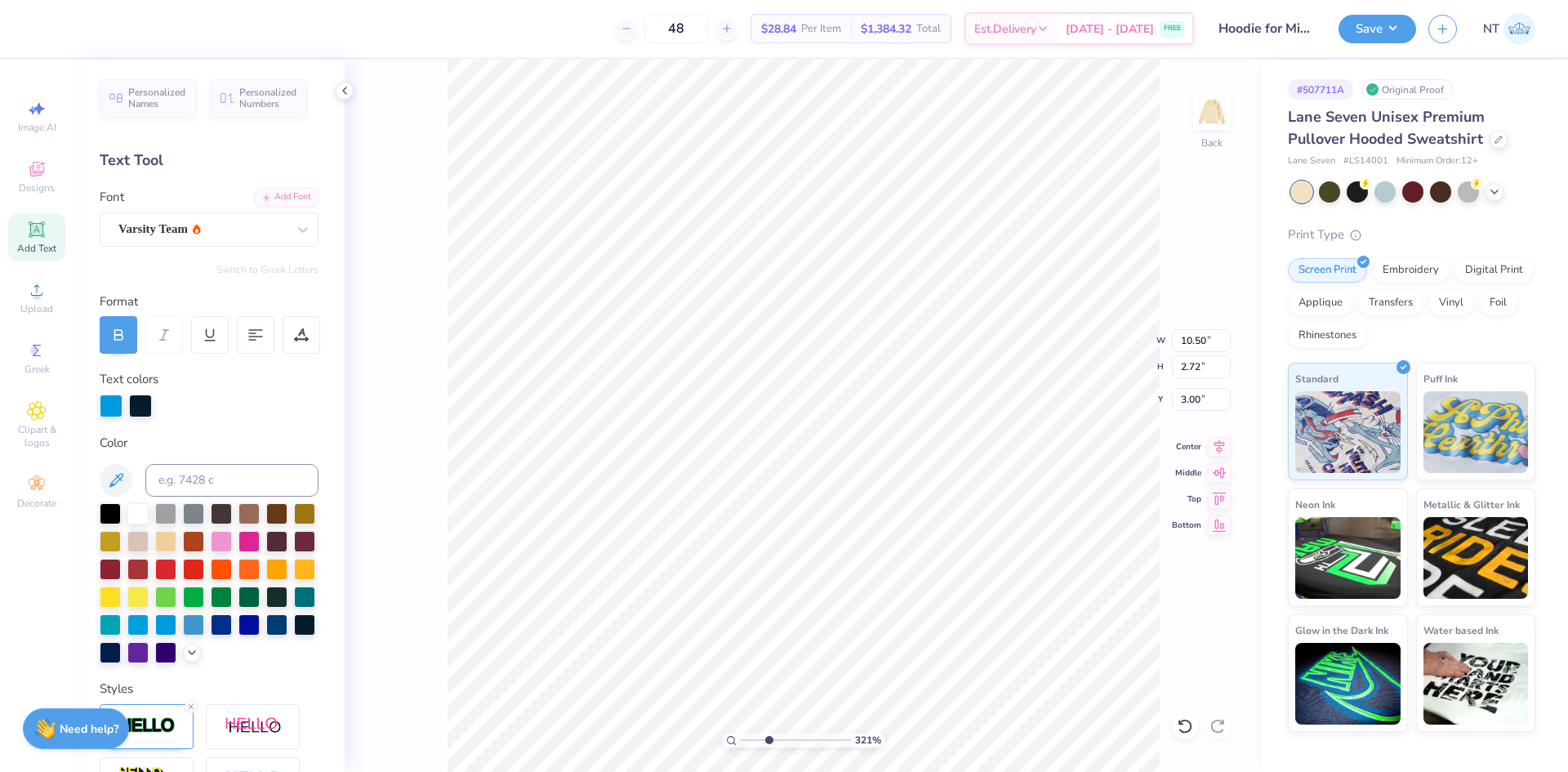
scroll to position [14, 2]
click at [138, 401] on div at bounding box center [139, 404] width 23 height 23
click at [238, 633] on div at bounding box center [248, 622] width 21 height 21
click at [112, 410] on div at bounding box center [111, 404] width 23 height 23
click at [427, 192] on div "321 % Back W 4.69 4.69 " H 0.88 0.88 " Y 4.74 4.74 " Center Middle Top Bottom" at bounding box center [803, 416] width 917 height 712
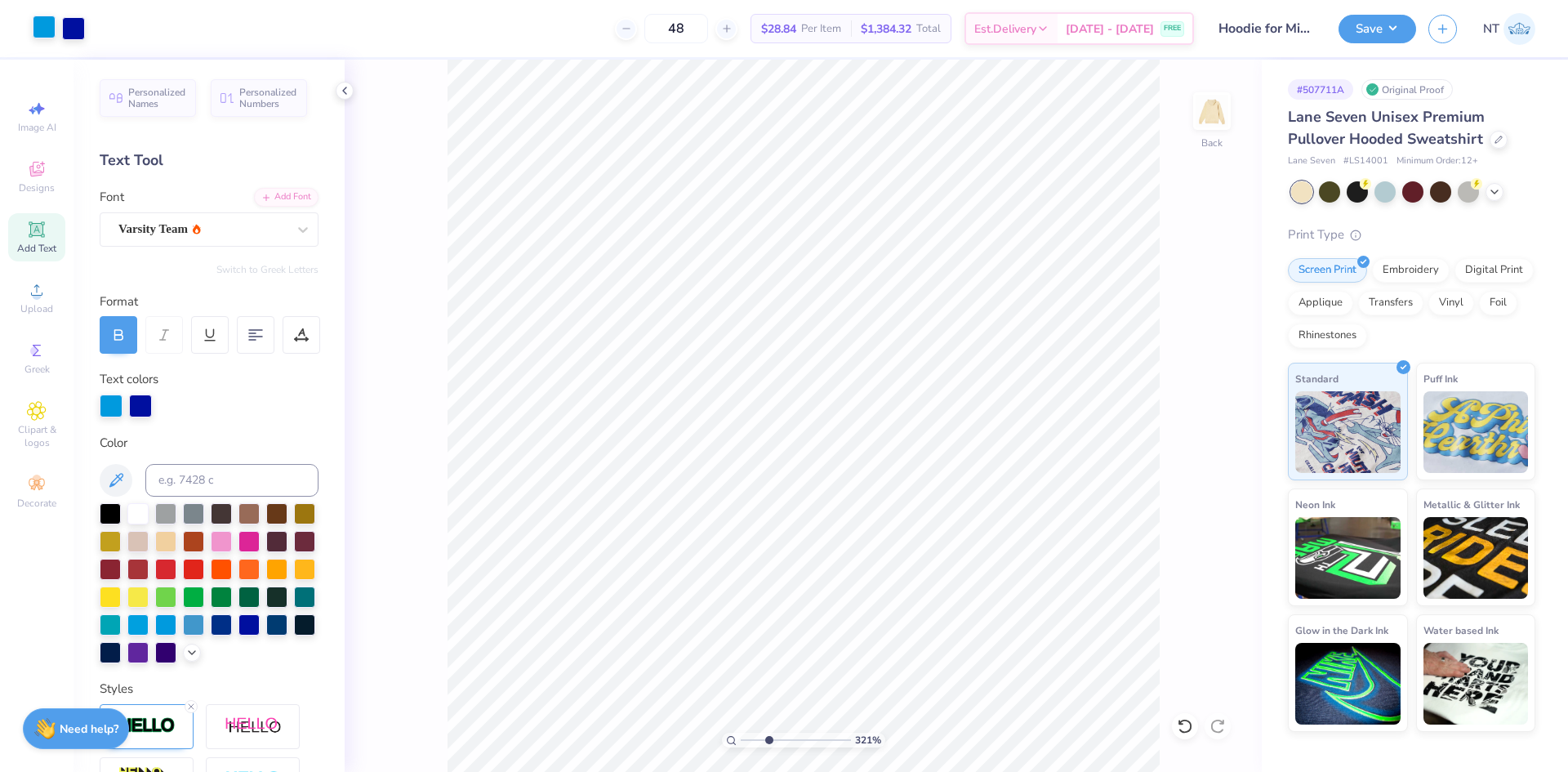
click at [51, 28] on div at bounding box center [43, 26] width 23 height 23
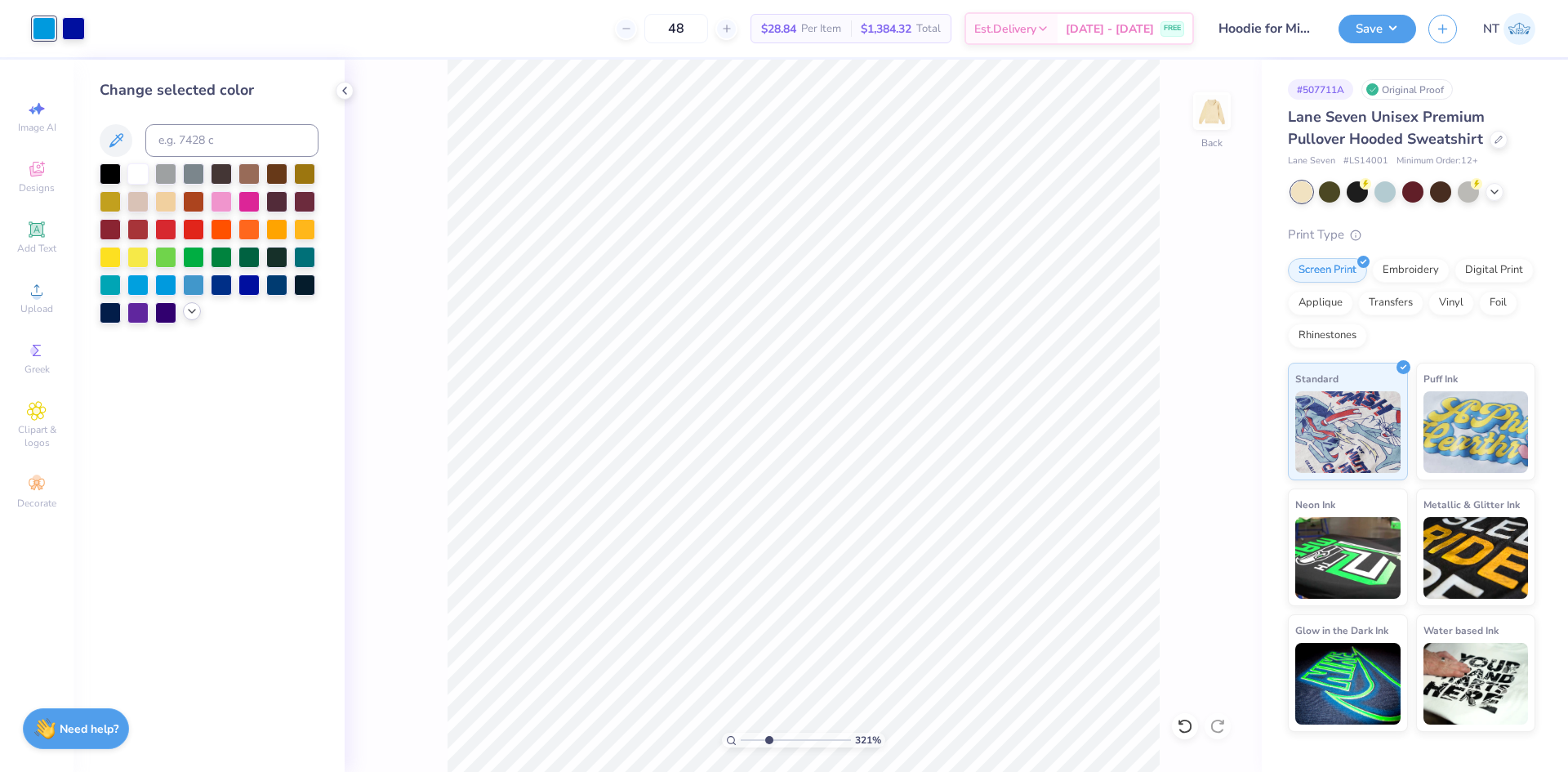
click at [194, 312] on icon at bounding box center [192, 311] width 13 height 13
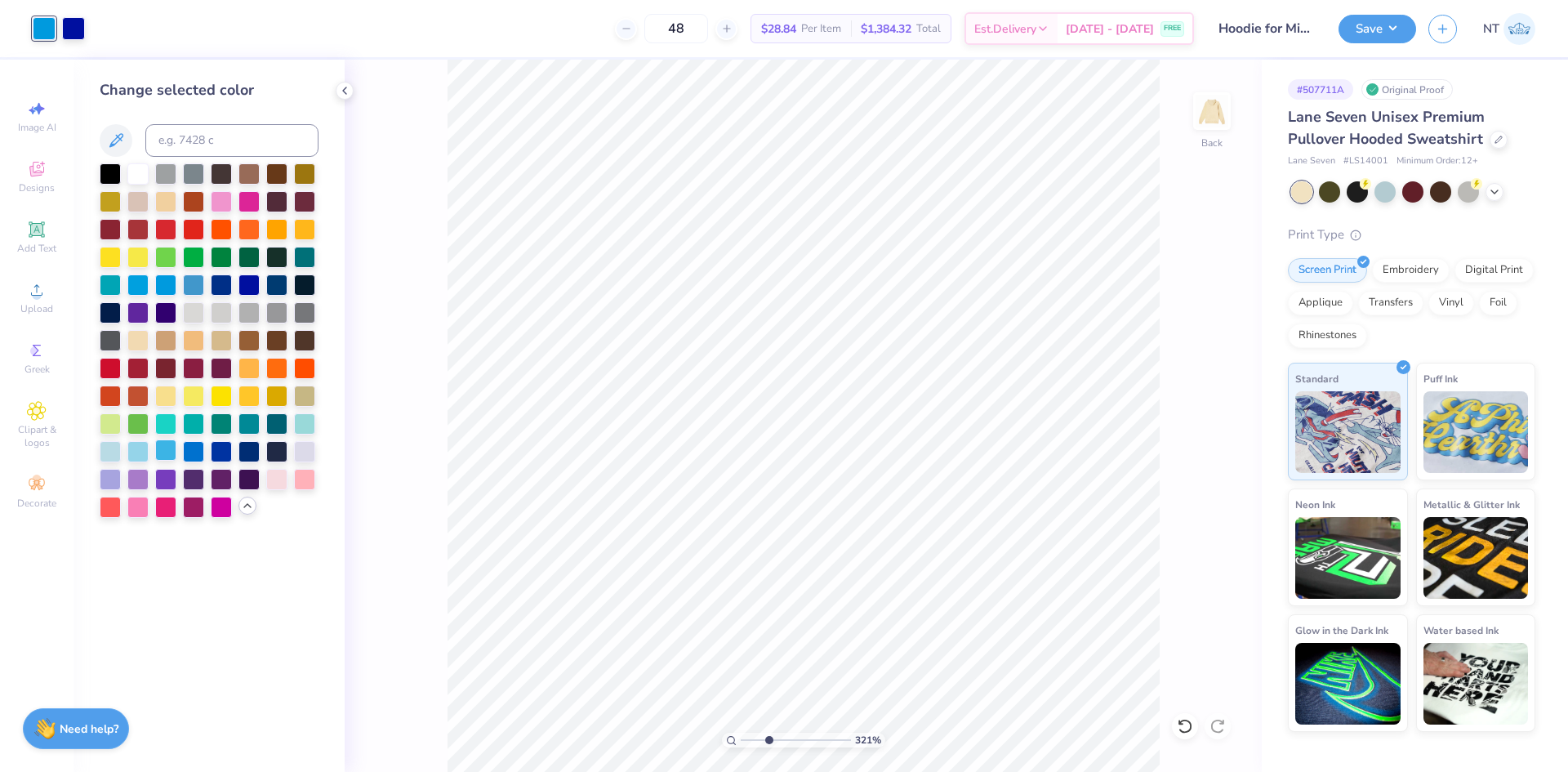
click at [168, 445] on div at bounding box center [165, 449] width 21 height 21
click at [75, 33] on div at bounding box center [73, 26] width 23 height 23
click at [281, 448] on div at bounding box center [276, 449] width 21 height 21
click at [225, 285] on div at bounding box center [221, 283] width 21 height 21
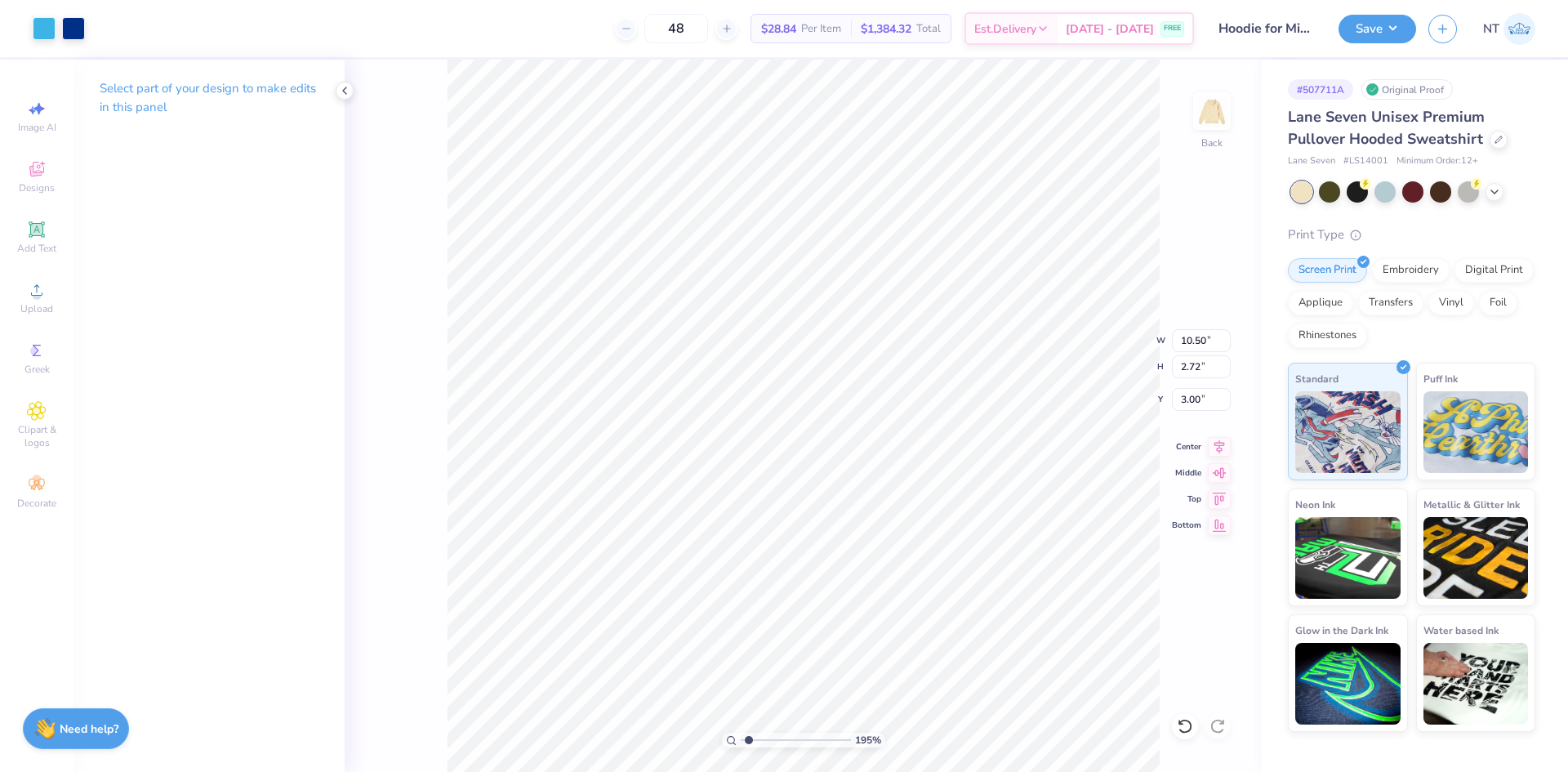
type input "1.18145891733021"
click at [1180, 346] on input "10.50" at bounding box center [1200, 340] width 59 height 23
type input "10"
type input "1.18145891733021"
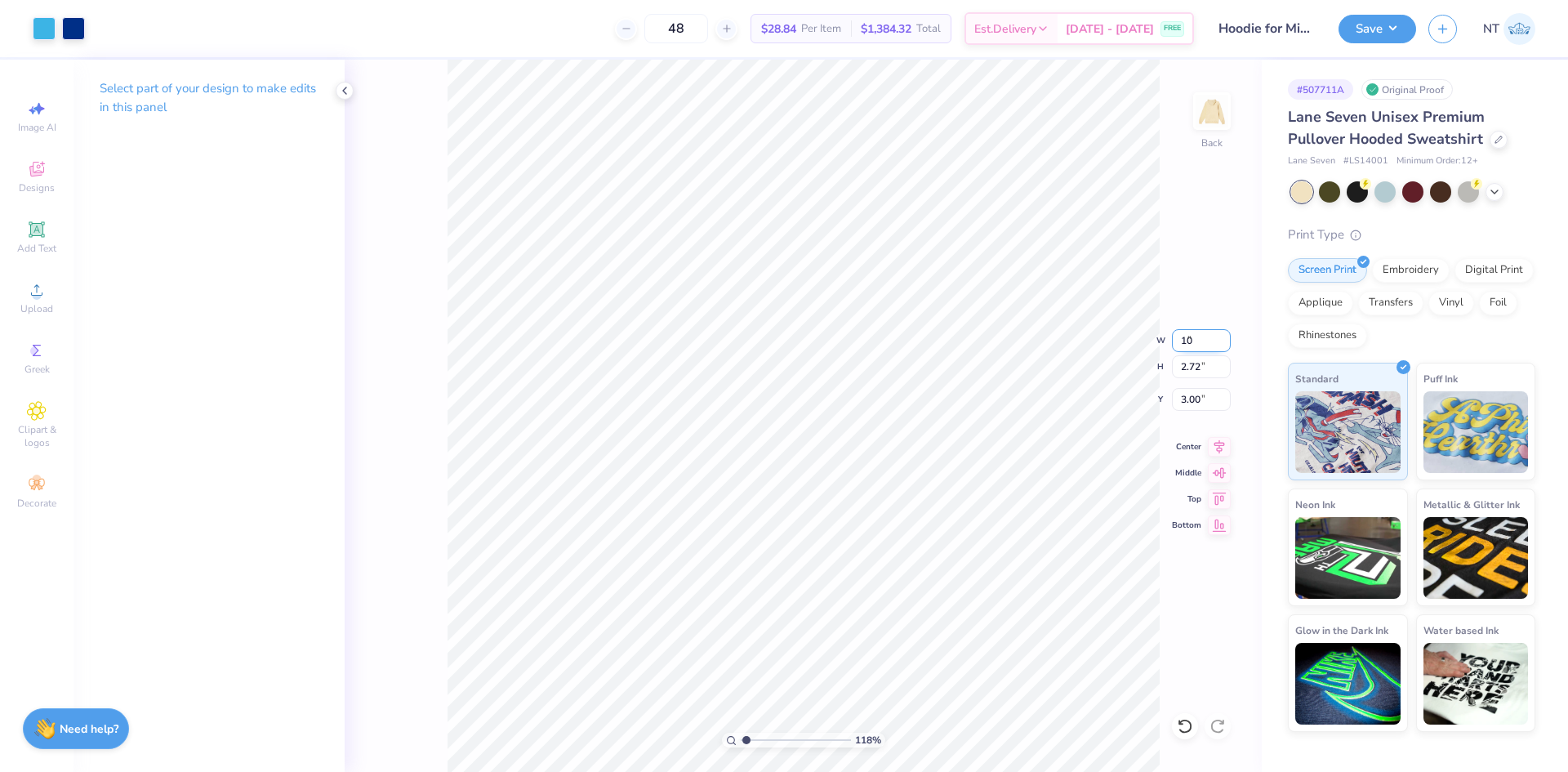
type input "10.00"
type input "2.59"
click at [1176, 393] on input "3.06" at bounding box center [1200, 399] width 59 height 23
type input "3"
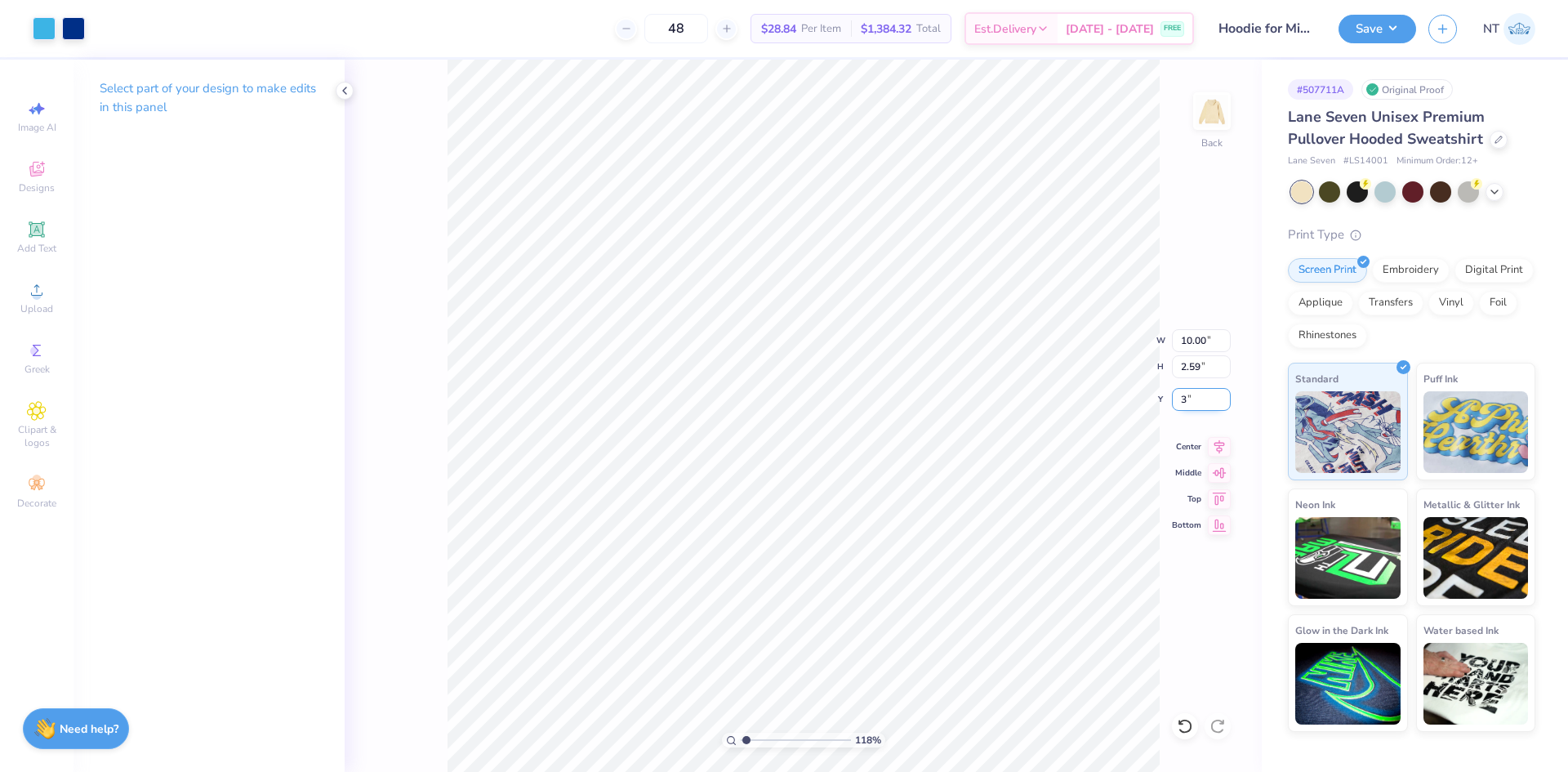
type input "1.18145891733021"
type input "3.00"
click at [1192, 338] on input "10.00" at bounding box center [1200, 340] width 59 height 23
click at [1407, 34] on button "Save" at bounding box center [1377, 27] width 78 height 29
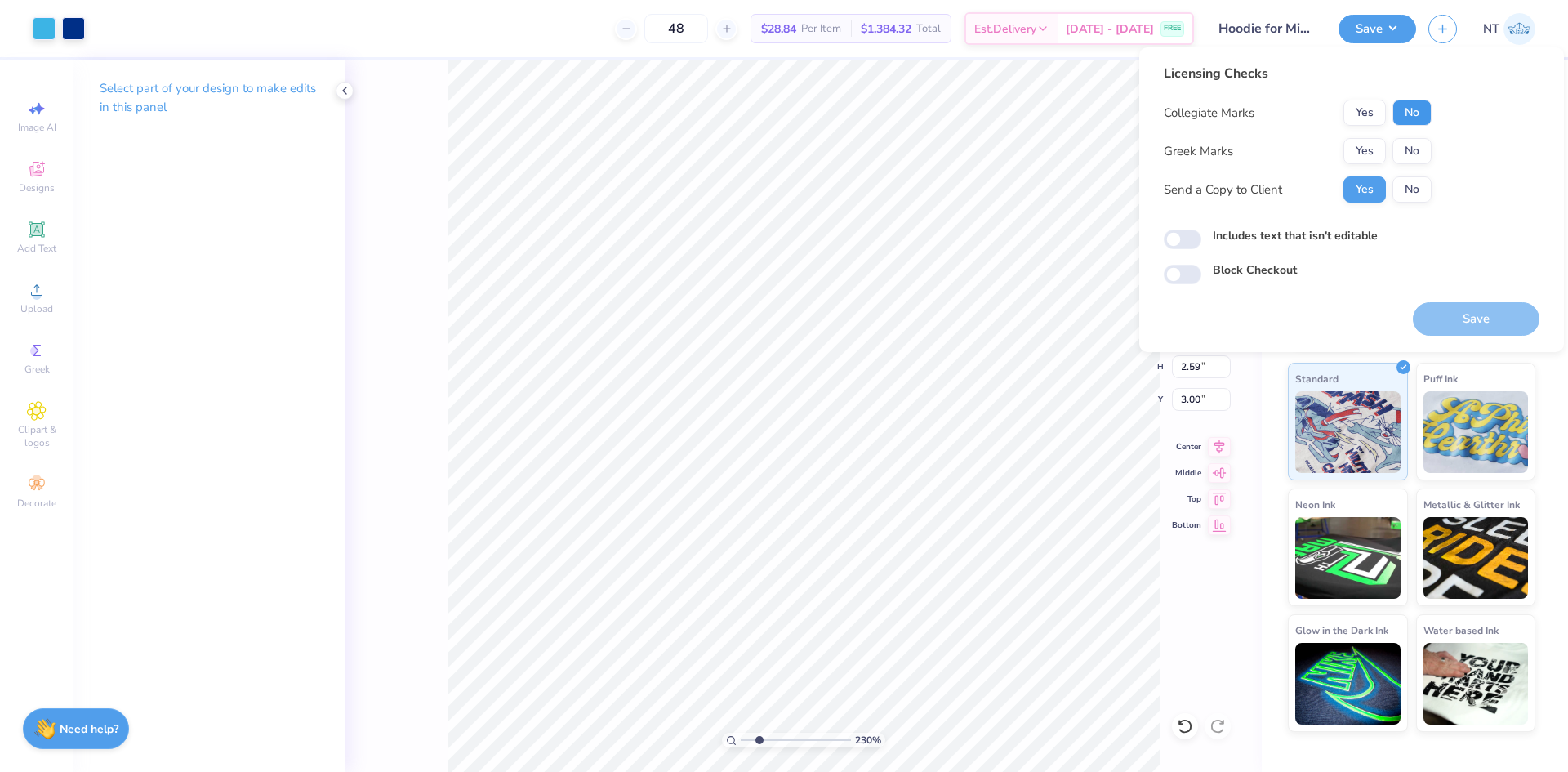
click at [1430, 107] on button "No" at bounding box center [1411, 112] width 39 height 26
click at [1424, 142] on button "No" at bounding box center [1411, 150] width 39 height 26
click at [1435, 316] on button "Save" at bounding box center [1476, 319] width 127 height 34
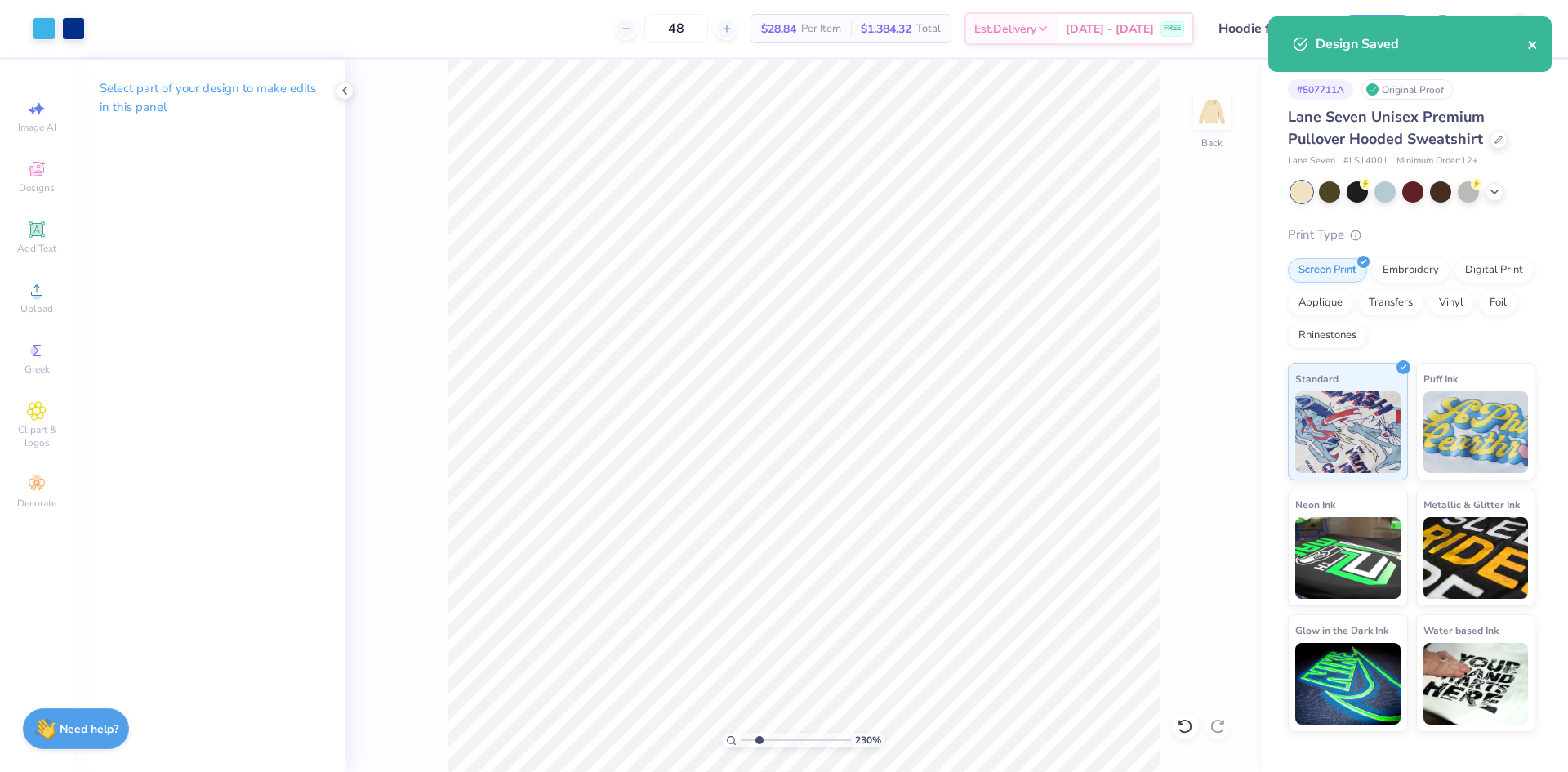
click at [1533, 43] on icon "close" at bounding box center [1533, 44] width 12 height 13
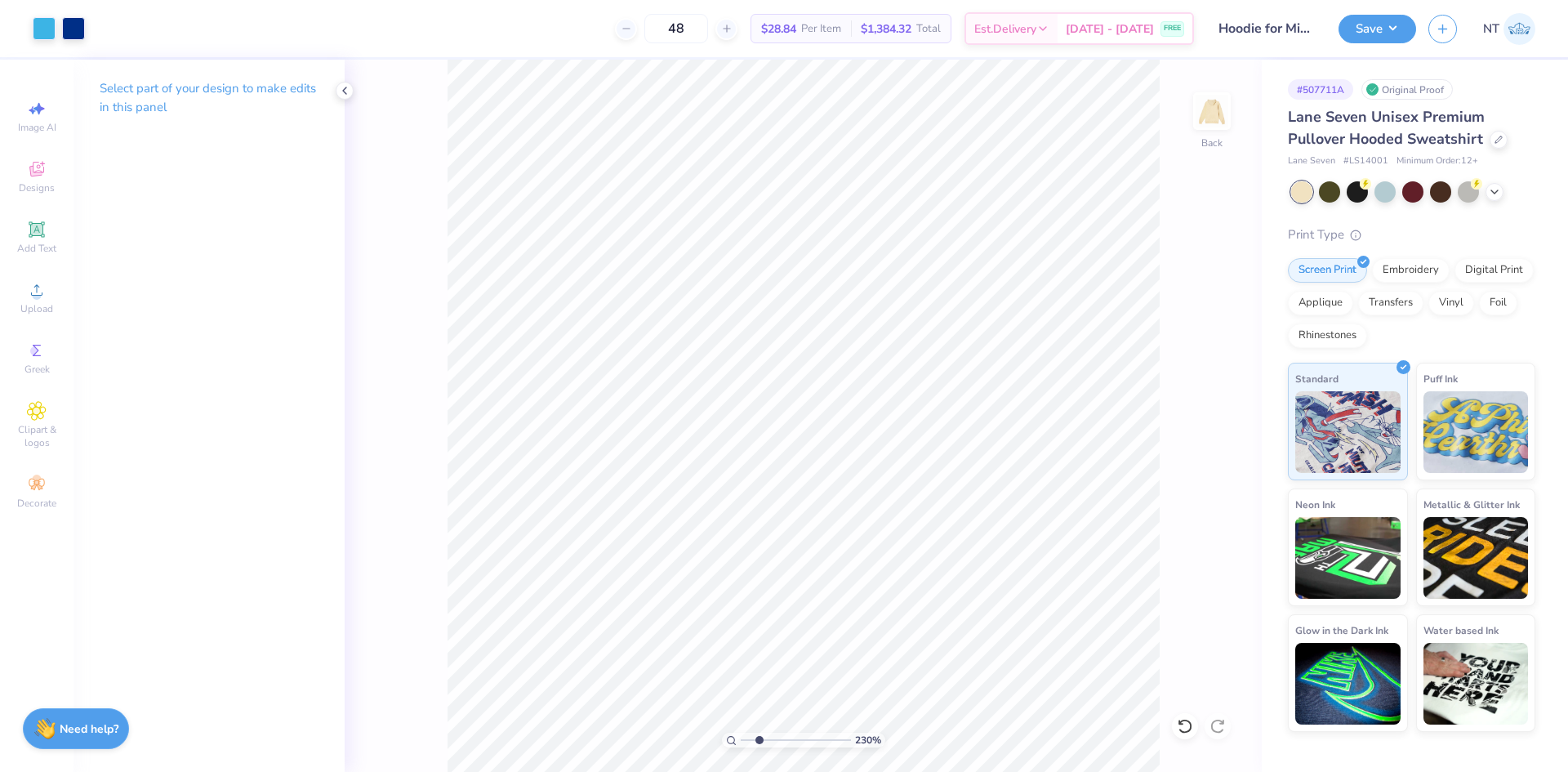
type input "2.30193535337791"
